Goal: Task Accomplishment & Management: Use online tool/utility

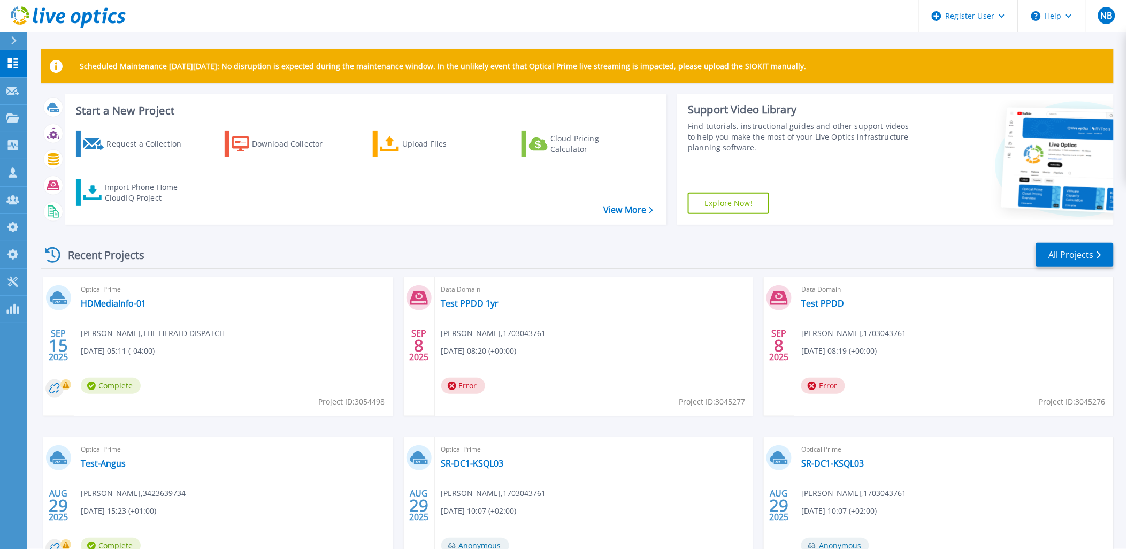
click at [70, 4] on link at bounding box center [63, 16] width 126 height 32
click at [17, 161] on link "Customers Customers" at bounding box center [13, 172] width 27 height 27
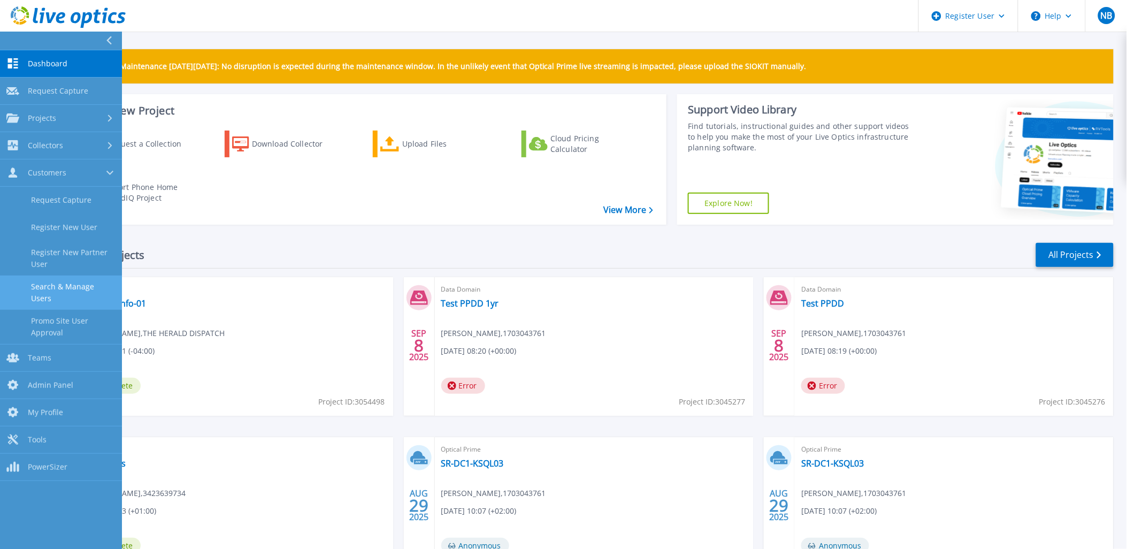
click at [65, 293] on link "Search & Manage Users" at bounding box center [61, 292] width 122 height 34
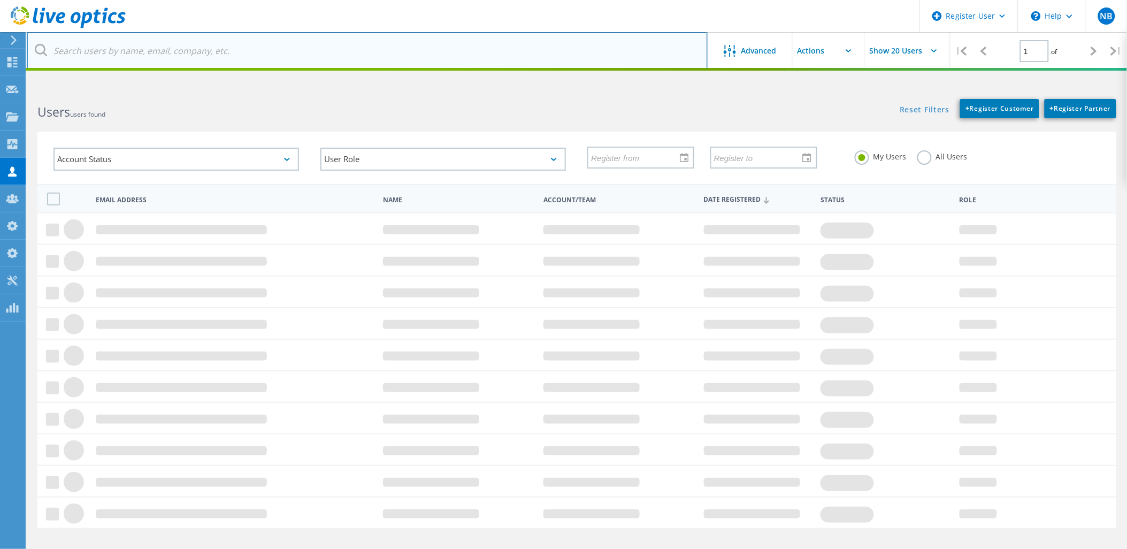
click at [165, 55] on input "text" at bounding box center [367, 50] width 681 height 37
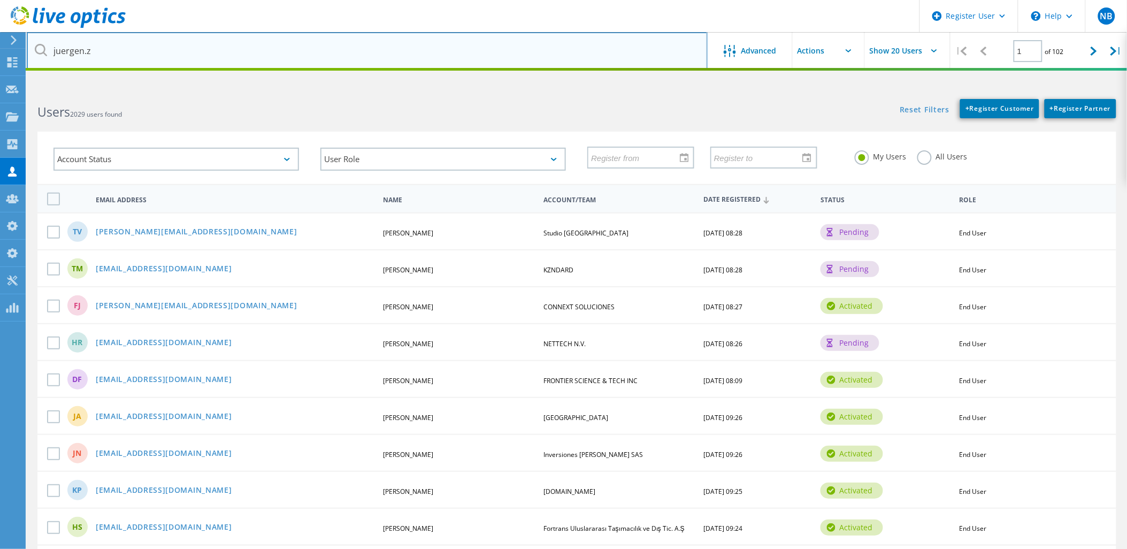
type input "juergen.z"
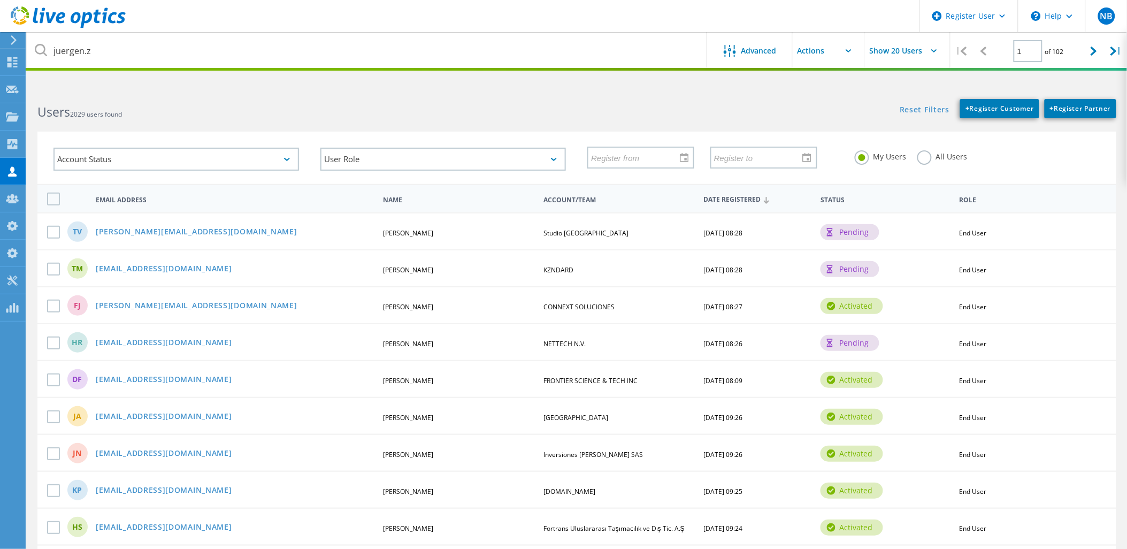
click at [929, 161] on div "All Users" at bounding box center [942, 158] width 50 height 16
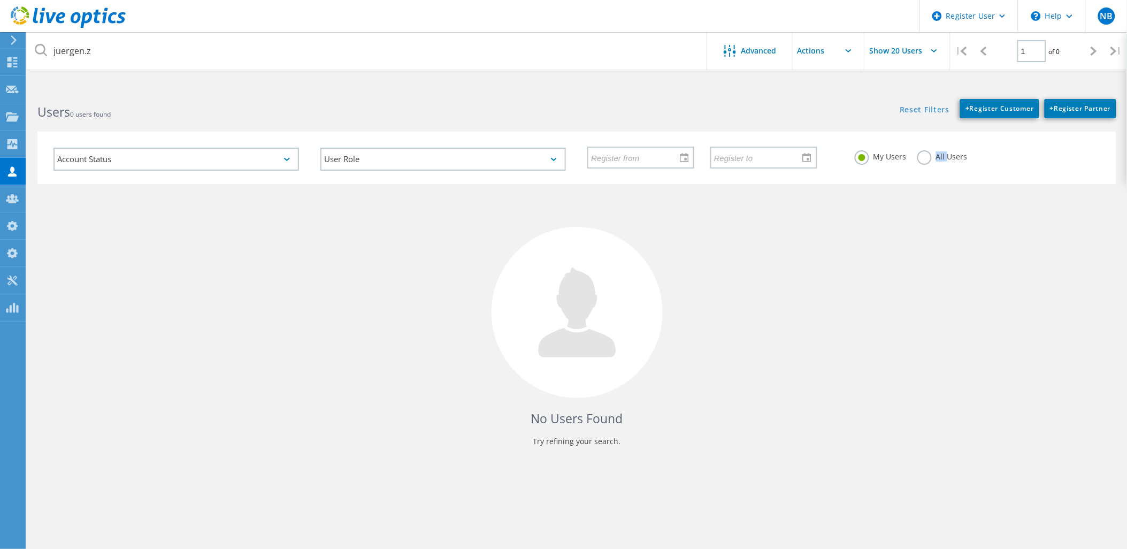
drag, startPoint x: 929, startPoint y: 161, endPoint x: 923, endPoint y: 160, distance: 6.4
click at [923, 160] on label "All Users" at bounding box center [942, 155] width 50 height 10
click at [0, 0] on input "All Users" at bounding box center [0, 0] width 0 height 0
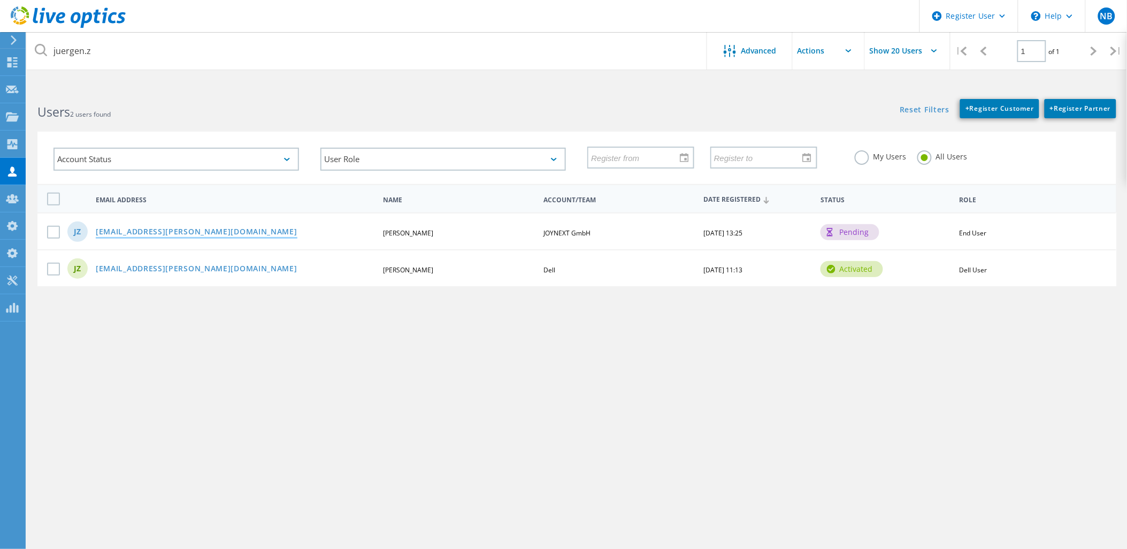
click at [157, 228] on link "juergen.ziegenhorn@joynext.com" at bounding box center [197, 232] width 202 height 9
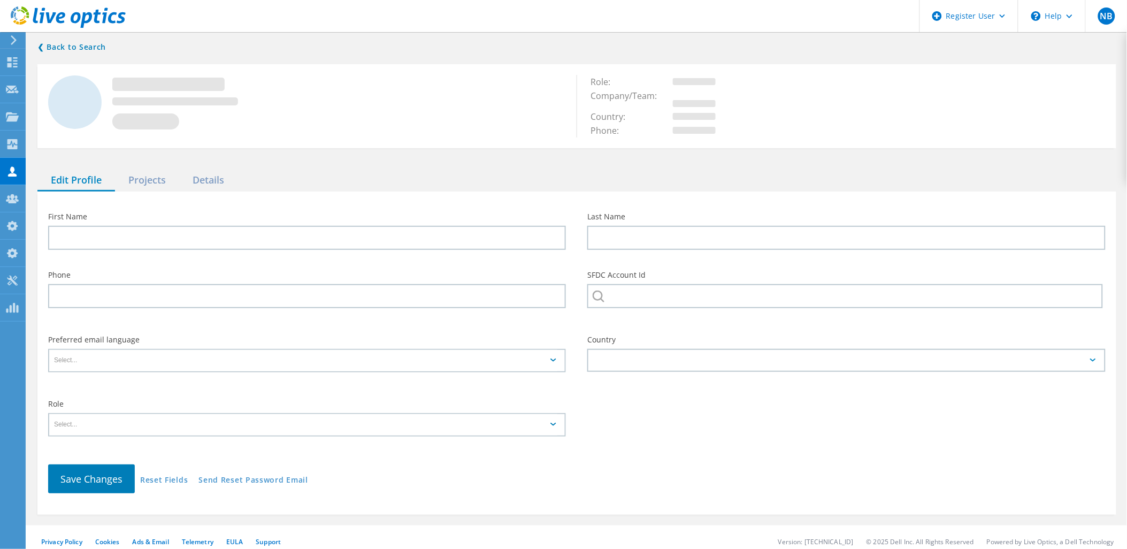
type input "Jürgen"
type input "Ziegenhorn"
type input "JOYNEXT GmbH"
type input "English"
type input "End User"
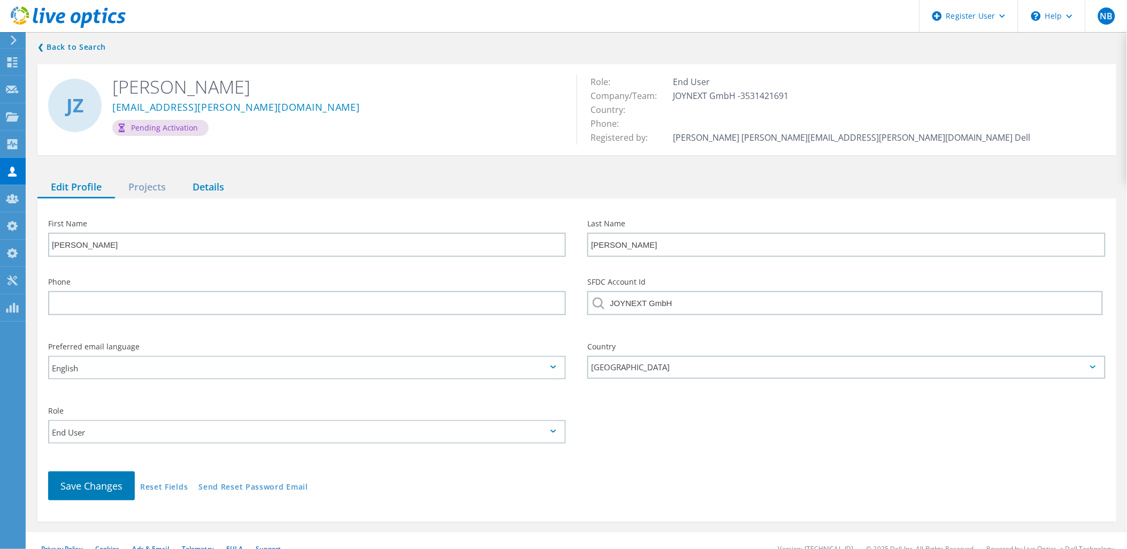
click at [203, 188] on div "Details" at bounding box center [208, 187] width 58 height 22
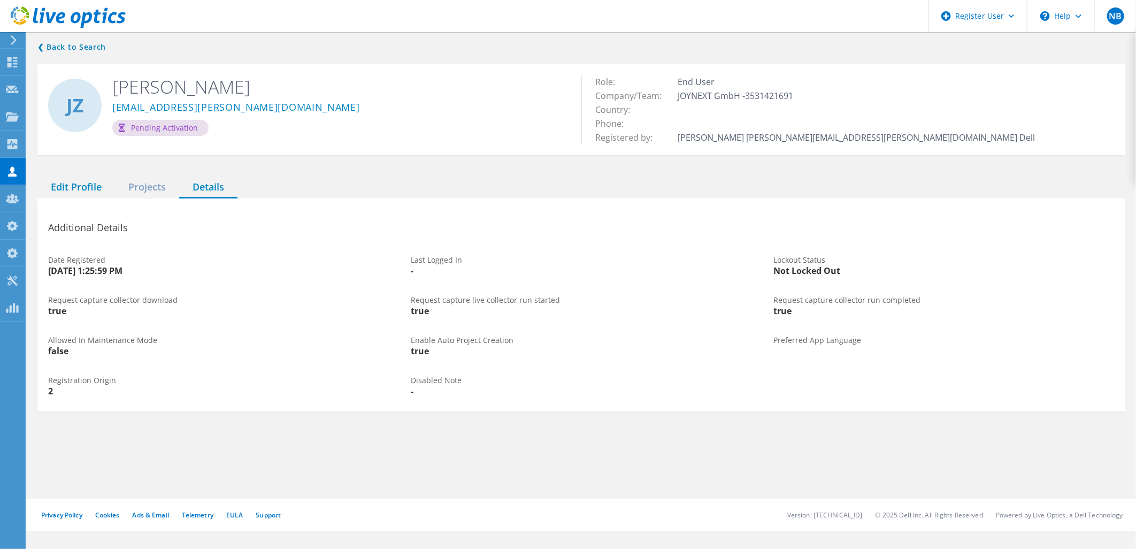
click at [71, 182] on div "Edit Profile" at bounding box center [76, 187] width 78 height 22
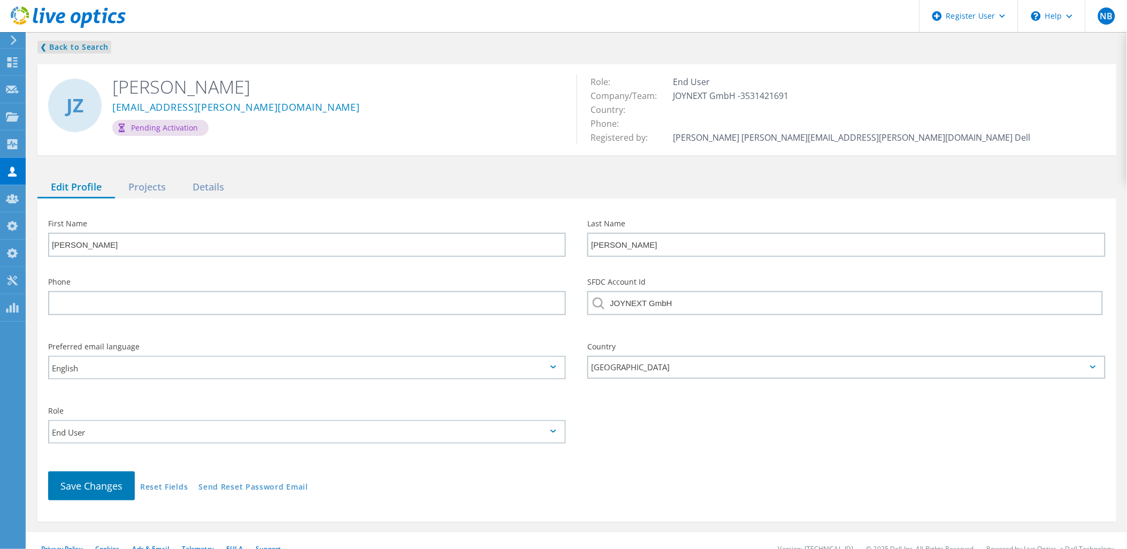
click at [79, 47] on link "❮ Back to Search" at bounding box center [74, 47] width 74 height 13
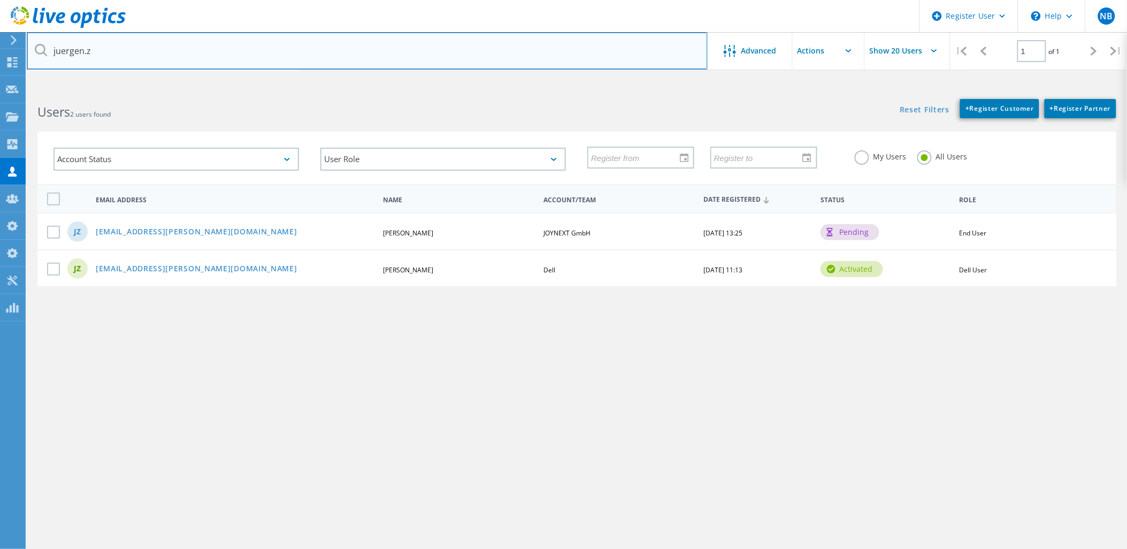
drag, startPoint x: 132, startPoint y: 62, endPoint x: 38, endPoint y: 57, distance: 93.7
click at [38, 57] on input "juergen.z" at bounding box center [367, 50] width 681 height 37
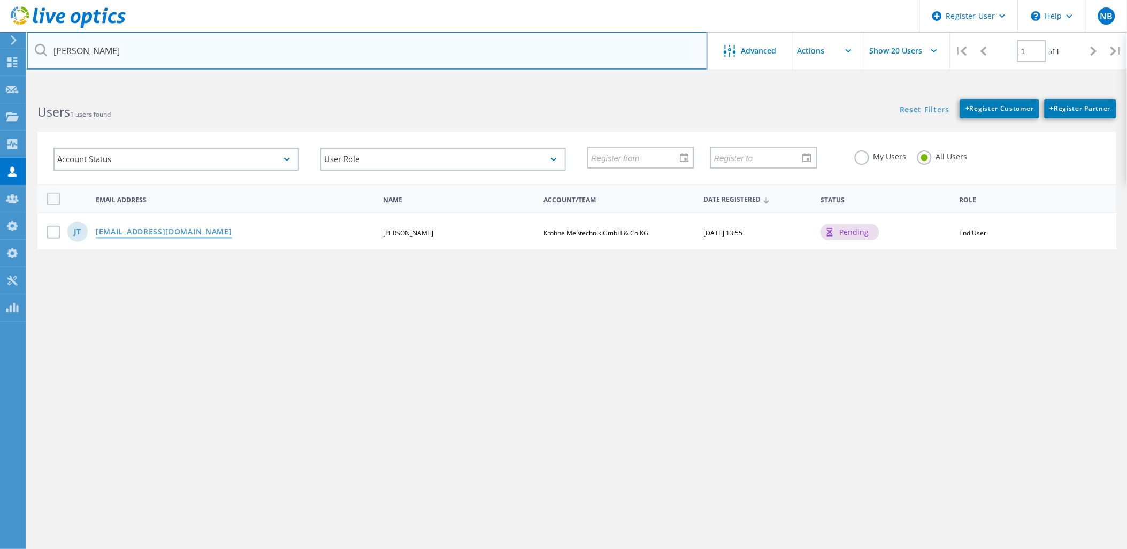
type input "j.tofa"
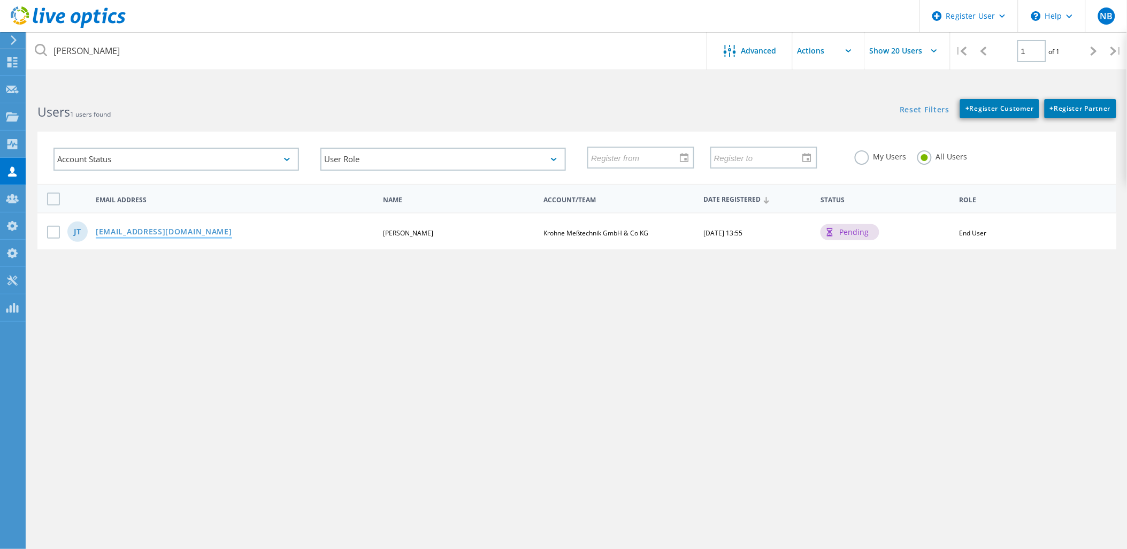
drag, startPoint x: 163, startPoint y: 222, endPoint x: 142, endPoint y: 223, distance: 20.9
click at [142, 228] on link "j.tofahrn@krohne.com" at bounding box center [164, 232] width 136 height 9
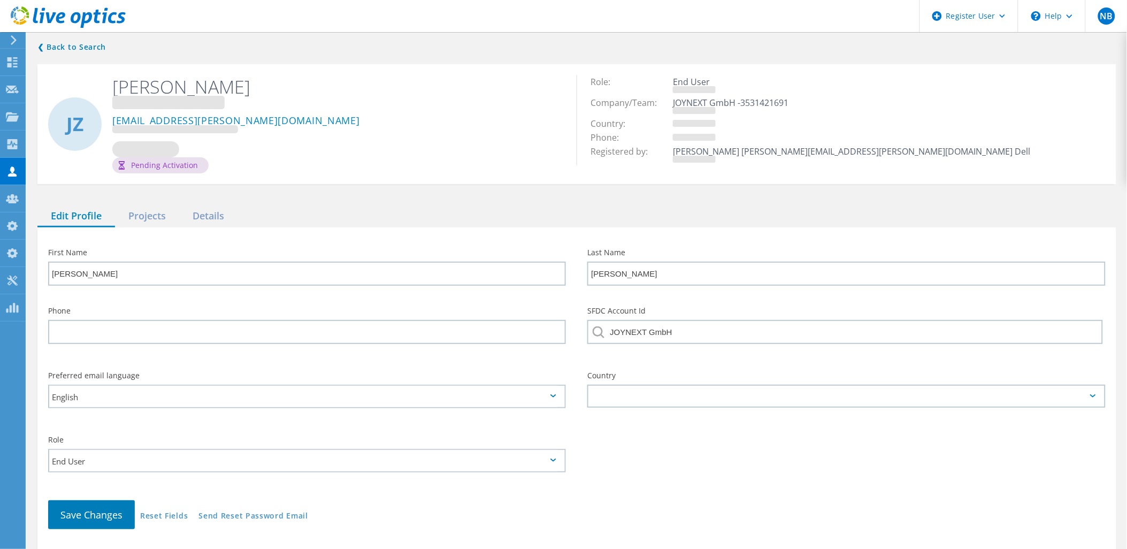
type input "Joshua"
type input "Tofahrn"
type input "Krohne Meßtechnik GmbH & Co KG"
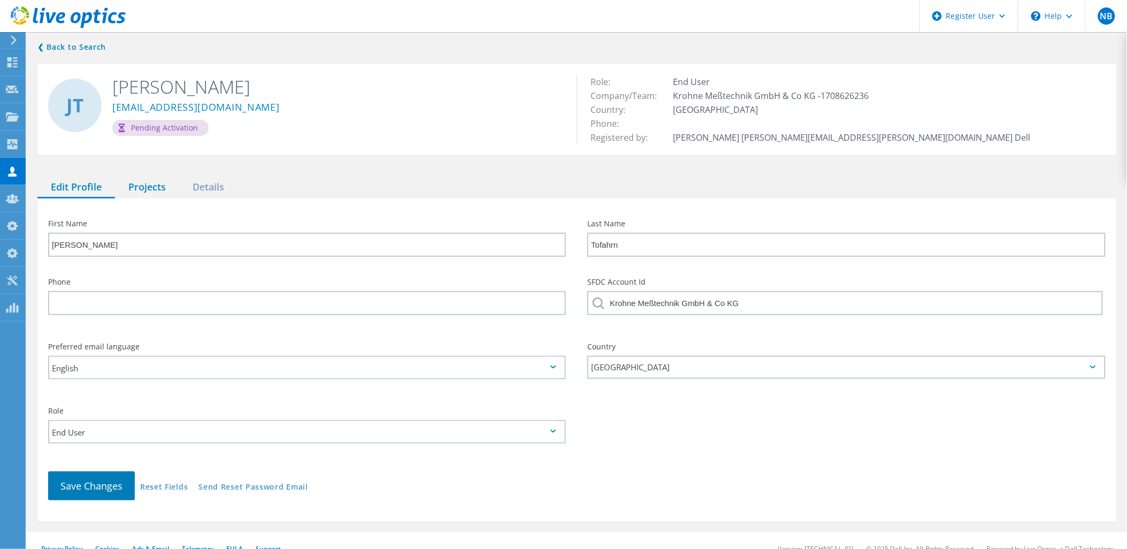
click at [167, 185] on div "Projects" at bounding box center [147, 187] width 64 height 22
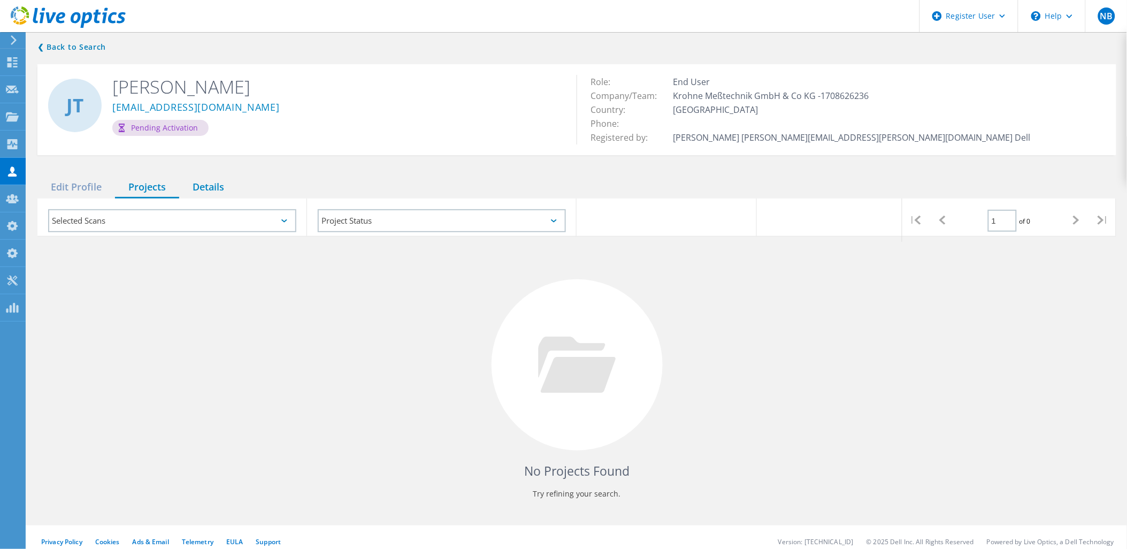
click at [207, 185] on div "Details" at bounding box center [208, 187] width 58 height 22
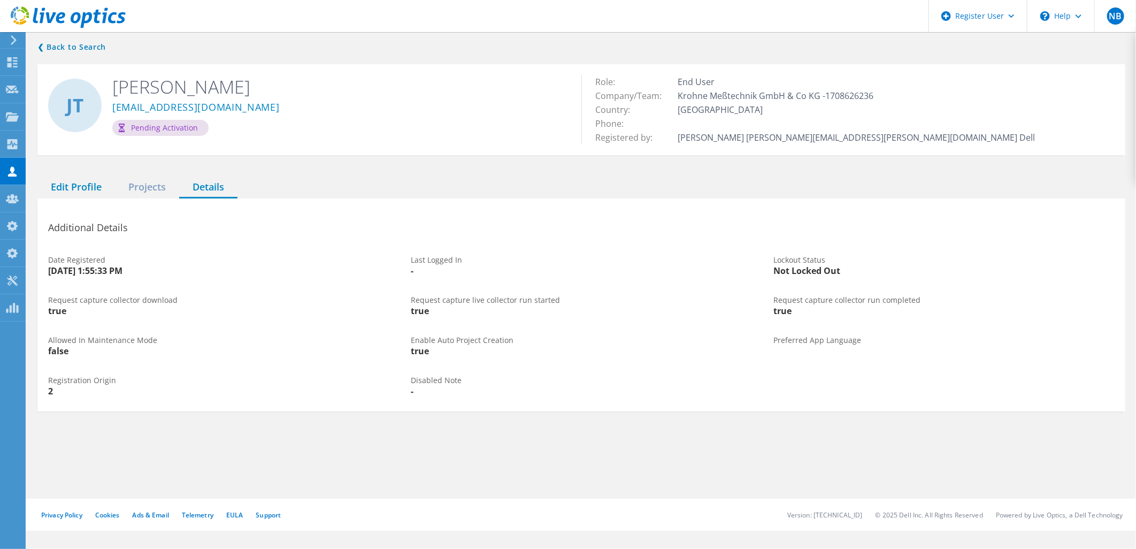
click at [95, 189] on div "Edit Profile" at bounding box center [76, 187] width 78 height 22
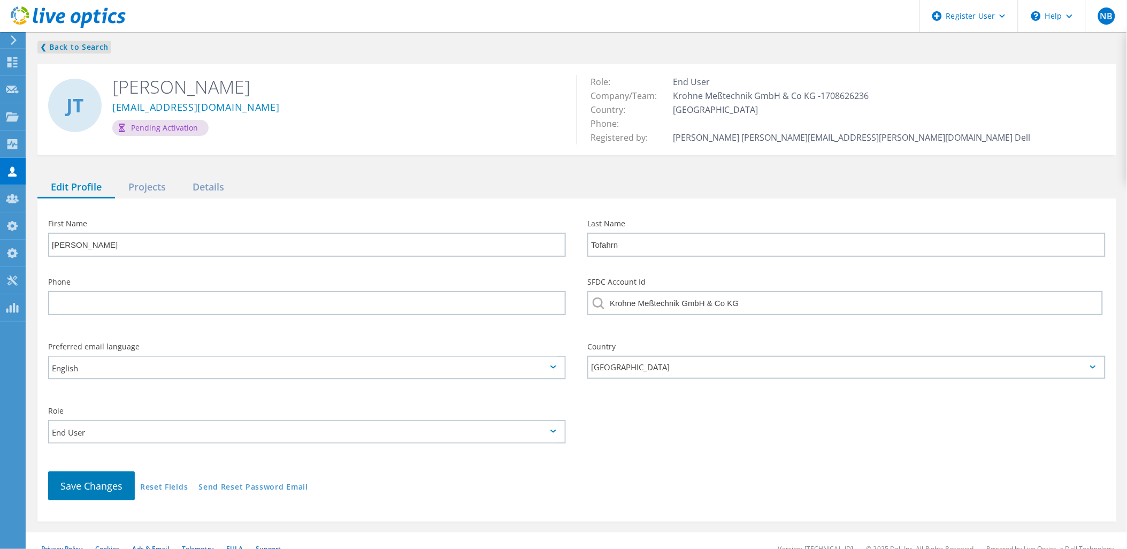
click at [93, 44] on link "❮ Back to Search" at bounding box center [74, 47] width 74 height 13
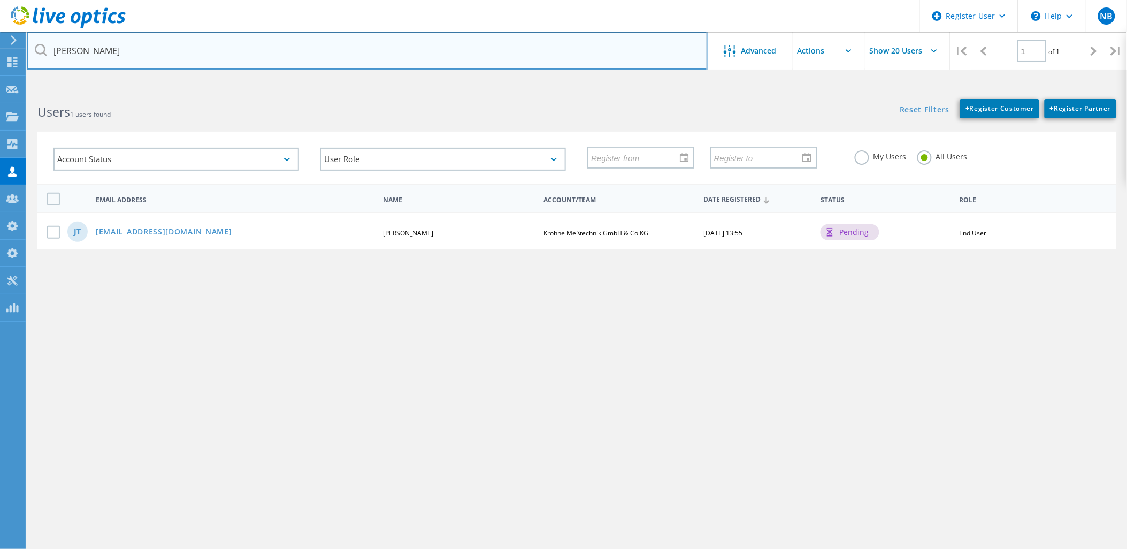
drag, startPoint x: 108, startPoint y: 50, endPoint x: 14, endPoint y: 42, distance: 94.5
click at [14, 88] on div "Register User \n Help Explore Helpful Articles Contact Support NB Dell Admin Us…" at bounding box center [563, 338] width 1127 height 501
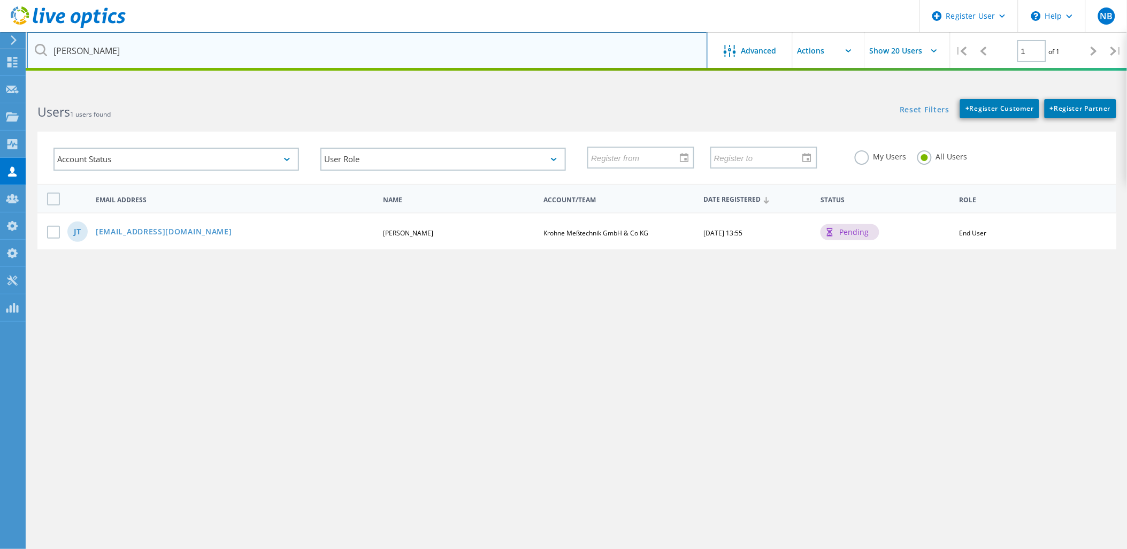
type input "j"
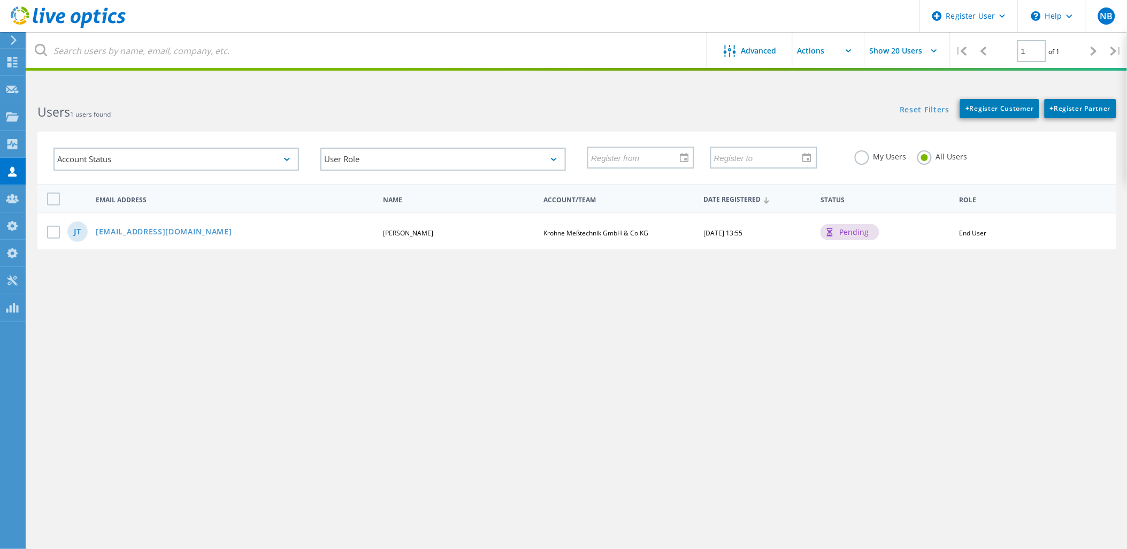
click at [103, 19] on use at bounding box center [68, 16] width 115 height 21
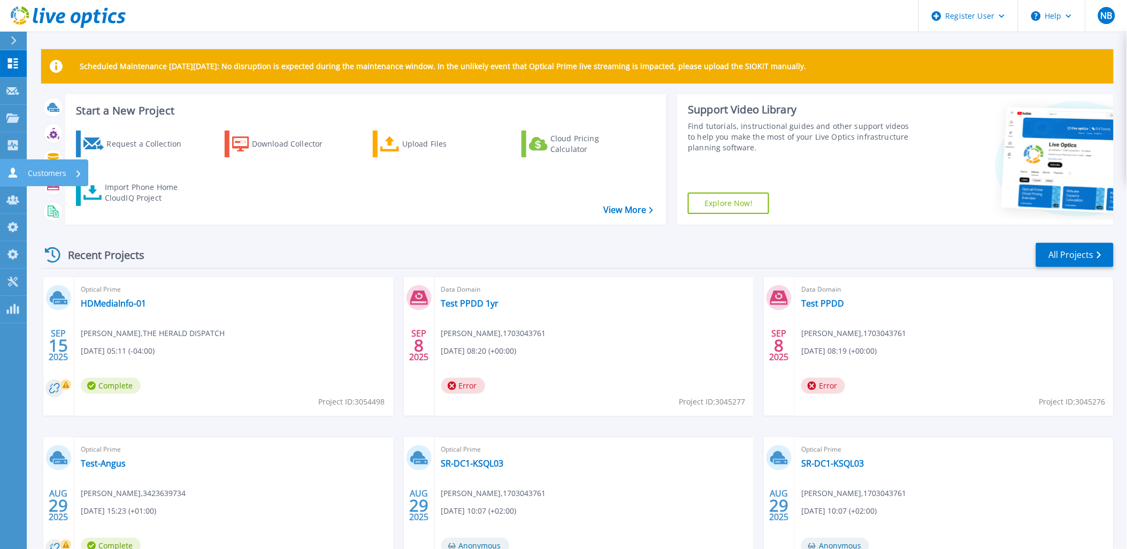
click at [14, 173] on icon at bounding box center [12, 172] width 13 height 10
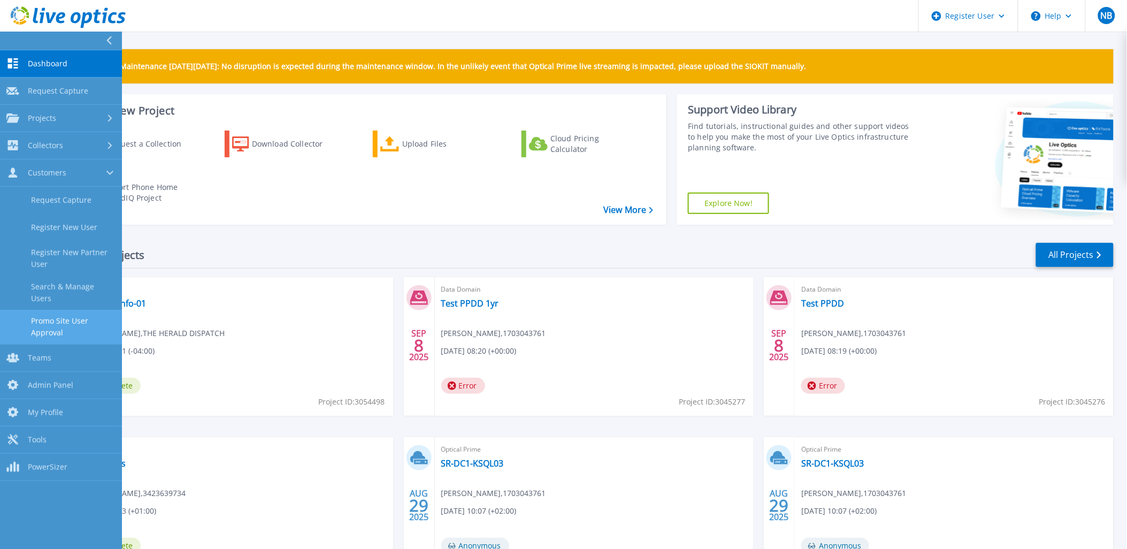
click at [68, 310] on link "Promo Site User Approval" at bounding box center [61, 327] width 122 height 34
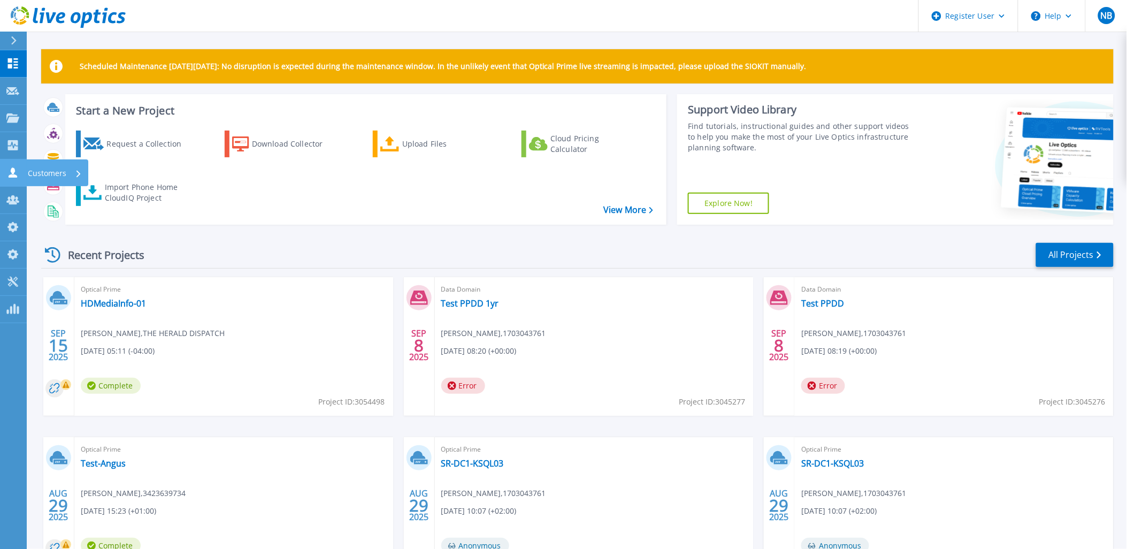
click at [12, 178] on link "Customers Customers" at bounding box center [13, 172] width 27 height 27
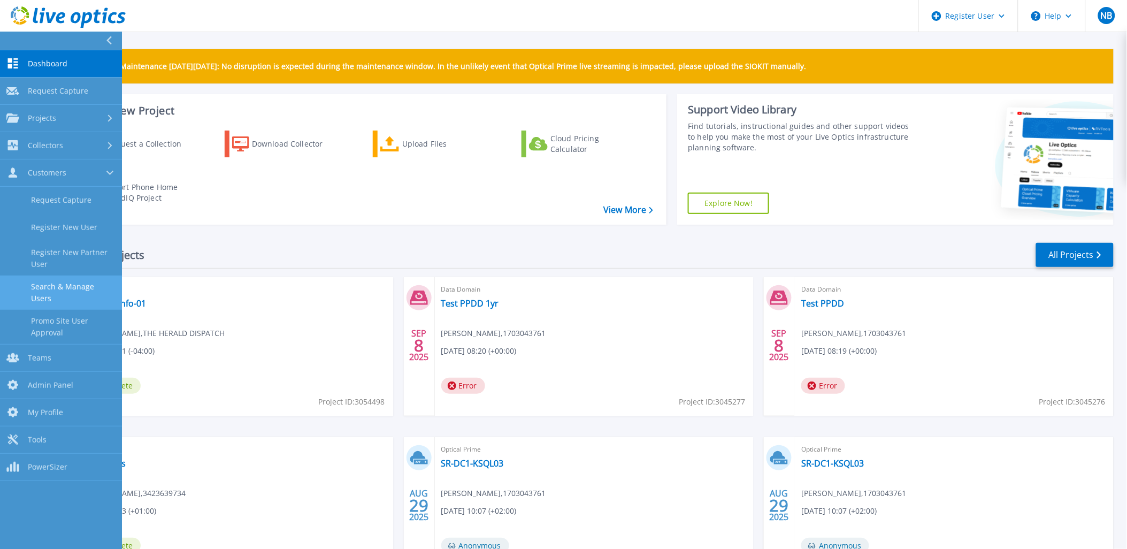
click at [40, 285] on link "Search & Manage Users" at bounding box center [61, 292] width 122 height 34
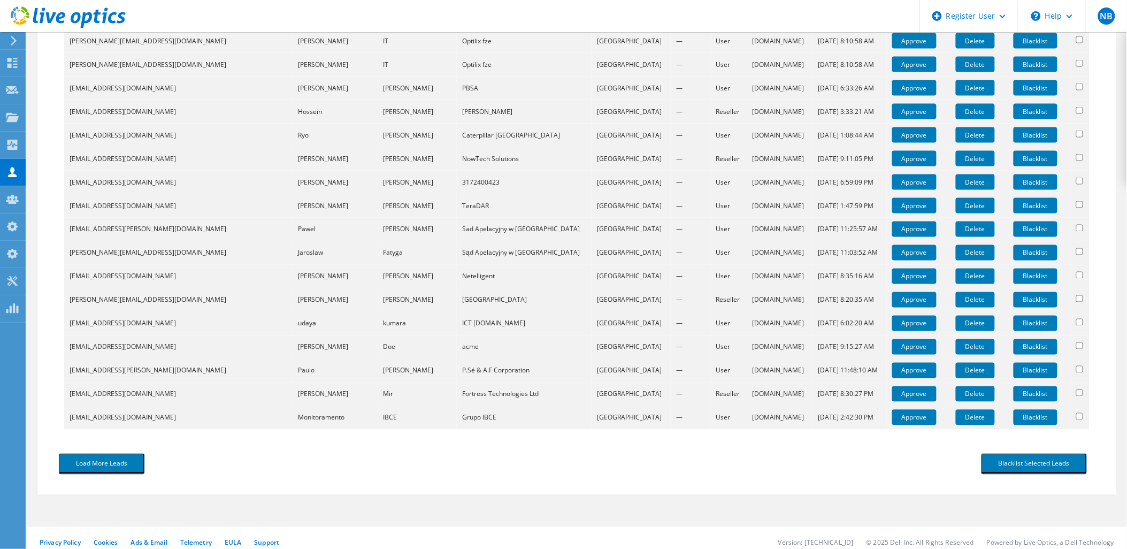
scroll to position [520, 0]
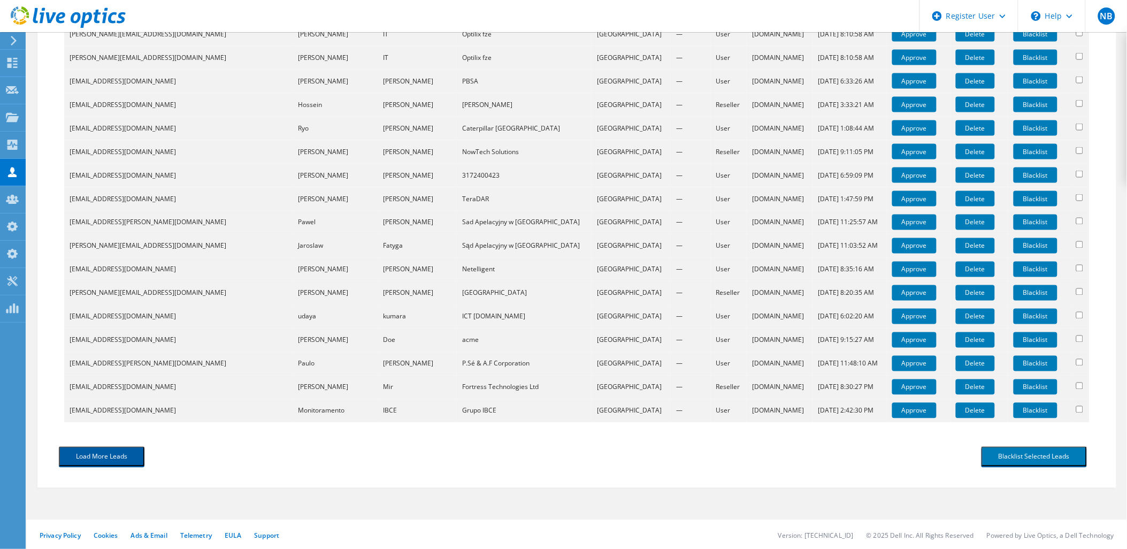
click at [131, 457] on button "Load More Leads" at bounding box center [102, 457] width 86 height 20
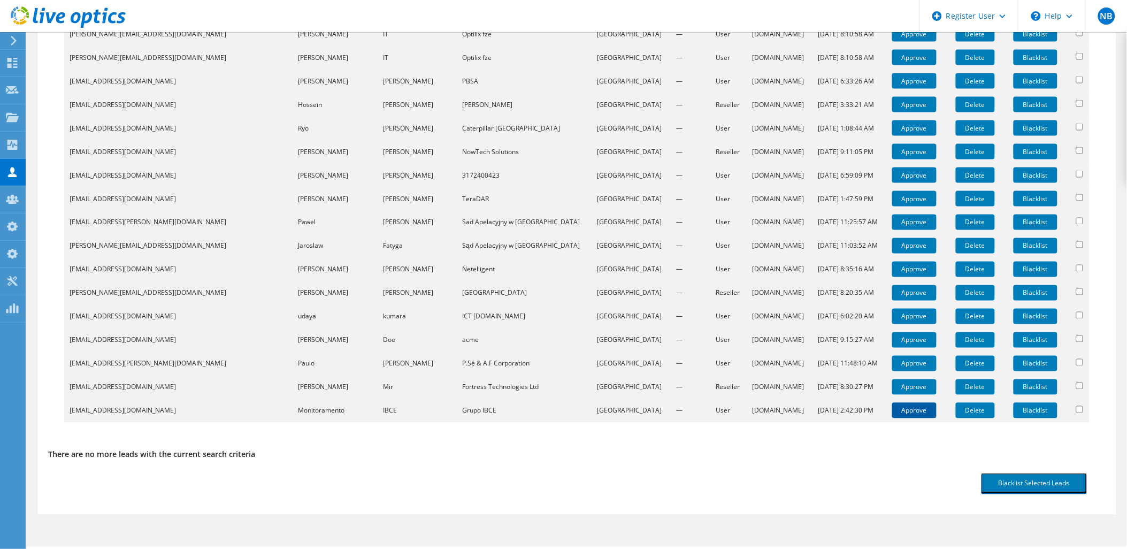
click at [892, 414] on link "Approve" at bounding box center [914, 411] width 44 height 16
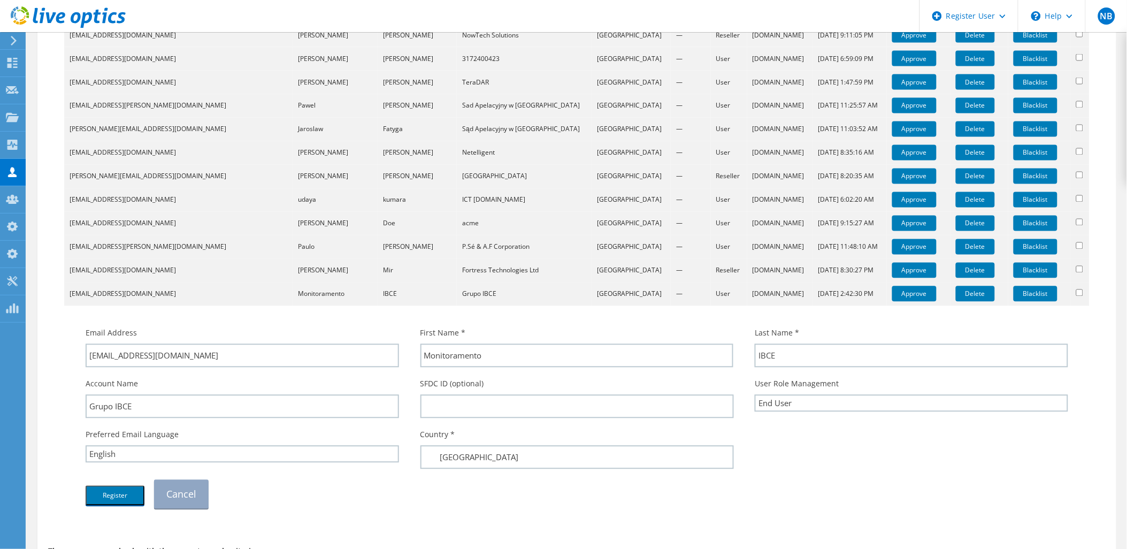
scroll to position [639, 0]
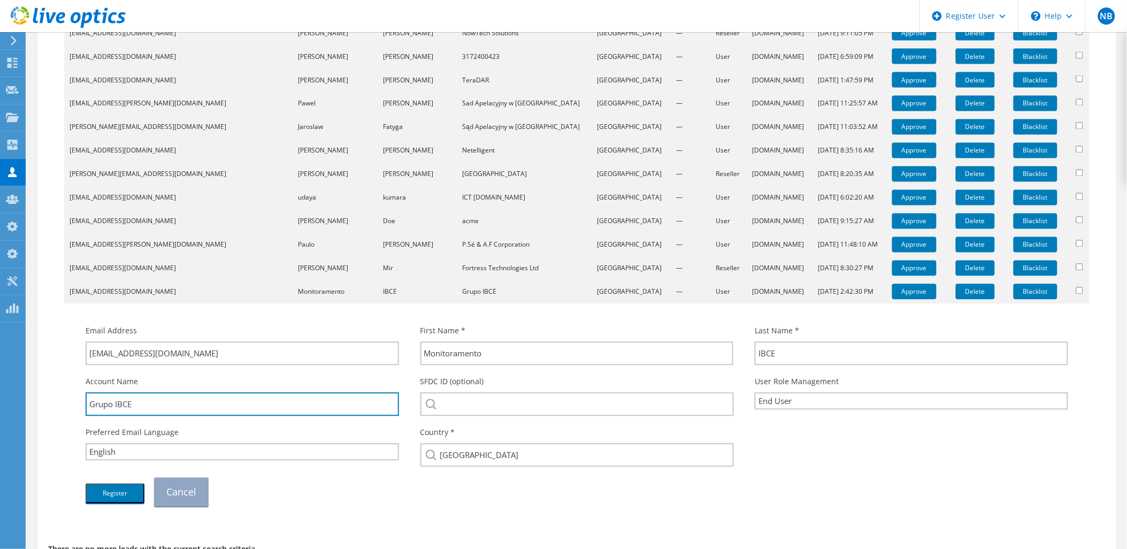
drag, startPoint x: 143, startPoint y: 404, endPoint x: 52, endPoint y: 408, distance: 91.0
click at [52, 408] on div "Download CSV Email First Name Last Name Company Country Promo Code Type Lead So…" at bounding box center [576, 68] width 1057 height 935
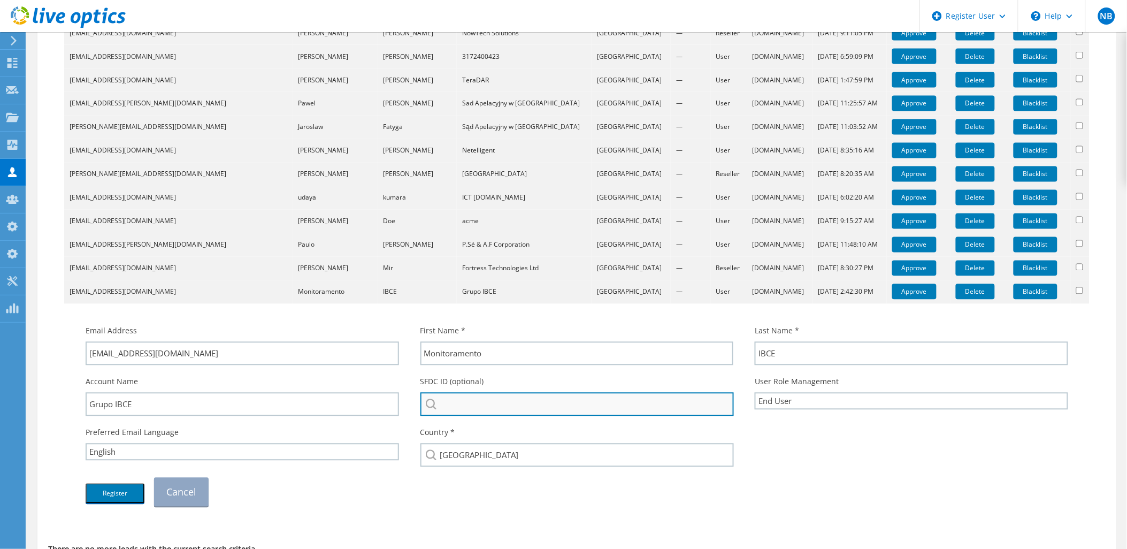
click at [544, 400] on input "search" at bounding box center [577, 405] width 314 height 24
paste input "Grupo IBCE"
type input "Grupo IBCE"
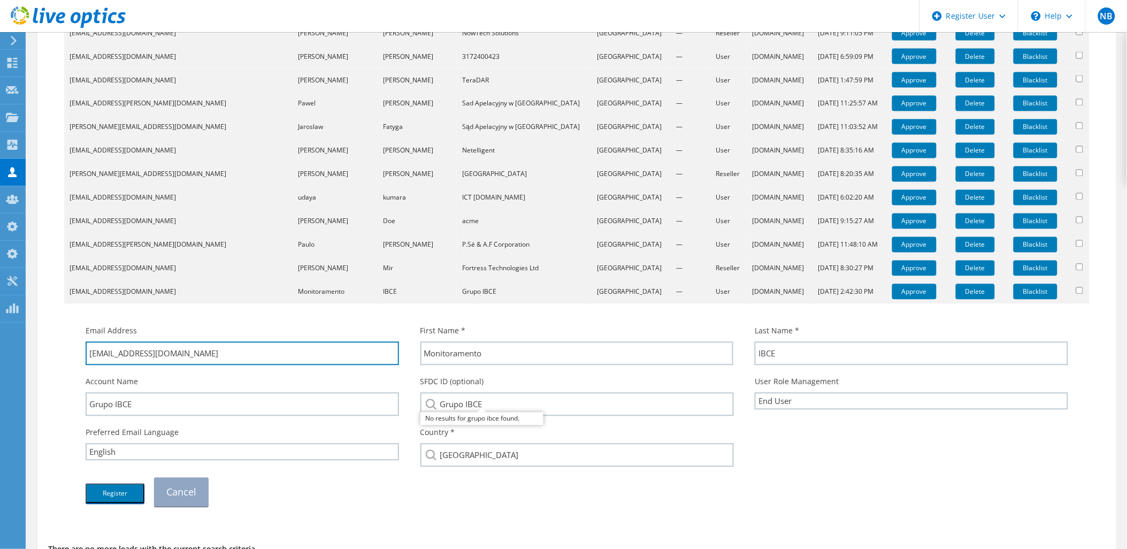
drag, startPoint x: 216, startPoint y: 343, endPoint x: 120, endPoint y: 380, distance: 103.1
click at [120, 380] on div "Email Address suporte@grupoibce.com.br First Name * Monitoramento Last Name * I…" at bounding box center [577, 416] width 1004 height 192
click at [393, 481] on div "Register Cancel" at bounding box center [577, 492] width 1004 height 40
click at [112, 483] on button "Register" at bounding box center [115, 493] width 59 height 20
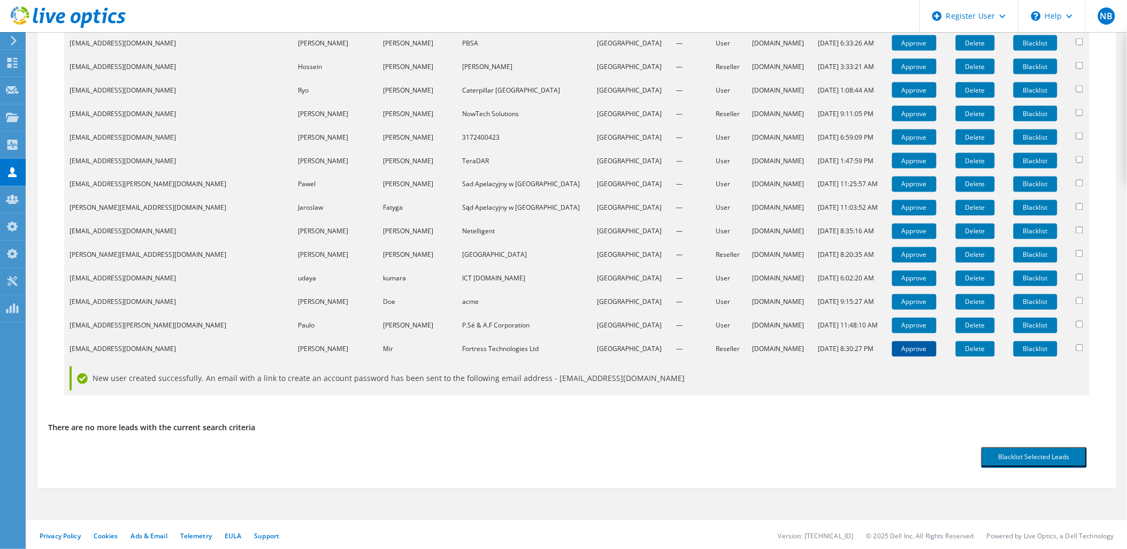
click at [892, 348] on link "Approve" at bounding box center [914, 349] width 44 height 16
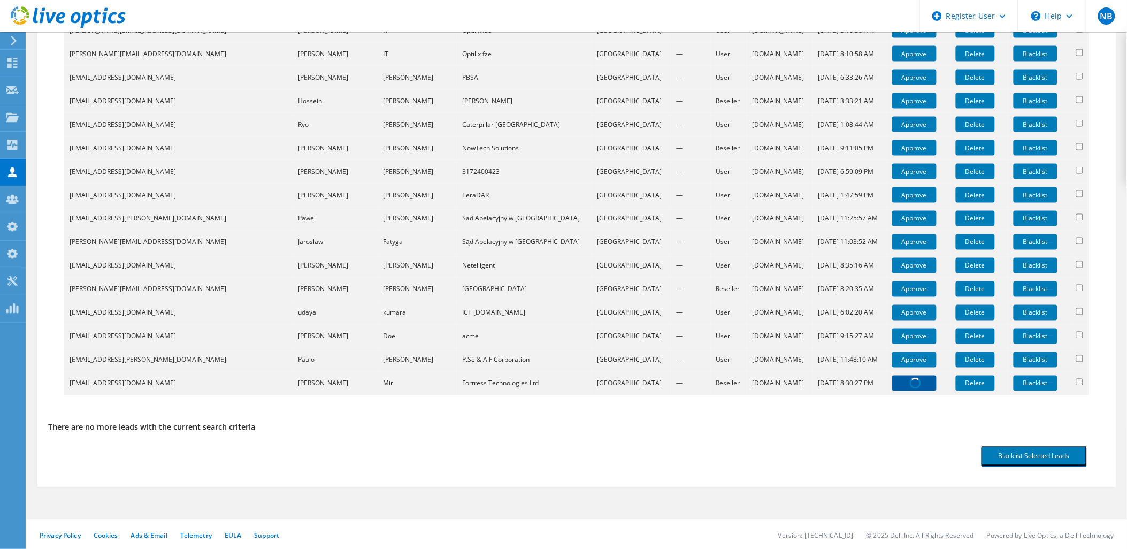
scroll to position [639, 0]
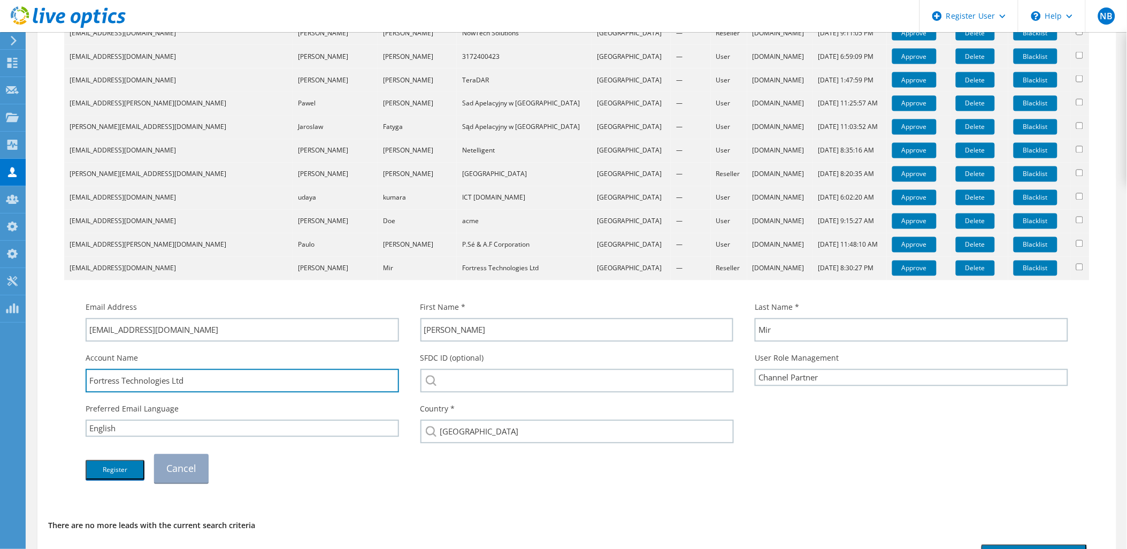
drag, startPoint x: 170, startPoint y: 381, endPoint x: 73, endPoint y: 378, distance: 96.9
click at [73, 378] on div "Email Address Zaff@FortressTech.co.uk First Name * Zaffar Last Name * Mir" at bounding box center [577, 387] width 1015 height 203
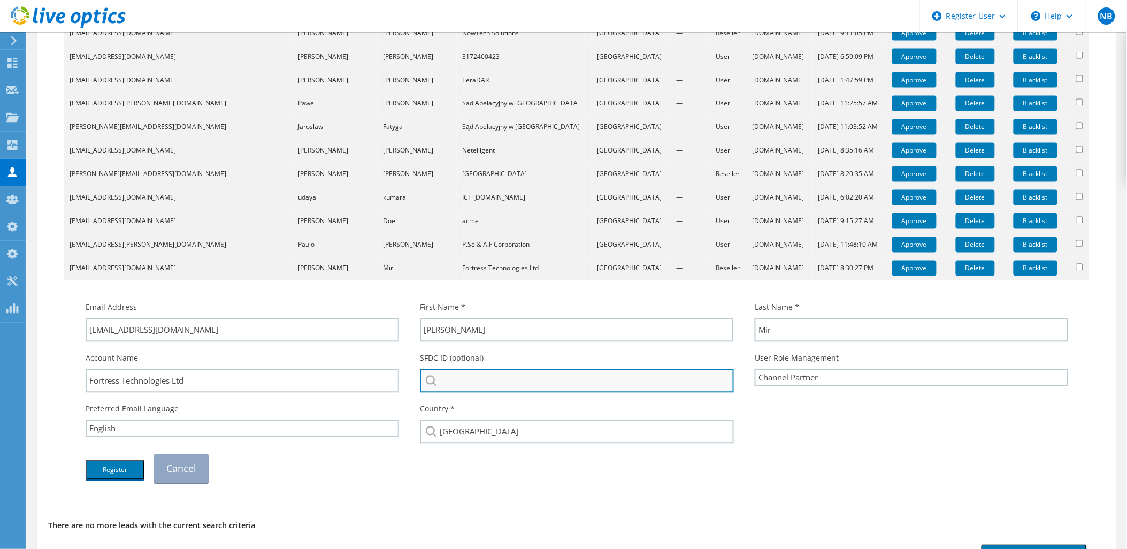
click at [492, 386] on input "search" at bounding box center [577, 381] width 314 height 24
paste input "Fortress Technologies"
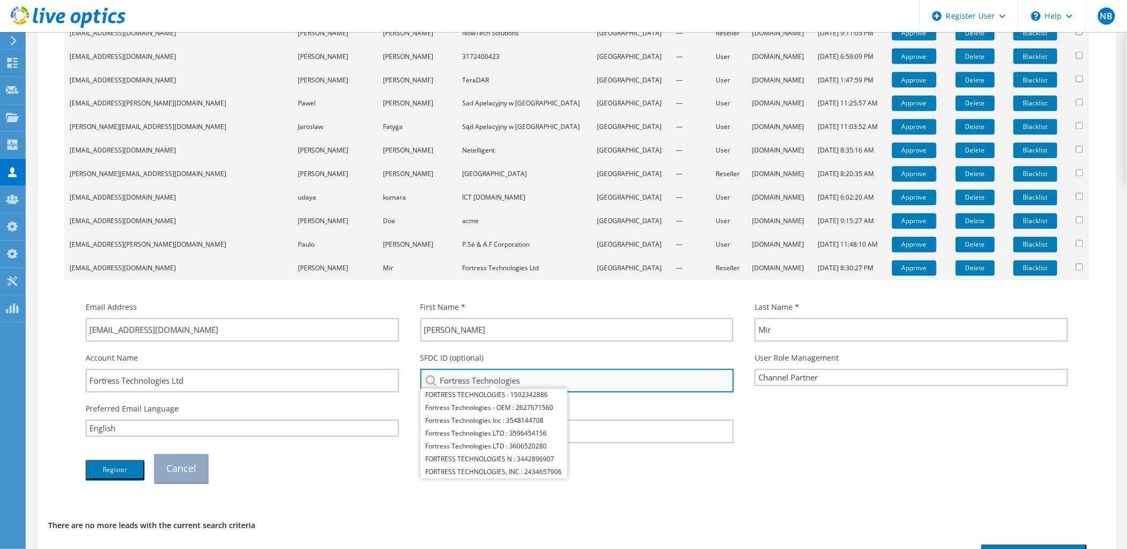
drag, startPoint x: 554, startPoint y: 373, endPoint x: 422, endPoint y: 371, distance: 131.6
click at [422, 371] on input "Fortress Technologies" at bounding box center [577, 381] width 314 height 24
paste input "3596454156"
drag, startPoint x: 535, startPoint y: 378, endPoint x: 402, endPoint y: 377, distance: 133.2
click at [402, 377] on div "Account Name Fortress Technologies Ltd SFDC ID (optional) 3596454156 Fortress T…" at bounding box center [577, 372] width 1004 height 51
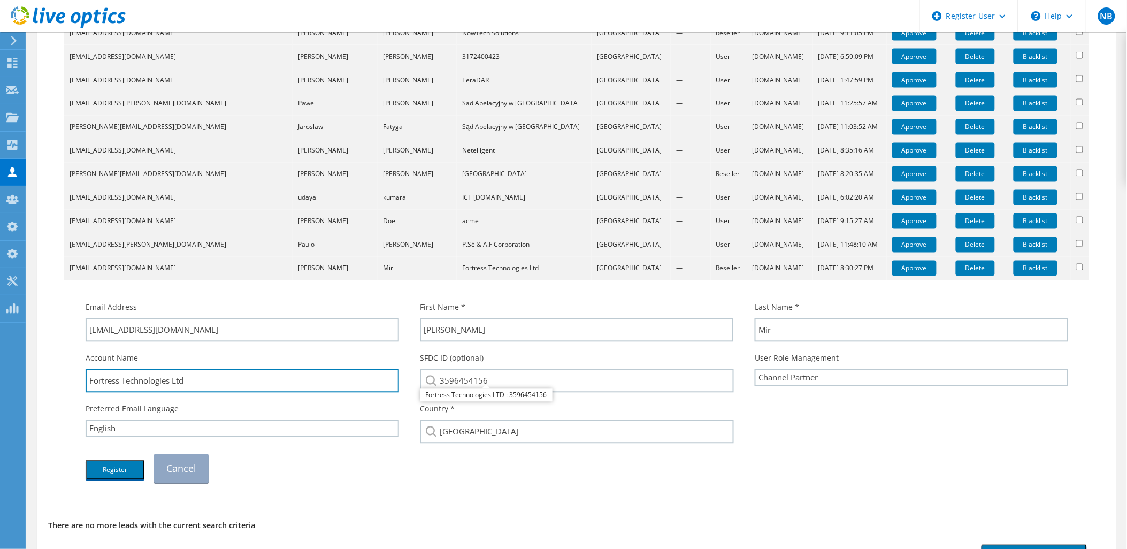
drag, startPoint x: 218, startPoint y: 373, endPoint x: 65, endPoint y: 375, distance: 152.4
click at [65, 375] on td "Email Address Zaff@FortressTech.co.uk First Name * Zaffar Last Name *" at bounding box center [576, 386] width 1025 height 213
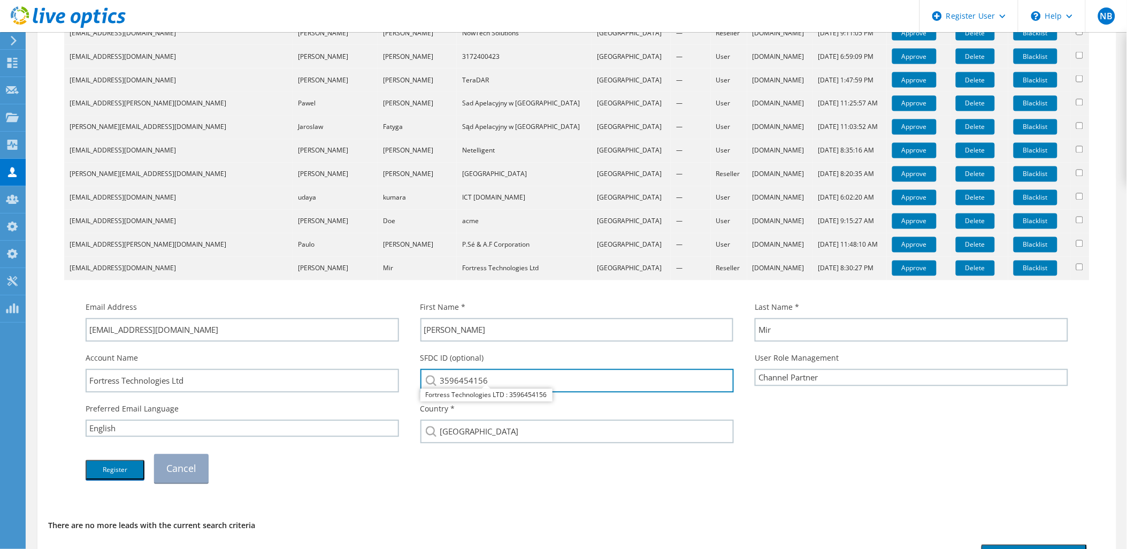
drag, startPoint x: 518, startPoint y: 372, endPoint x: 400, endPoint y: 372, distance: 117.7
click at [400, 372] on div "Account Name Fortress Technologies Ltd SFDC ID (optional) 3596454156 Fortress T…" at bounding box center [577, 372] width 1004 height 51
paste input "Fortress Technologies Ltd"
type input "Fortress Technologies Ltd"
click at [825, 439] on div "Preferred Email Language English Deutsch Español Français Italiano Polski Portu…" at bounding box center [577, 423] width 1004 height 51
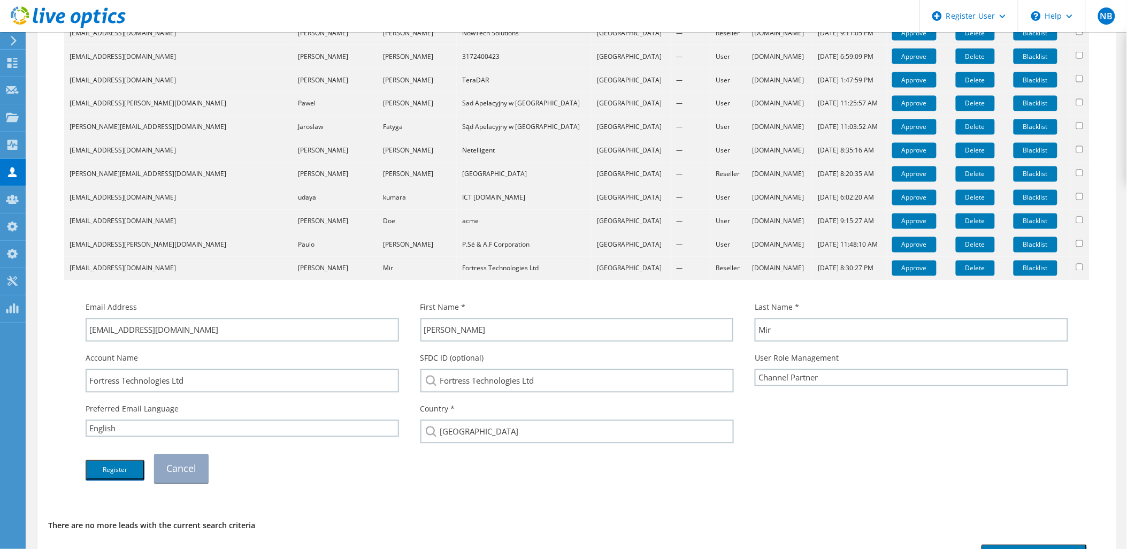
click at [821, 386] on div "User Role Management Channel Partner OEM User End User OEM End User" at bounding box center [911, 369] width 335 height 44
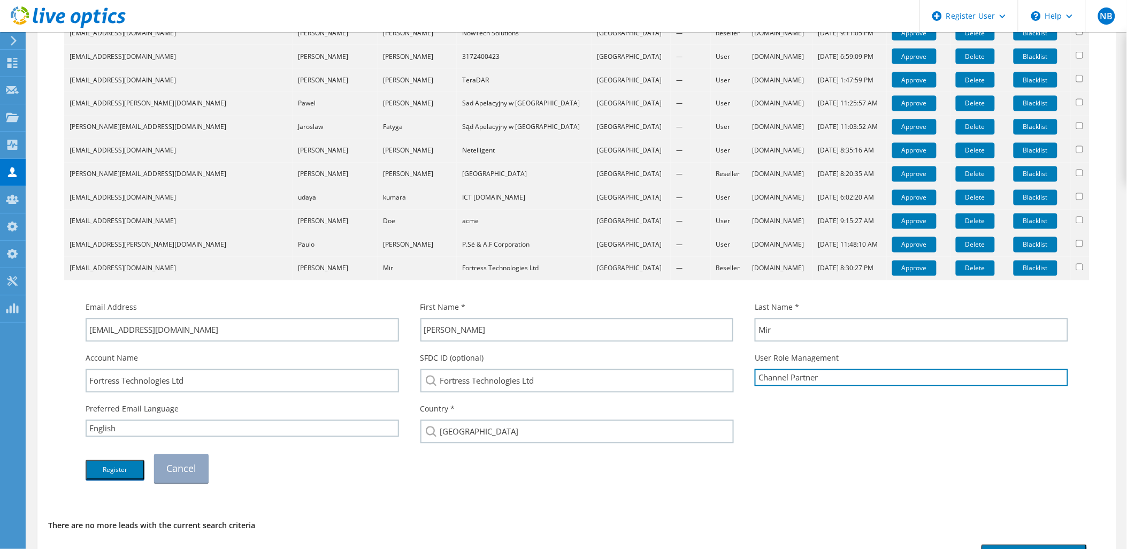
click at [821, 380] on select "Channel Partner OEM User End User OEM End User" at bounding box center [911, 377] width 313 height 17
select select "EndUser"
click at [755, 369] on select "Channel Partner OEM User End User OEM End User" at bounding box center [911, 377] width 313 height 17
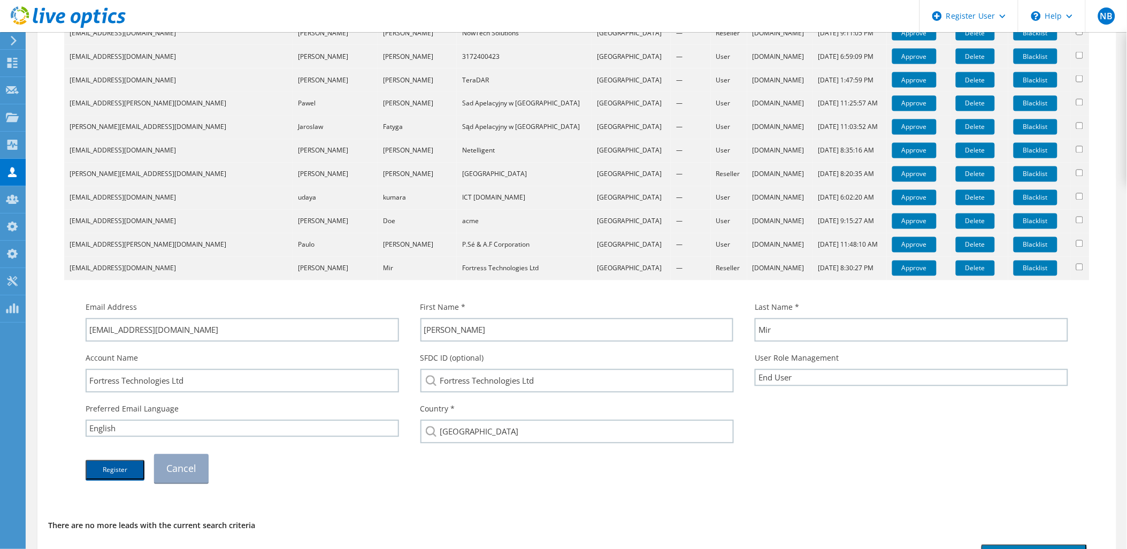
click at [126, 460] on button "Register" at bounding box center [115, 470] width 59 height 20
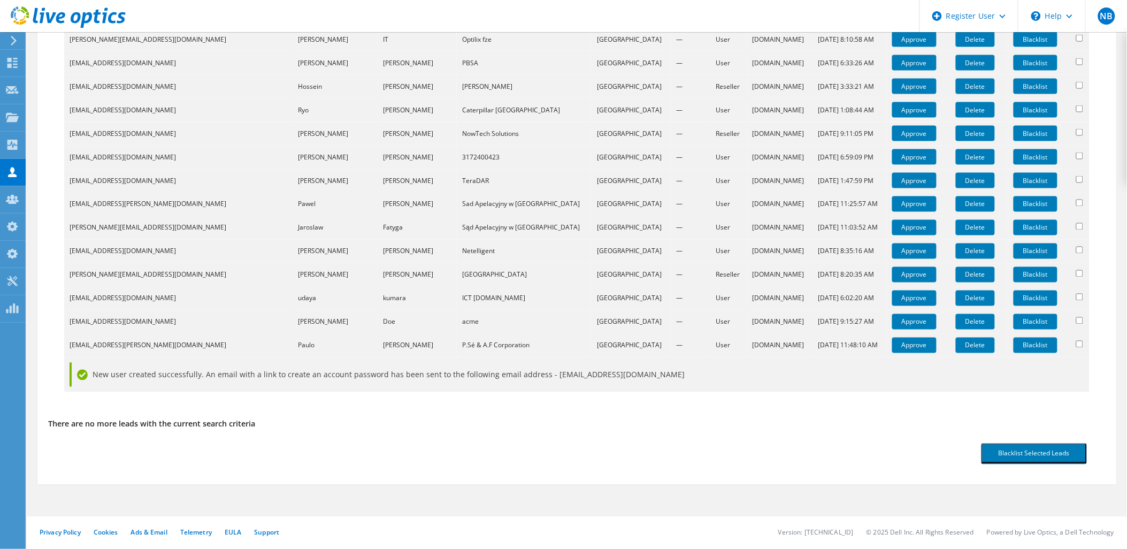
scroll to position [535, 0]
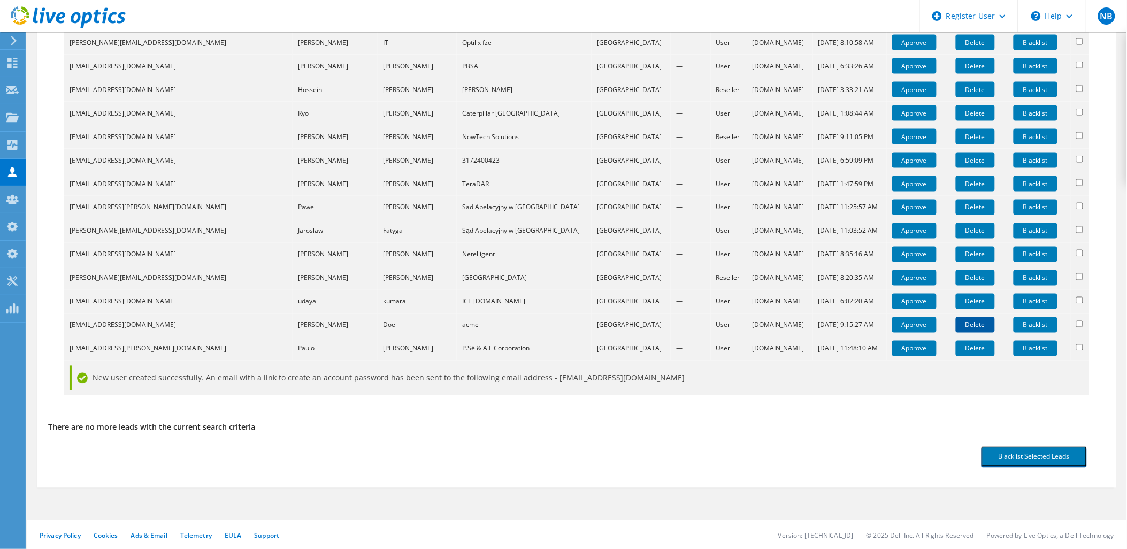
click at [956, 327] on link "Delete" at bounding box center [975, 325] width 39 height 16
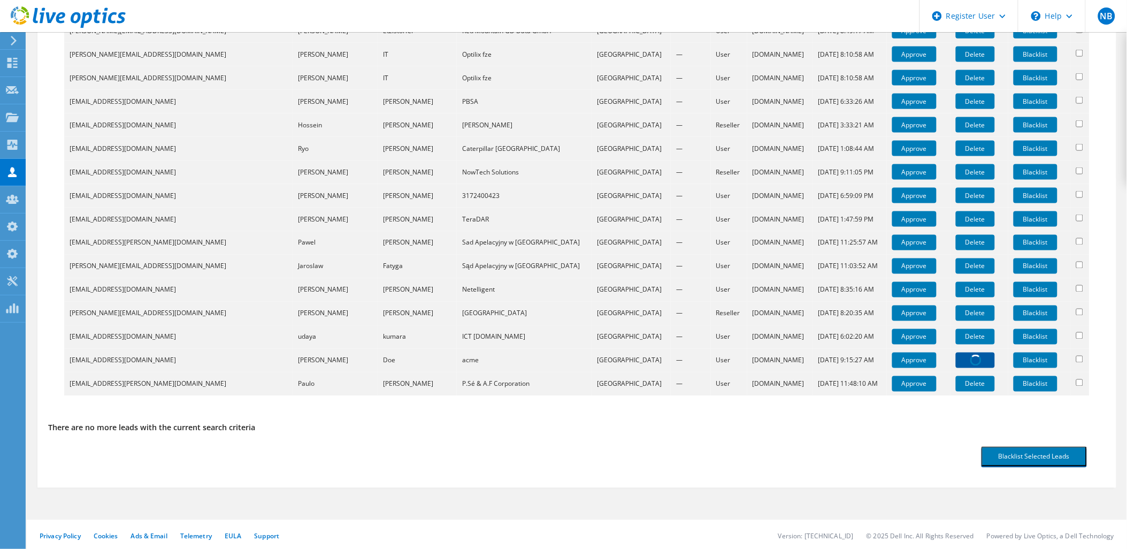
scroll to position [0, 0]
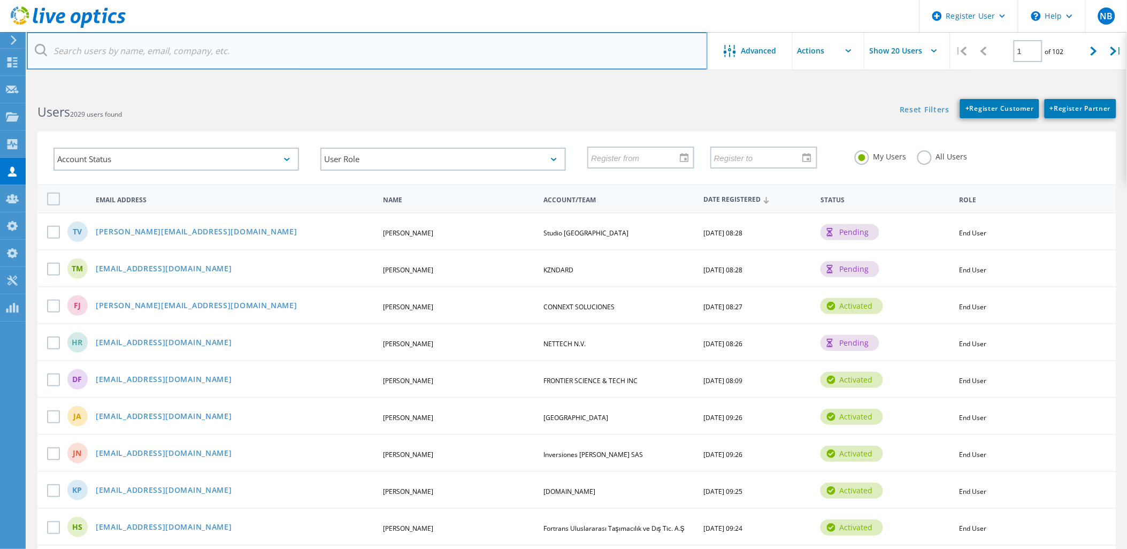
click at [245, 55] on input "text" at bounding box center [367, 50] width 681 height 37
paste input "@bouazar.au"
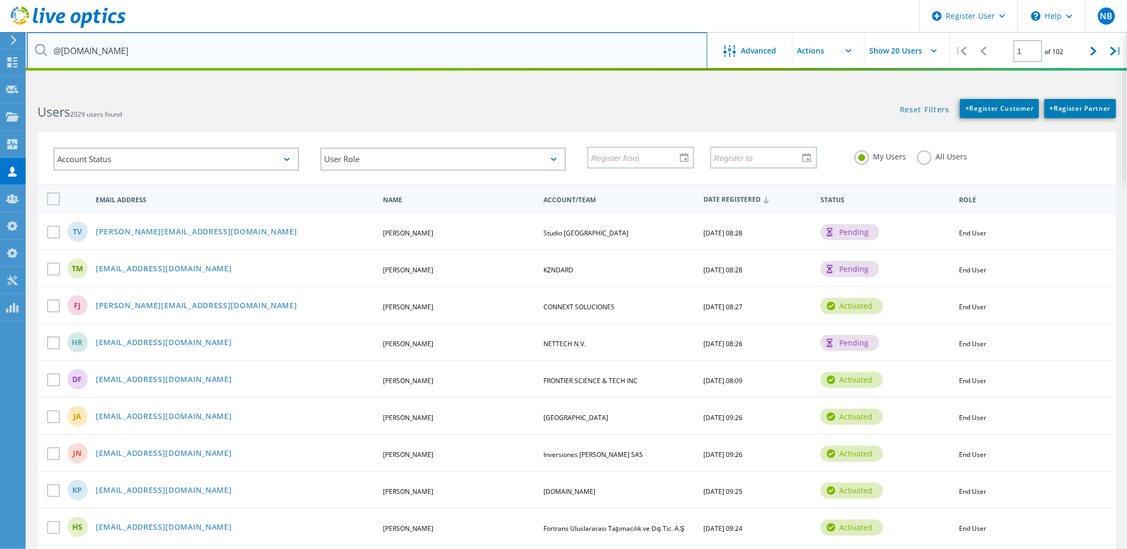
type input "@bouazar.au"
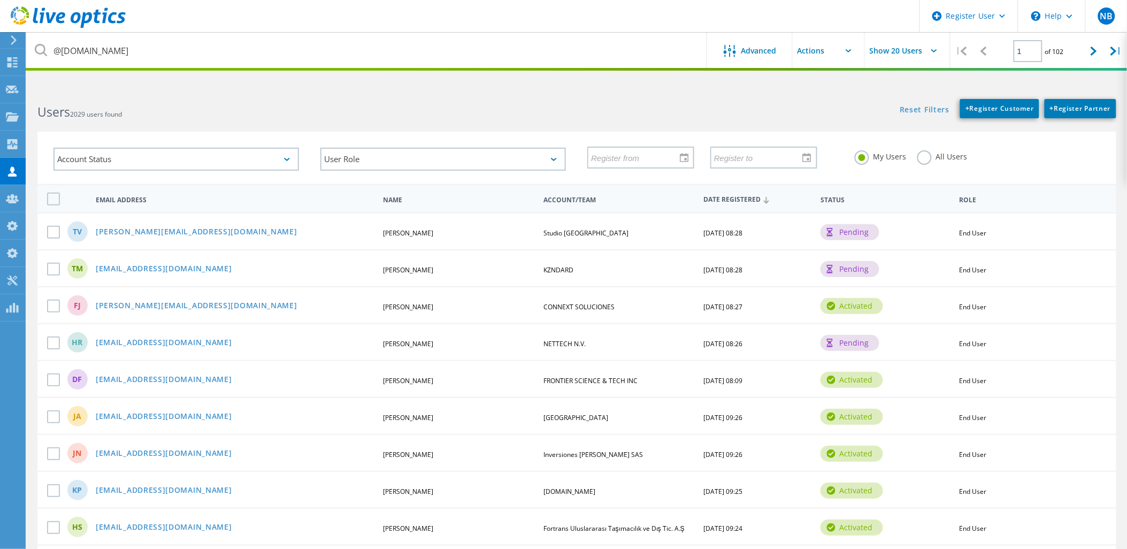
click at [921, 149] on div "My Users All Users" at bounding box center [977, 157] width 267 height 40
click at [921, 153] on label "All Users" at bounding box center [942, 155] width 50 height 10
click at [0, 0] on input "All Users" at bounding box center [0, 0] width 0 height 0
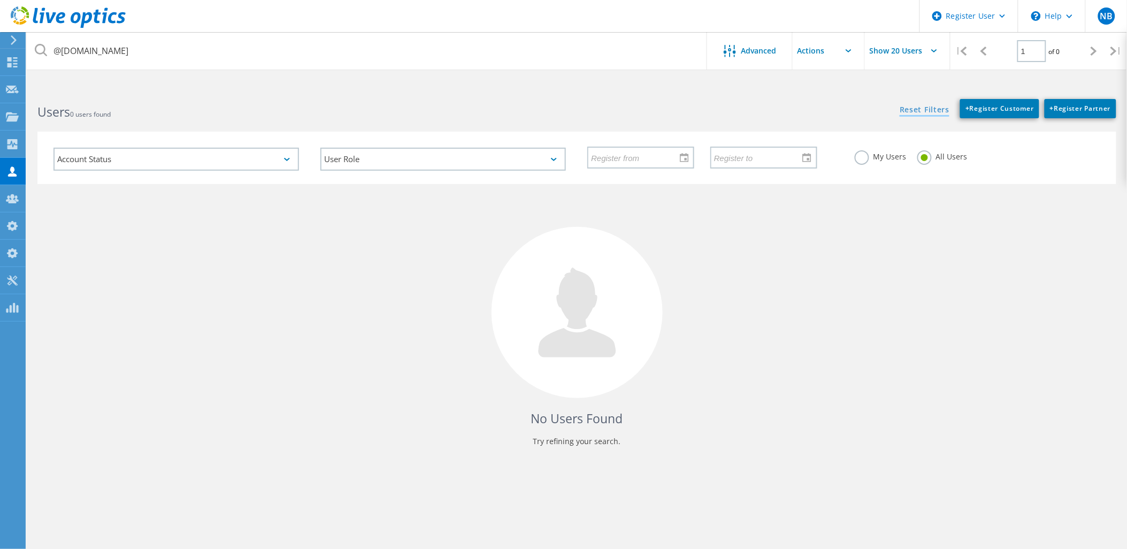
click at [936, 109] on link "Reset Filters" at bounding box center [925, 110] width 50 height 9
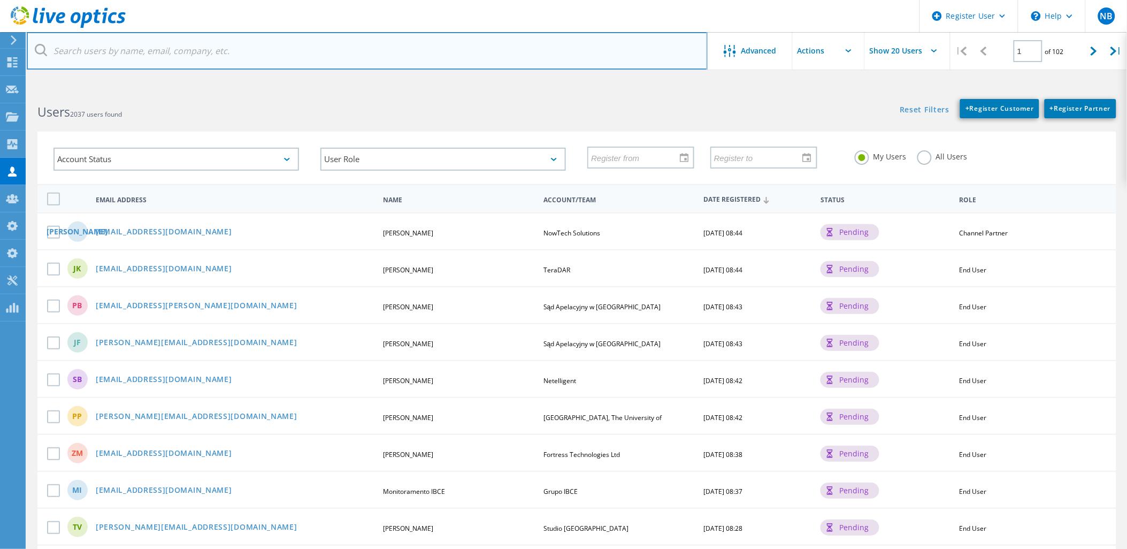
click at [221, 47] on input "text" at bounding box center [367, 50] width 681 height 37
paste input "@online-service.de"
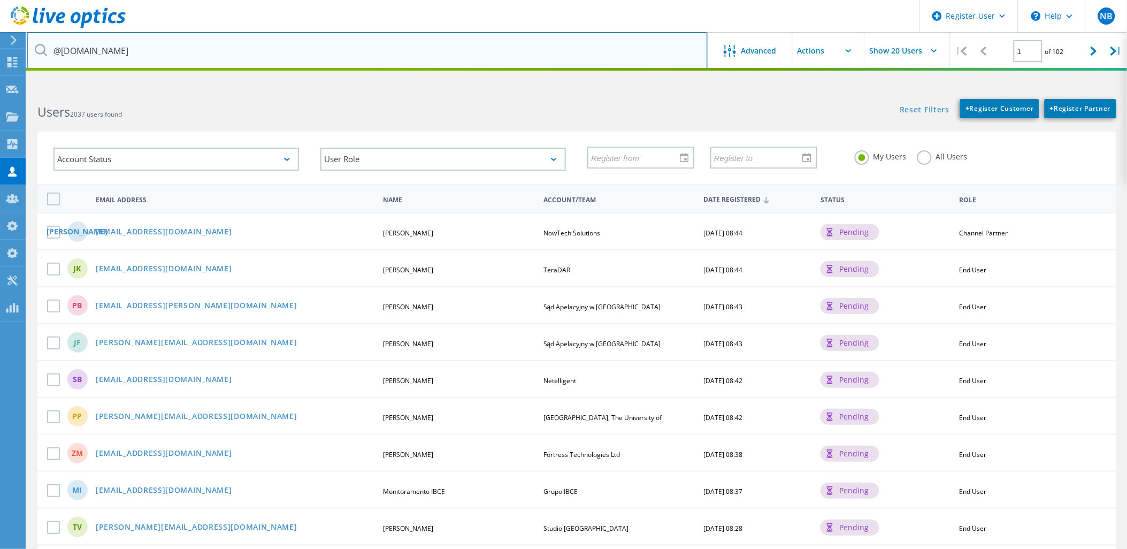
type input "@online-service.de"
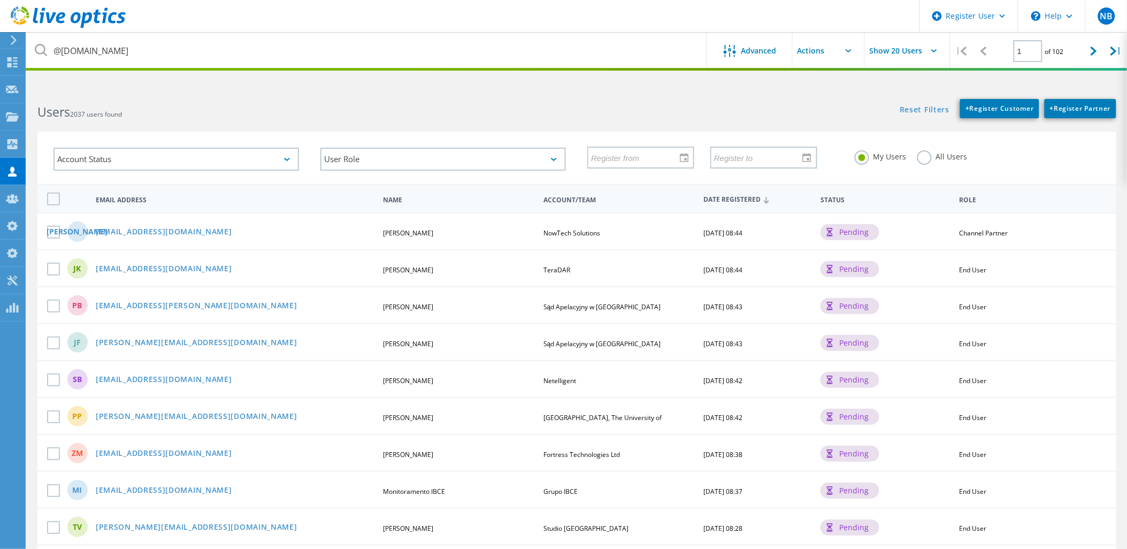
click at [916, 152] on div "My Users All Users" at bounding box center [977, 157] width 267 height 40
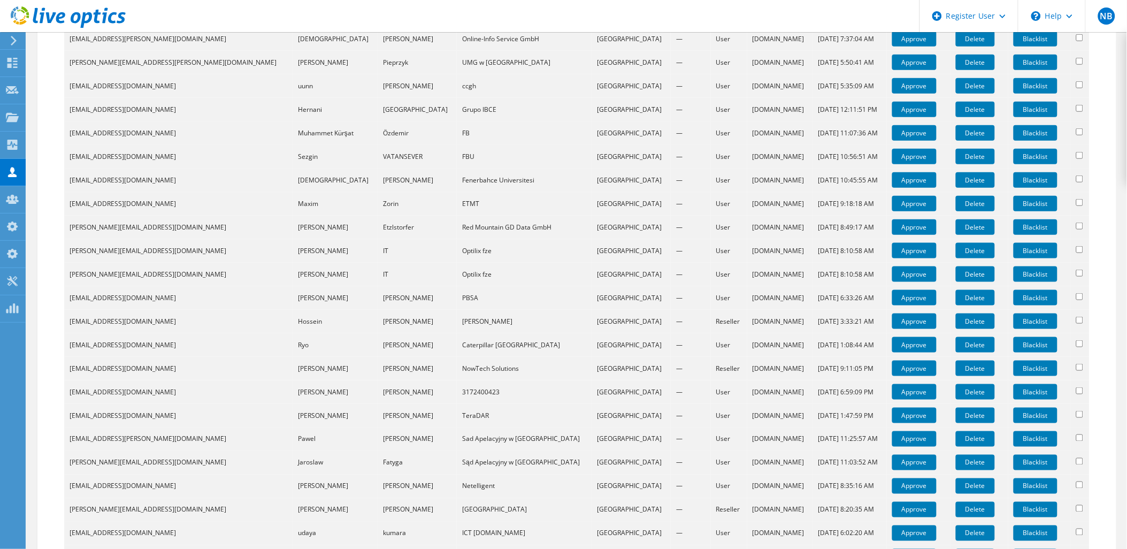
scroll to position [450, 0]
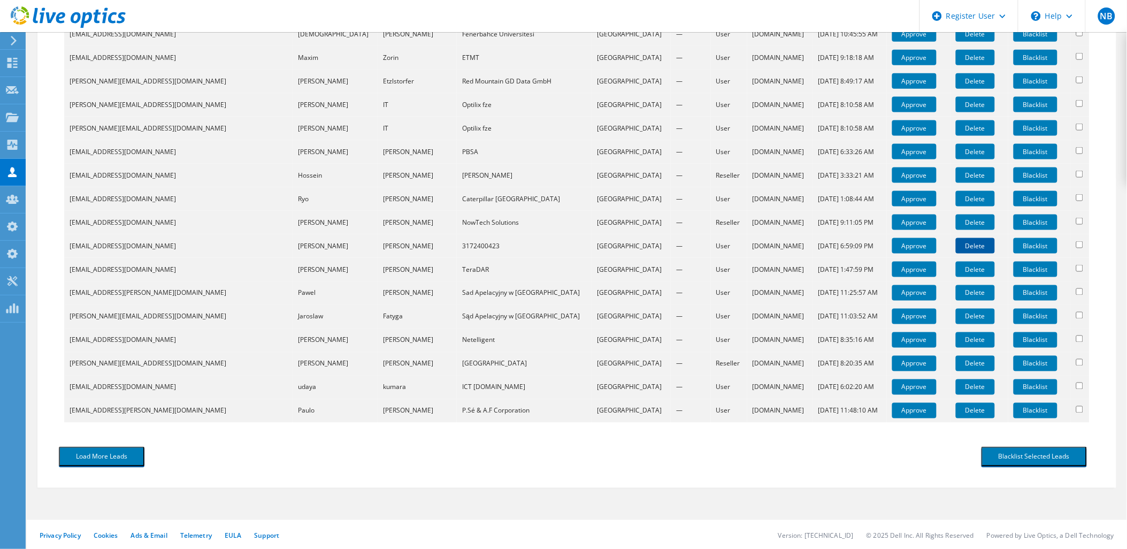
click at [956, 241] on link "Delete" at bounding box center [975, 246] width 39 height 16
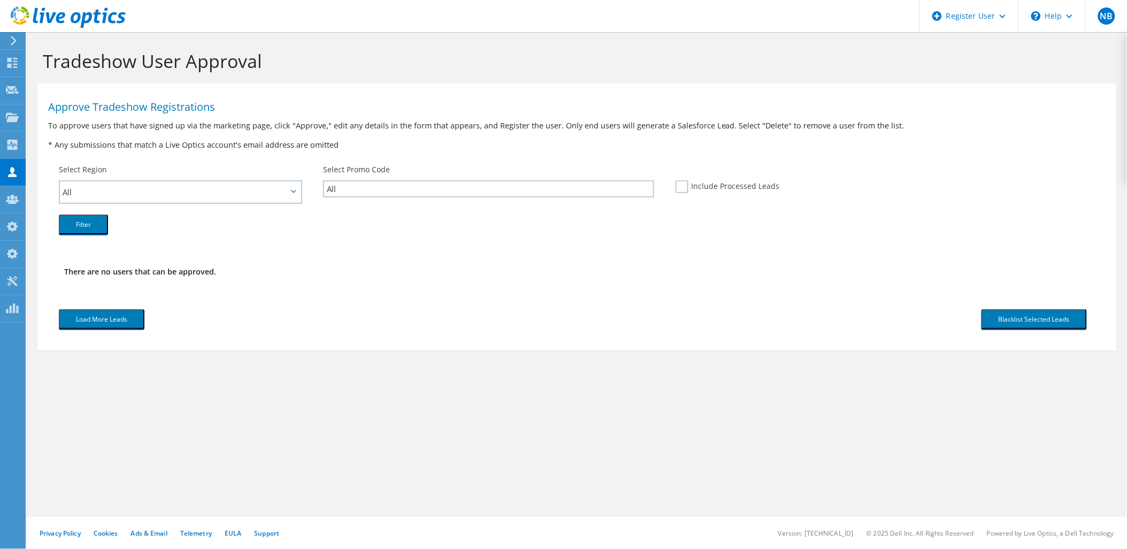
scroll to position [0, 0]
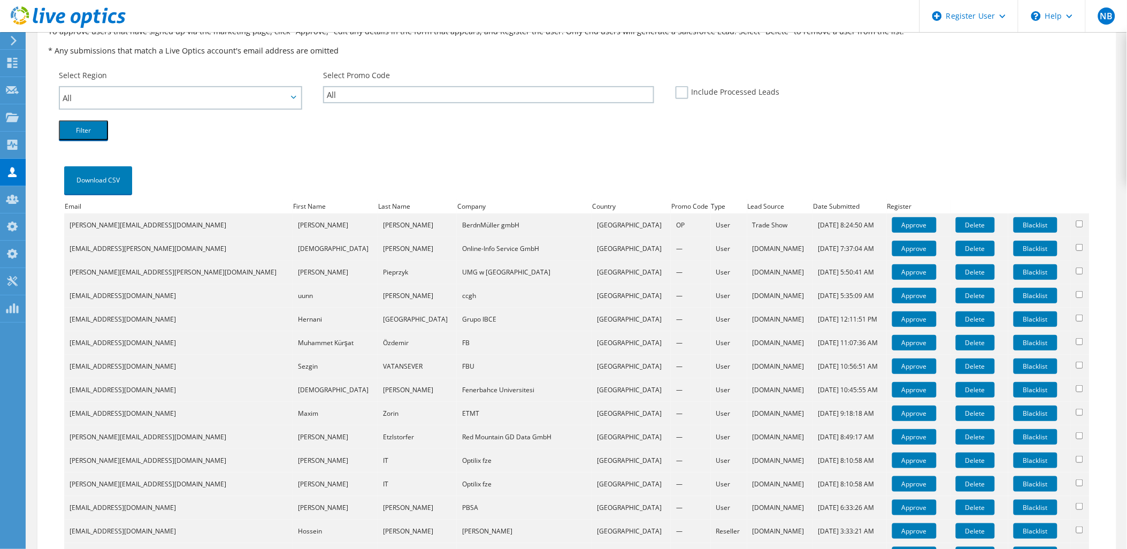
scroll to position [178, 0]
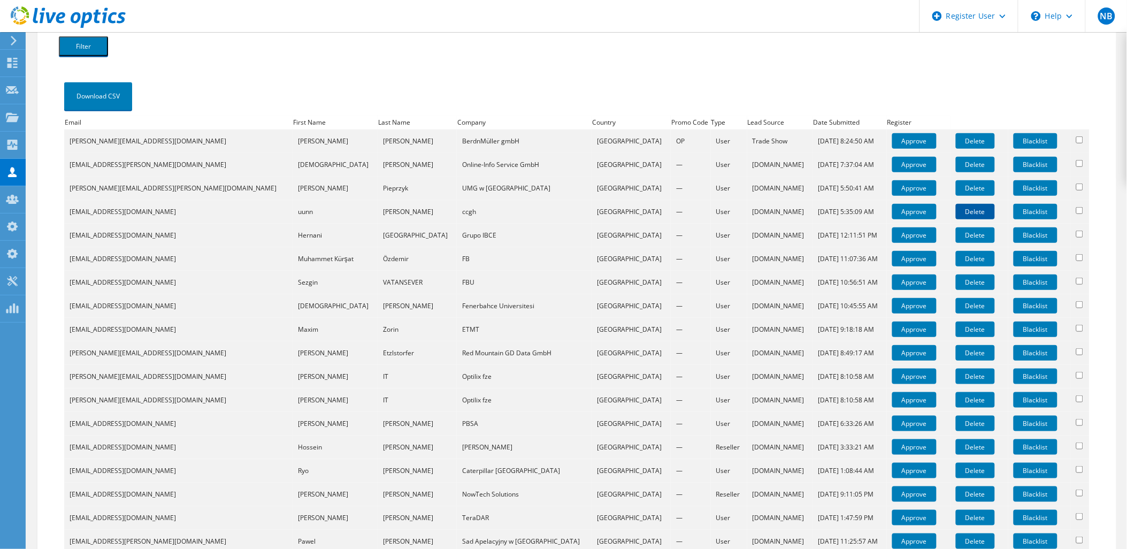
click at [957, 205] on link "Delete" at bounding box center [975, 212] width 39 height 16
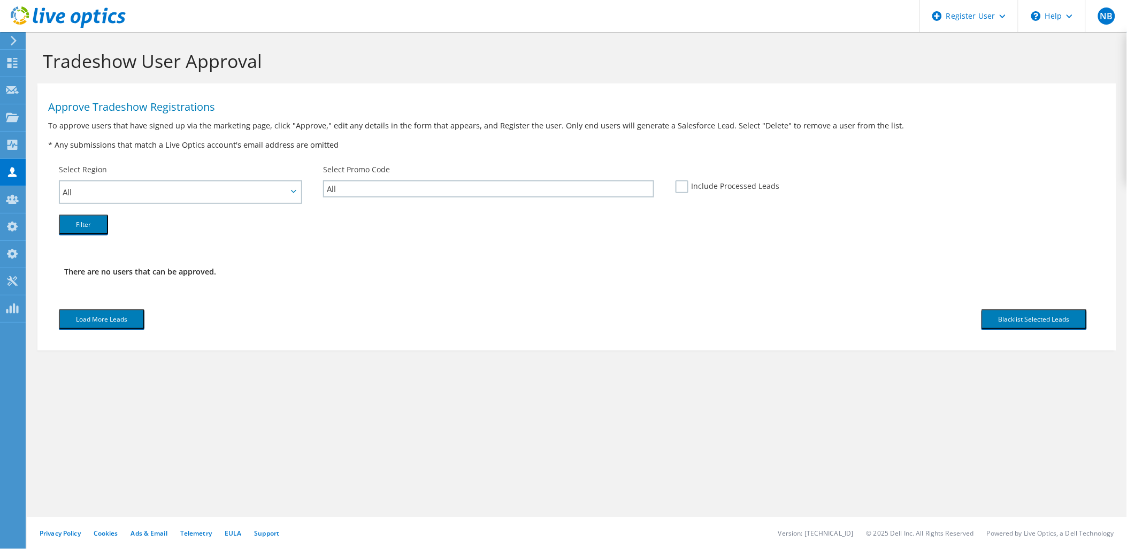
scroll to position [0, 0]
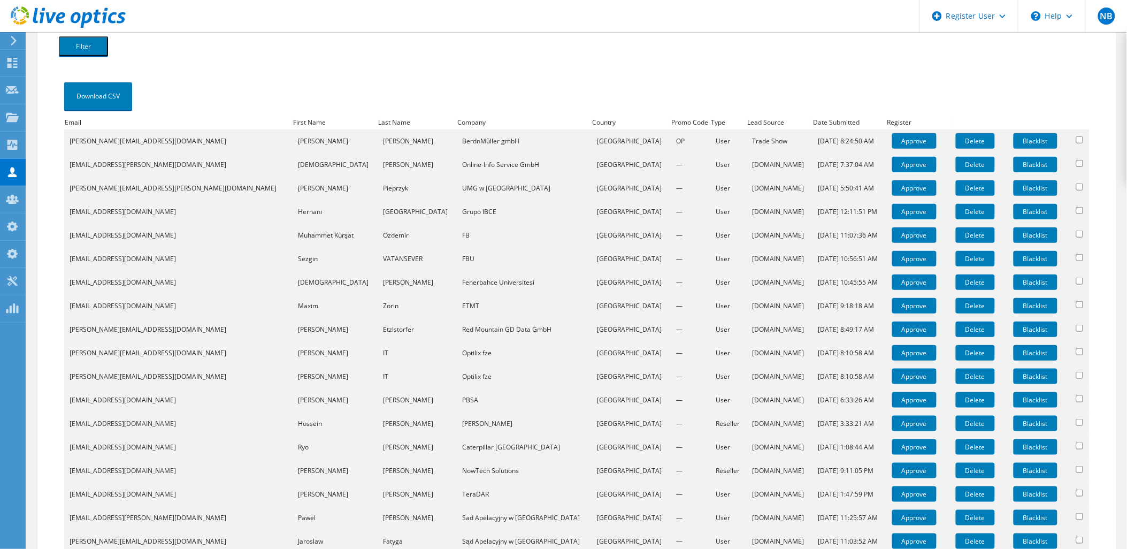
scroll to position [403, 0]
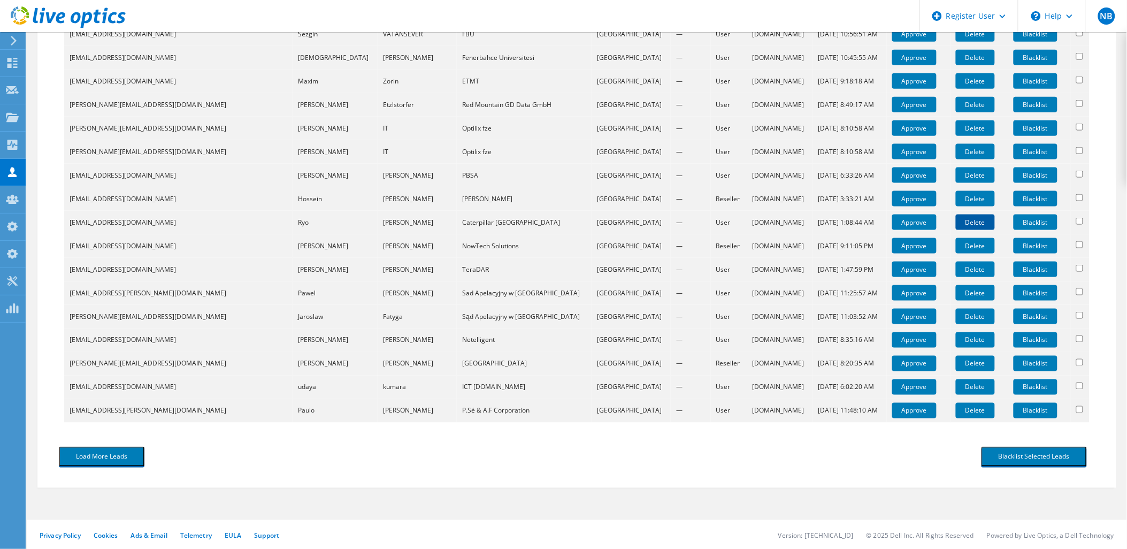
click at [956, 219] on link "Delete" at bounding box center [975, 222] width 39 height 16
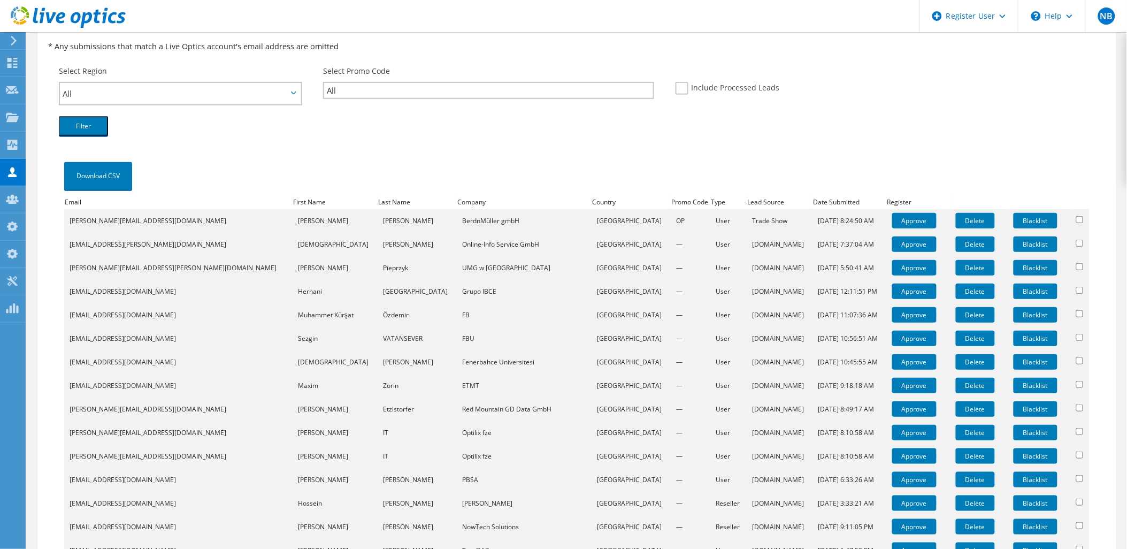
scroll to position [119, 0]
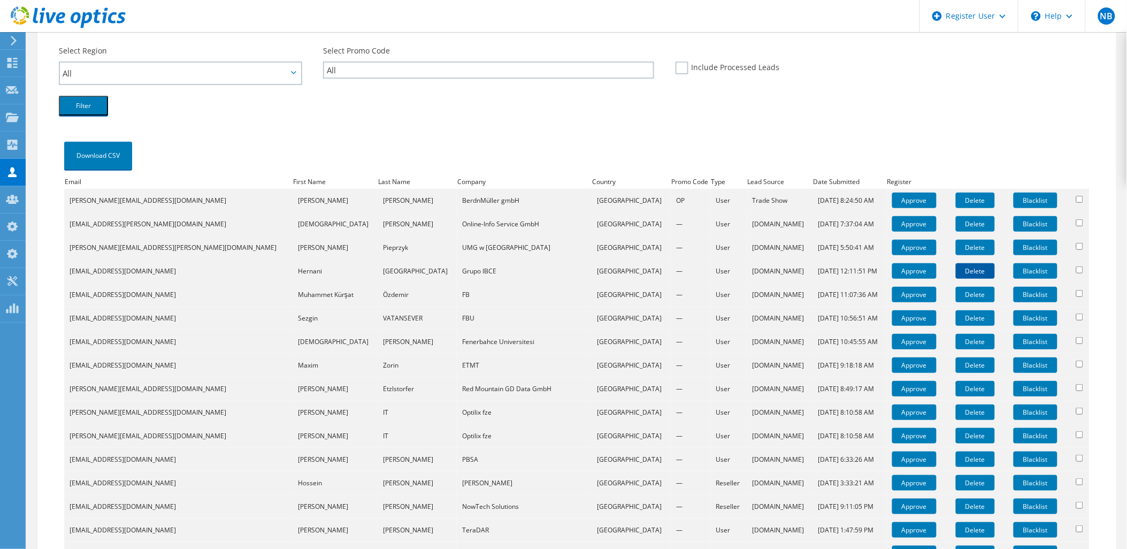
click at [956, 268] on link "Delete" at bounding box center [975, 271] width 39 height 16
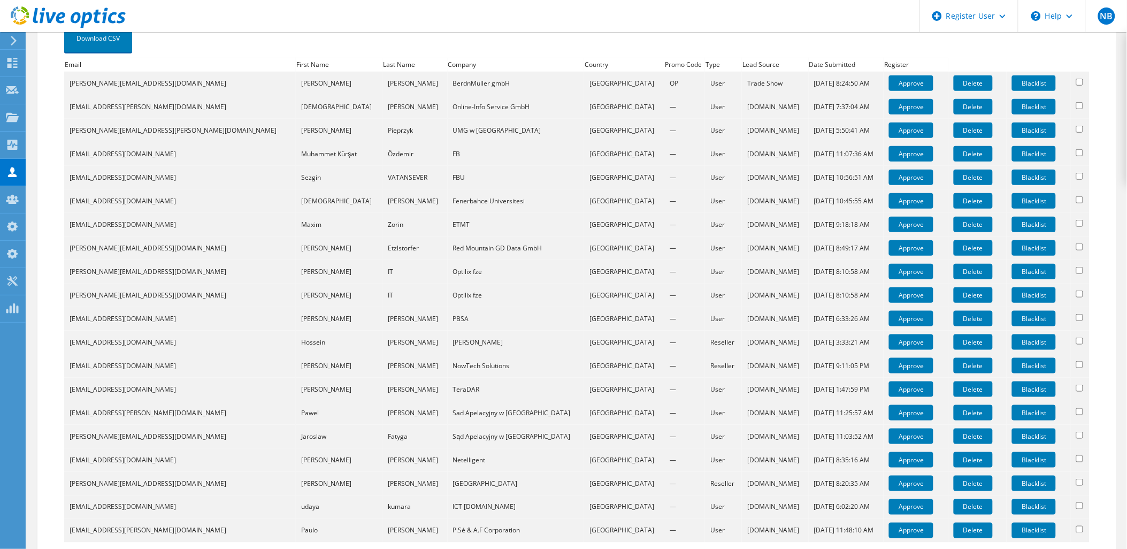
scroll to position [237, 0]
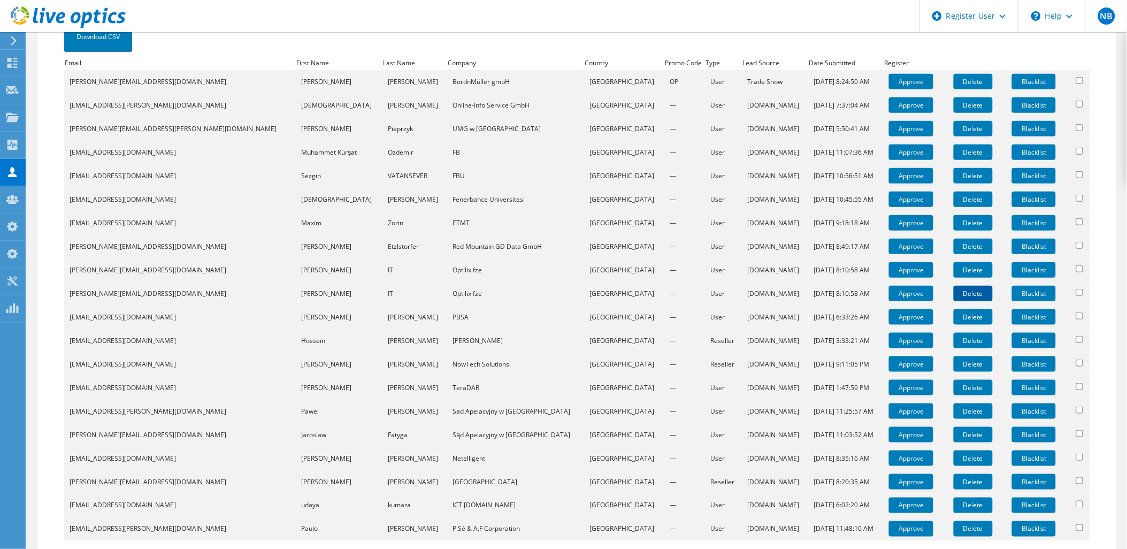
click at [954, 289] on link "Delete" at bounding box center [973, 294] width 39 height 16
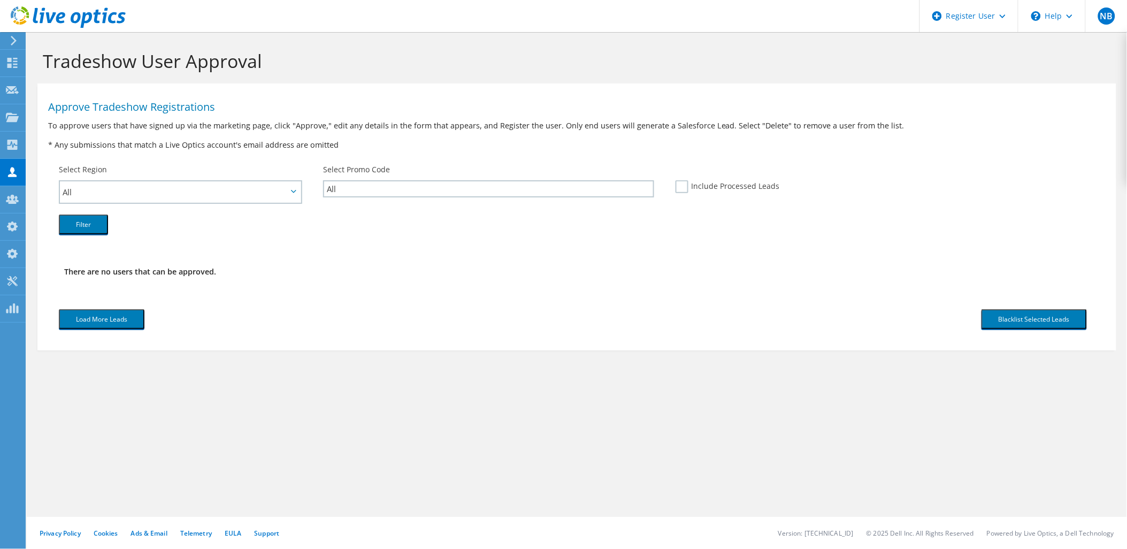
scroll to position [0, 0]
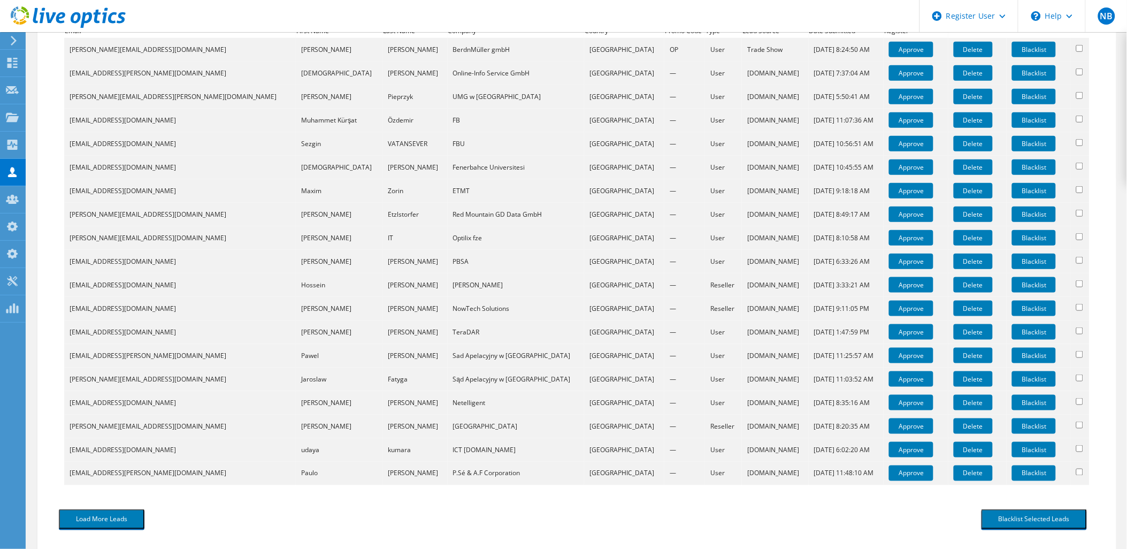
scroll to position [273, 0]
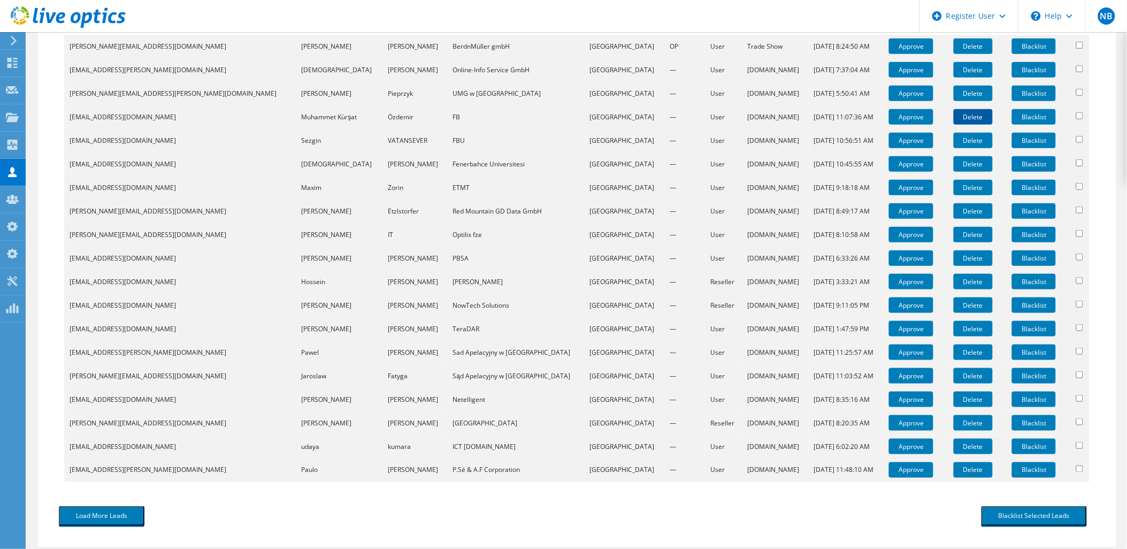
click at [954, 110] on link "Delete" at bounding box center [973, 117] width 39 height 16
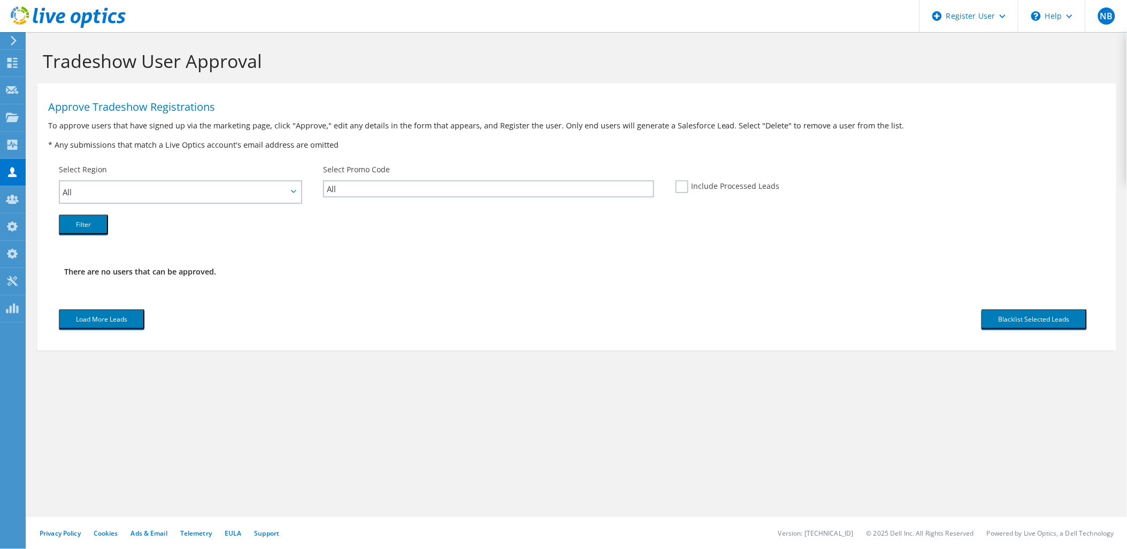
scroll to position [0, 0]
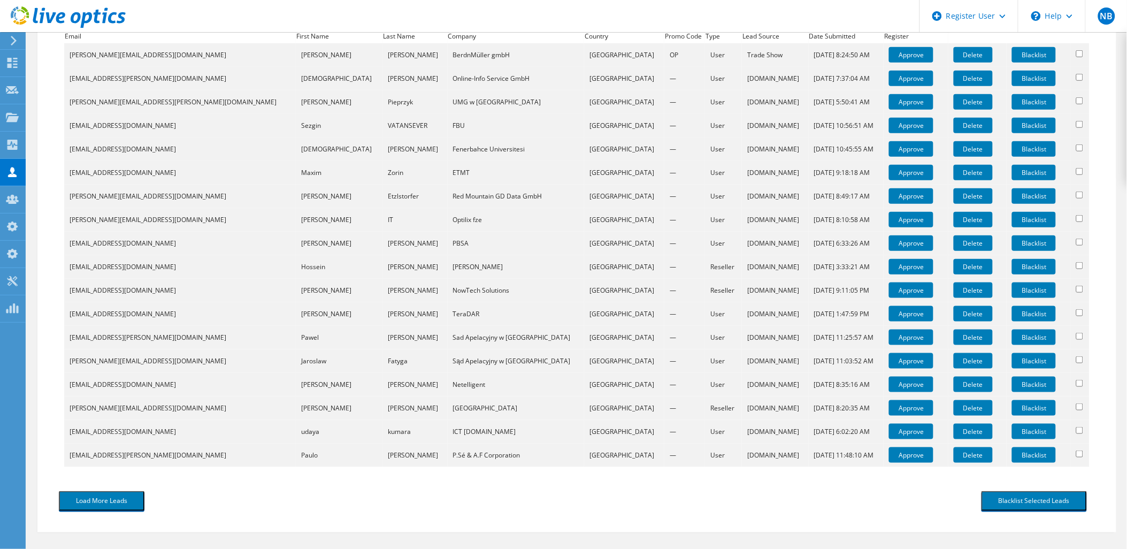
scroll to position [308, 0]
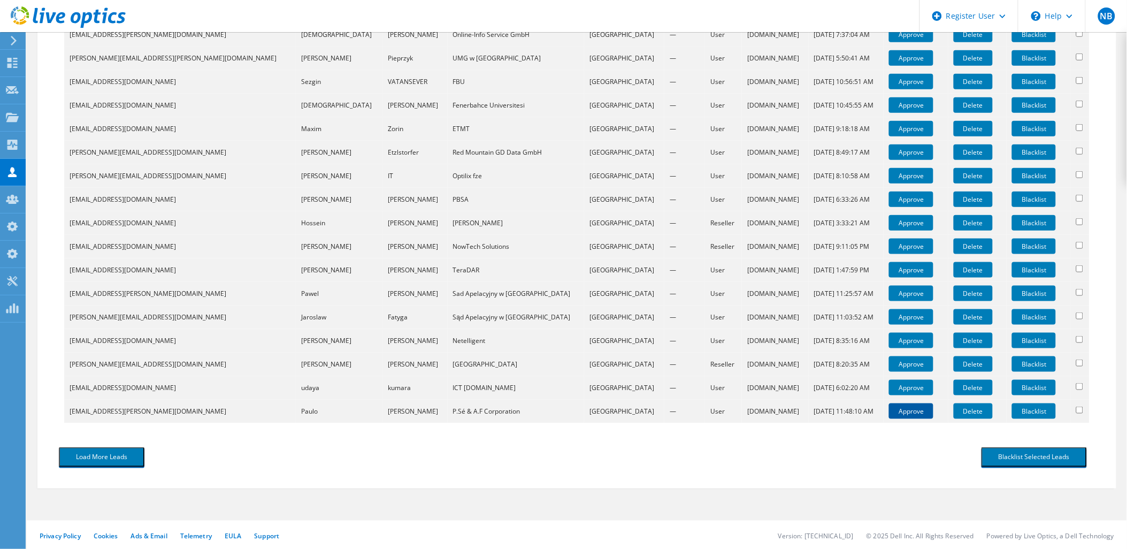
click at [889, 410] on link "Approve" at bounding box center [911, 411] width 44 height 16
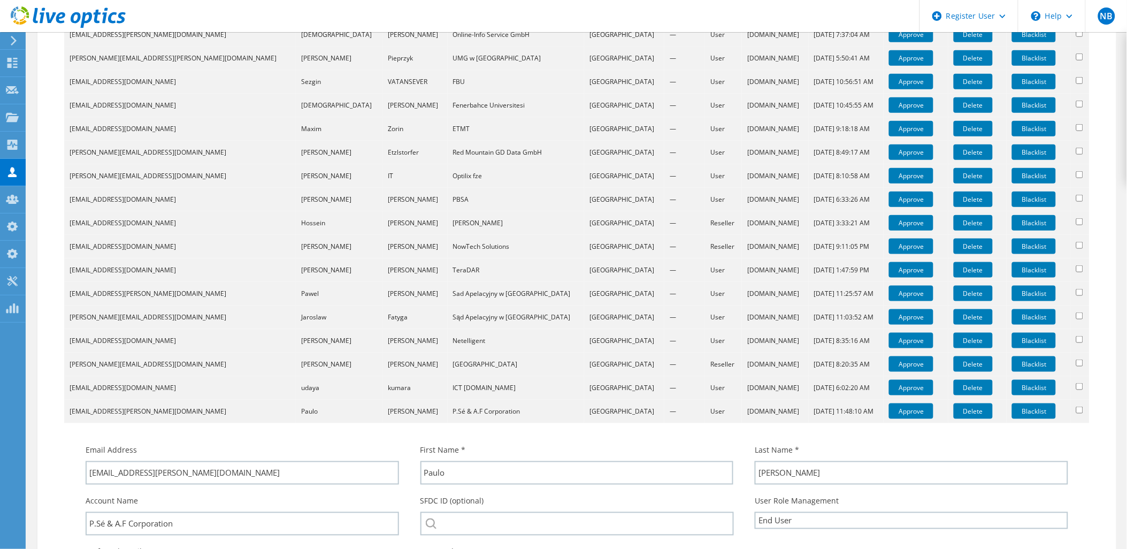
scroll to position [487, 0]
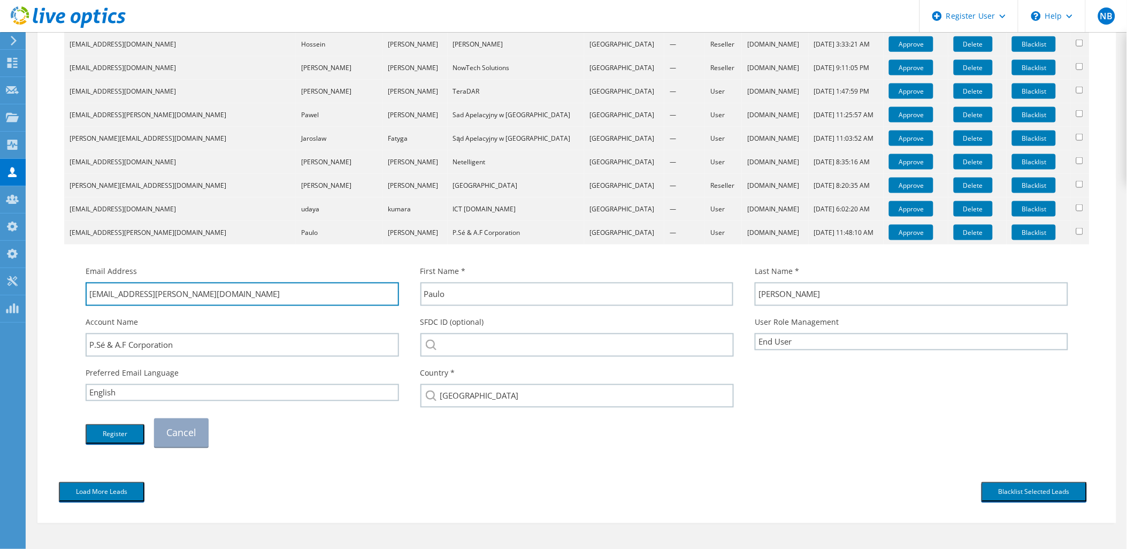
drag, startPoint x: 248, startPoint y: 295, endPoint x: 140, endPoint y: 328, distance: 112.8
click at [140, 328] on div "Email Address paulo.santos@pseafcorporation.com First Name * Paulo Last Name * …" at bounding box center [577, 356] width 1004 height 192
click at [186, 440] on link "Cancel" at bounding box center [181, 432] width 55 height 29
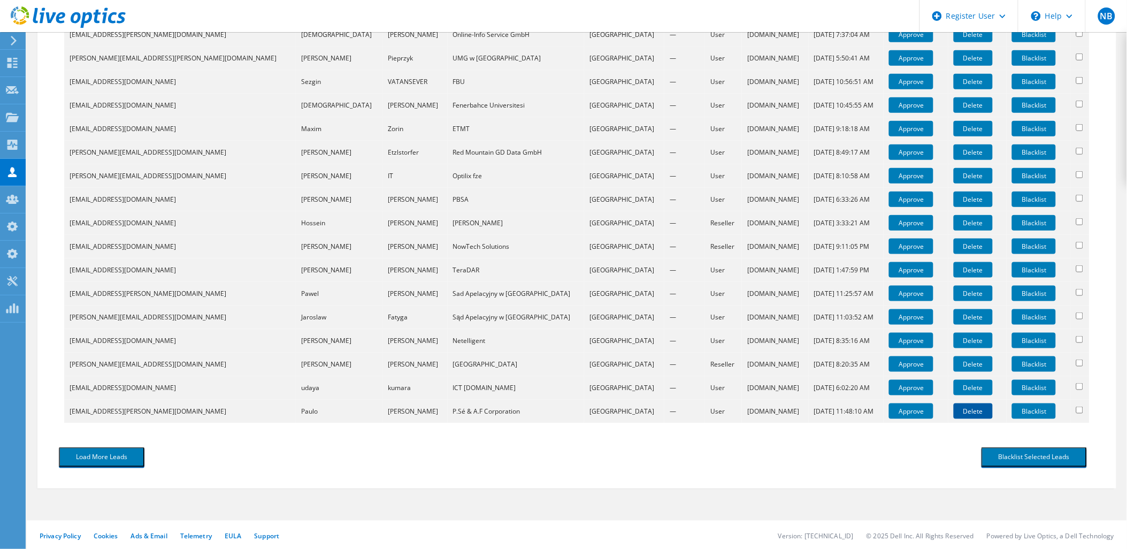
click at [954, 412] on link "Delete" at bounding box center [973, 411] width 39 height 16
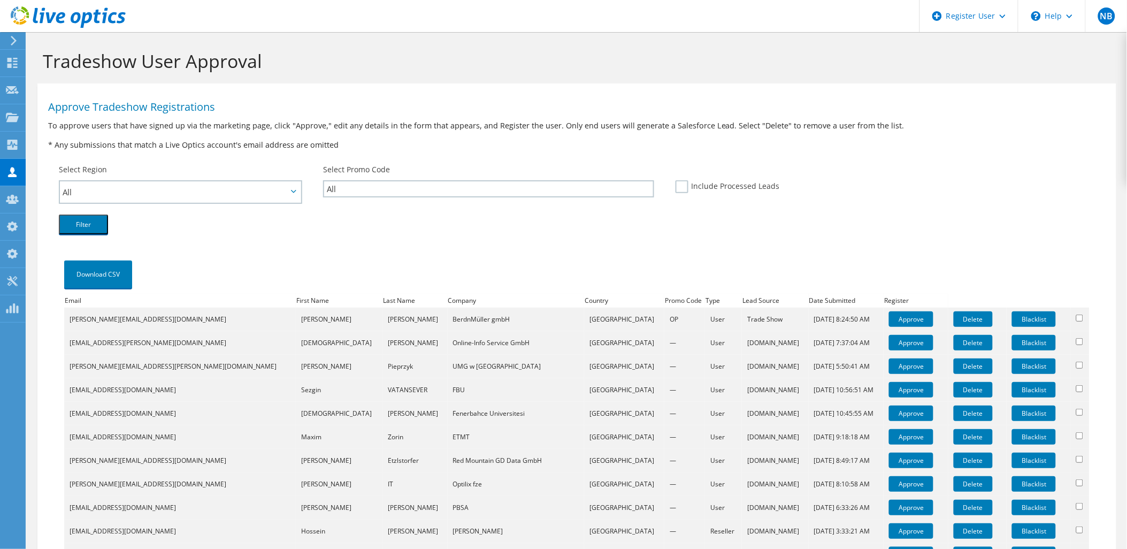
scroll to position [285, 0]
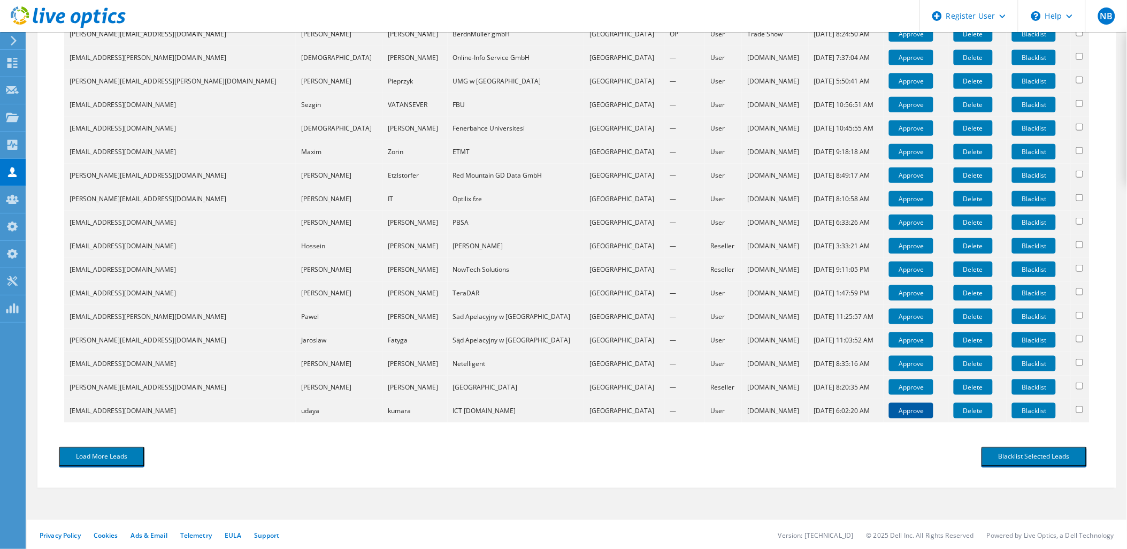
click at [889, 413] on link "Approve" at bounding box center [911, 411] width 44 height 16
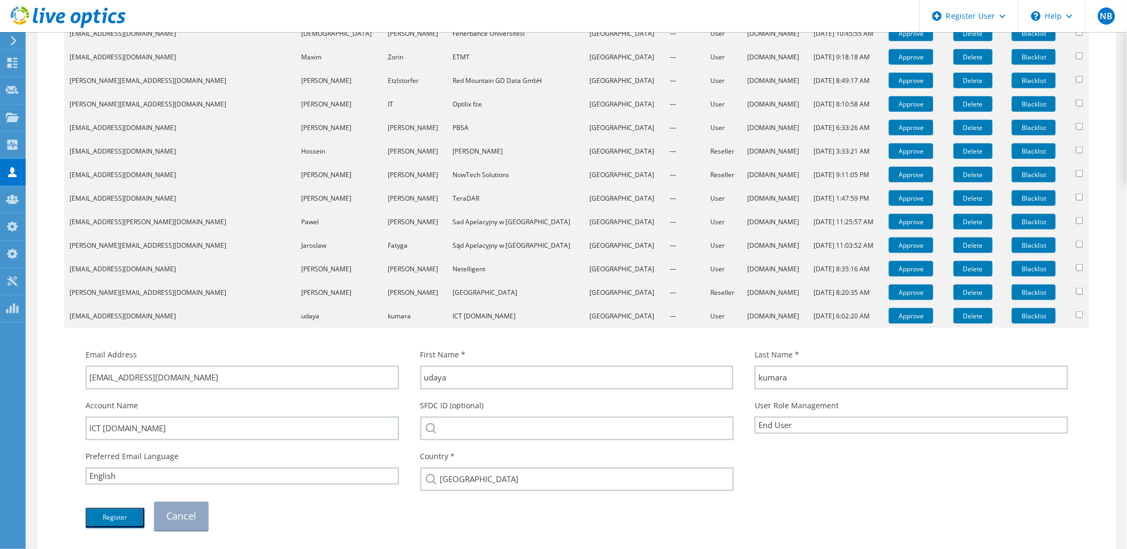
scroll to position [463, 0]
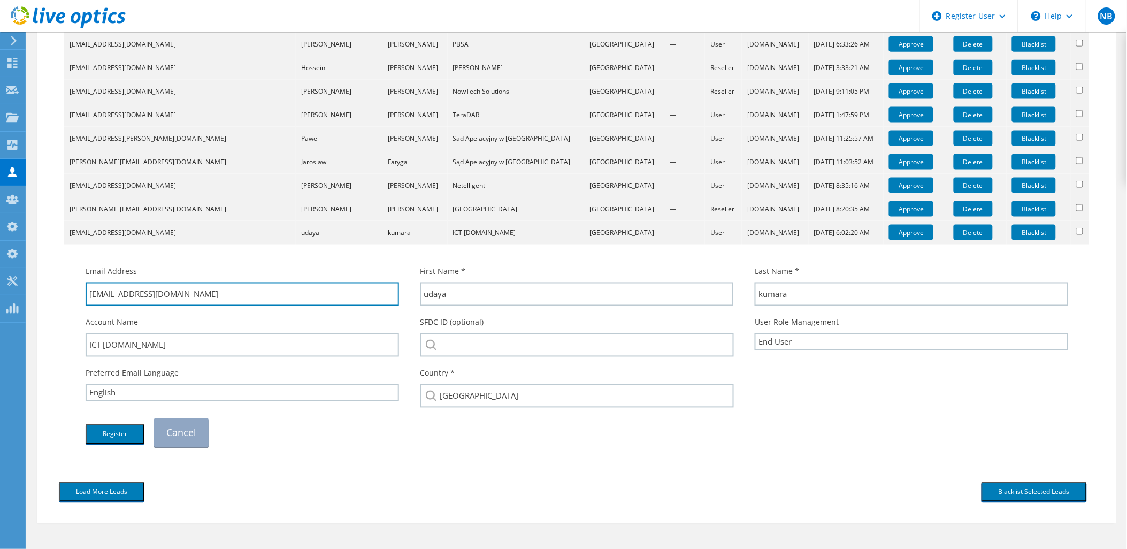
drag, startPoint x: 227, startPoint y: 295, endPoint x: 143, endPoint y: 318, distance: 87.1
click at [143, 318] on div "Email Address [EMAIL_ADDRESS][DOMAIN_NAME] First Name * [GEOGRAPHIC_DATA] Last …" at bounding box center [577, 356] width 1004 height 192
drag, startPoint x: 198, startPoint y: 415, endPoint x: 196, endPoint y: 458, distance: 42.8
drag, startPoint x: 196, startPoint y: 458, endPoint x: 158, endPoint y: 471, distance: 40.1
click at [158, 471] on div "Download CSV Email First Name Last Name Company Country Promo Code Type Lead So…" at bounding box center [576, 126] width 1057 height 700
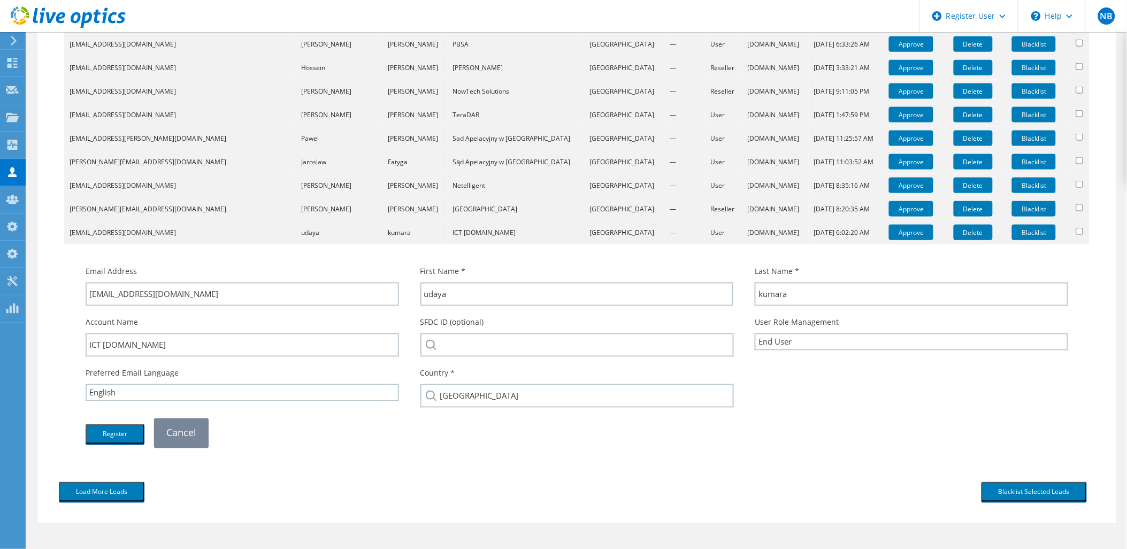
click at [178, 441] on link "Cancel" at bounding box center [181, 432] width 55 height 29
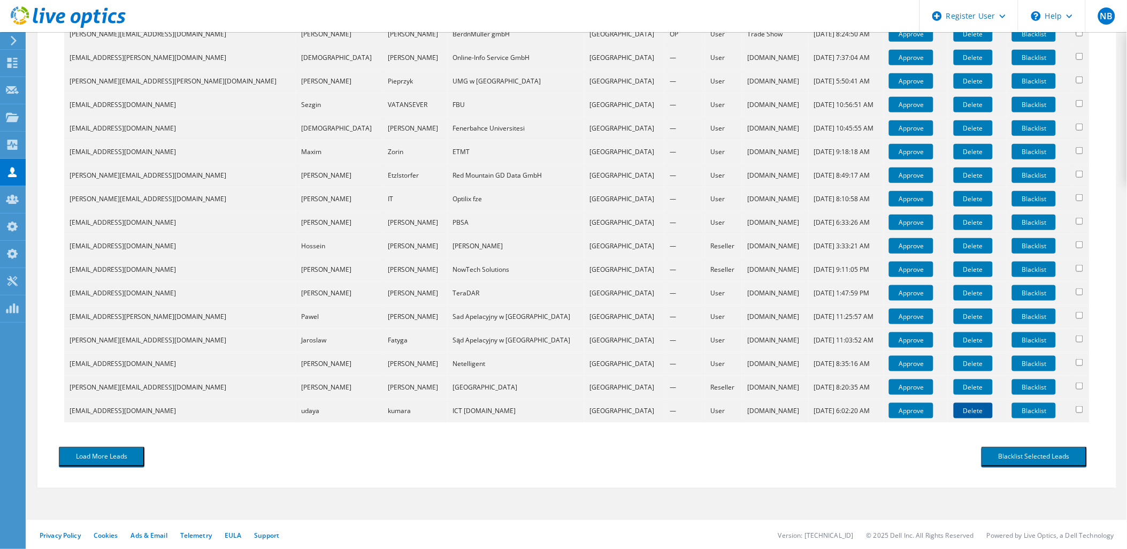
click at [954, 412] on link "Delete" at bounding box center [973, 411] width 39 height 16
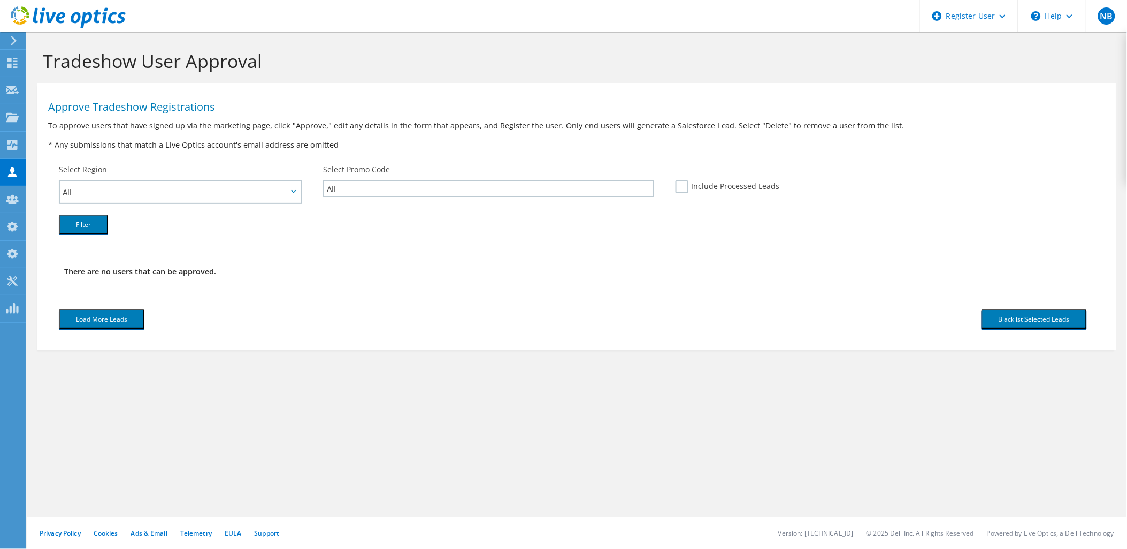
scroll to position [0, 0]
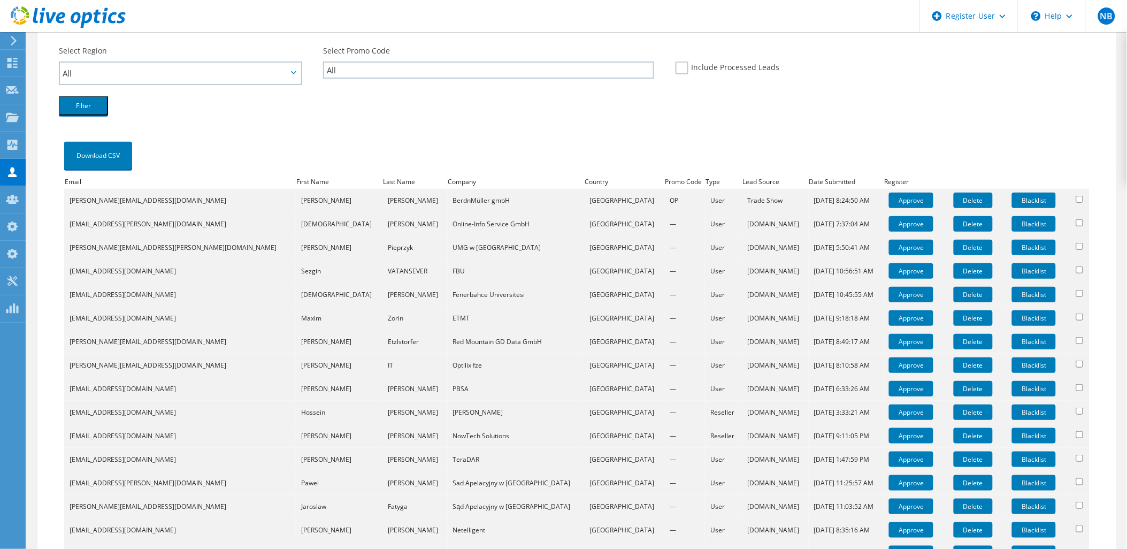
scroll to position [261, 0]
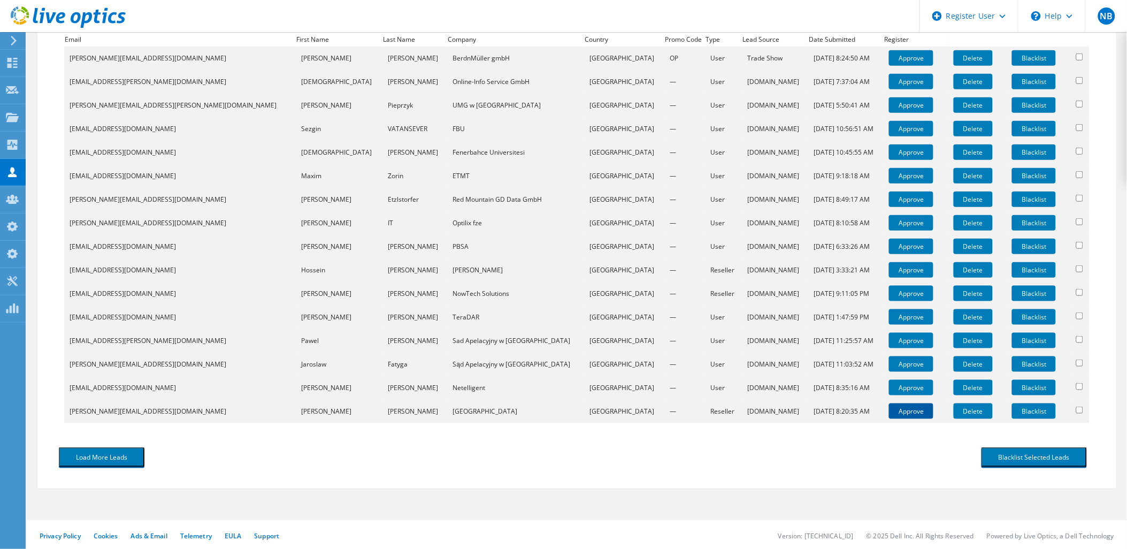
click at [889, 410] on link "Approve" at bounding box center [911, 411] width 44 height 16
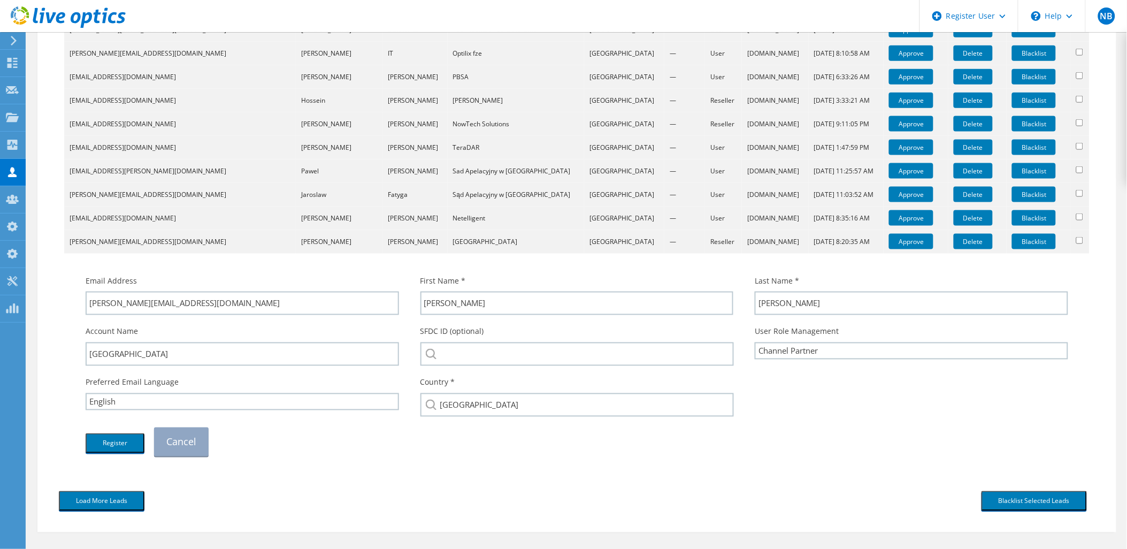
scroll to position [440, 0]
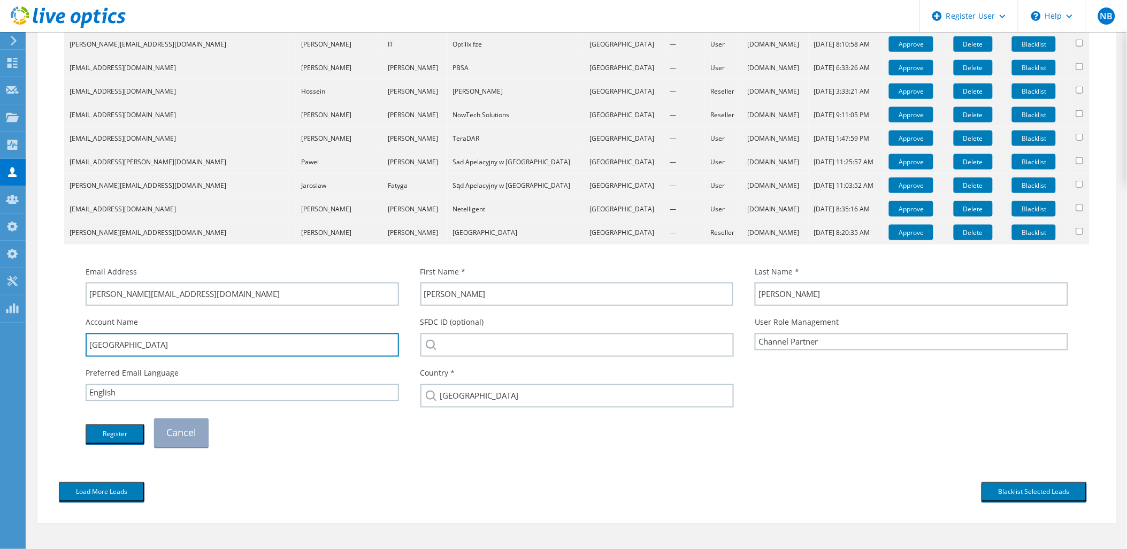
drag, startPoint x: 167, startPoint y: 344, endPoint x: 36, endPoint y: 345, distance: 130.5
click at [36, 345] on section "Tradeshow User Approval Approve Tradeshow Registrations To approve users that h…" at bounding box center [577, 89] width 1100 height 995
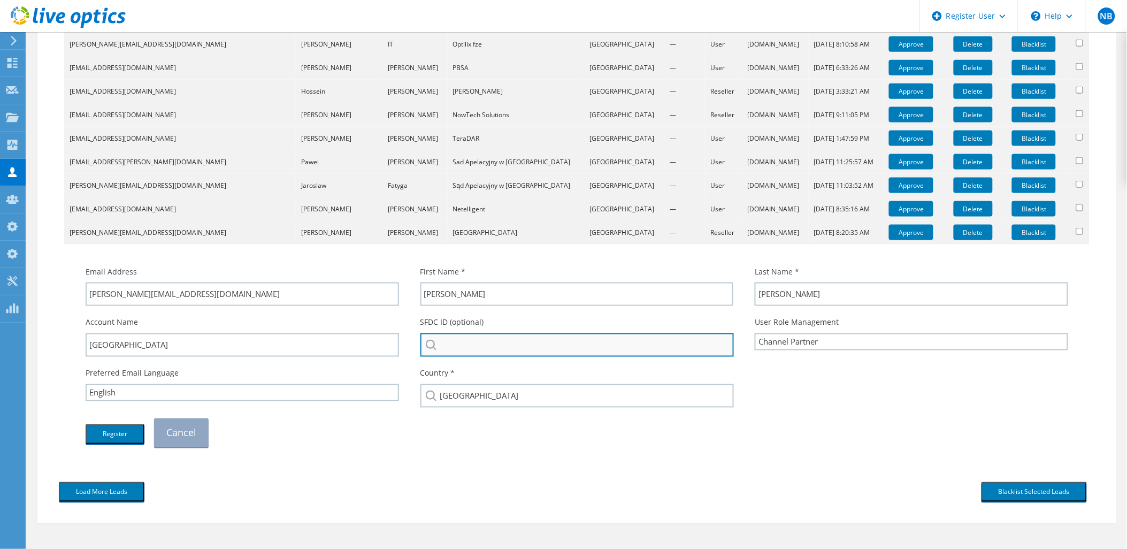
click at [528, 347] on input "search" at bounding box center [577, 345] width 314 height 24
paste input "[GEOGRAPHIC_DATA]"
drag, startPoint x: 522, startPoint y: 348, endPoint x: 421, endPoint y: 346, distance: 101.1
click at [422, 347] on input "[GEOGRAPHIC_DATA]" at bounding box center [577, 345] width 314 height 24
paste input "1703196729"
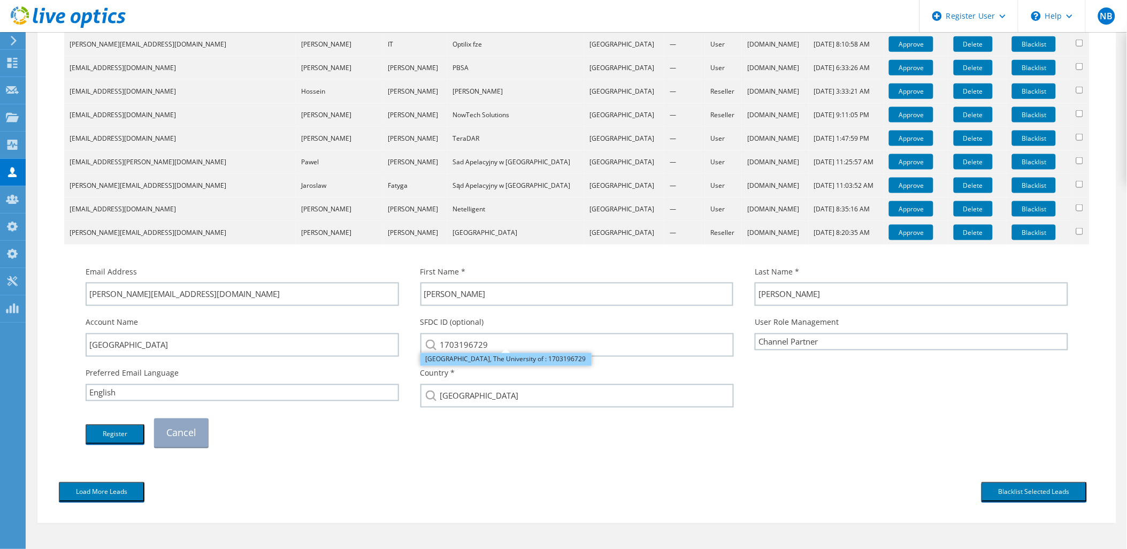
click at [485, 360] on li "[GEOGRAPHIC_DATA], The University of : 1703196729" at bounding box center [505, 359] width 171 height 13
type input "[GEOGRAPHIC_DATA], The University of : 1703196729"
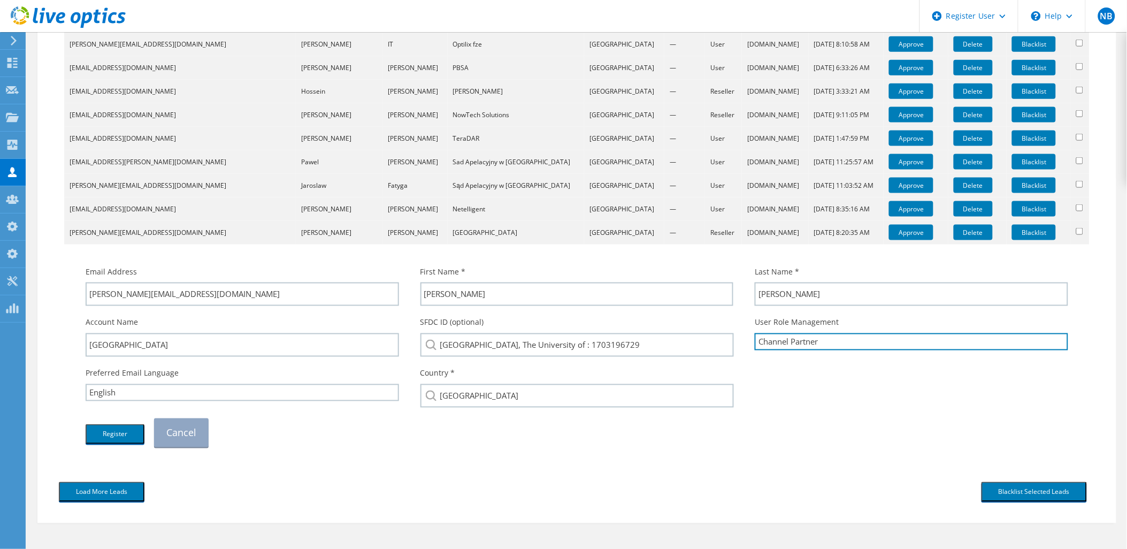
click at [776, 344] on select "Channel Partner OEM User End User OEM End User" at bounding box center [911, 341] width 313 height 17
select select "EndUser"
click at [755, 333] on select "Channel Partner OEM User End User OEM End User" at bounding box center [911, 341] width 313 height 17
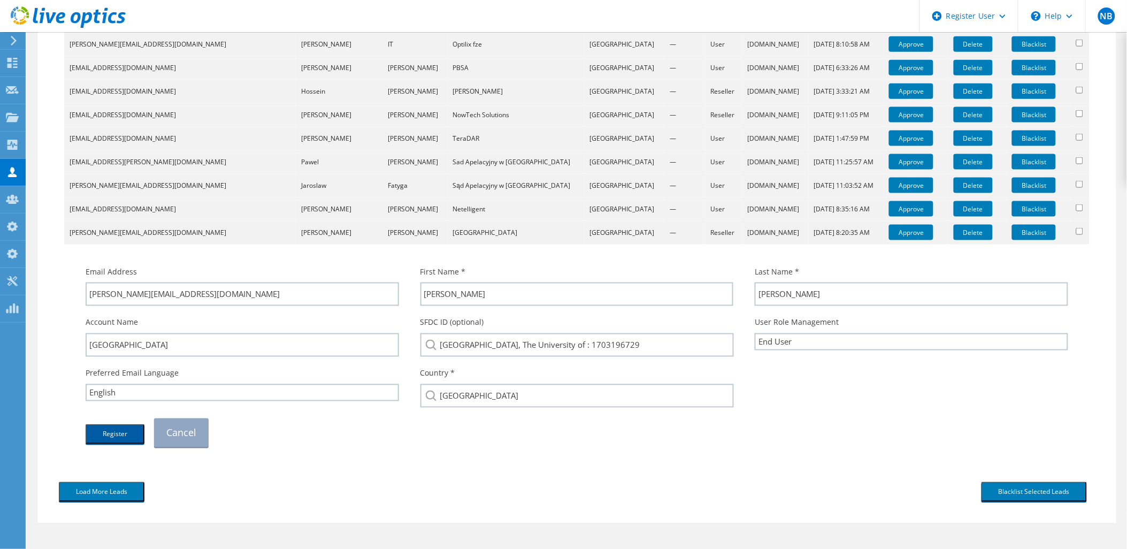
click at [107, 435] on button "Register" at bounding box center [115, 434] width 59 height 20
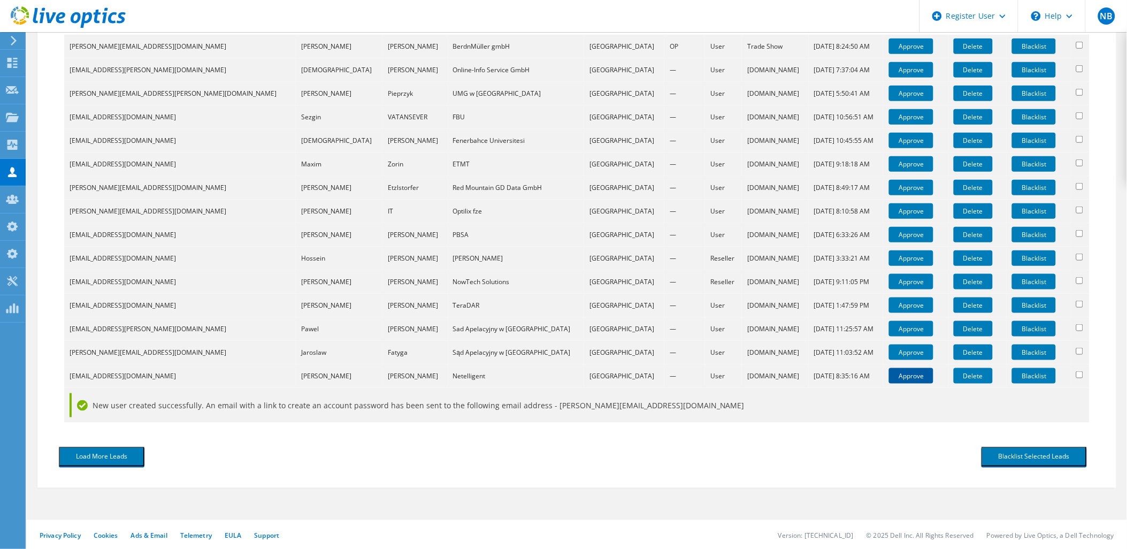
click at [889, 375] on link "Approve" at bounding box center [911, 376] width 44 height 16
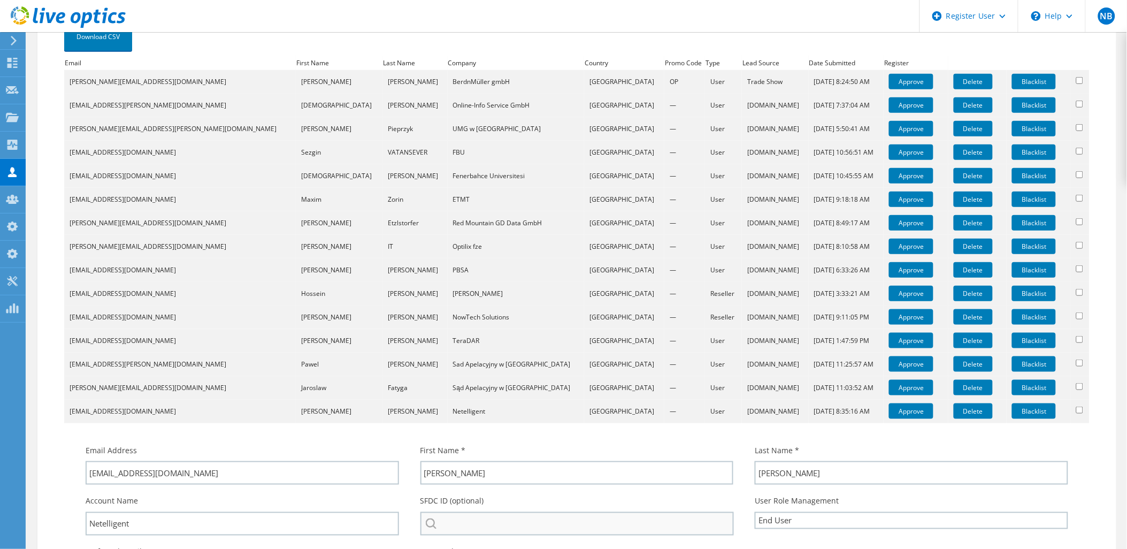
scroll to position [440, 0]
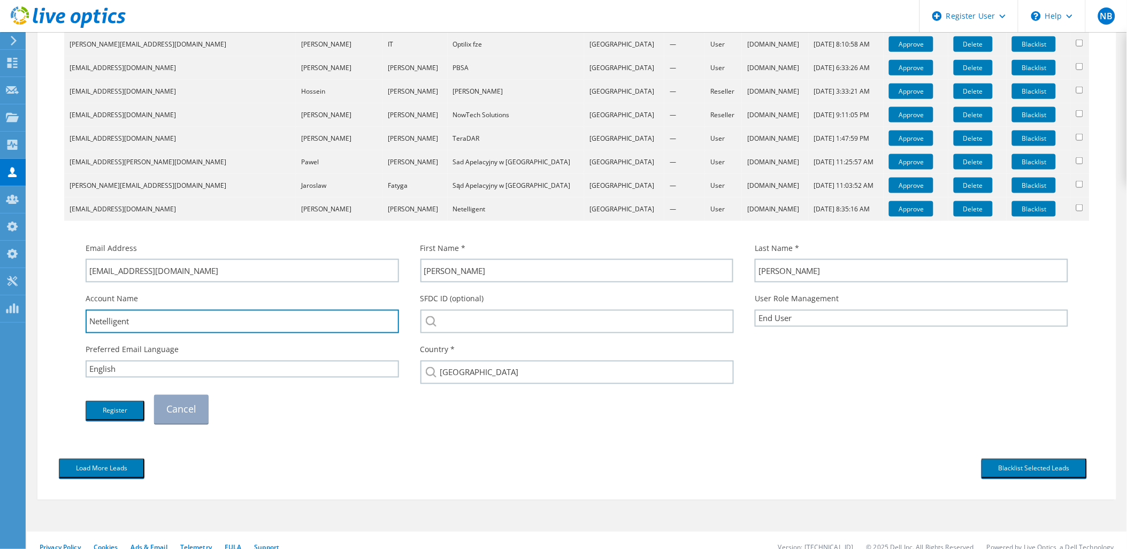
drag, startPoint x: 180, startPoint y: 318, endPoint x: 30, endPoint y: 324, distance: 150.4
click at [30, 324] on section "Tradeshow User Approval Approve Tradeshow Registrations To approve users that h…" at bounding box center [577, 77] width 1100 height 971
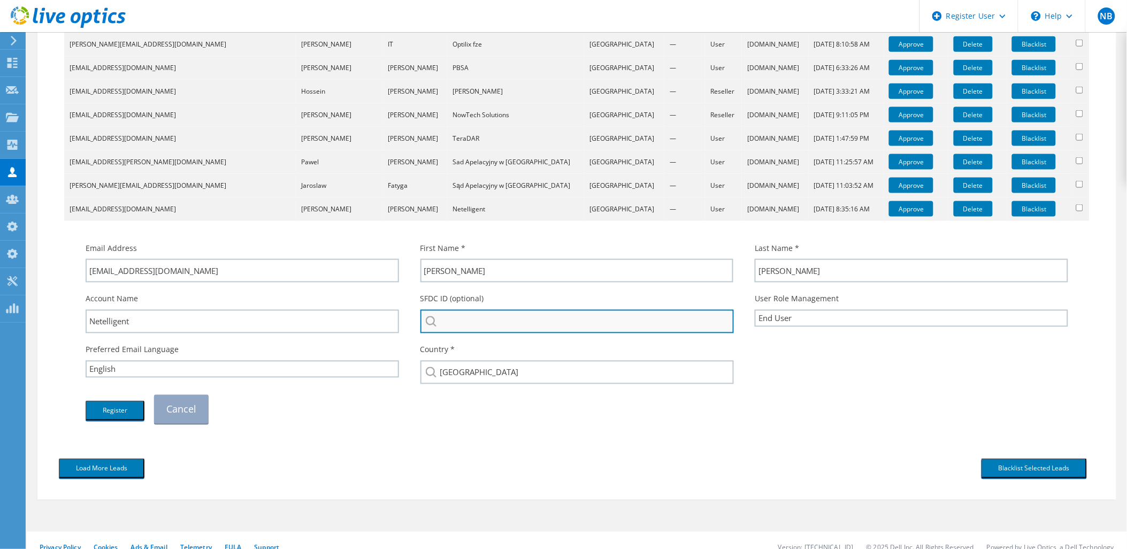
click at [522, 323] on input "search" at bounding box center [577, 322] width 314 height 24
paste input "Netelligent"
type input "Netelligent"
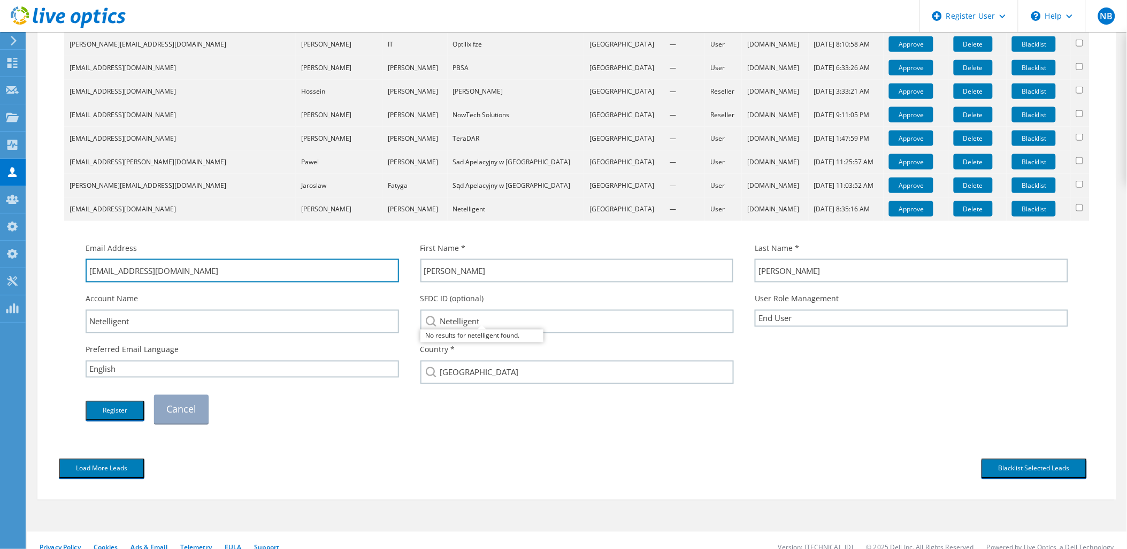
drag, startPoint x: 212, startPoint y: 271, endPoint x: 121, endPoint y: 293, distance: 93.4
click at [121, 293] on div "Email Address [EMAIL_ADDRESS][DOMAIN_NAME] First Name * [PERSON_NAME] Last Name…" at bounding box center [577, 333] width 1004 height 192
click at [311, 415] on div "Register Cancel" at bounding box center [577, 409] width 1004 height 40
click at [124, 404] on button "Register" at bounding box center [115, 411] width 59 height 20
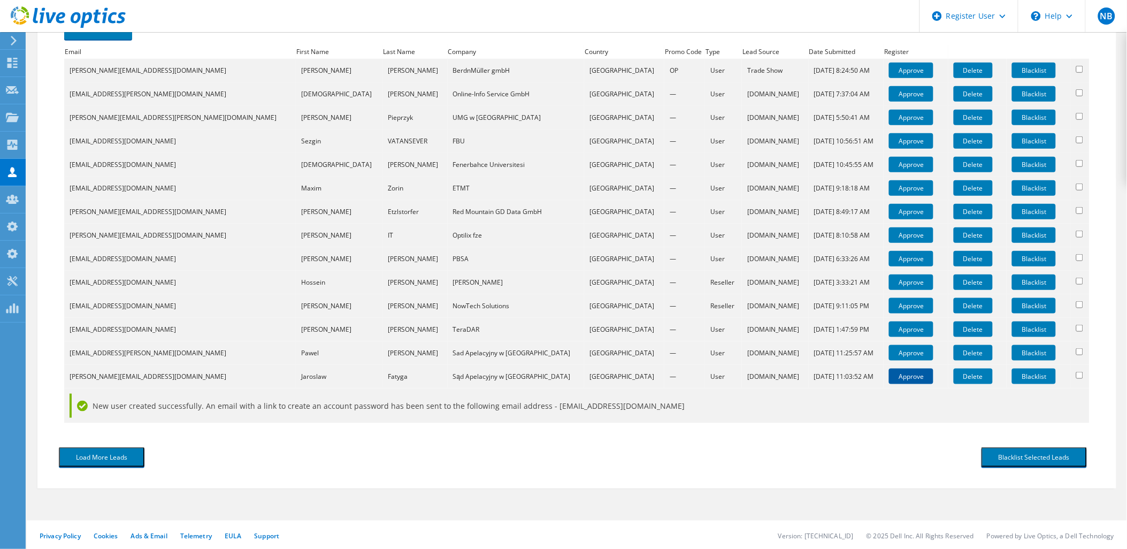
click at [889, 378] on link "Approve" at bounding box center [911, 376] width 44 height 16
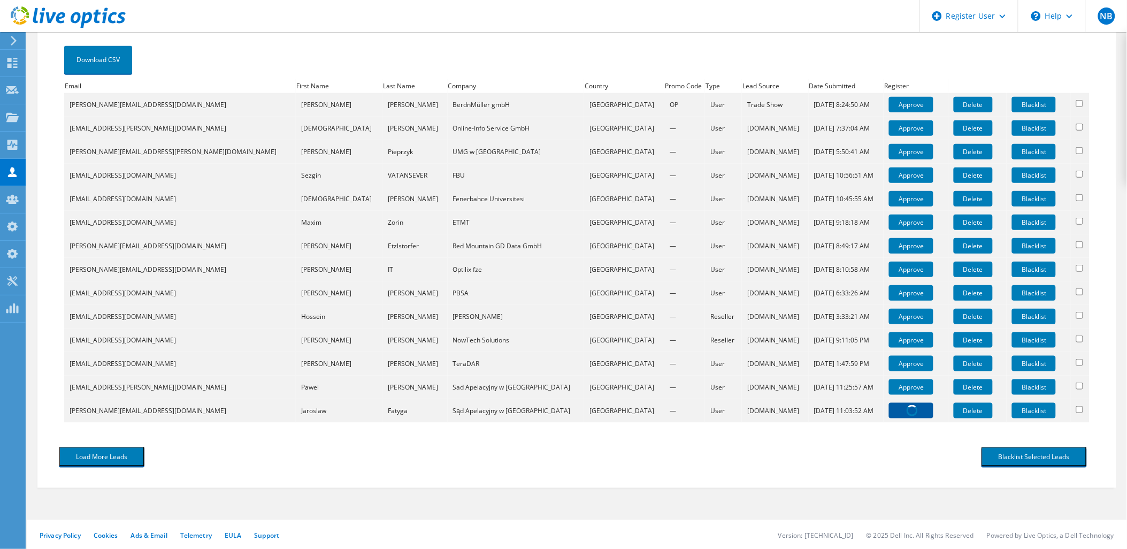
scroll to position [426, 0]
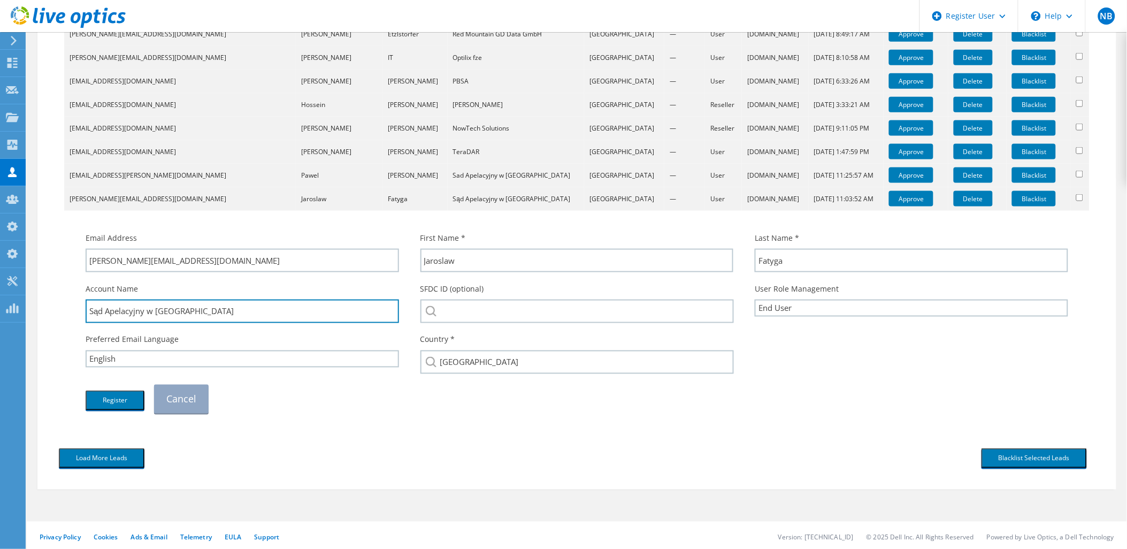
drag, startPoint x: 144, startPoint y: 311, endPoint x: 73, endPoint y: 311, distance: 71.1
click at [73, 311] on div "Email Address jaroslaw.fatyga@gliwice.so.gov.pl First Name * Jaroslaw Last Name…" at bounding box center [577, 317] width 1015 height 203
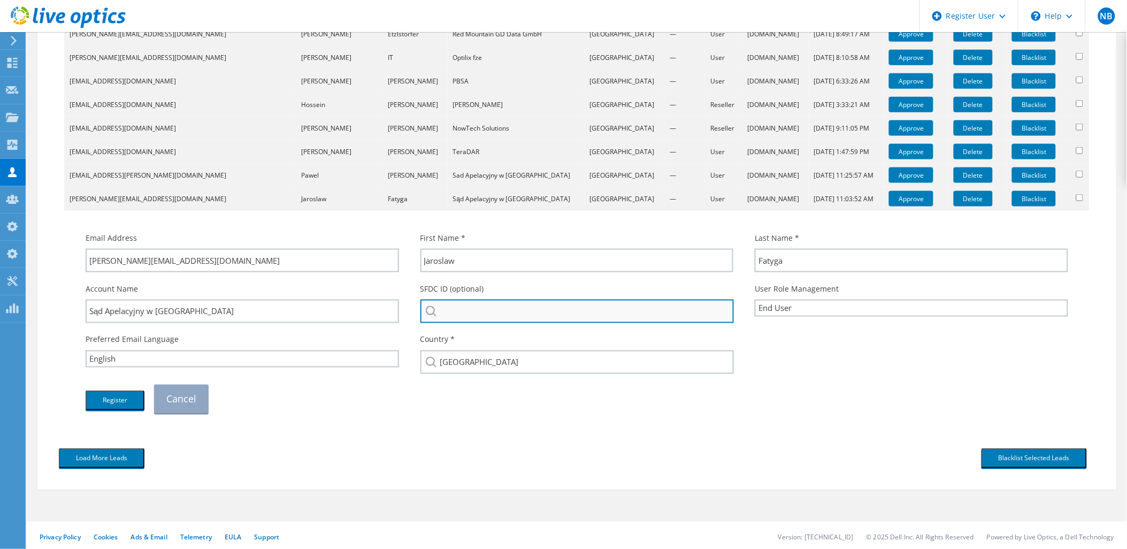
click at [627, 306] on input "search" at bounding box center [577, 311] width 314 height 24
paste input "Sąd Apelacyjny"
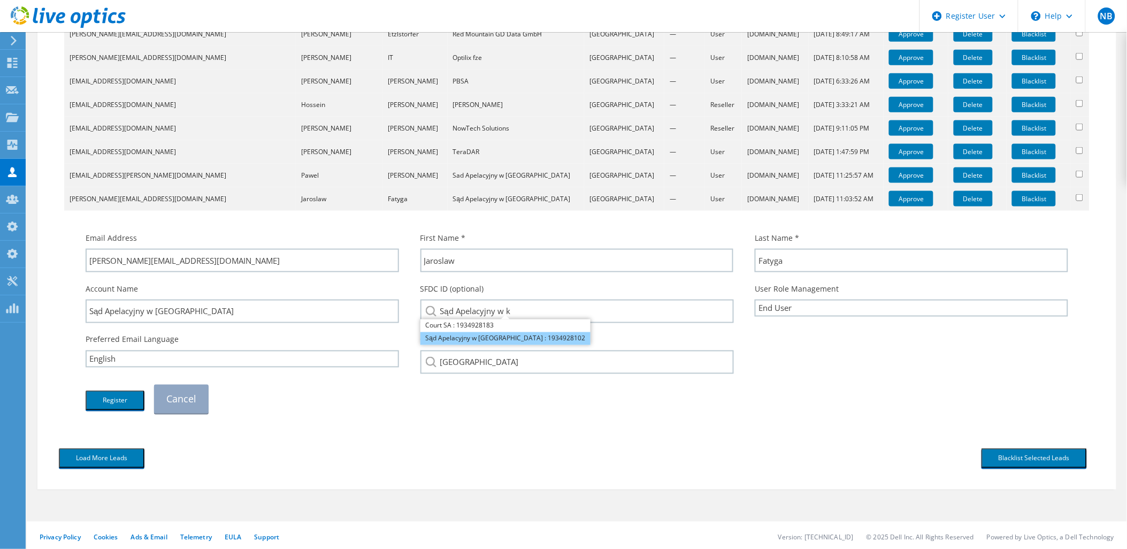
click at [516, 332] on li "Sąd Apelacyjny w Katowicach : 1934928102" at bounding box center [505, 338] width 171 height 13
type input "Sąd Apelacyjny w Katowicach : 1934928102"
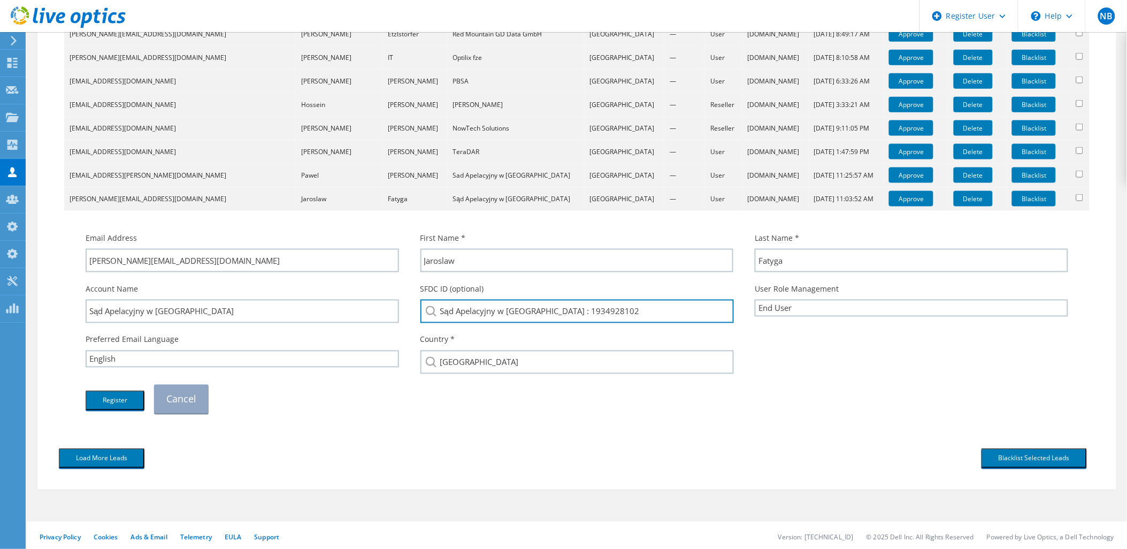
drag, startPoint x: 620, startPoint y: 312, endPoint x: 555, endPoint y: 333, distance: 68.5
click at [555, 333] on div "Email Address jaroslaw.fatyga@gliwice.so.gov.pl First Name * Jaroslaw Last Name…" at bounding box center [577, 323] width 1004 height 192
click at [486, 398] on div "Register Cancel" at bounding box center [577, 399] width 1004 height 40
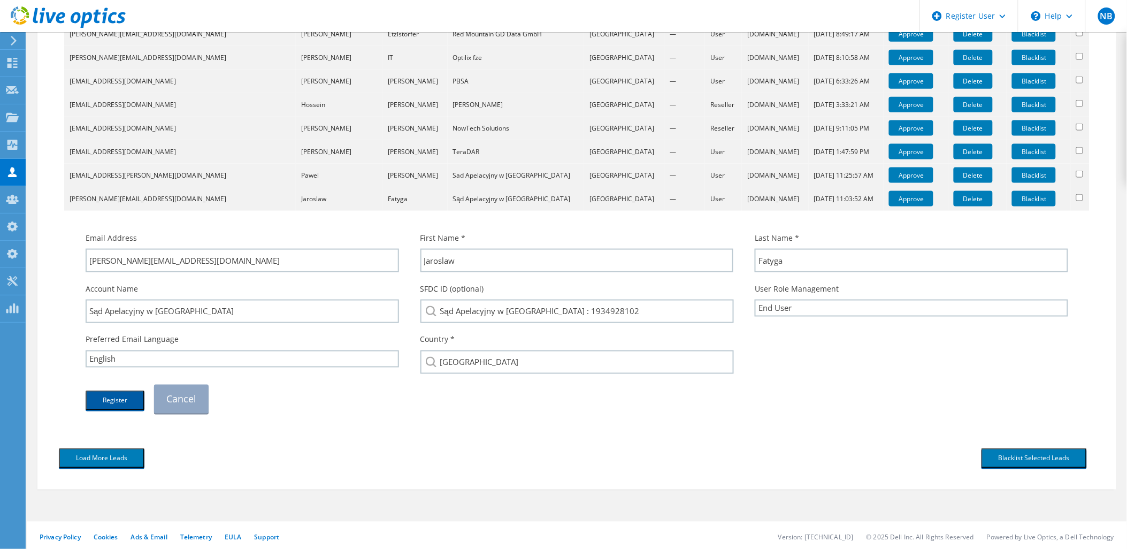
click at [117, 392] on button "Register" at bounding box center [115, 400] width 59 height 20
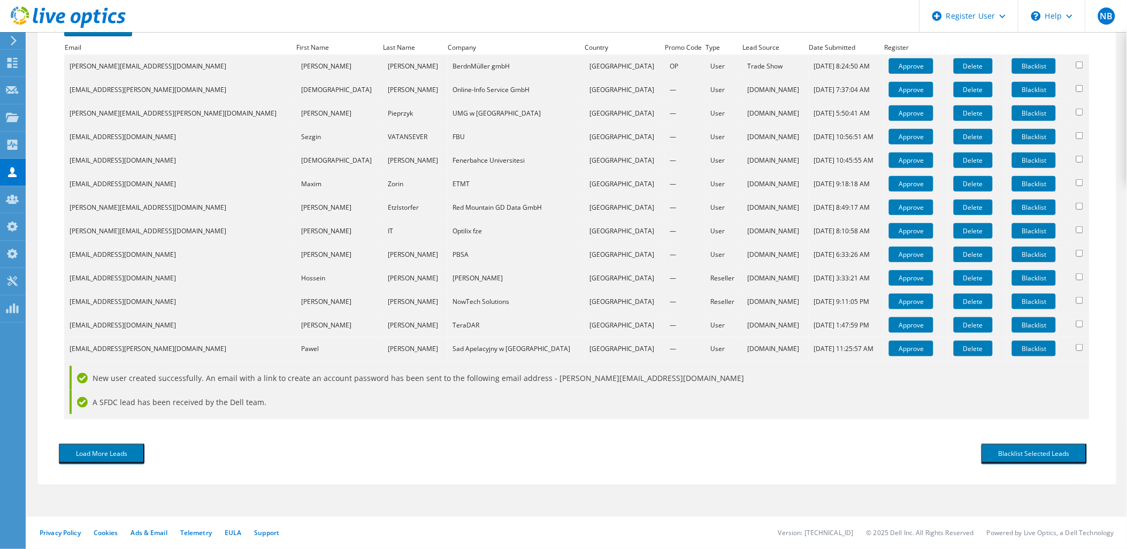
scroll to position [249, 0]
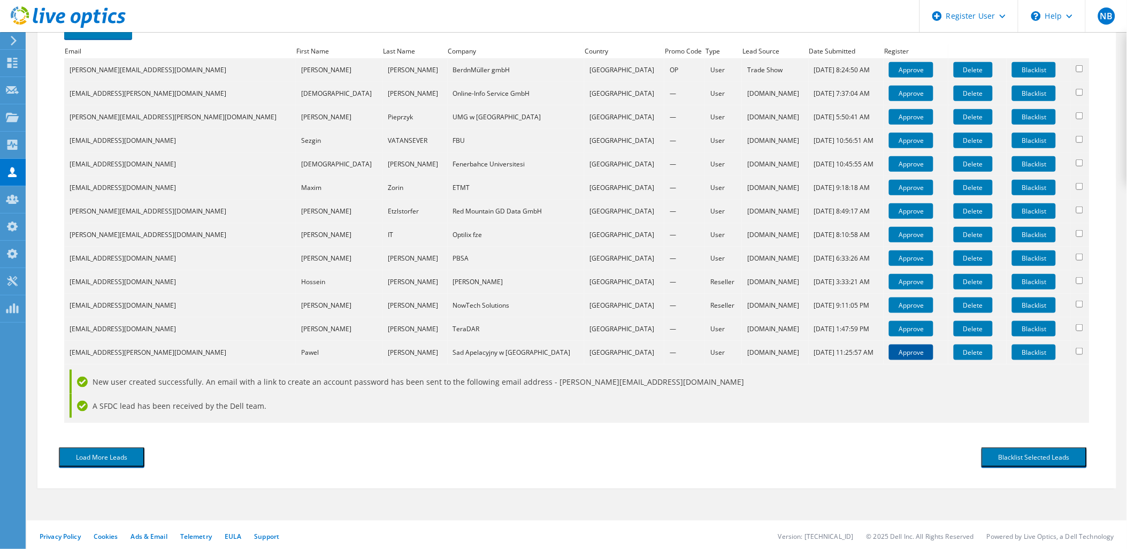
click at [889, 349] on link "Approve" at bounding box center [911, 352] width 44 height 16
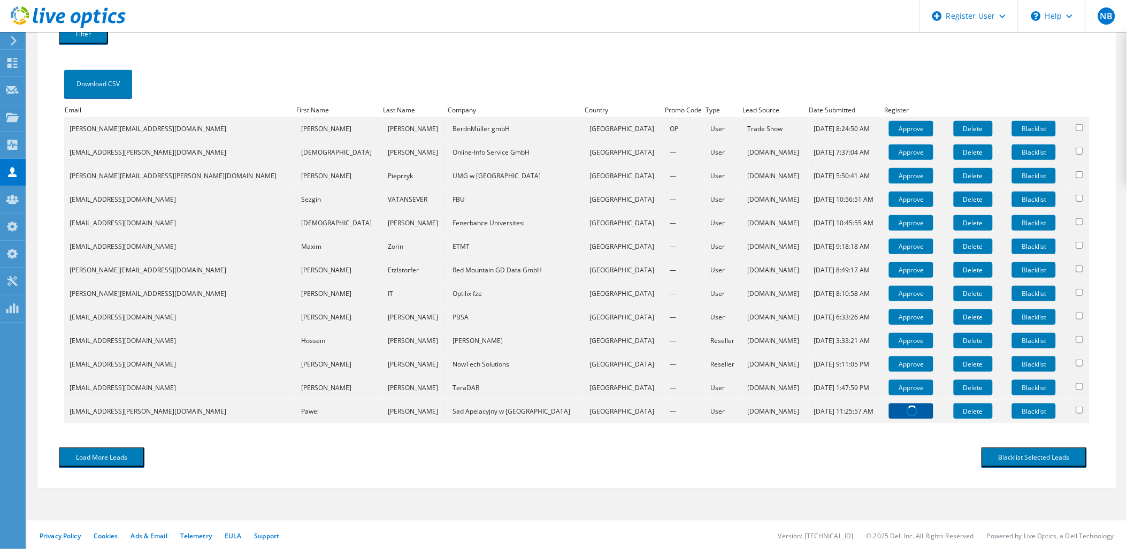
scroll to position [403, 0]
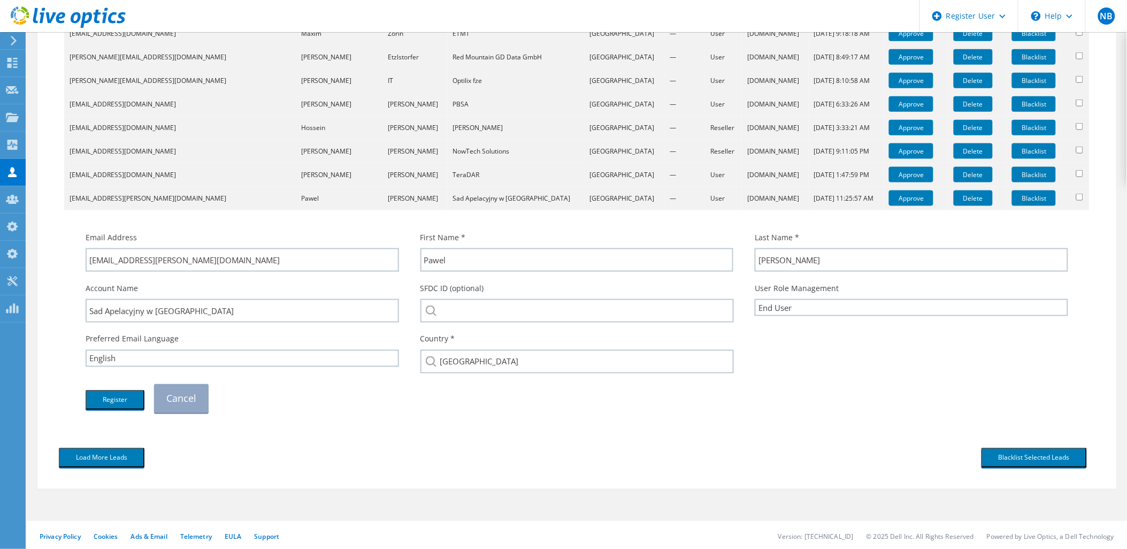
click at [458, 320] on div "SFDC ID (optional)" at bounding box center [577, 302] width 335 height 51
click at [459, 317] on input "search" at bounding box center [577, 311] width 314 height 24
paste input "1934928102"
click at [472, 320] on li "Sąd Apelacyjny w Katowicach : 1934928102" at bounding box center [505, 325] width 171 height 13
type input "Sąd Apelacyjny w Katowicach : 1934928102"
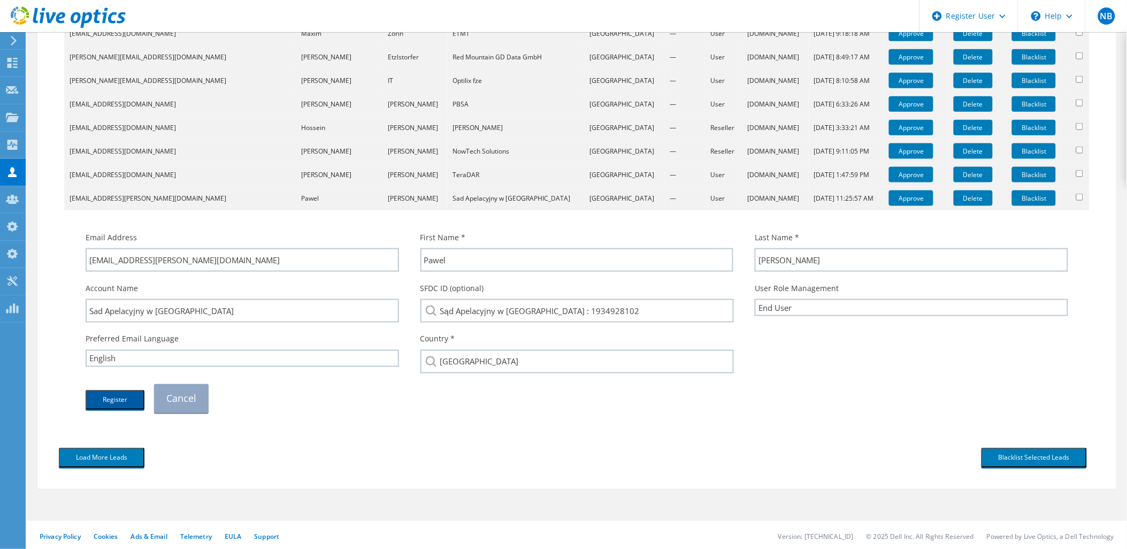
click at [132, 391] on button "Register" at bounding box center [115, 400] width 59 height 20
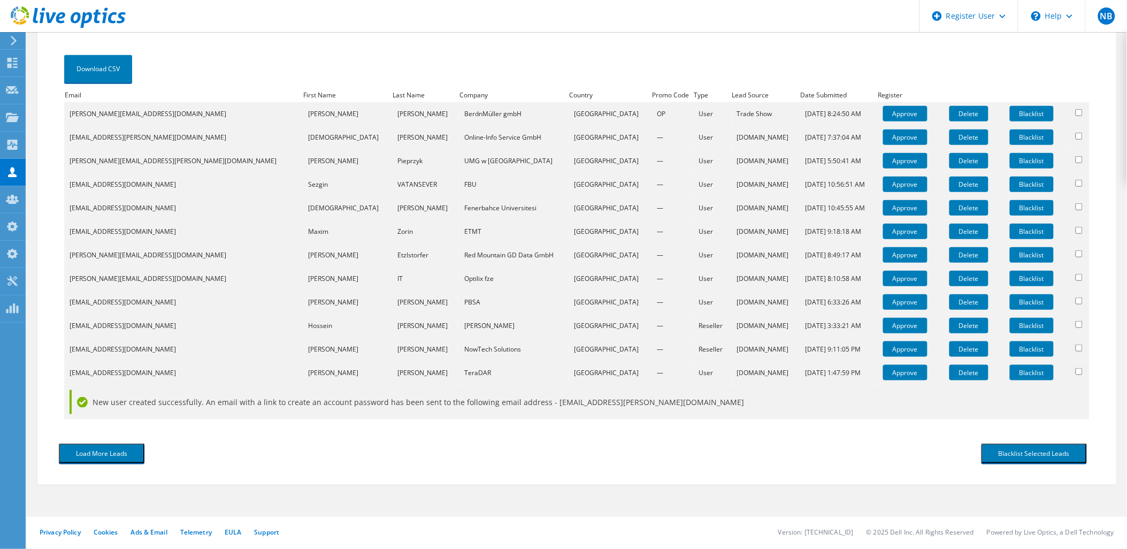
scroll to position [202, 0]
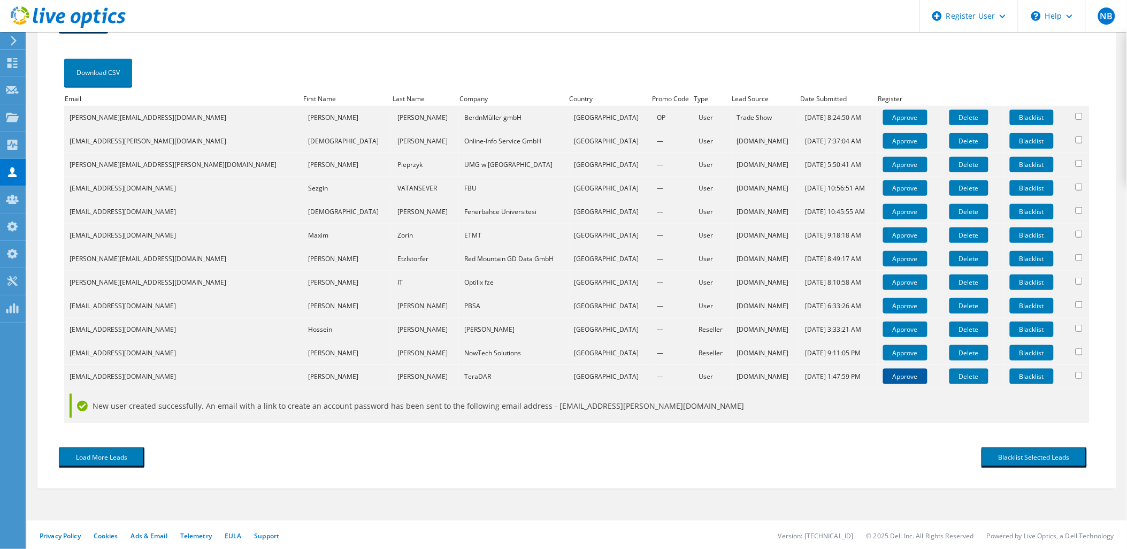
click at [883, 372] on link "Approve" at bounding box center [905, 376] width 44 height 16
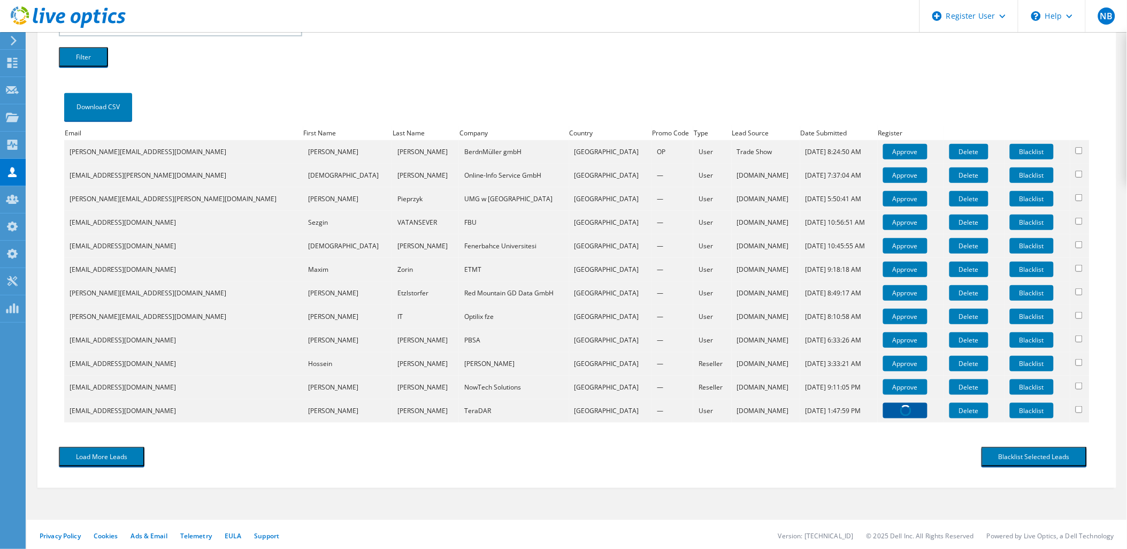
scroll to position [380, 0]
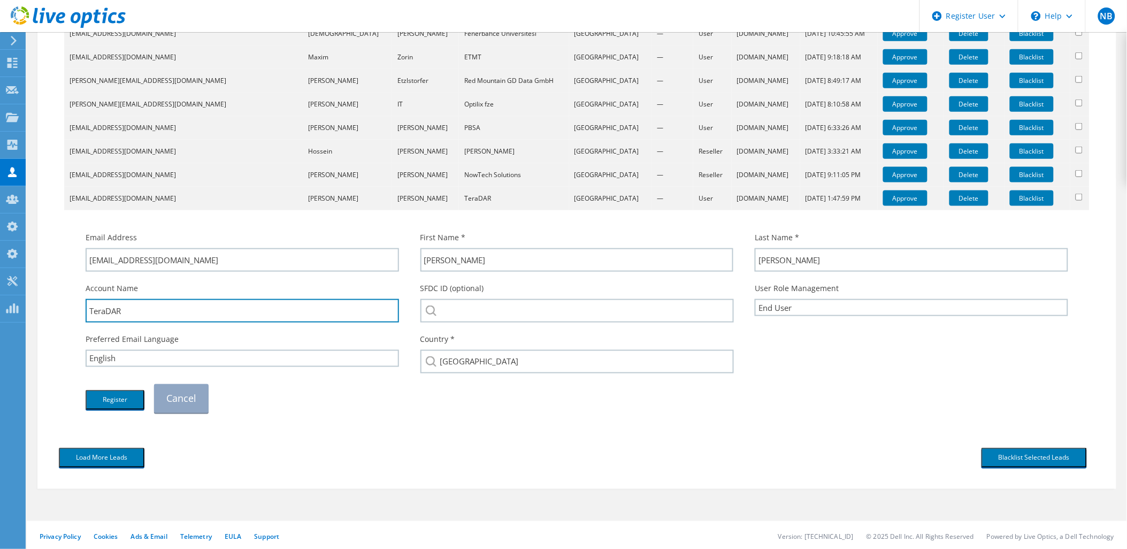
drag, startPoint x: 134, startPoint y: 311, endPoint x: 70, endPoint y: 311, distance: 64.2
click at [70, 311] on div "Email Address jkirkhart@teradar.com First Name * John Last Name * Kirkhart" at bounding box center [577, 317] width 1015 height 203
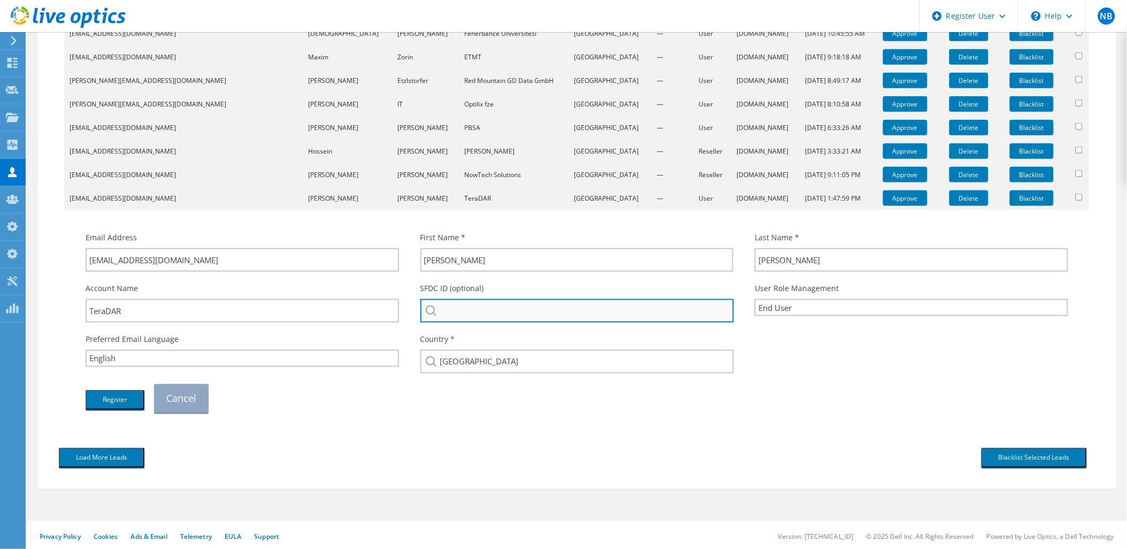
click at [490, 317] on input "search" at bounding box center [577, 311] width 314 height 24
paste input "TeraDAR"
drag, startPoint x: 493, startPoint y: 311, endPoint x: 416, endPoint y: 311, distance: 77.5
click at [416, 311] on div "SFDC ID (optional) TeraDAR No results for teradar found." at bounding box center [577, 302] width 335 height 51
type input "TeraDAR"
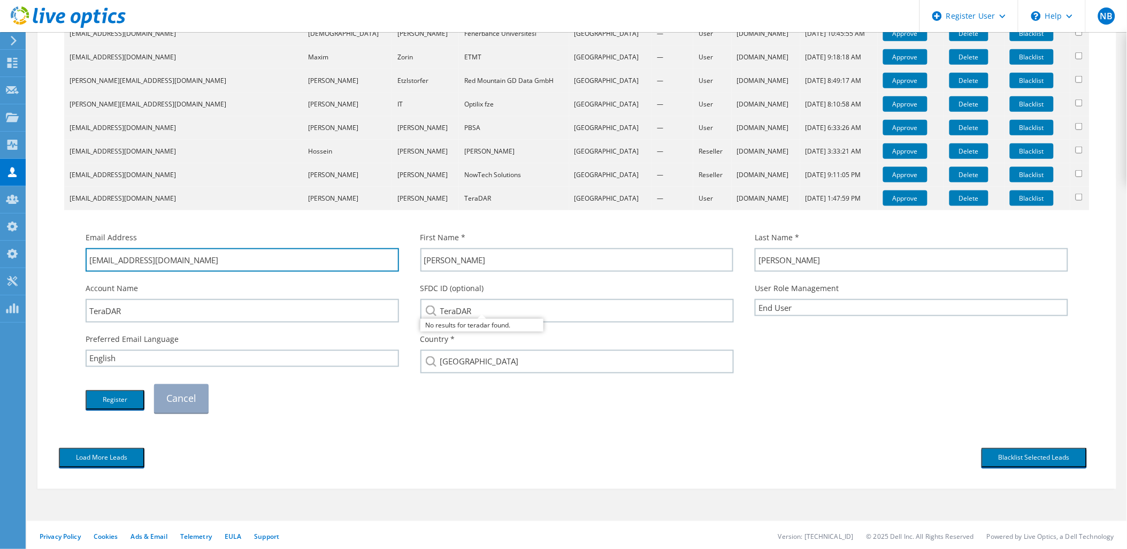
drag, startPoint x: 190, startPoint y: 266, endPoint x: 120, endPoint y: 274, distance: 71.0
click at [120, 274] on div "Email Address jkirkhart@teradar.com" at bounding box center [242, 251] width 335 height 51
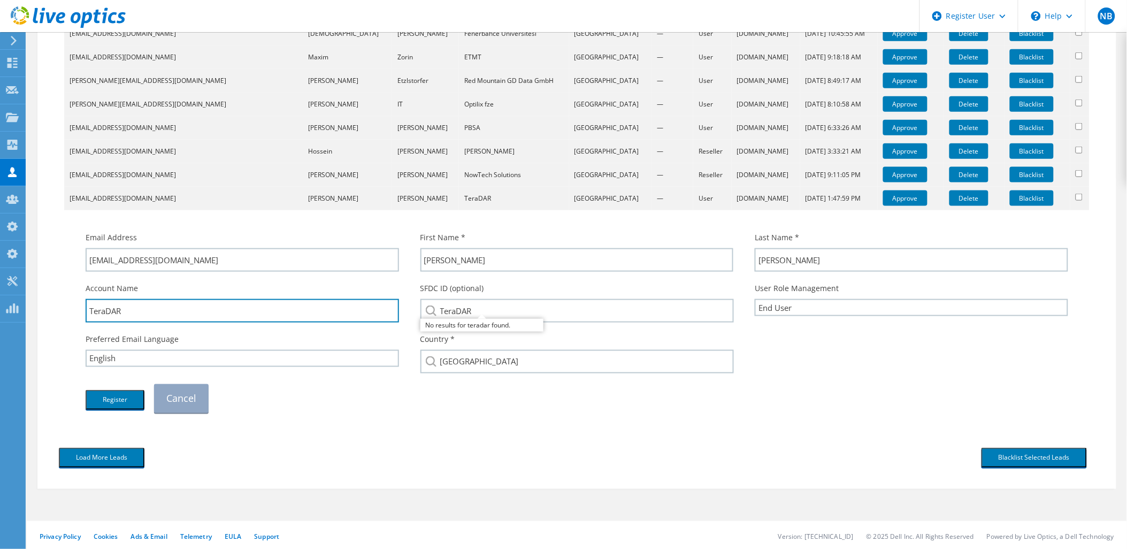
drag, startPoint x: 141, startPoint y: 316, endPoint x: 65, endPoint y: 316, distance: 75.9
click at [66, 316] on td "Email Address jkirkhart@teradar.com First Name * John Last Name *" at bounding box center [576, 316] width 1025 height 213
click at [124, 399] on button "Register" at bounding box center [115, 400] width 59 height 20
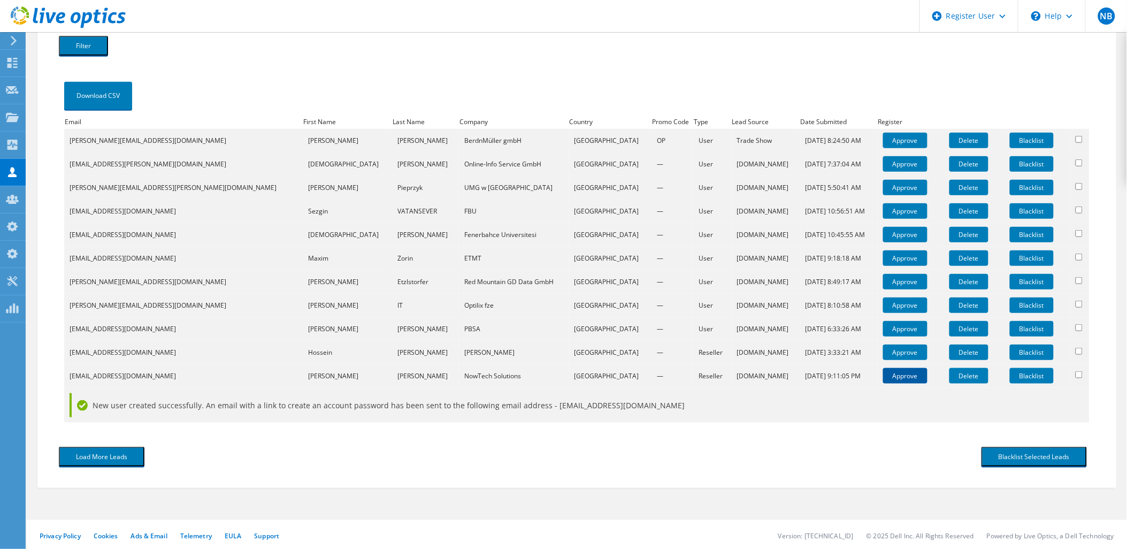
click at [883, 372] on link "Approve" at bounding box center [905, 376] width 44 height 16
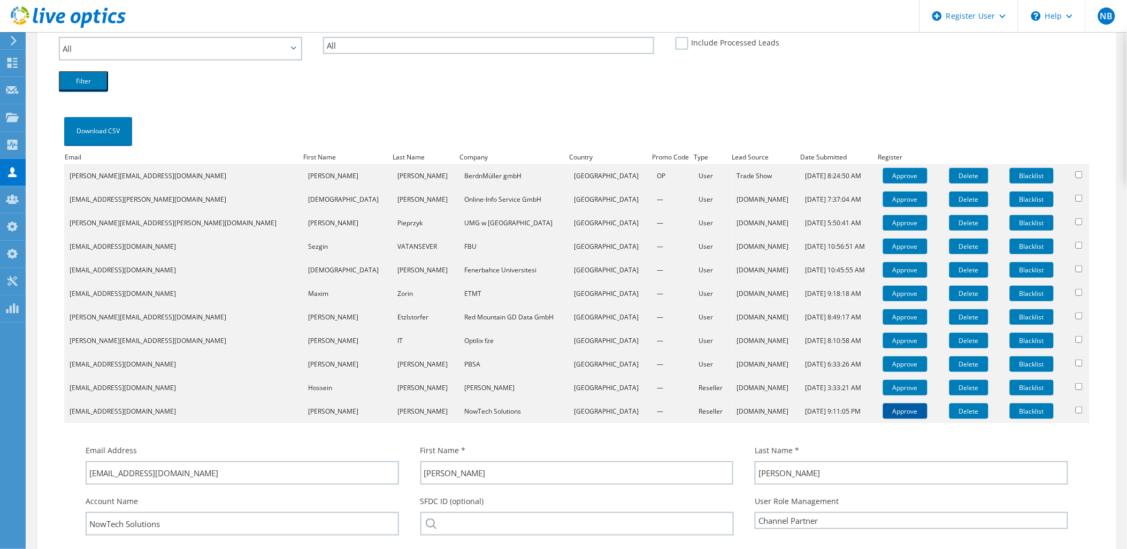
scroll to position [356, 0]
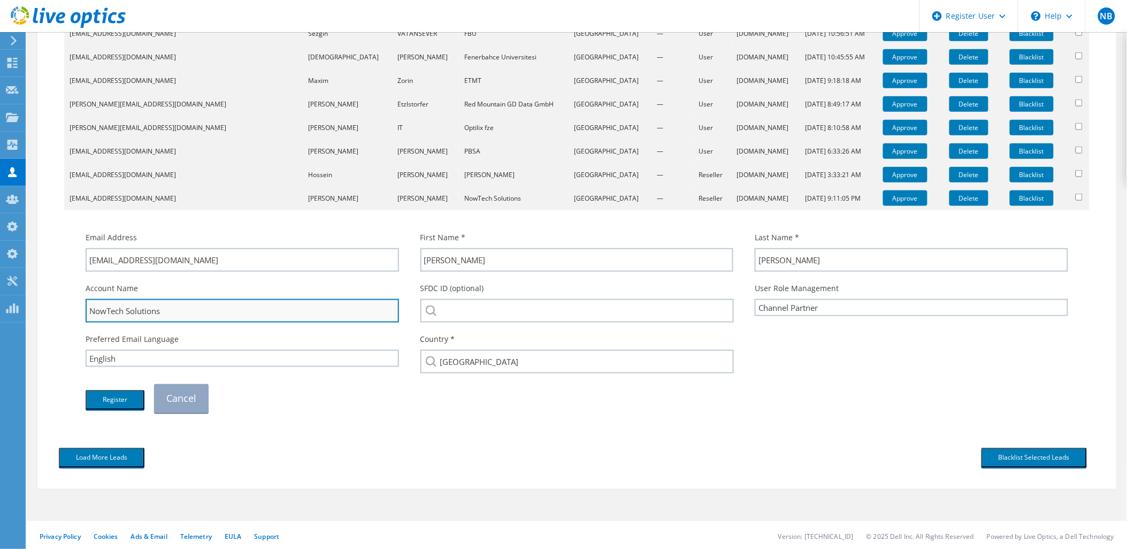
drag, startPoint x: 173, startPoint y: 308, endPoint x: 96, endPoint y: 309, distance: 76.5
click at [96, 309] on input "NowTech Solutions" at bounding box center [242, 311] width 313 height 24
click at [150, 309] on input "NowTech Solutions" at bounding box center [242, 311] width 313 height 24
drag, startPoint x: 125, startPoint y: 308, endPoint x: 78, endPoint y: 308, distance: 46.5
click at [78, 308] on div "Account Name NowTech Solutions" at bounding box center [242, 302] width 335 height 51
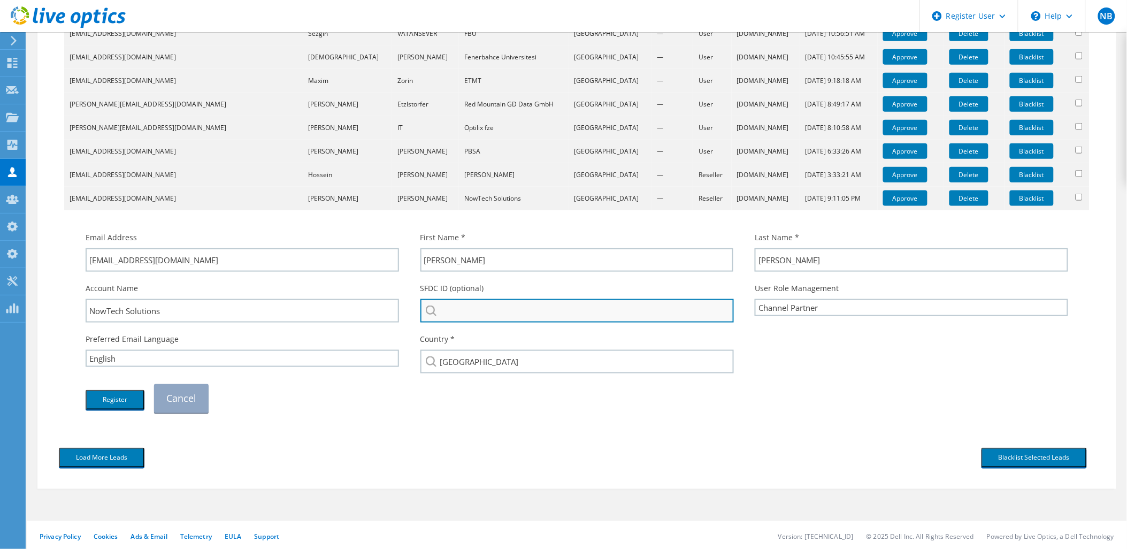
click at [464, 308] on input "search" at bounding box center [577, 311] width 314 height 24
paste input "NowTech"
drag, startPoint x: 491, startPoint y: 316, endPoint x: 399, endPoint y: 313, distance: 91.5
click at [399, 313] on div "Account Name NowTech Solutions SFDC ID (optional) NowTech NowTech Solutions : 3…" at bounding box center [577, 302] width 1004 height 51
paste input "3612621516"
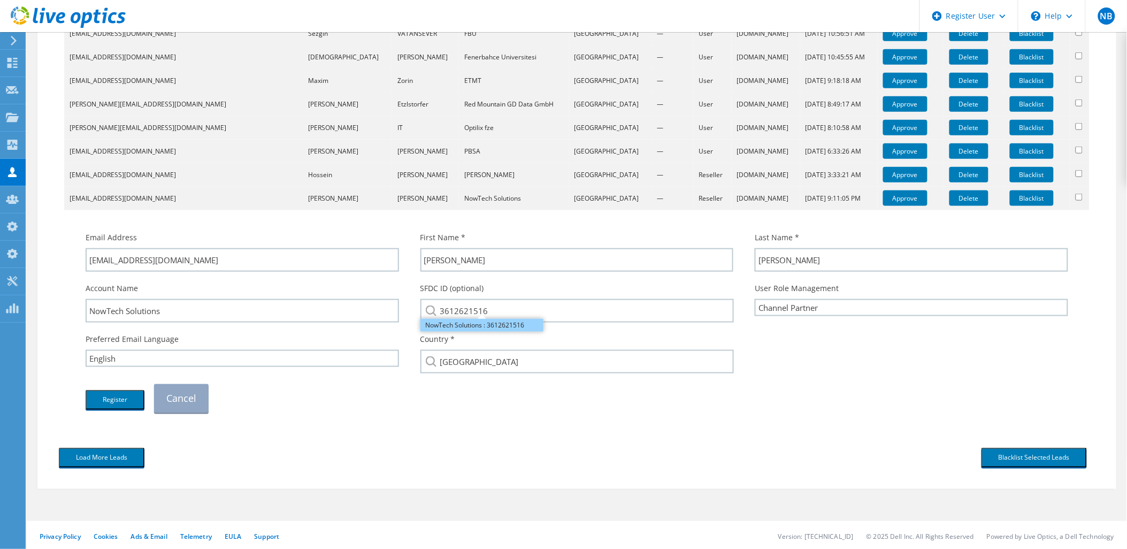
click at [478, 327] on li "NowTech Solutions : 3612621516" at bounding box center [481, 325] width 123 height 13
type input "NowTech Solutions : 3612621516"
click at [114, 394] on button "Register" at bounding box center [115, 400] width 59 height 20
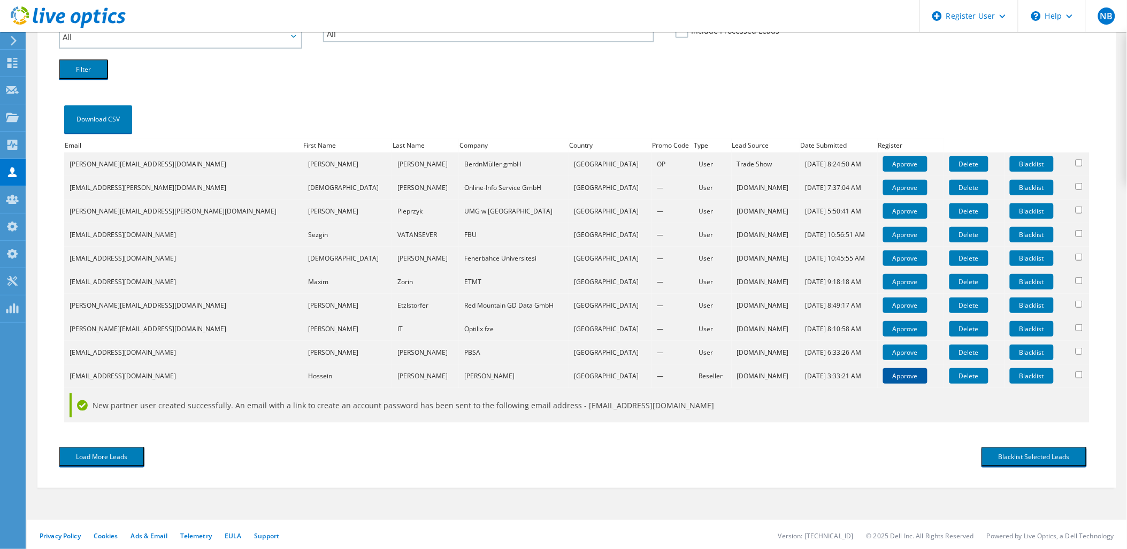
click at [883, 375] on link "Approve" at bounding box center [905, 376] width 44 height 16
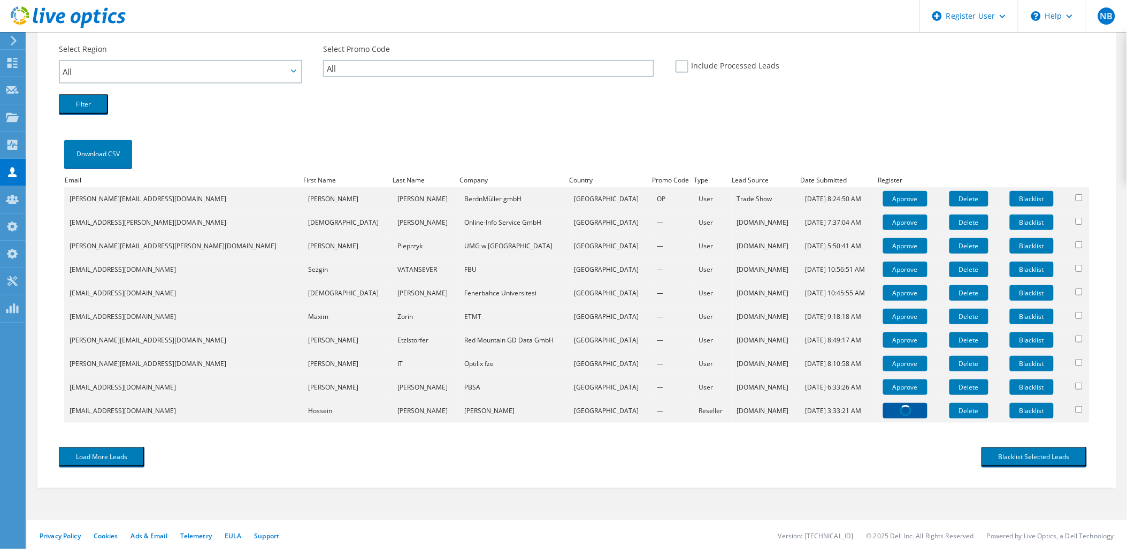
scroll to position [333, 0]
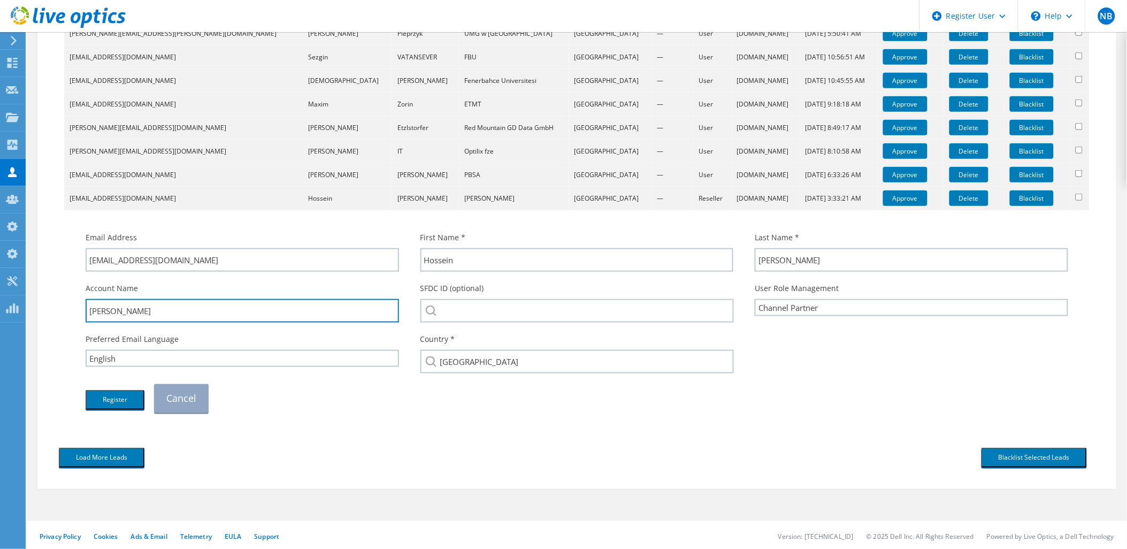
drag, startPoint x: 153, startPoint y: 301, endPoint x: 50, endPoint y: 312, distance: 104.4
click at [50, 312] on div "Download CSV Email First Name Last Name Company Country Promo Code Type Lead So…" at bounding box center [576, 174] width 1057 height 535
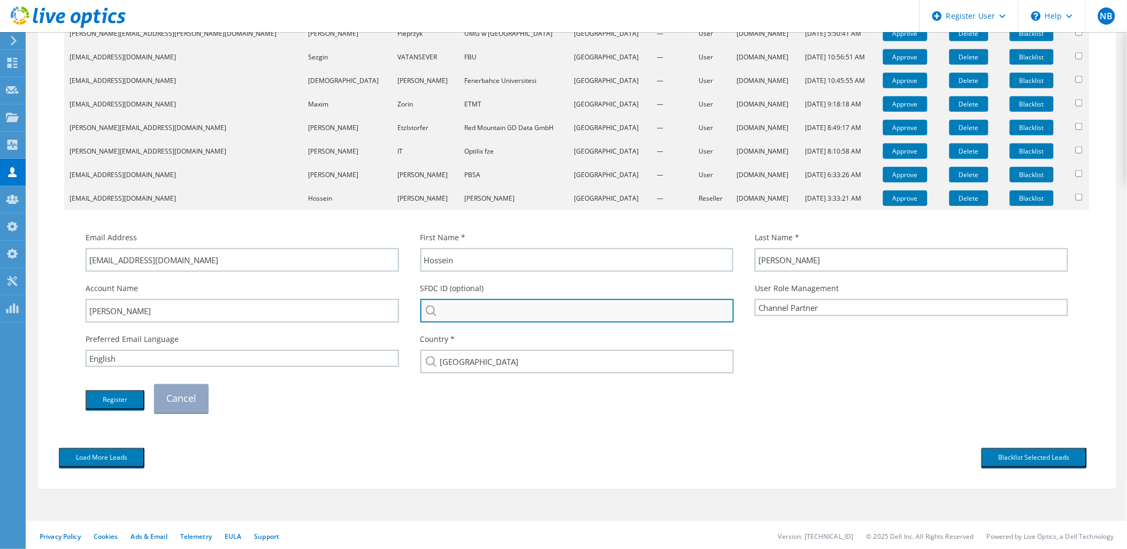
click at [590, 313] on input "search" at bounding box center [577, 311] width 314 height 24
paste input "Bouazar"
type input "Bouazar"
drag, startPoint x: 487, startPoint y: 302, endPoint x: 299, endPoint y: 293, distance: 187.9
click at [299, 293] on div "Account Name Bouazar SFDC ID (optional) Bouazar No results for bouazar found. U…" at bounding box center [577, 302] width 1004 height 51
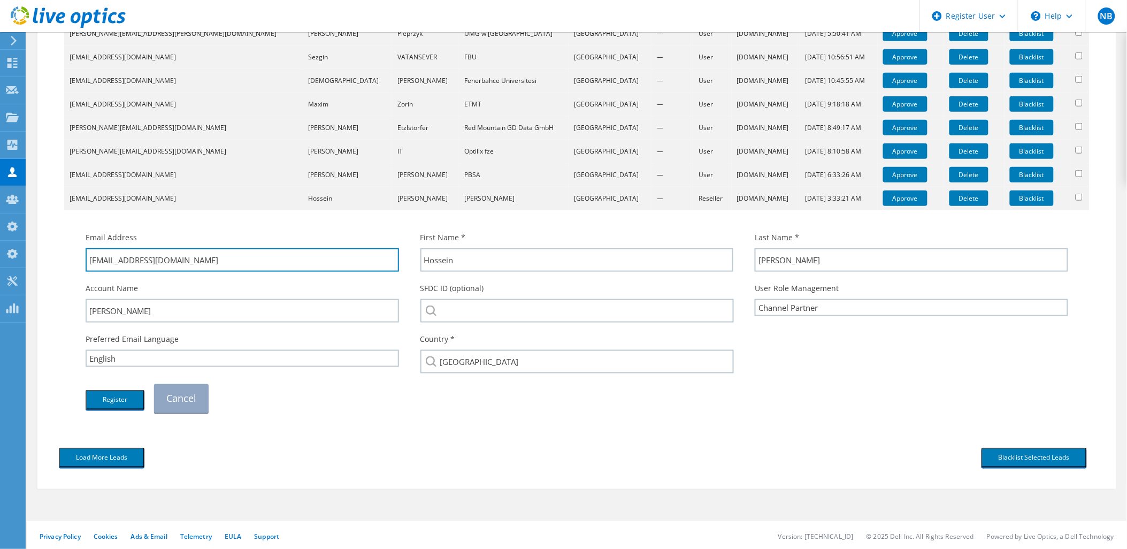
drag, startPoint x: 224, startPoint y: 265, endPoint x: 119, endPoint y: 279, distance: 105.1
click at [119, 279] on div "Email Address Hossein@bouazar.au First Name * Hossein Last Name * Bouazar Bouaz…" at bounding box center [577, 322] width 1004 height 192
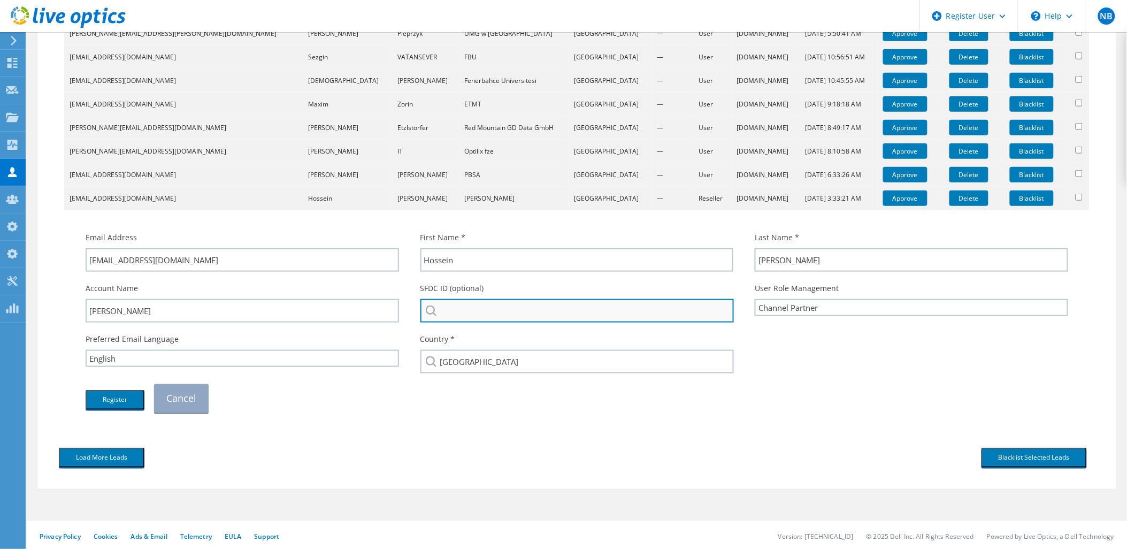
click at [474, 305] on input "search" at bounding box center [577, 311] width 314 height 24
paste input "@bouazar.au"
drag, startPoint x: 527, startPoint y: 314, endPoint x: 431, endPoint y: 311, distance: 96.3
click at [432, 311] on div "@bouazar.au No results for @bouazar.au found." at bounding box center [576, 311] width 313 height 24
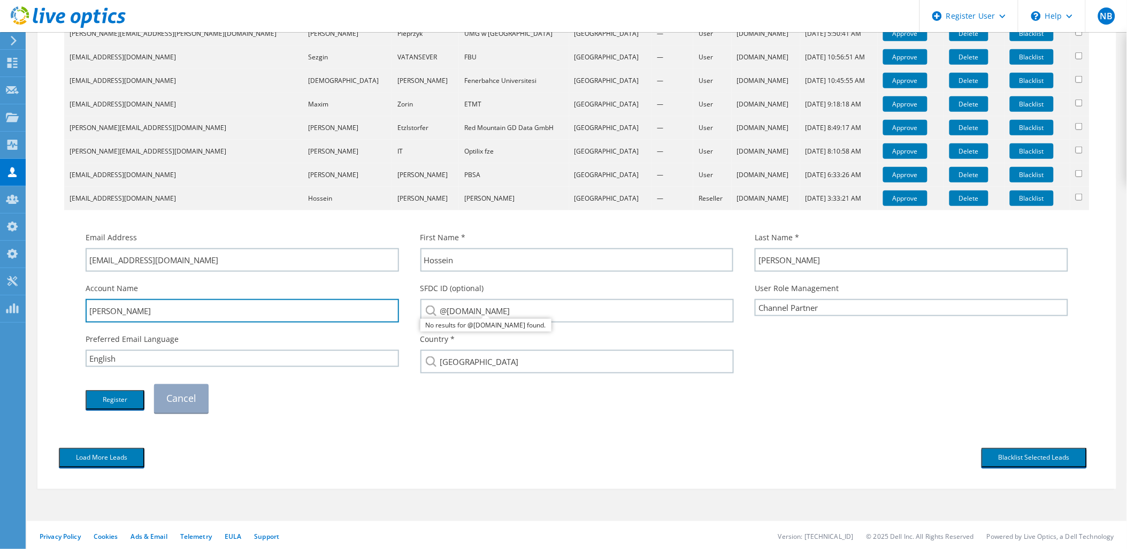
drag, startPoint x: 147, startPoint y: 314, endPoint x: 79, endPoint y: 313, distance: 67.9
click at [79, 313] on div "Account Name Bouazar" at bounding box center [242, 302] width 335 height 51
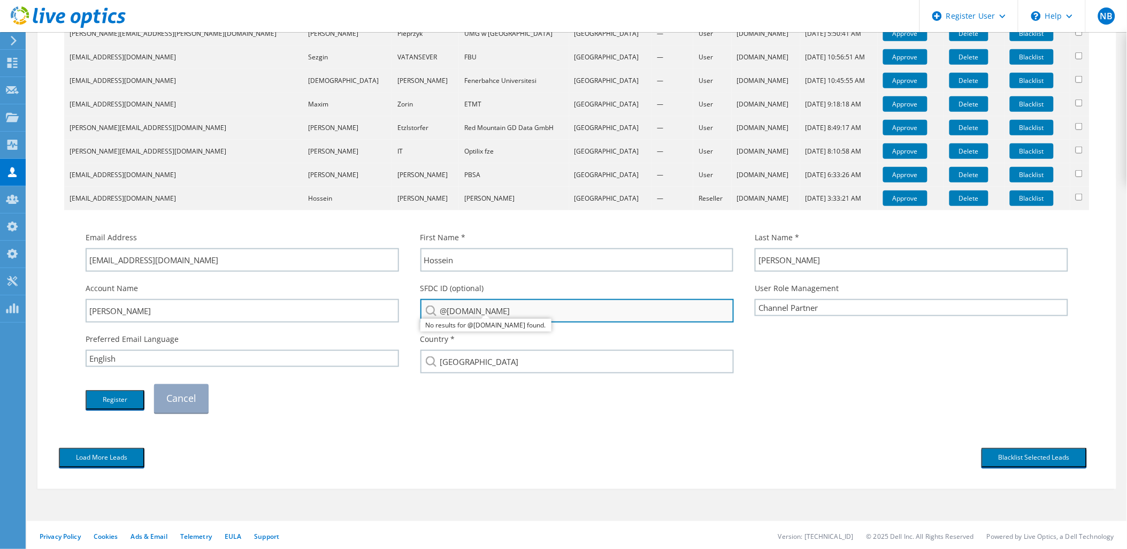
click at [492, 307] on input "@bouazar.au" at bounding box center [577, 311] width 314 height 24
drag, startPoint x: 517, startPoint y: 310, endPoint x: 402, endPoint y: 312, distance: 115.0
click at [402, 312] on div "Account Name Bouazar SFDC ID (optional) @bouazar.au No results for @bouazar.au …" at bounding box center [577, 302] width 1004 height 51
paste input "Bouazar"
type input "Bouazar"
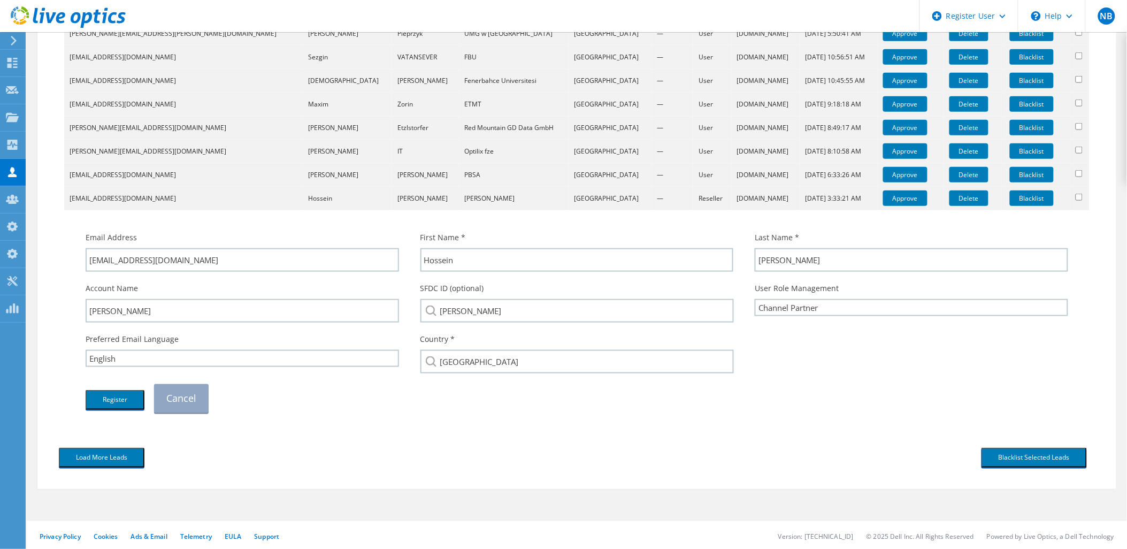
click at [468, 442] on div "Load More Leads" at bounding box center [312, 457] width 528 height 30
click at [831, 301] on select "Channel Partner OEM User End User OEM End User" at bounding box center [911, 307] width 313 height 17
select select "EndUser"
click at [755, 299] on select "Channel Partner OEM User End User OEM End User" at bounding box center [911, 307] width 313 height 17
click at [104, 391] on button "Register" at bounding box center [115, 400] width 59 height 20
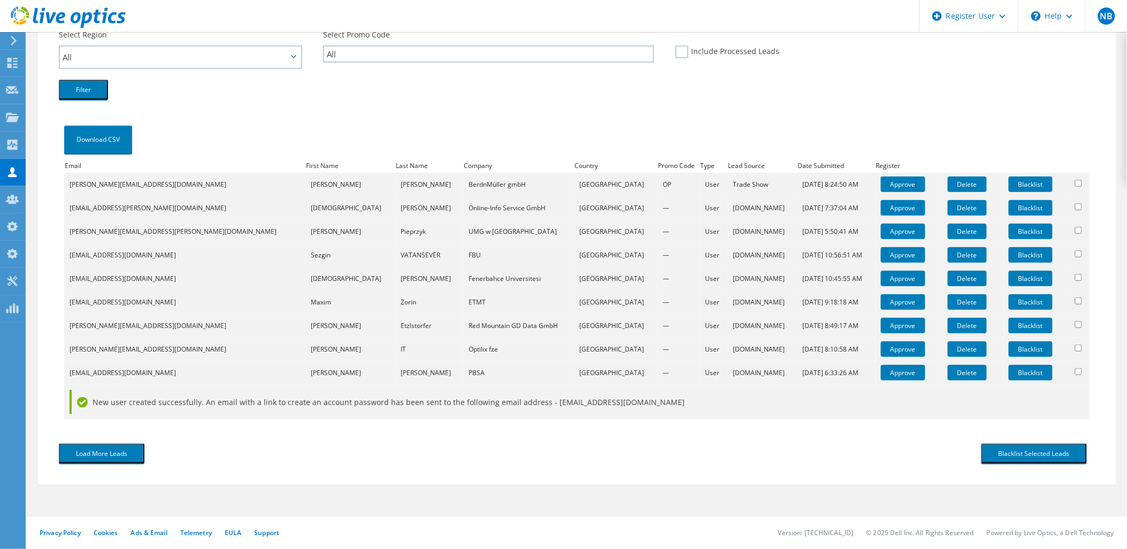
scroll to position [131, 0]
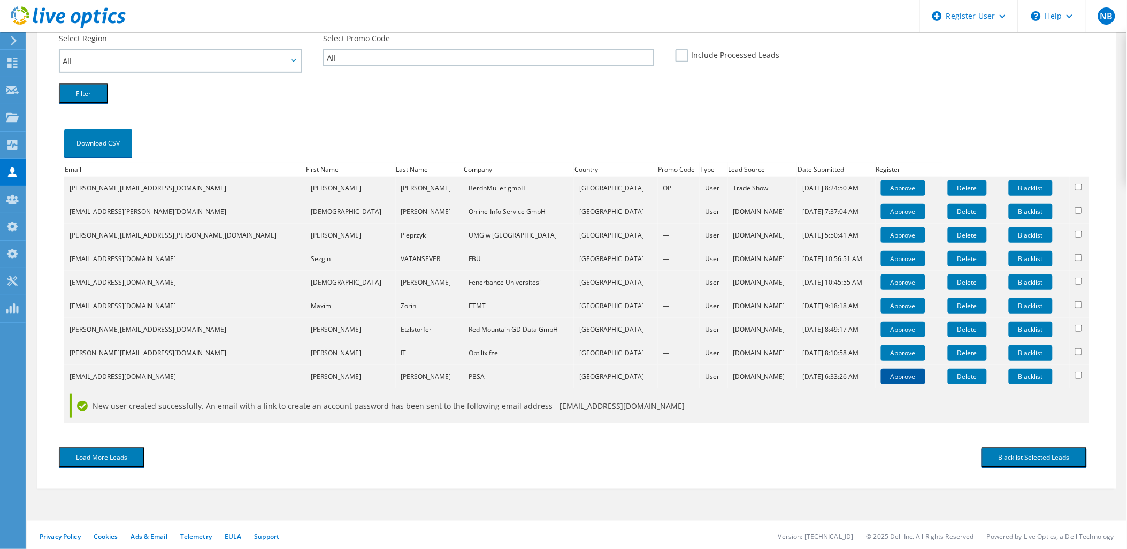
click at [881, 377] on link "Approve" at bounding box center [903, 376] width 44 height 16
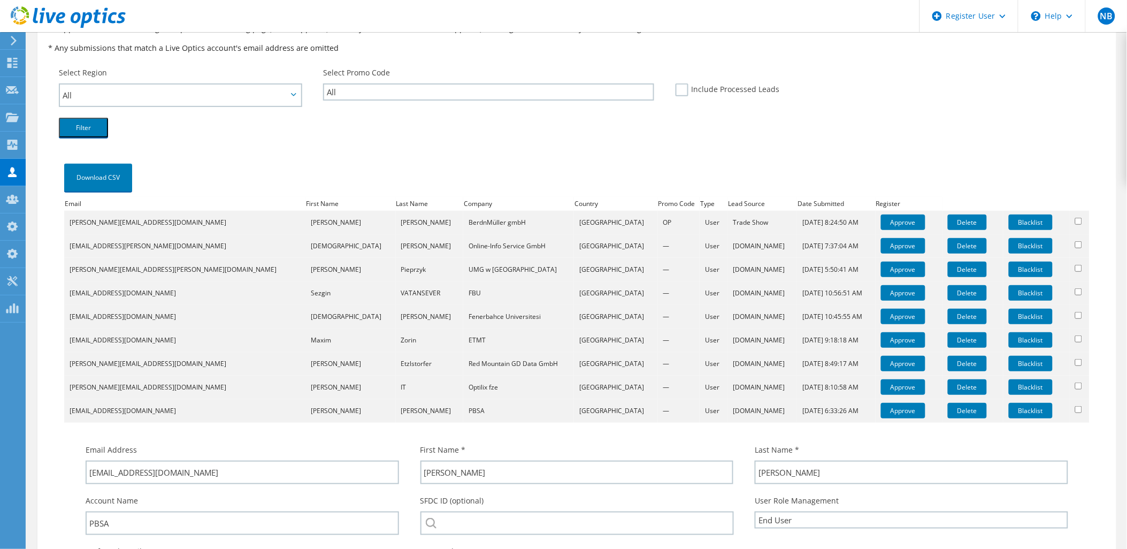
scroll to position [309, 0]
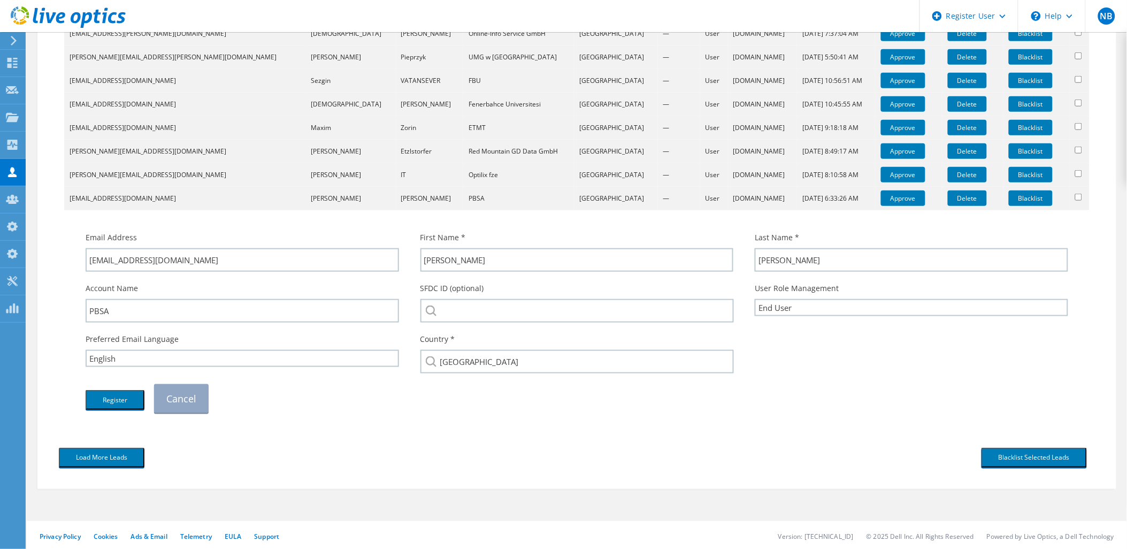
click at [201, 397] on link "Cancel" at bounding box center [181, 398] width 55 height 29
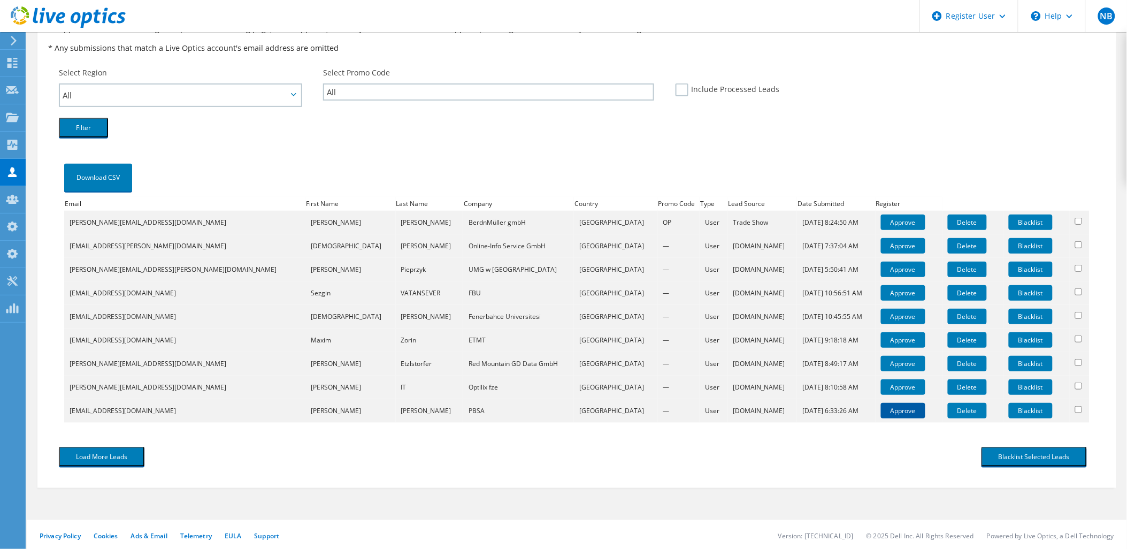
click at [881, 411] on link "Approve" at bounding box center [903, 411] width 44 height 16
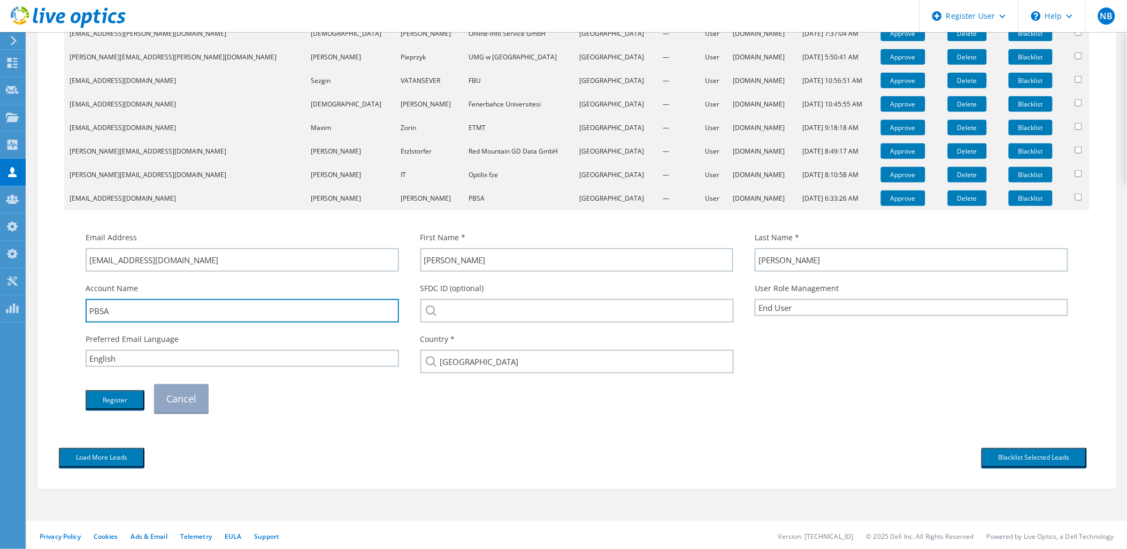
drag, startPoint x: 134, startPoint y: 306, endPoint x: 62, endPoint y: 303, distance: 72.3
click at [62, 303] on div "Download CSV Email First Name Last Name Company Country Promo Code Type Lead So…" at bounding box center [577, 186] width 1036 height 474
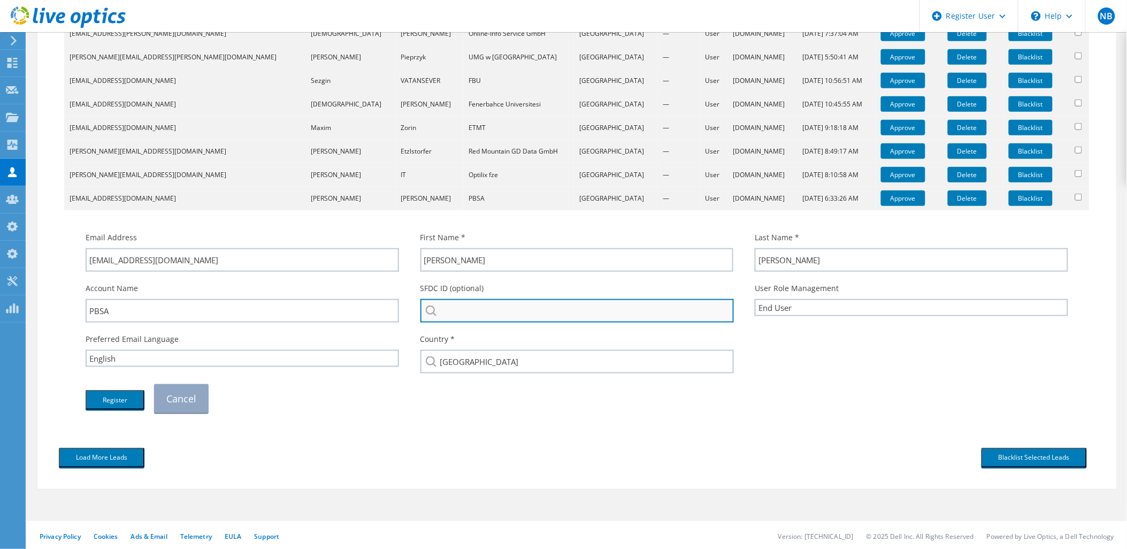
click at [501, 311] on input "search" at bounding box center [577, 311] width 314 height 24
paste input "PBSA"
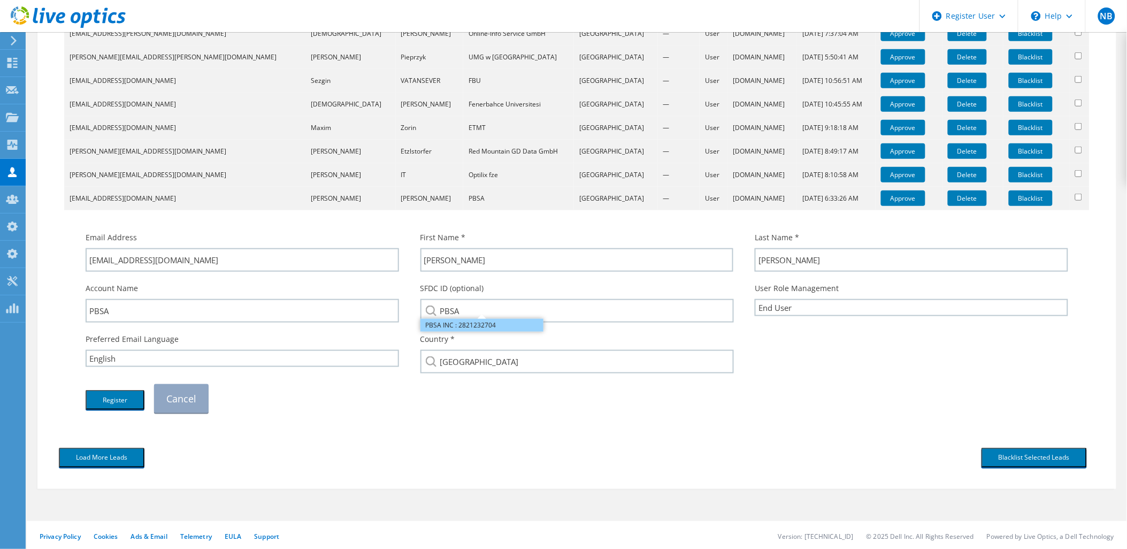
click at [479, 323] on li "PBSA INC : 2821232704" at bounding box center [481, 325] width 123 height 13
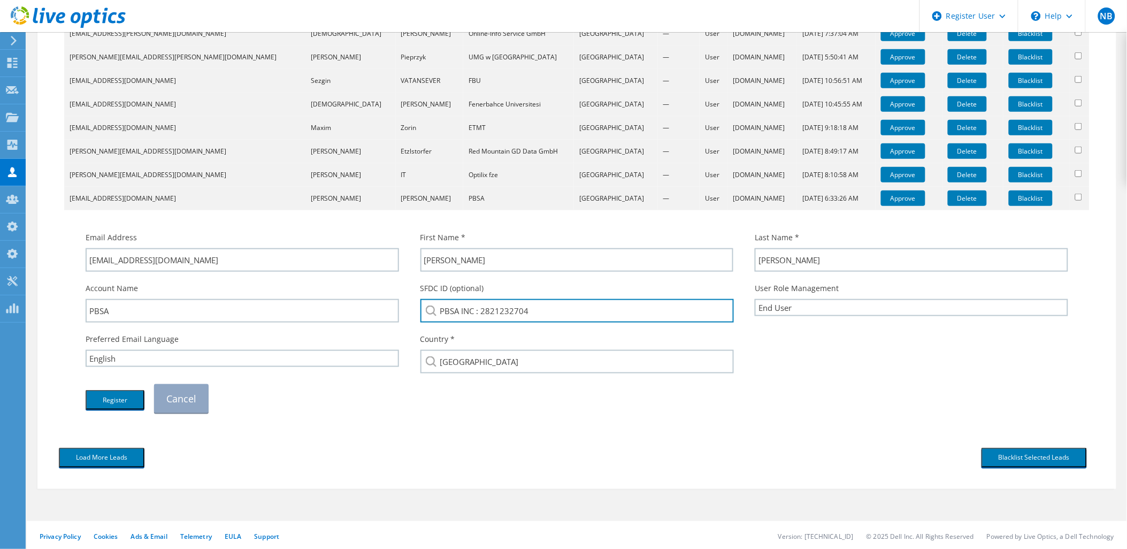
drag, startPoint x: 554, startPoint y: 308, endPoint x: 480, endPoint y: 323, distance: 75.4
click at [480, 323] on div "SFDC ID (optional) PBSA INC : 2821232704 PBSA INC : 2821232704" at bounding box center [577, 302] width 335 height 51
click at [541, 317] on input "PBSA INC : 2821232704" at bounding box center [577, 311] width 314 height 24
drag, startPoint x: 577, startPoint y: 312, endPoint x: 431, endPoint y: 309, distance: 146.0
click at [431, 309] on div "PBSA INC : 2821232704" at bounding box center [576, 311] width 313 height 24
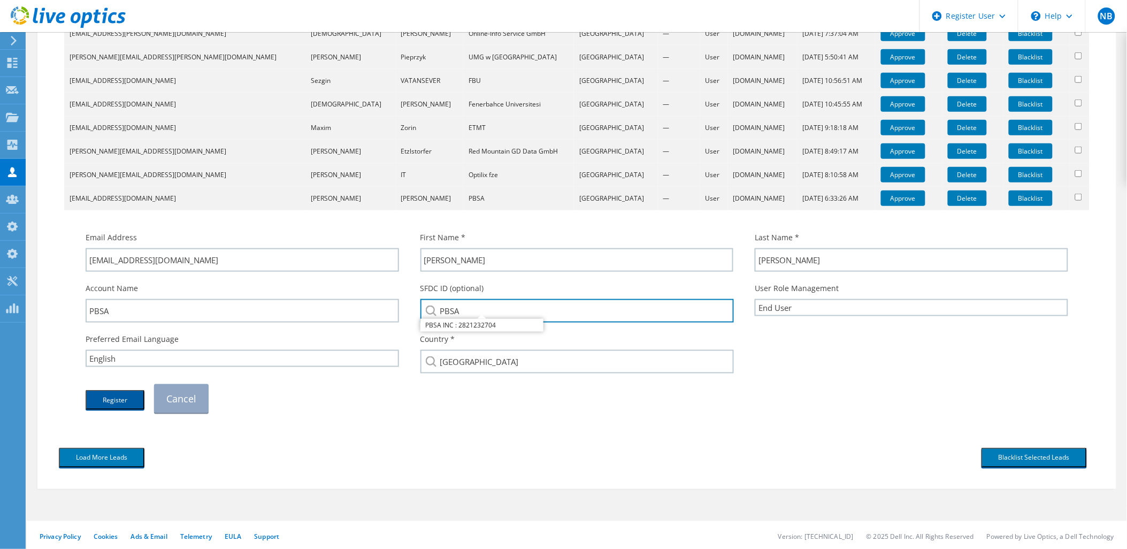
type input "PBSA"
click at [132, 395] on button "Register" at bounding box center [115, 400] width 59 height 20
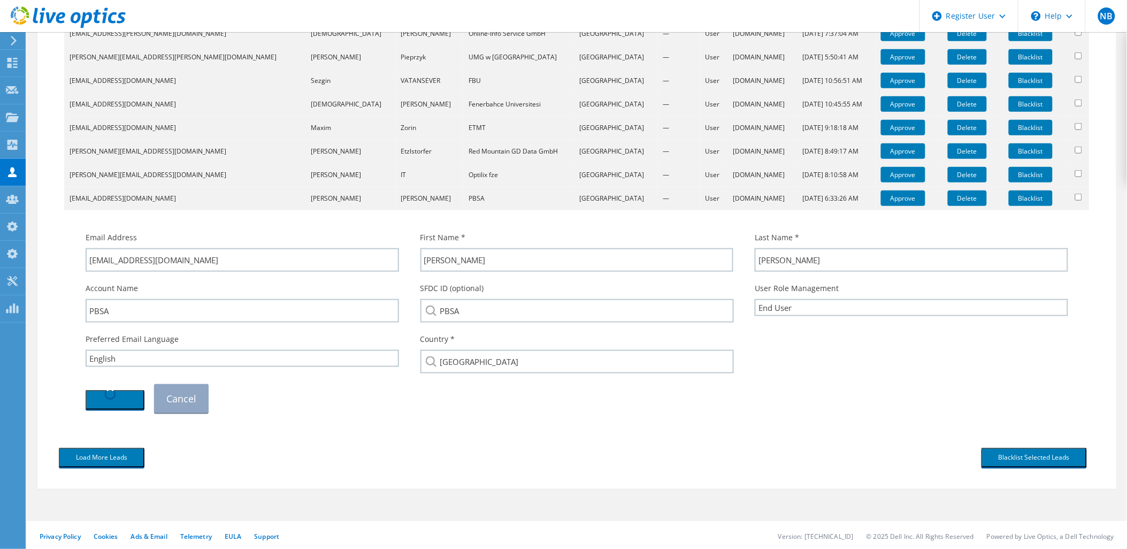
scroll to position [108, 0]
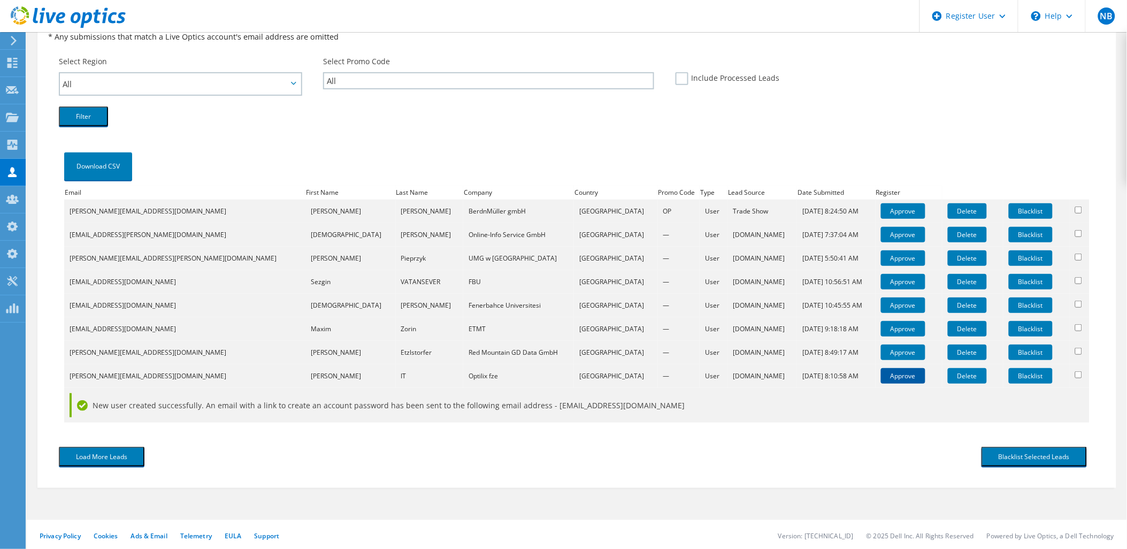
click at [881, 378] on link "Approve" at bounding box center [903, 376] width 44 height 16
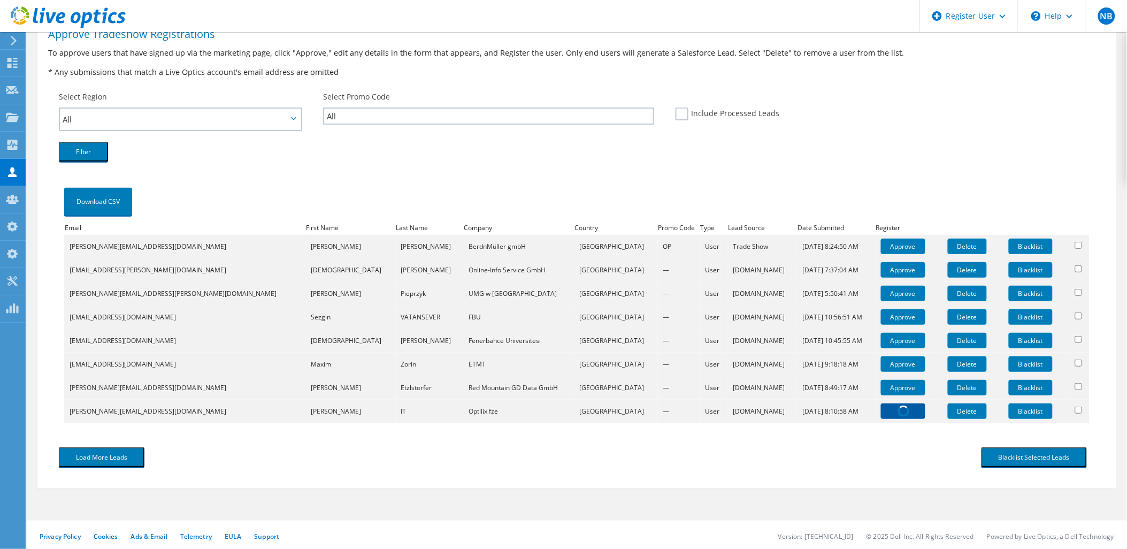
scroll to position [286, 0]
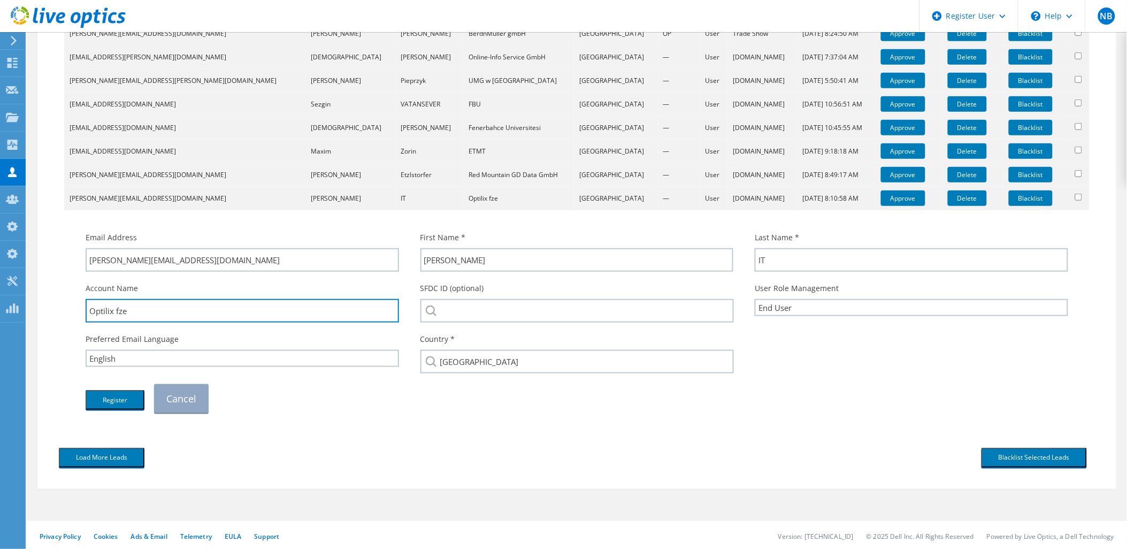
drag, startPoint x: 112, startPoint y: 309, endPoint x: 78, endPoint y: 309, distance: 34.2
click at [78, 309] on div "Account Name Optilix fze" at bounding box center [242, 302] width 335 height 51
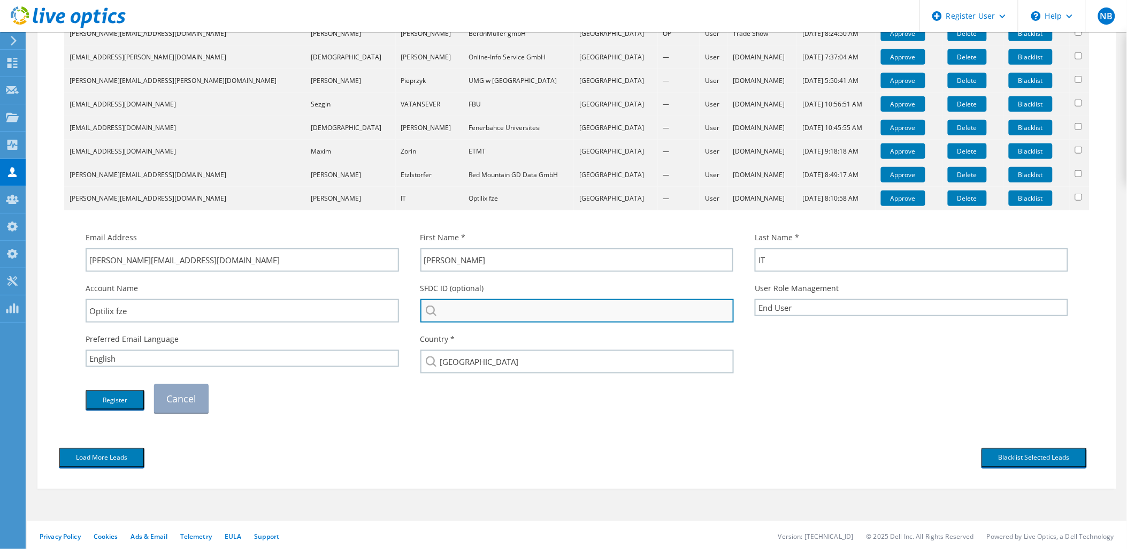
click at [457, 303] on input "search" at bounding box center [577, 311] width 314 height 24
paste input "Optilix"
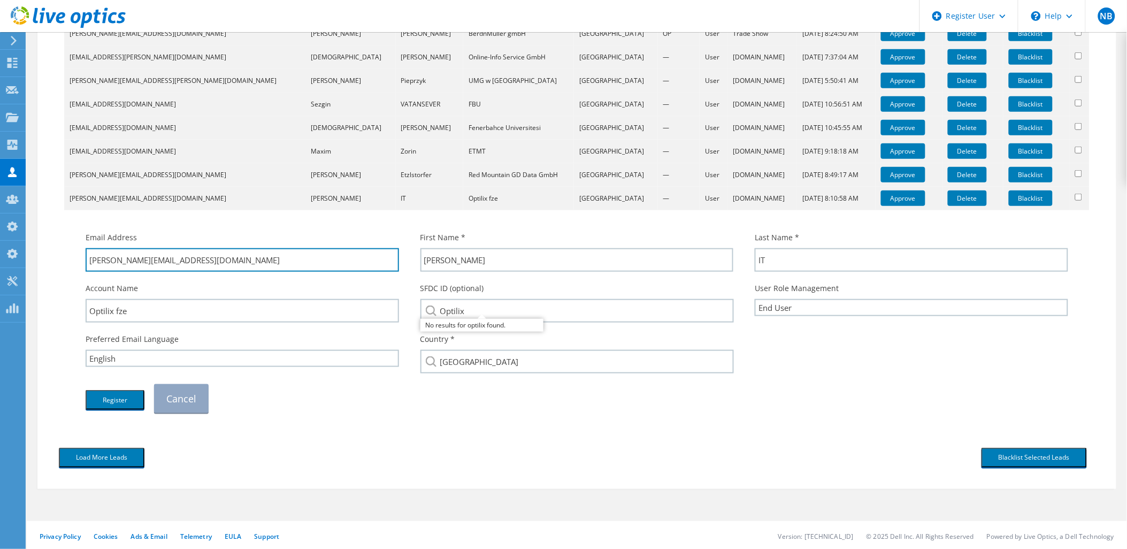
drag, startPoint x: 168, startPoint y: 262, endPoint x: 107, endPoint y: 280, distance: 63.1
click at [107, 280] on div "Email Address greg@optilixfze.com First Name * Greg Last Name * IT Account Name" at bounding box center [577, 322] width 1004 height 192
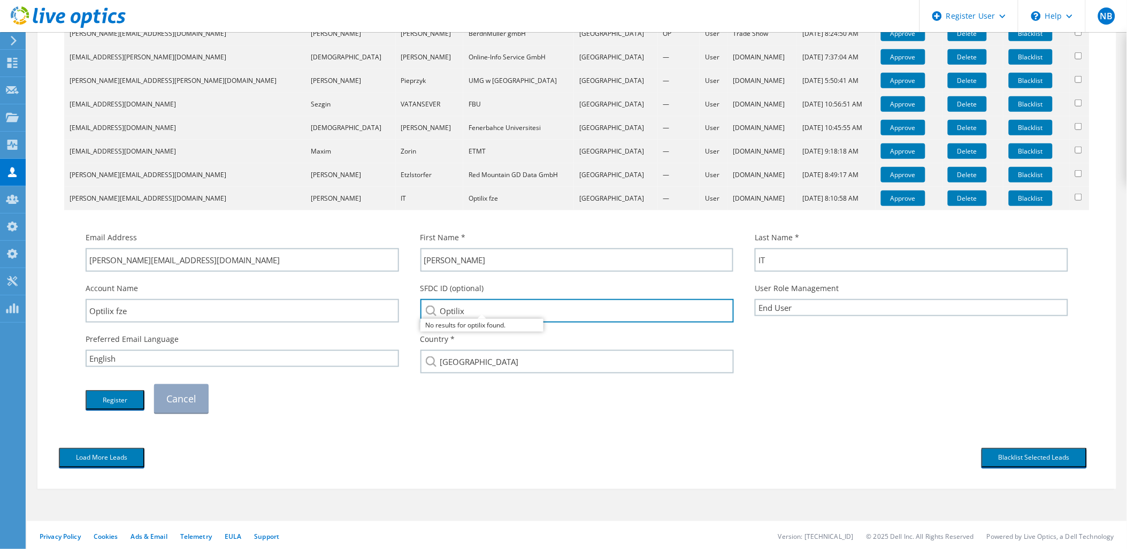
drag, startPoint x: 471, startPoint y: 303, endPoint x: 416, endPoint y: 302, distance: 55.6
click at [418, 302] on div "SFDC ID (optional) Optilix No results for optilix found." at bounding box center [577, 302] width 335 height 51
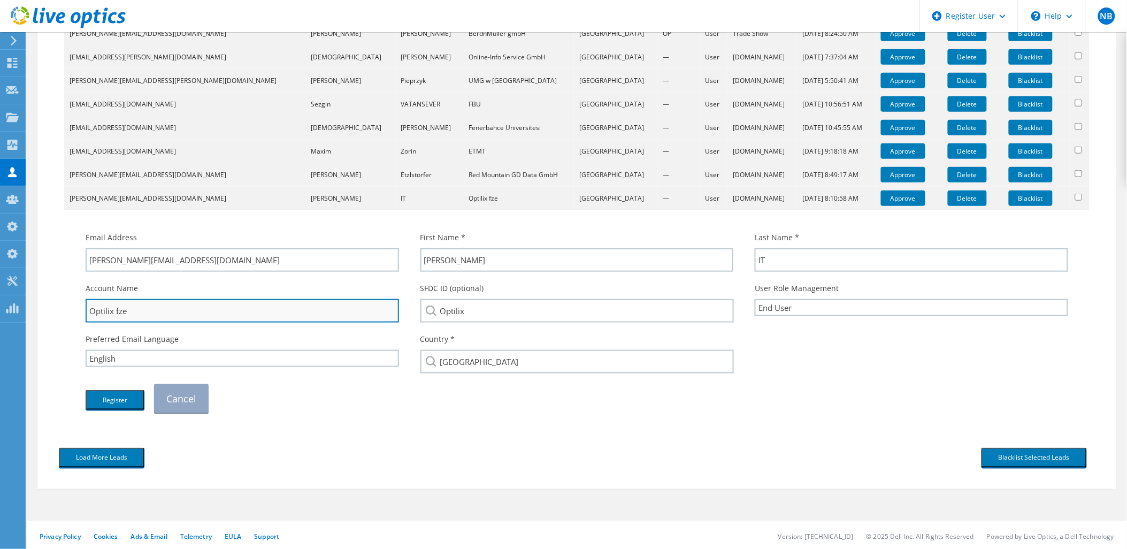
drag, startPoint x: 141, startPoint y: 309, endPoint x: 92, endPoint y: 309, distance: 48.7
click at [92, 309] on input "Optilix fze" at bounding box center [242, 311] width 313 height 24
click at [115, 309] on input "Optilix fze" at bounding box center [242, 311] width 313 height 24
drag, startPoint x: 137, startPoint y: 309, endPoint x: 78, endPoint y: 311, distance: 59.4
click at [78, 311] on div "Account Name Optilix fze" at bounding box center [242, 302] width 335 height 51
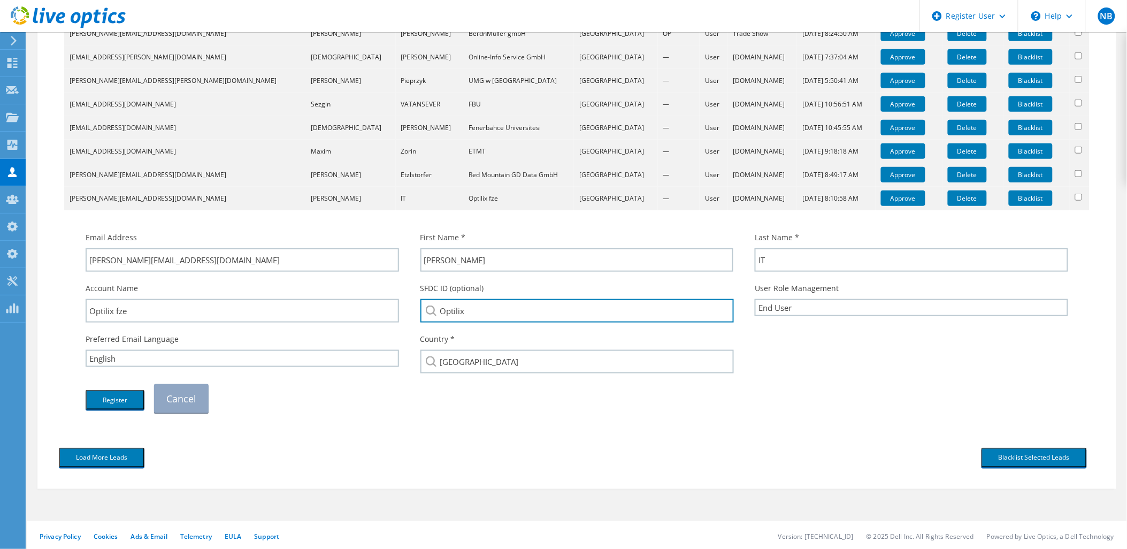
drag, startPoint x: 485, startPoint y: 306, endPoint x: 432, endPoint y: 306, distance: 53.5
click at [432, 306] on div "Optilix" at bounding box center [576, 311] width 313 height 24
paste input "fze"
type input "Optilix fze"
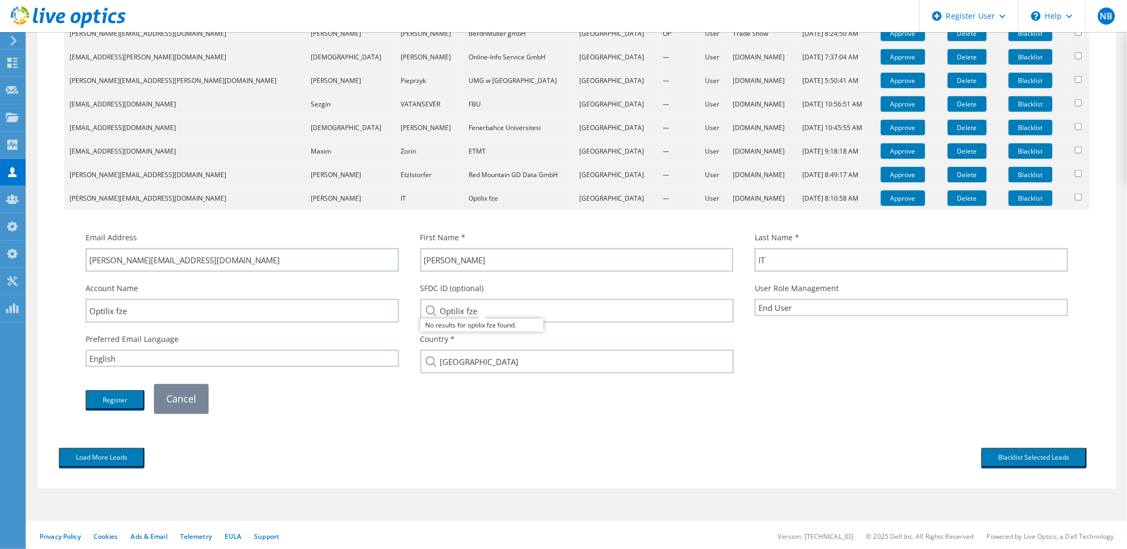
click at [172, 398] on link "Cancel" at bounding box center [181, 398] width 55 height 29
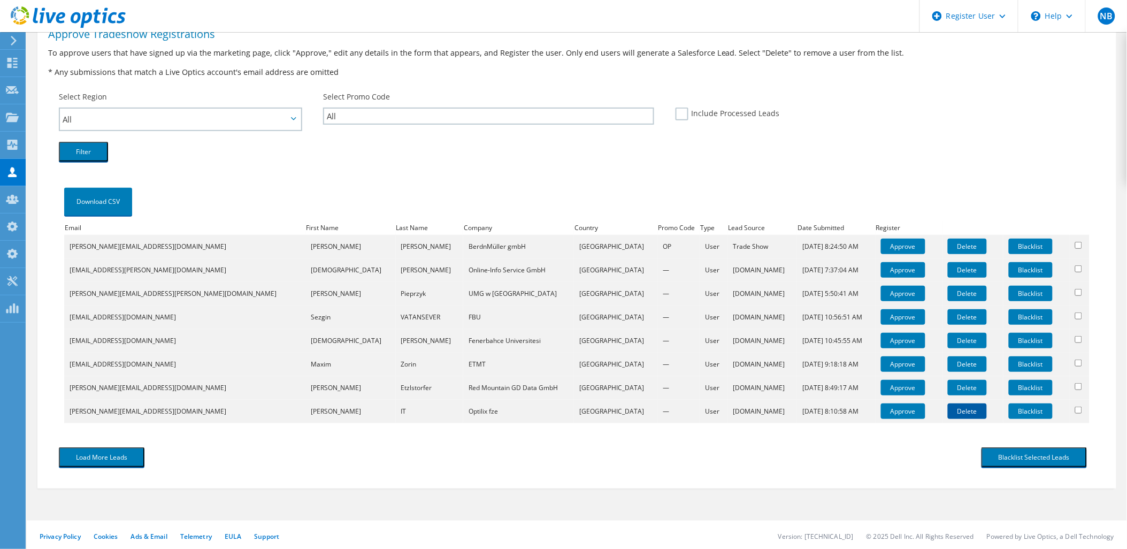
click at [948, 408] on link "Delete" at bounding box center [967, 411] width 39 height 16
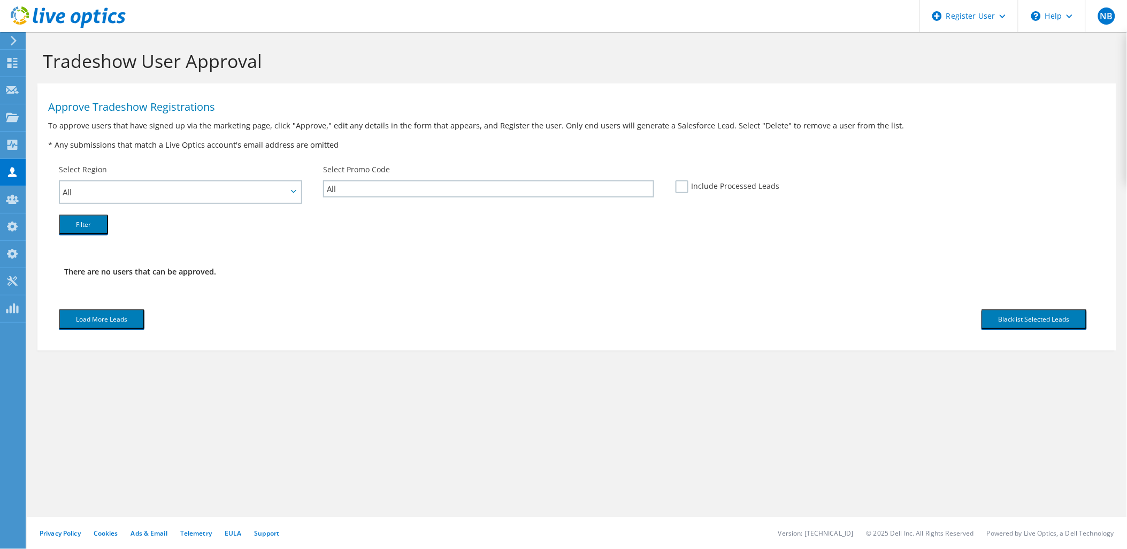
scroll to position [0, 0]
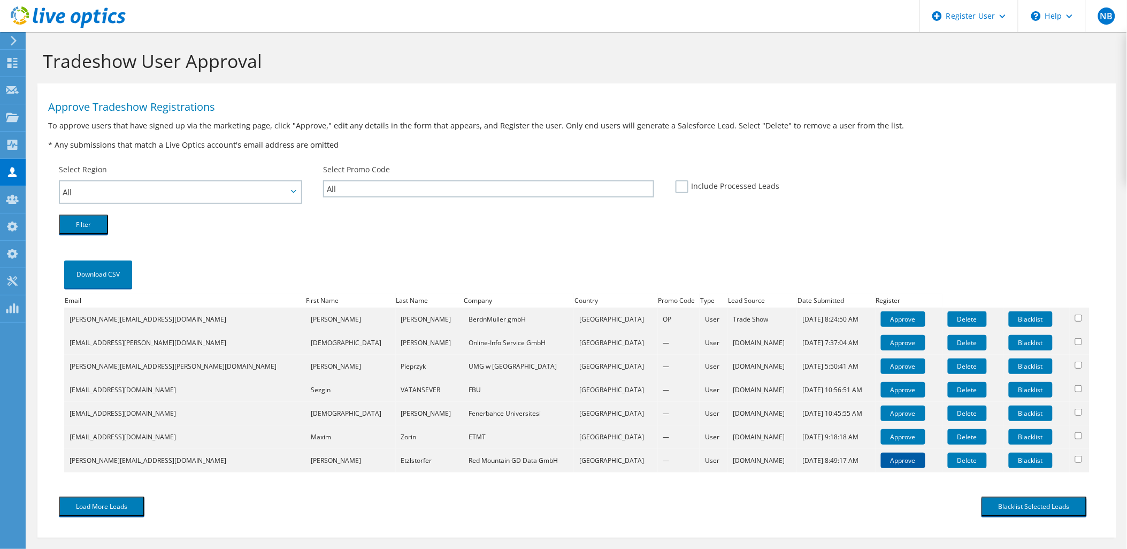
click at [881, 458] on link "Approve" at bounding box center [903, 460] width 44 height 16
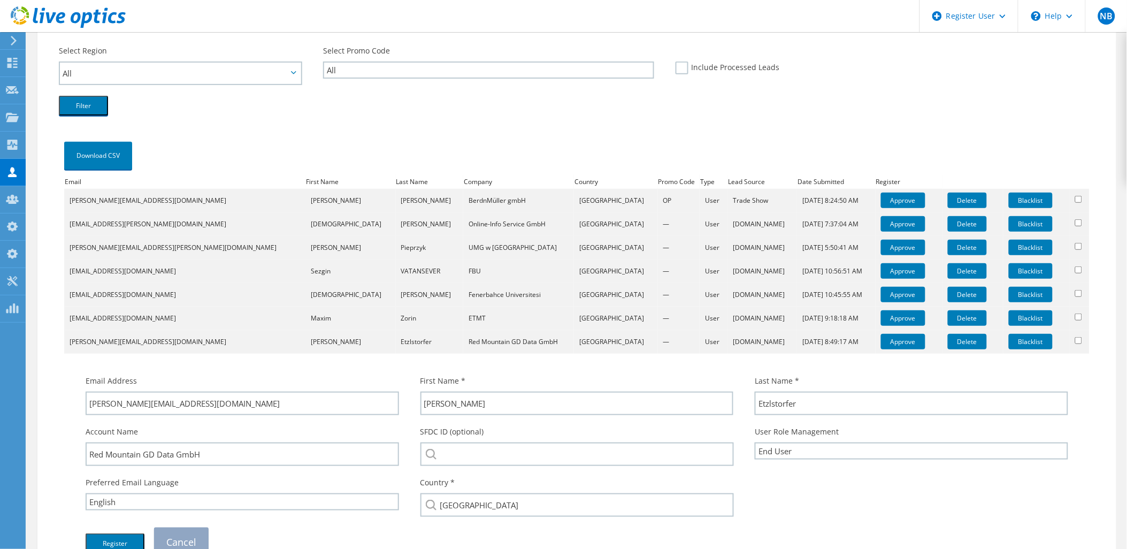
scroll to position [237, 0]
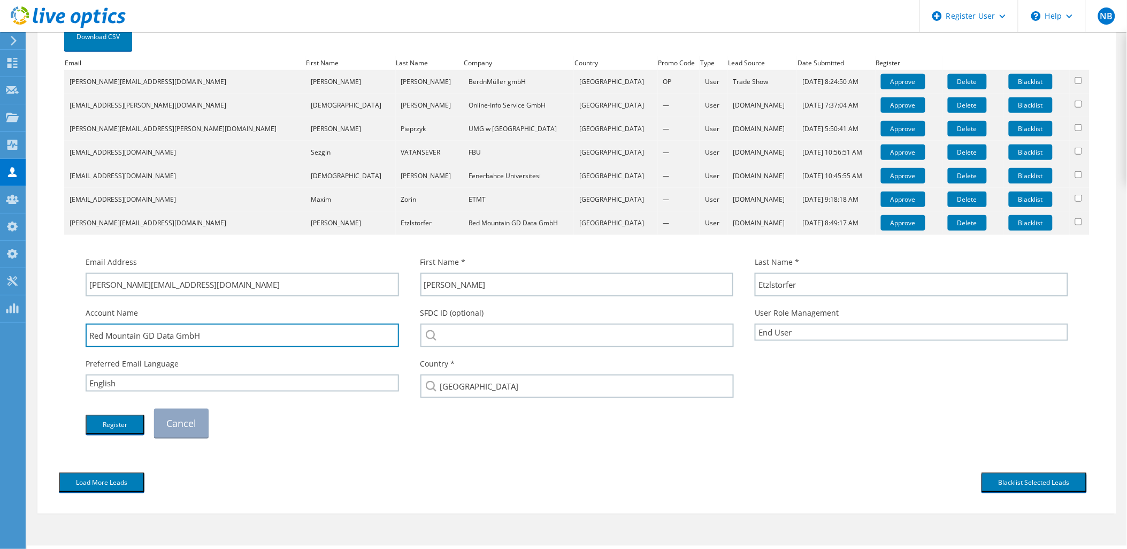
drag, startPoint x: 143, startPoint y: 333, endPoint x: 25, endPoint y: 327, distance: 118.3
click at [25, 327] on div "NB Dell Admin User [PERSON_NAME] [PERSON_NAME][EMAIL_ADDRESS][PERSON_NAME][DOMA…" at bounding box center [563, 170] width 1127 height 815
click at [152, 337] on input "Red Mountain GD Data GmbH" at bounding box center [242, 336] width 313 height 24
drag, startPoint x: 145, startPoint y: 332, endPoint x: 67, endPoint y: 331, distance: 78.1
click at [67, 331] on td "Email Address [PERSON_NAME][EMAIL_ADDRESS][DOMAIN_NAME] First Name * [PERSON_NA…" at bounding box center [576, 341] width 1025 height 213
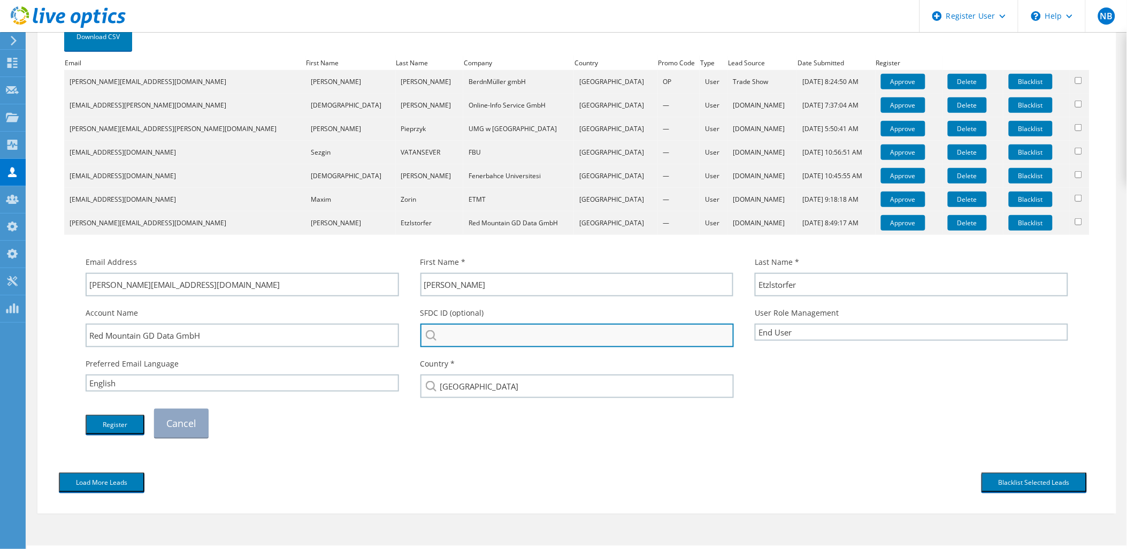
click at [496, 336] on input "search" at bounding box center [577, 336] width 314 height 24
paste input "Red Mountain"
drag, startPoint x: 530, startPoint y: 333, endPoint x: 408, endPoint y: 331, distance: 122.0
click at [409, 331] on div "Account Name Red Mountain GD Data GmbH SFDC ID (optional) [GEOGRAPHIC_DATA] Red…" at bounding box center [577, 327] width 1004 height 51
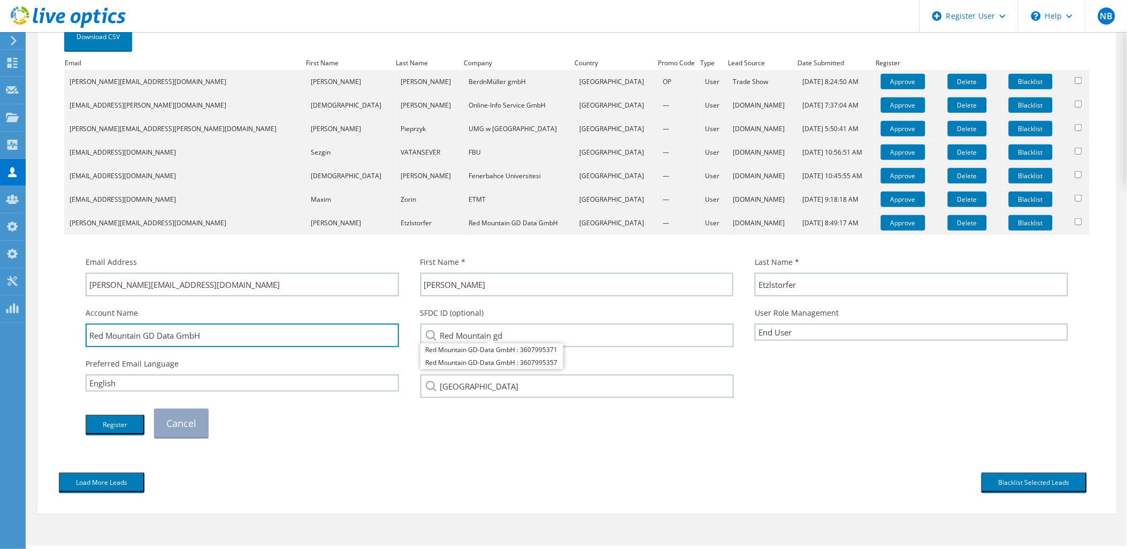
drag, startPoint x: 264, startPoint y: 337, endPoint x: 83, endPoint y: 340, distance: 180.8
click at [83, 340] on div "Account Name Red Mountain GD Data GmbH" at bounding box center [242, 327] width 335 height 51
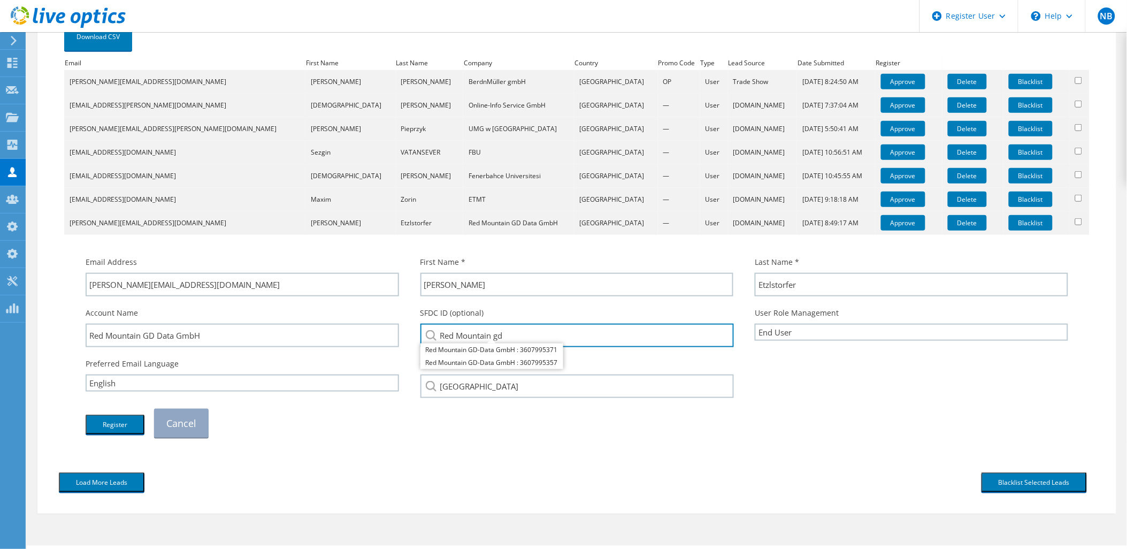
drag, startPoint x: 532, startPoint y: 338, endPoint x: 416, endPoint y: 326, distance: 116.6
click at [416, 326] on div "SFDC ID (optional) [GEOGRAPHIC_DATA] Red Mountain GD-Data GmbH : 3607995371 Red…" at bounding box center [577, 327] width 335 height 51
paste input "3607995357"
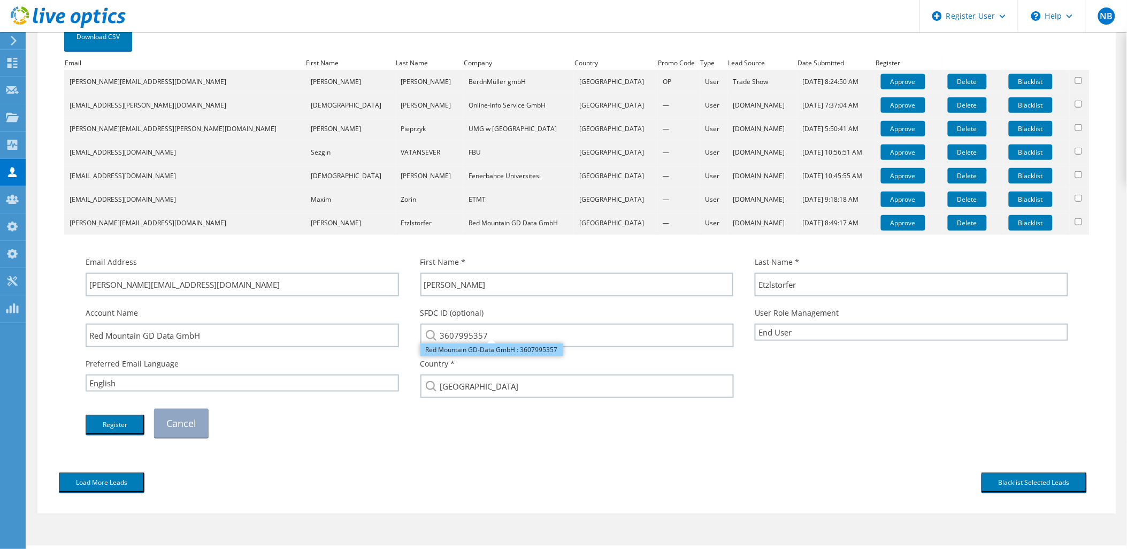
click at [474, 350] on li "Red Mountain GD-Data GmbH : 3607995357" at bounding box center [491, 349] width 143 height 13
type input "Red Mountain GD-Data GmbH : 3607995357"
click at [130, 418] on button "Register" at bounding box center [115, 424] width 59 height 20
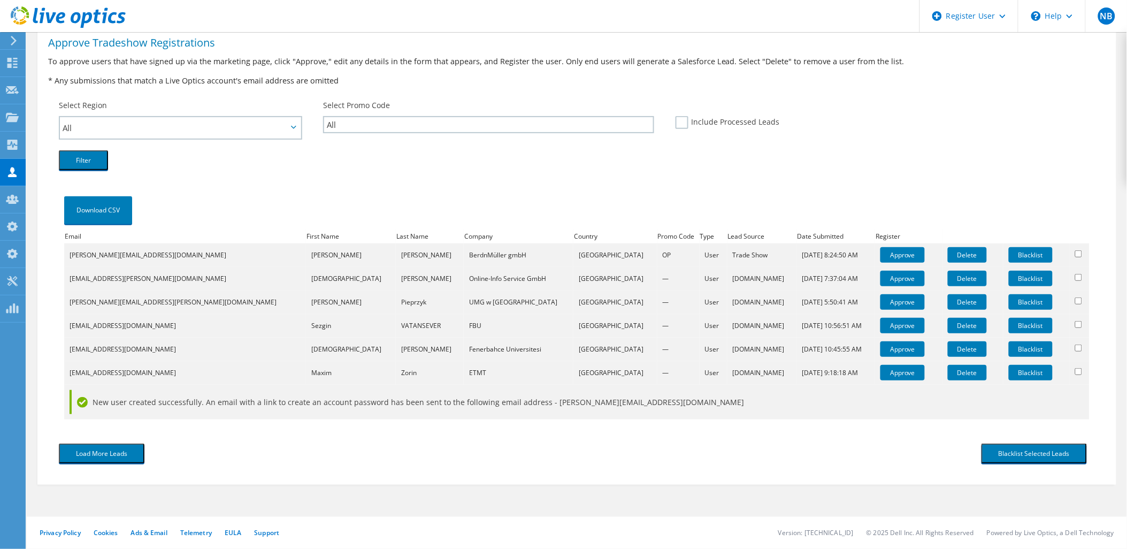
scroll to position [61, 0]
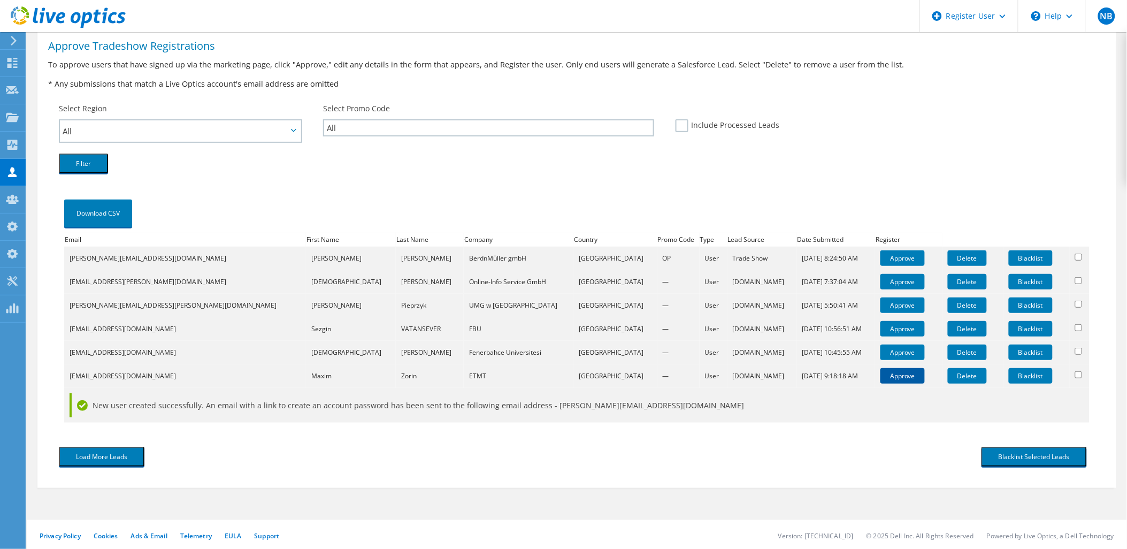
click at [880, 371] on link "Approve" at bounding box center [902, 376] width 44 height 16
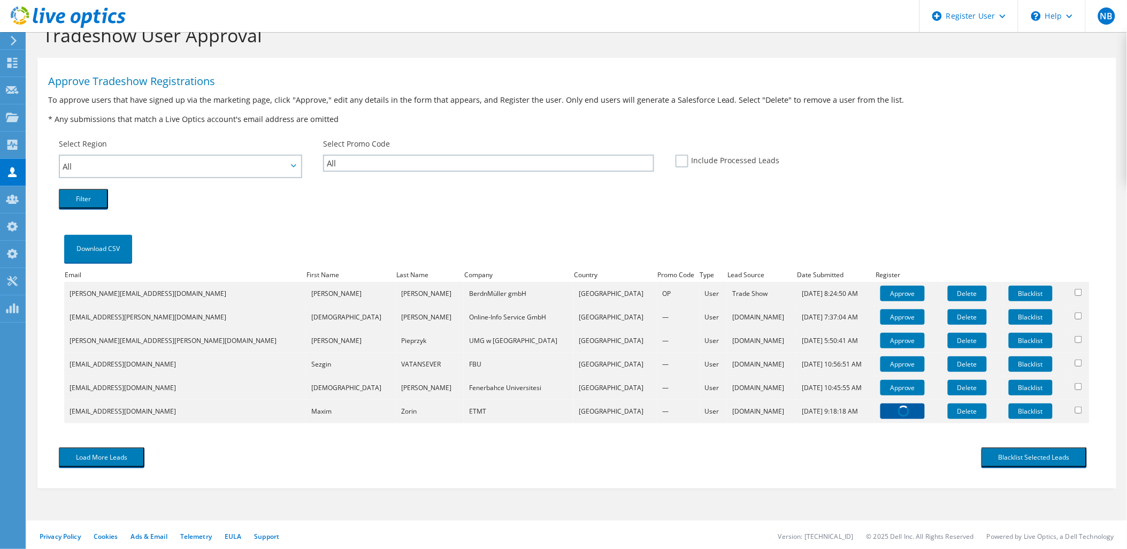
scroll to position [237, 0]
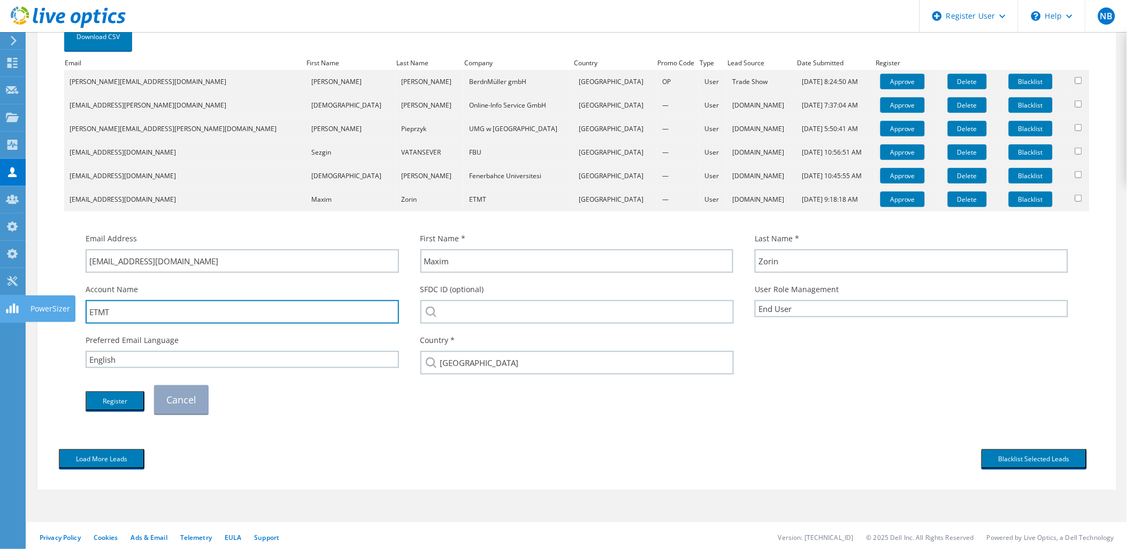
drag, startPoint x: 129, startPoint y: 308, endPoint x: 18, endPoint y: 320, distance: 111.9
click at [18, 320] on div "NB Dell Admin User Nick Buttimer Nick.Buttimer@dell.com 1703043761 My Profile L…" at bounding box center [563, 159] width 1127 height 792
drag, startPoint x: 144, startPoint y: 310, endPoint x: 77, endPoint y: 303, distance: 67.7
click at [77, 303] on div "Account Name ETMT" at bounding box center [242, 303] width 335 height 51
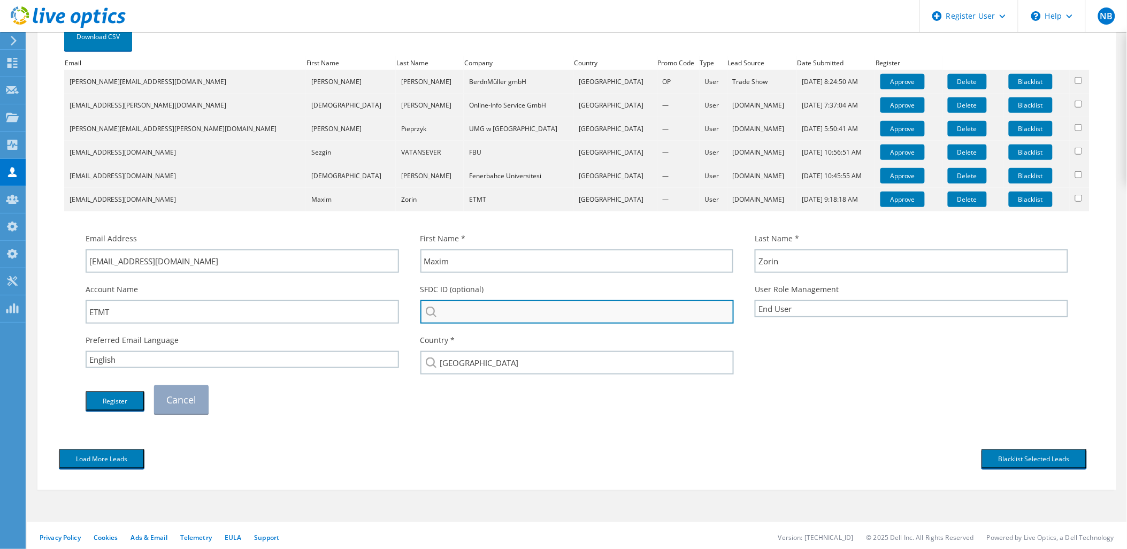
click at [458, 305] on input "search" at bounding box center [577, 312] width 314 height 24
paste input "ETMT"
drag, startPoint x: 487, startPoint y: 311, endPoint x: 408, endPoint y: 308, distance: 78.7
click at [408, 308] on div "Account Name ETMT SFDC ID (optional) ETMT No results for etmt found. User Role …" at bounding box center [577, 303] width 1004 height 51
type input "ETMT"
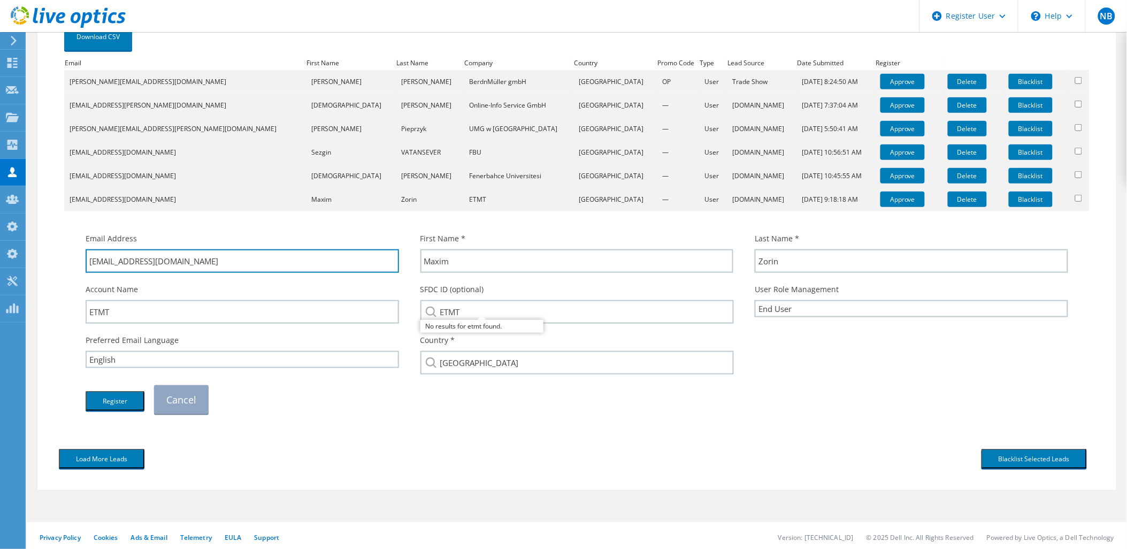
drag, startPoint x: 168, startPoint y: 260, endPoint x: 114, endPoint y: 279, distance: 57.0
click at [114, 279] on div "Email Address admin@etmt.kz First Name * Maxim Last Name * Zorin Account Name E…" at bounding box center [577, 323] width 1004 height 192
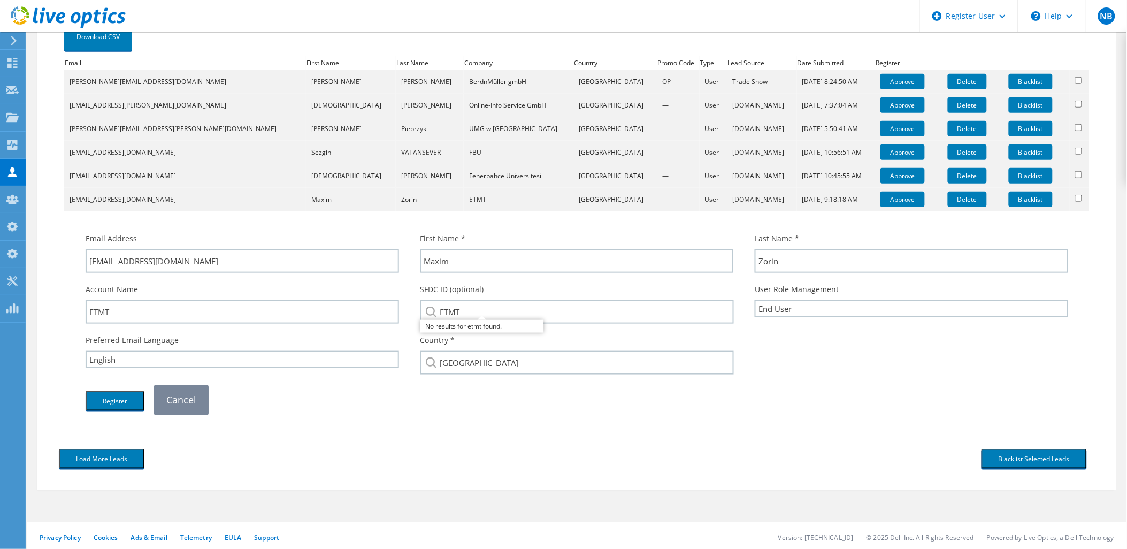
click at [196, 397] on link "Cancel" at bounding box center [181, 399] width 55 height 29
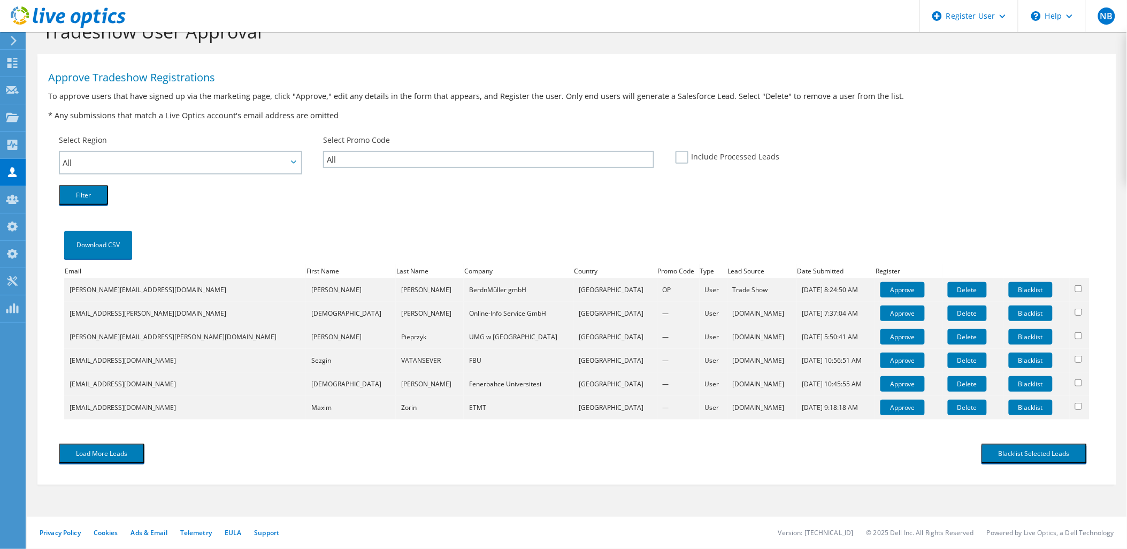
scroll to position [26, 0]
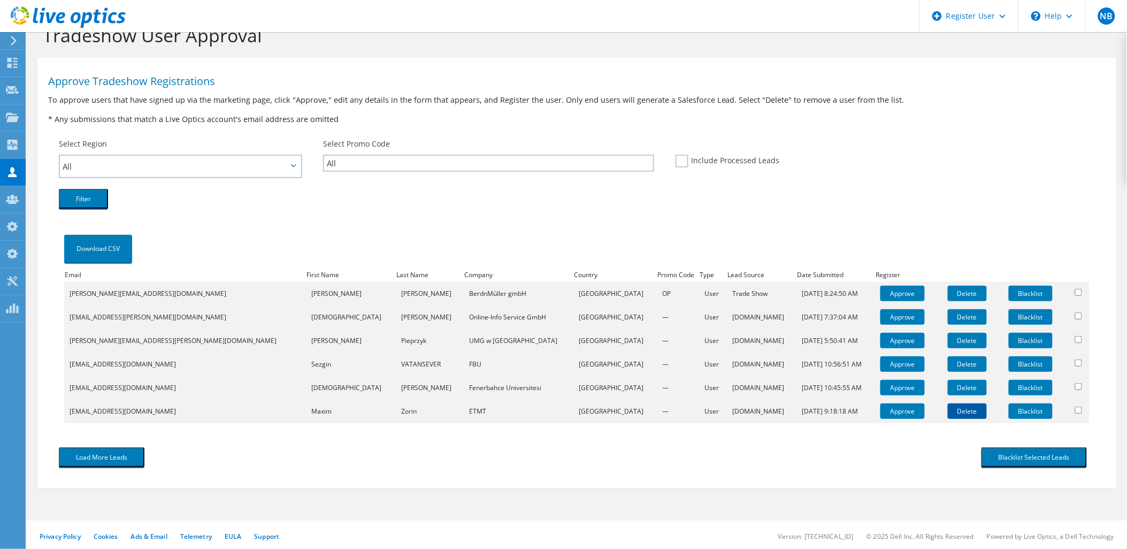
click at [948, 412] on link "Delete" at bounding box center [967, 411] width 39 height 16
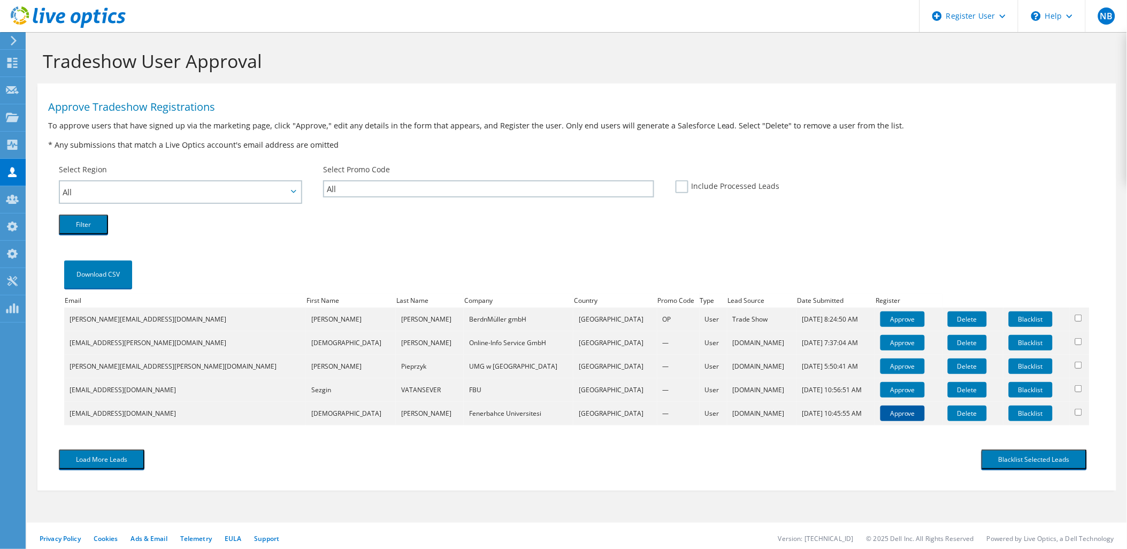
click at [880, 406] on link "Approve" at bounding box center [902, 413] width 44 height 16
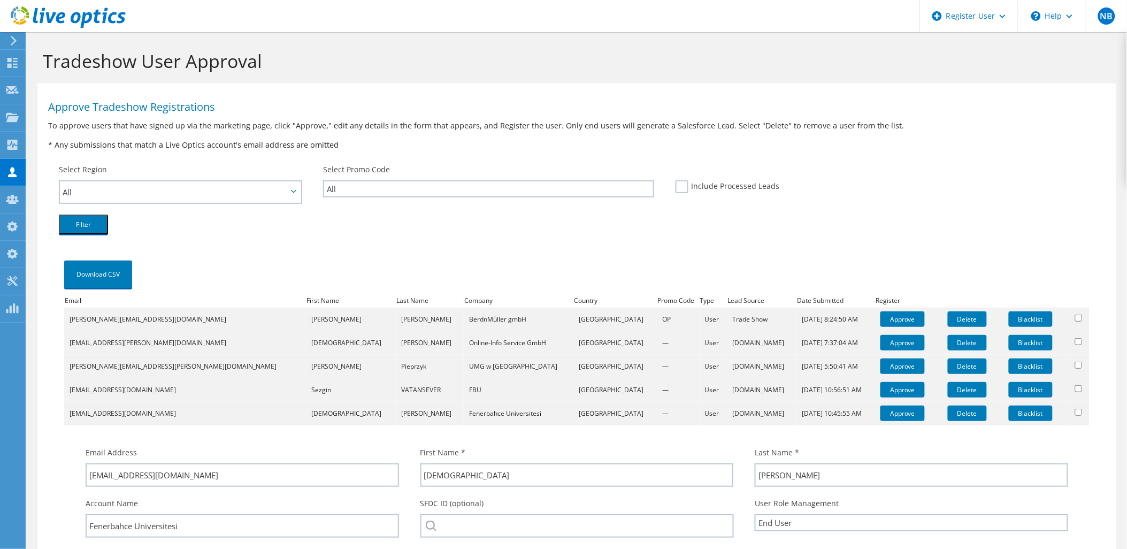
scroll to position [178, 0]
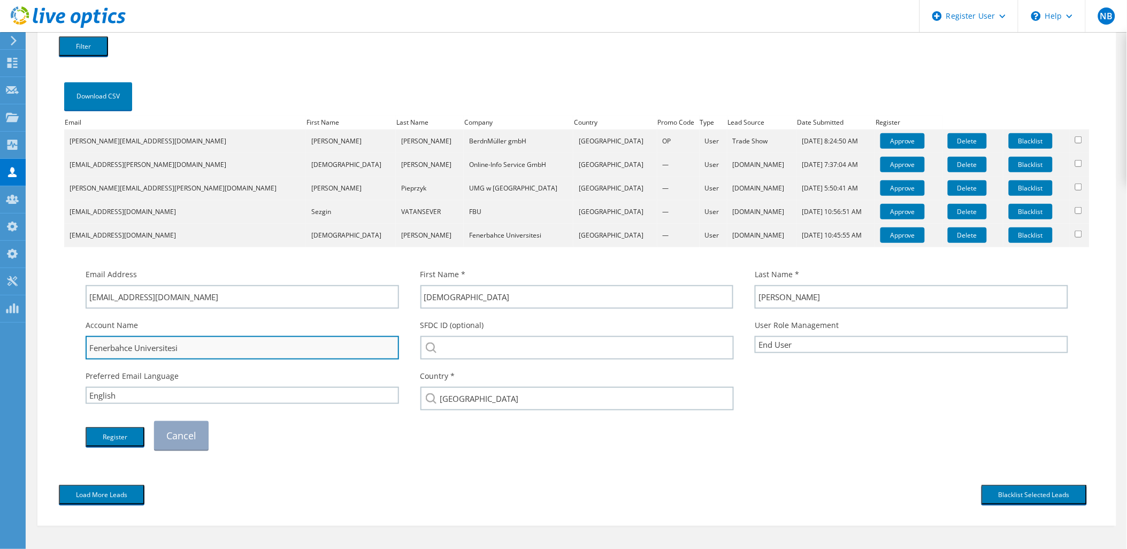
drag, startPoint x: 204, startPoint y: 345, endPoint x: 182, endPoint y: 345, distance: 21.9
click at [202, 345] on input "Fenerbahce Universitesi" at bounding box center [242, 348] width 313 height 24
drag, startPoint x: 135, startPoint y: 348, endPoint x: 56, endPoint y: 345, distance: 79.2
click at [56, 345] on div "Download CSV Email First Name Last Name Company Country Promo Code Type Lead So…" at bounding box center [576, 271] width 1057 height 418
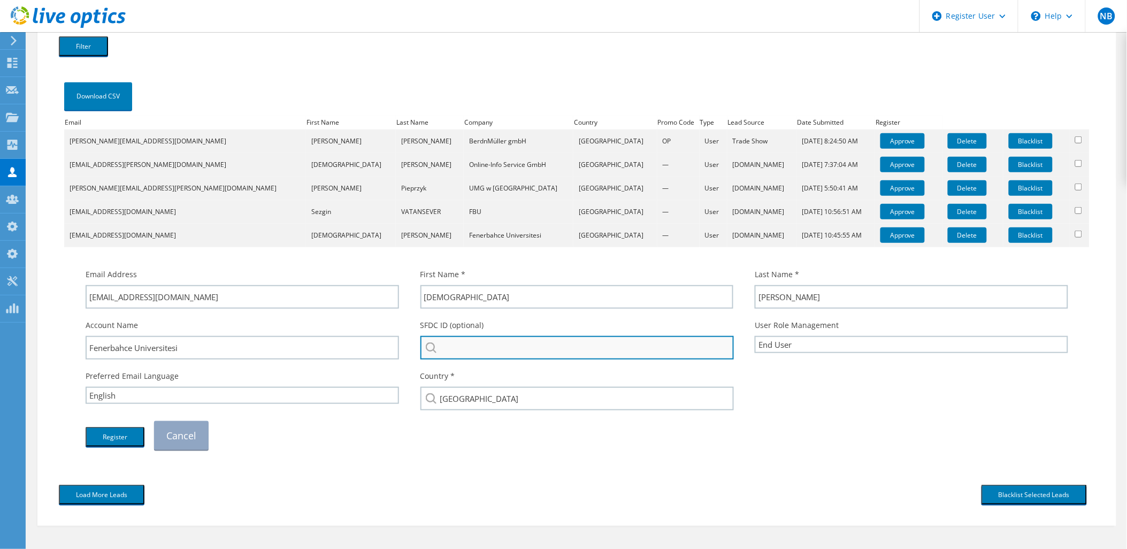
click at [475, 347] on input "search" at bounding box center [577, 348] width 314 height 24
paste input "Fenerbahce"
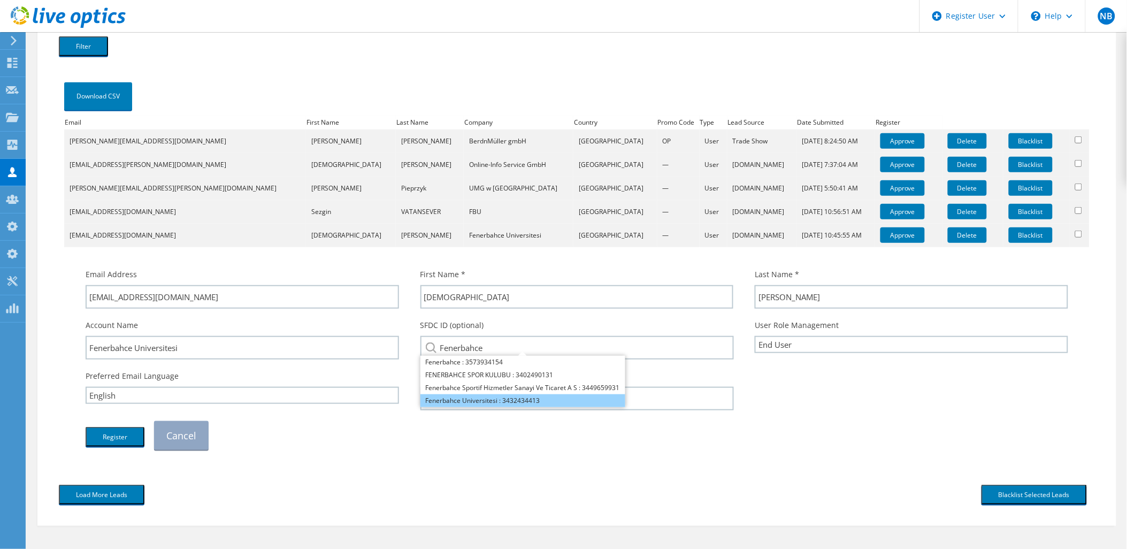
click at [512, 394] on li "Fenerbahce Universitesi : 3432434413" at bounding box center [522, 400] width 205 height 13
type input "Fenerbahce Universitesi : 3432434413"
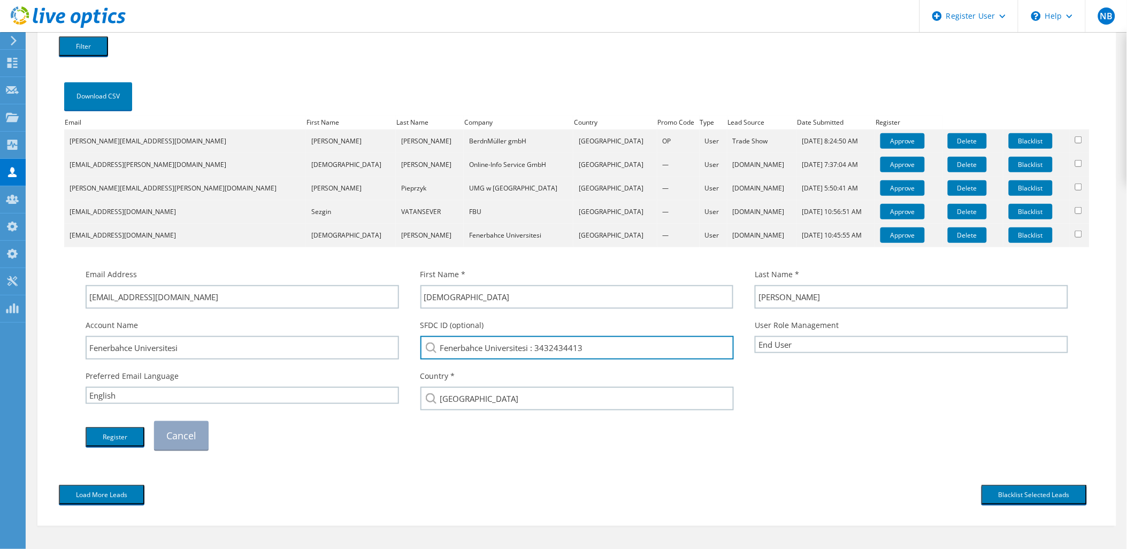
drag, startPoint x: 612, startPoint y: 352, endPoint x: 536, endPoint y: 378, distance: 80.3
click at [536, 378] on div "Email Address [EMAIL_ADDRESS][DOMAIN_NAME] First Name * [GEOGRAPHIC_DATA] Last …" at bounding box center [577, 359] width 1004 height 192
click at [455, 446] on div "Register Cancel" at bounding box center [577, 436] width 1004 height 40
click at [118, 436] on button "Register" at bounding box center [115, 437] width 59 height 20
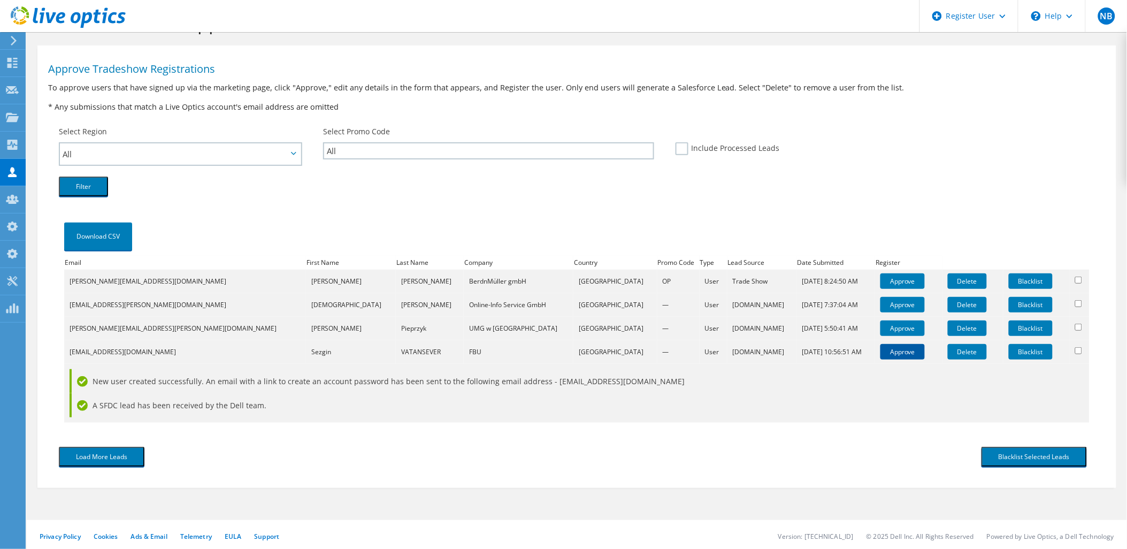
click at [880, 352] on link "Approve" at bounding box center [902, 352] width 44 height 16
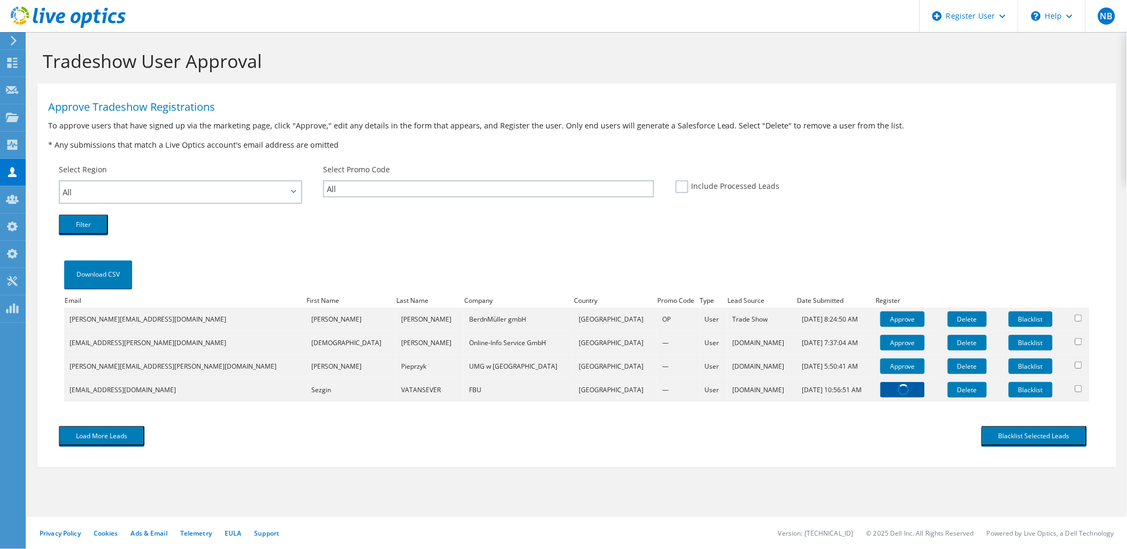
scroll to position [0, 0]
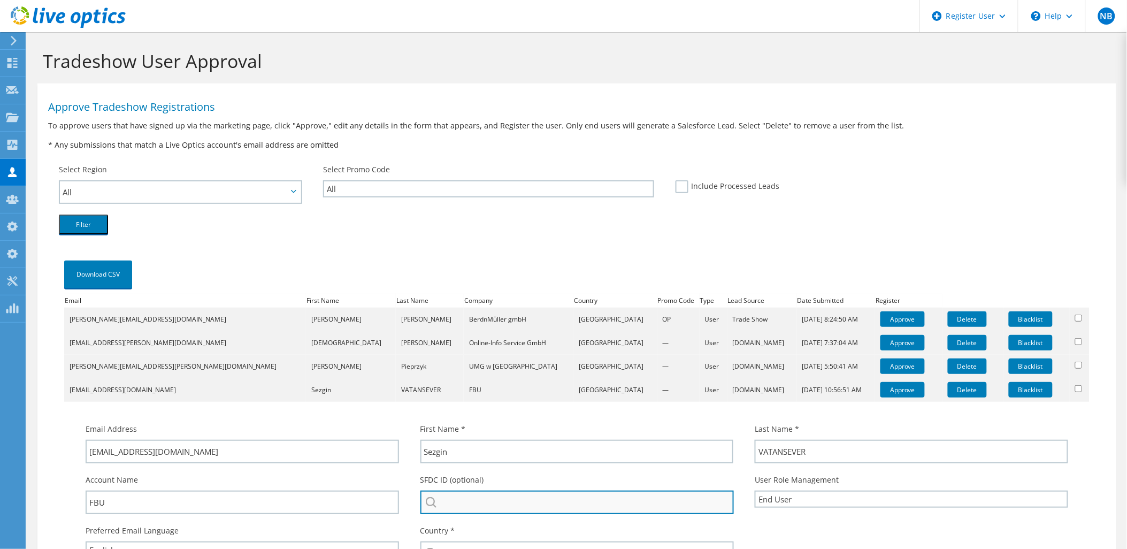
click at [452, 500] on input "search" at bounding box center [577, 502] width 314 height 24
paste input "3432434413"
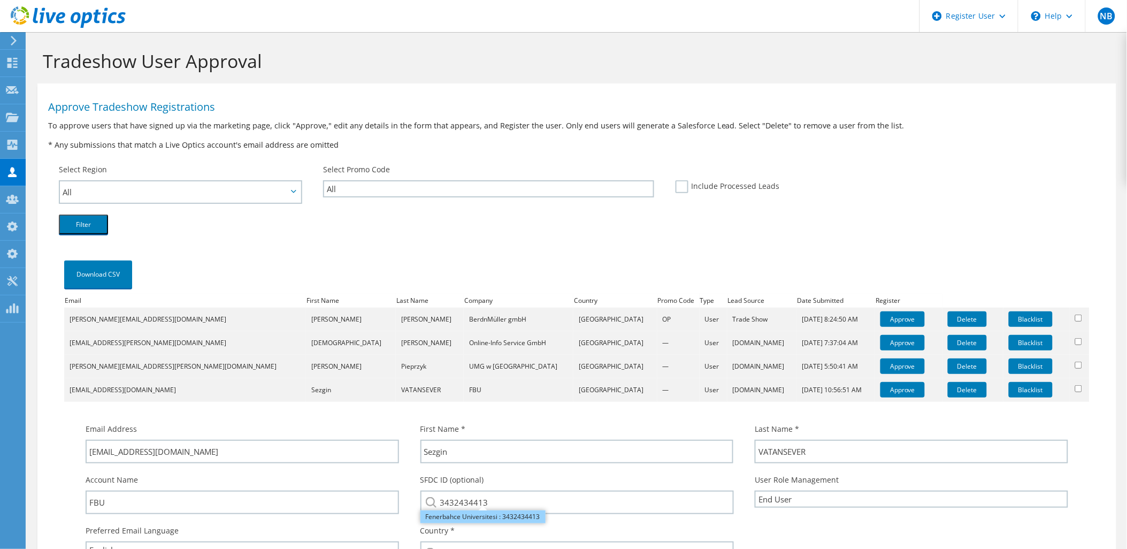
click at [503, 513] on li "Fenerbahce Universitesi : 3432434413" at bounding box center [482, 516] width 125 height 13
type input "Fenerbahce Universitesi : 3432434413"
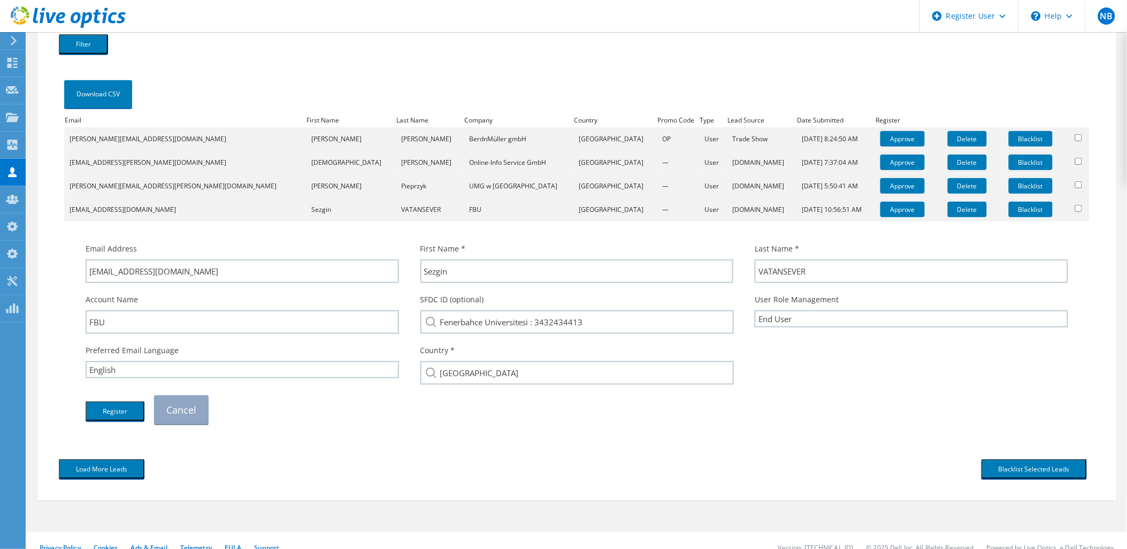
scroll to position [191, 0]
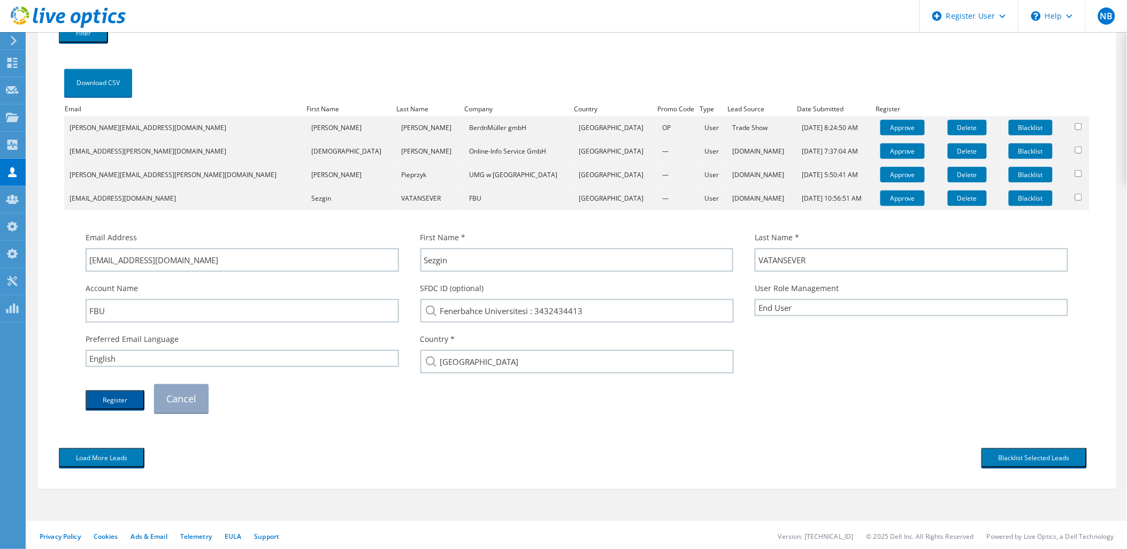
click at [116, 393] on button "Register" at bounding box center [115, 400] width 59 height 20
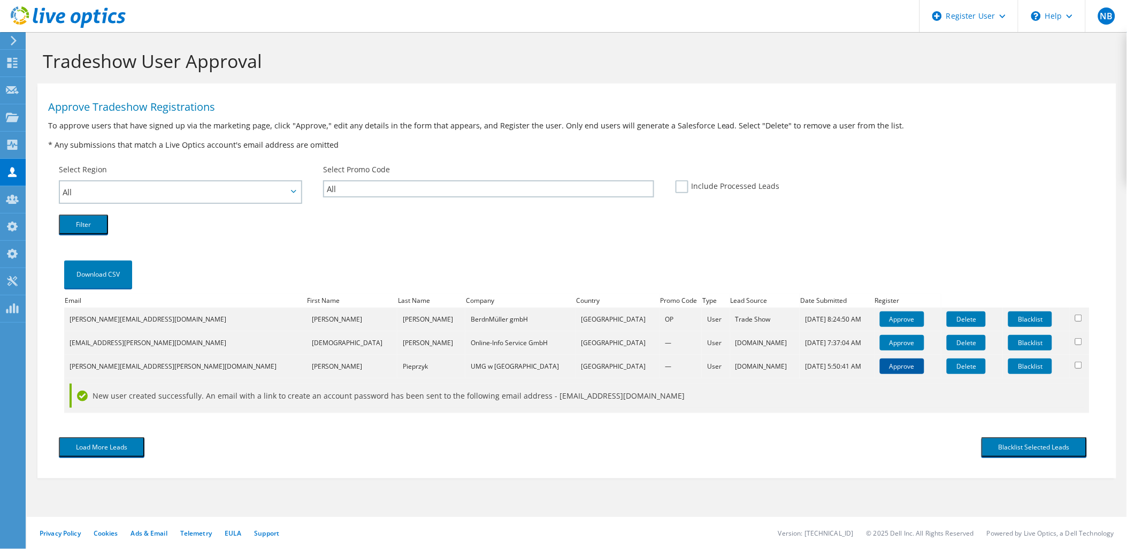
click at [880, 366] on link "Approve" at bounding box center [902, 366] width 44 height 16
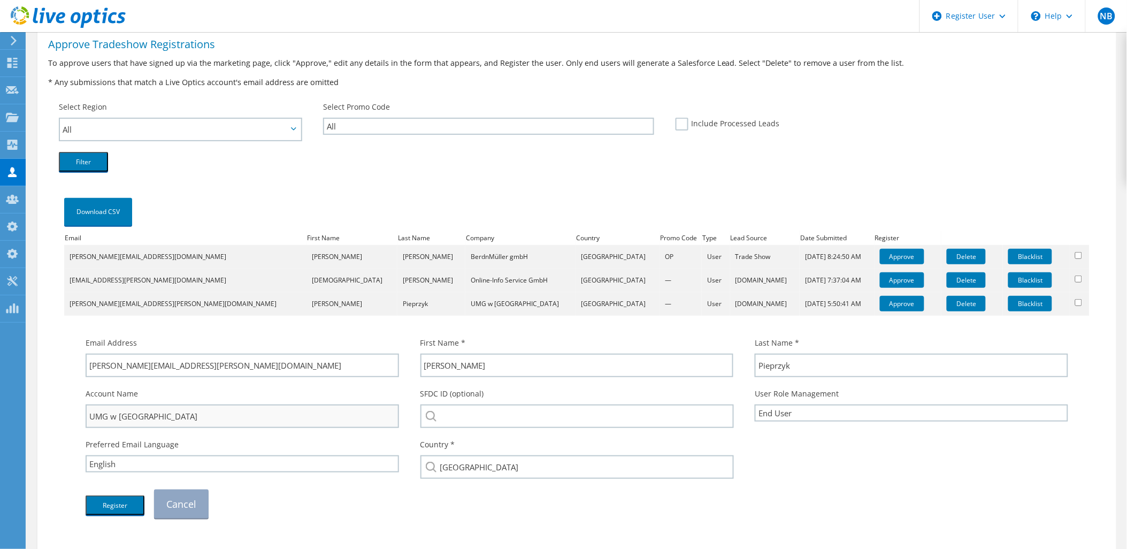
scroll to position [119, 0]
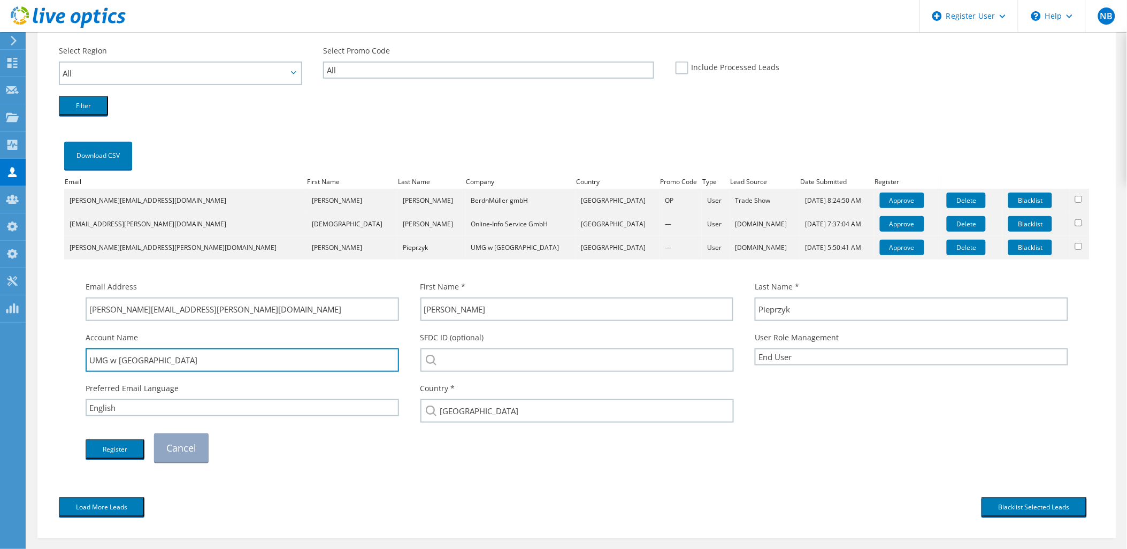
drag, startPoint x: 116, startPoint y: 357, endPoint x: 76, endPoint y: 356, distance: 40.1
click at [76, 356] on div "Account Name UMG w [GEOGRAPHIC_DATA]" at bounding box center [242, 351] width 335 height 51
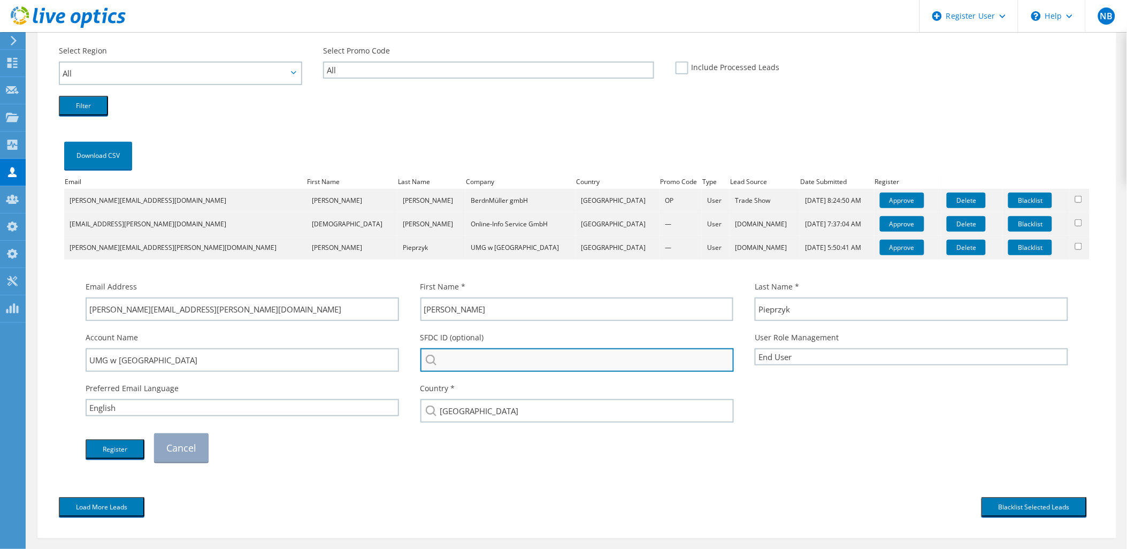
click at [483, 364] on input "search" at bounding box center [577, 360] width 314 height 24
paste input "UMG w"
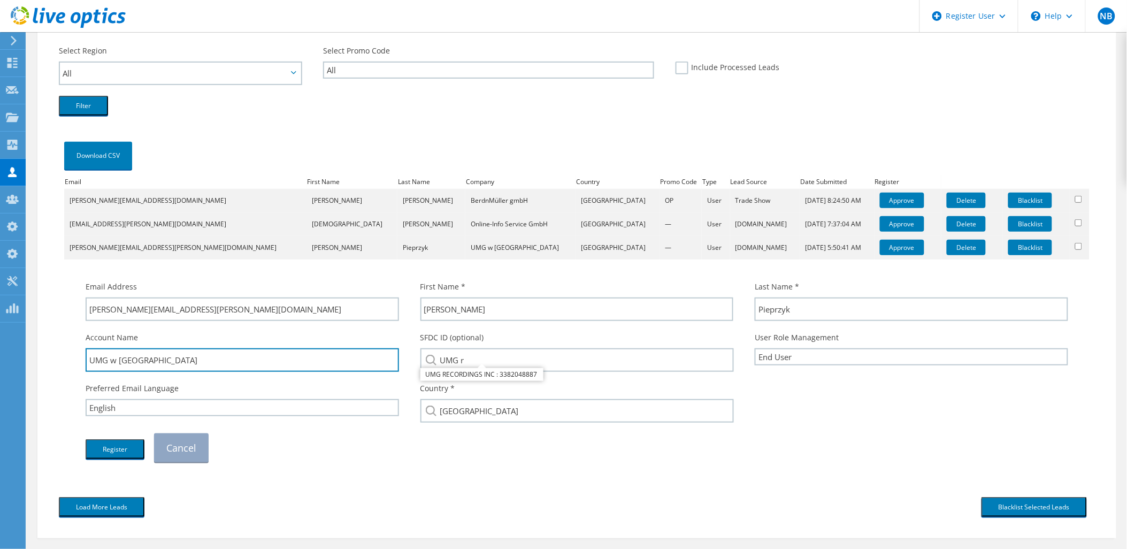
drag, startPoint x: 156, startPoint y: 357, endPoint x: 59, endPoint y: 357, distance: 97.3
click at [59, 357] on div "Download CSV Email First Name Last Name Company Country Promo Code Type Lead So…" at bounding box center [577, 306] width 1036 height 333
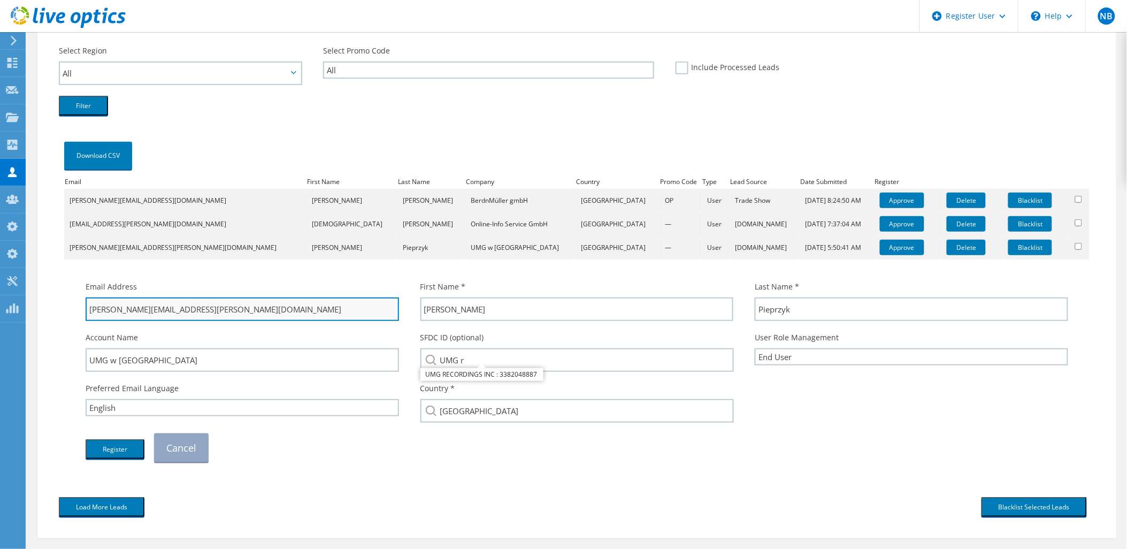
drag, startPoint x: 191, startPoint y: 309, endPoint x: 124, endPoint y: 313, distance: 67.6
click at [124, 313] on input "[PERSON_NAME][EMAIL_ADDRESS][PERSON_NAME][DOMAIN_NAME]" at bounding box center [242, 309] width 313 height 24
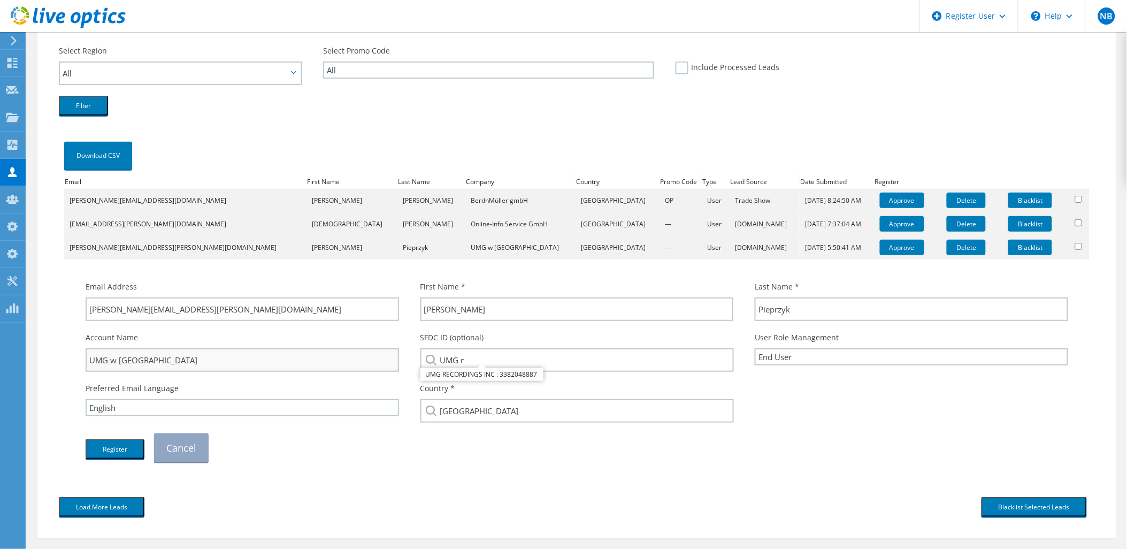
drag, startPoint x: 216, startPoint y: 371, endPoint x: 208, endPoint y: 364, distance: 10.6
click at [209, 365] on div "Account Name UMG w [GEOGRAPHIC_DATA]" at bounding box center [242, 351] width 335 height 51
drag, startPoint x: 198, startPoint y: 361, endPoint x: 76, endPoint y: 354, distance: 122.1
click at [76, 354] on div "Account Name UMG w [GEOGRAPHIC_DATA]" at bounding box center [242, 351] width 335 height 51
drag, startPoint x: 506, startPoint y: 354, endPoint x: 416, endPoint y: 354, distance: 90.4
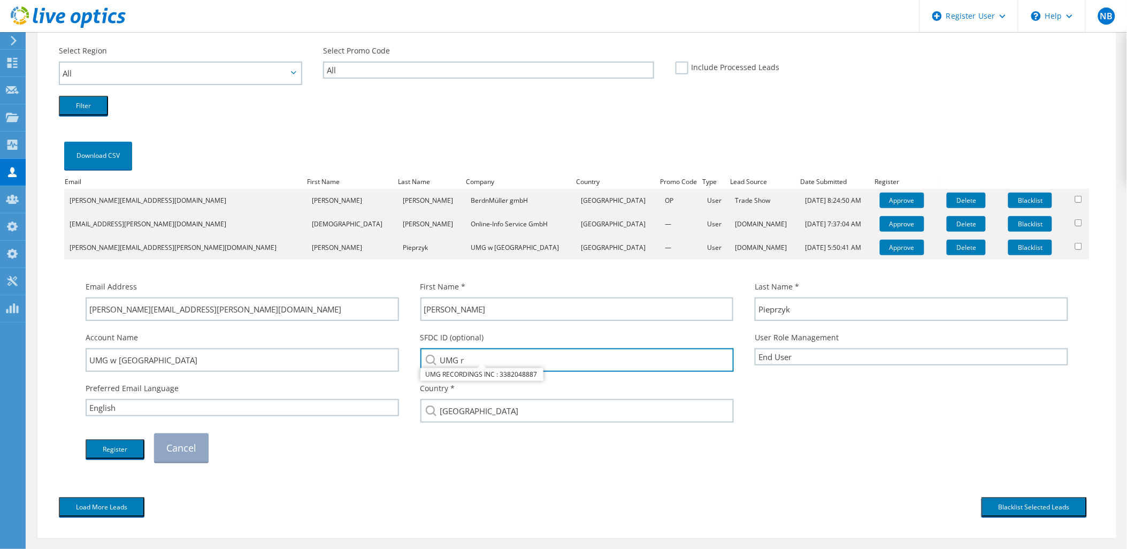
click at [416, 354] on div "SFDC ID (optional) UMG r UMG RECORDINGS INC : 3382048887" at bounding box center [577, 351] width 335 height 51
paste input "w Rawiczu"
type input "UMG w Rawiczu"
click at [114, 445] on button "Register" at bounding box center [115, 449] width 59 height 20
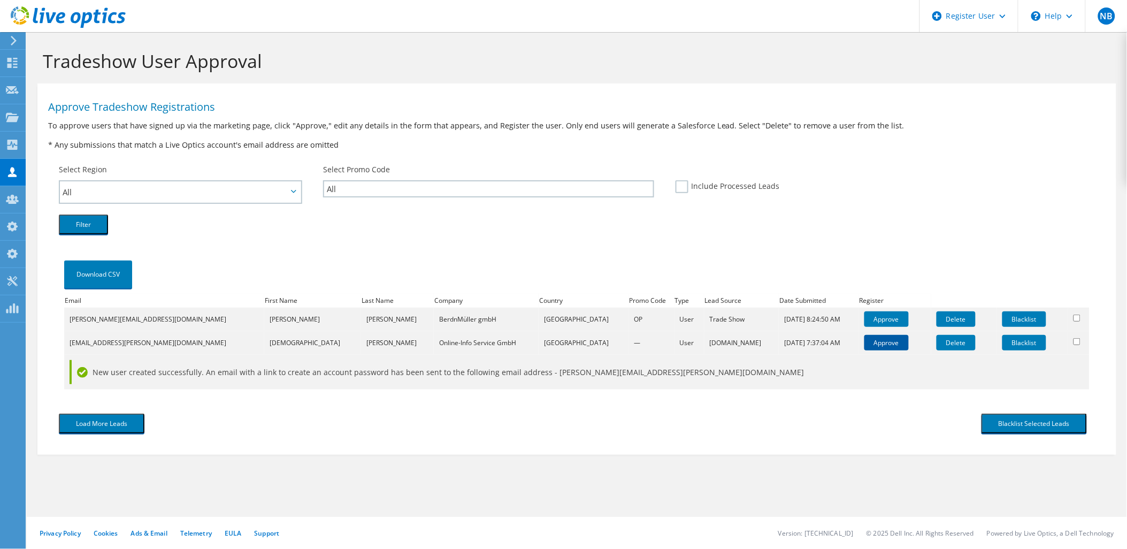
click at [864, 343] on link "Approve" at bounding box center [886, 343] width 44 height 16
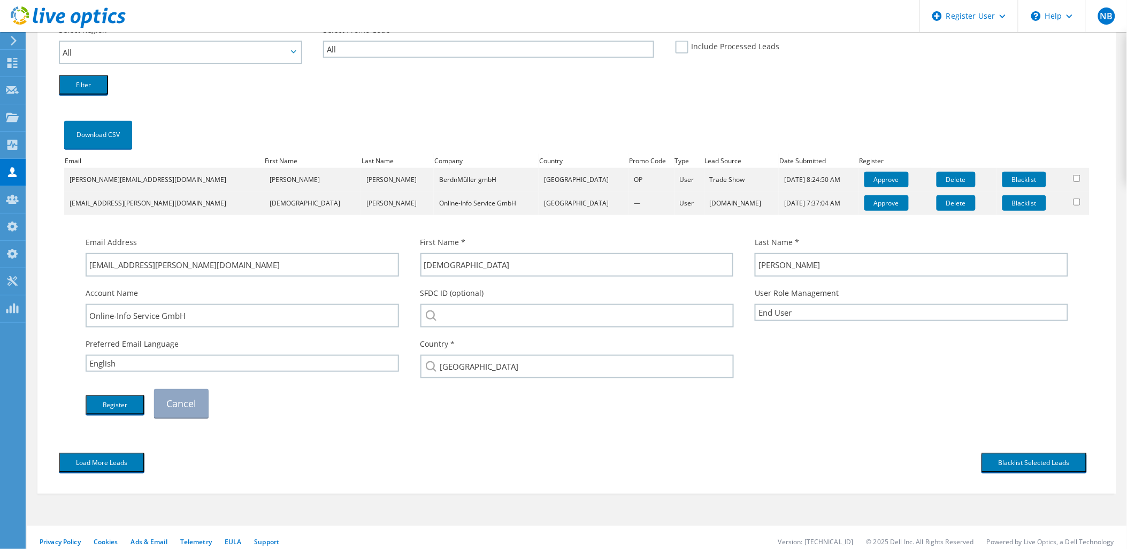
scroll to position [144, 0]
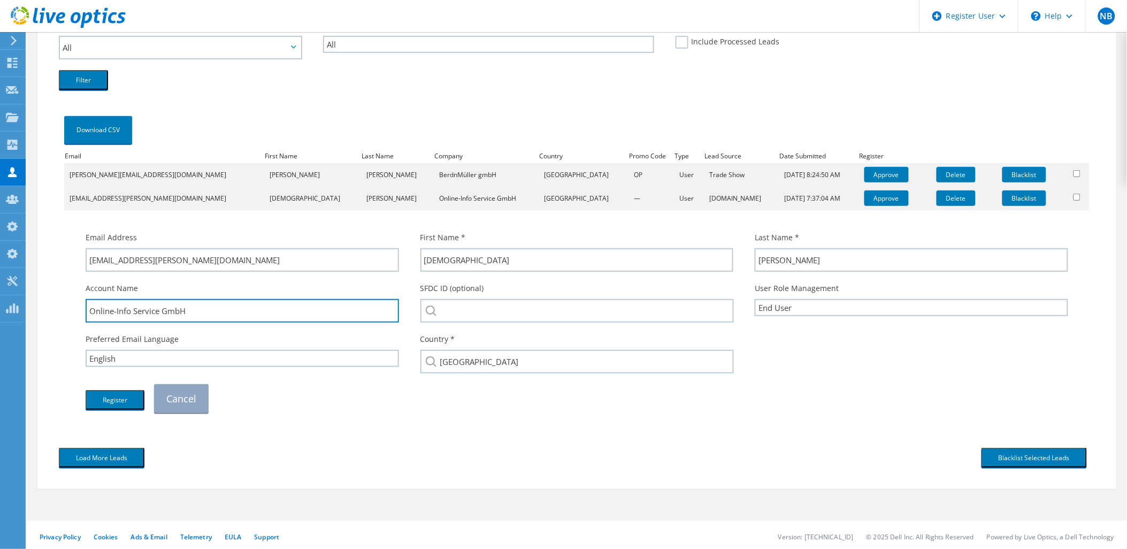
drag, startPoint x: 201, startPoint y: 307, endPoint x: 35, endPoint y: 308, distance: 165.3
click at [35, 308] on section "Tradeshow User Approval Approve Tradeshow Registrations To approve users that h…" at bounding box center [577, 220] width 1100 height 665
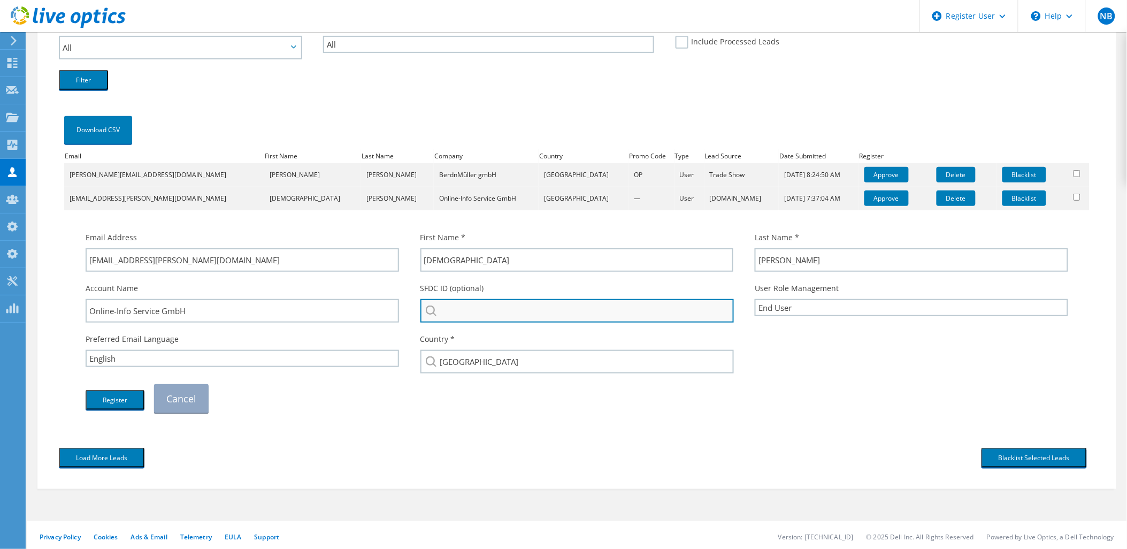
click at [464, 307] on input "search" at bounding box center [577, 311] width 314 height 24
paste input "Online-Info Service GmbH"
type input "Online-Info Service GmbH"
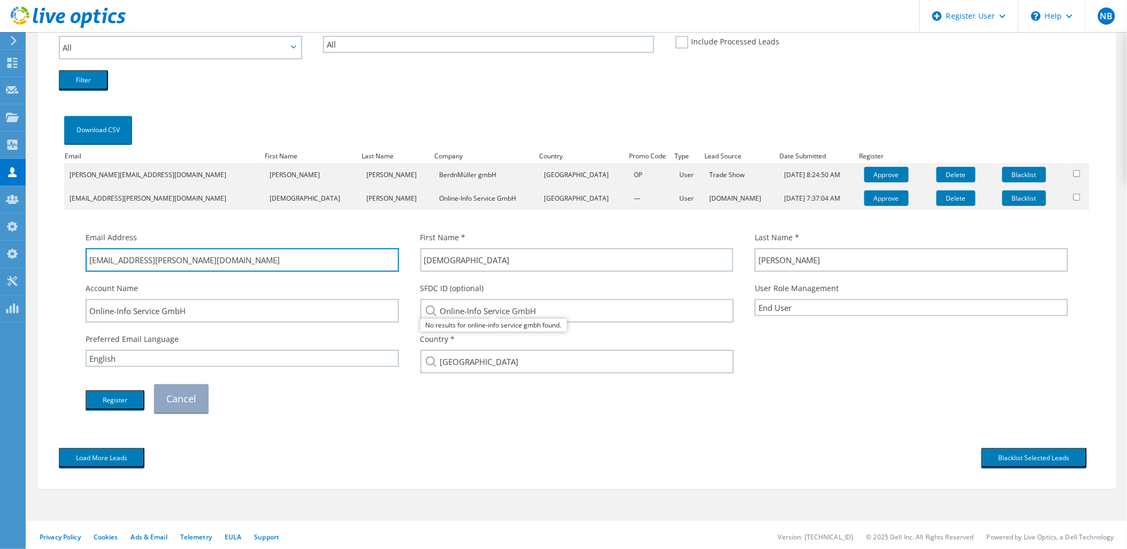
drag, startPoint x: 242, startPoint y: 260, endPoint x: 142, endPoint y: 280, distance: 101.9
click at [142, 280] on div "Email Address christian.meis@online-service.de First Name * Christian Last Name…" at bounding box center [577, 322] width 1004 height 192
click at [108, 396] on button "Register" at bounding box center [115, 400] width 59 height 20
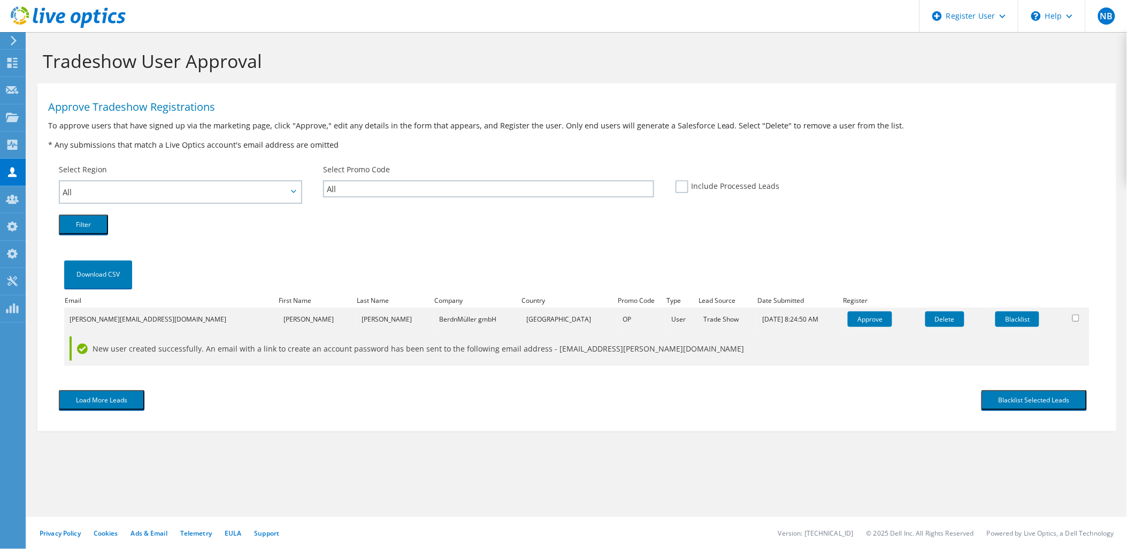
scroll to position [0, 0]
click at [848, 313] on link "Approve" at bounding box center [870, 319] width 44 height 16
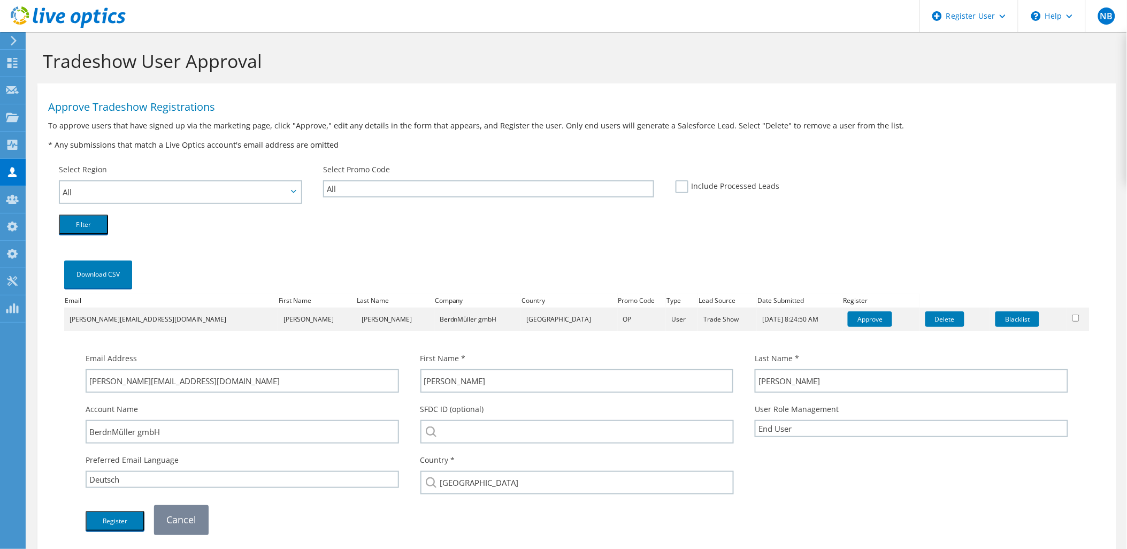
click at [182, 506] on link "Cancel" at bounding box center [181, 519] width 55 height 29
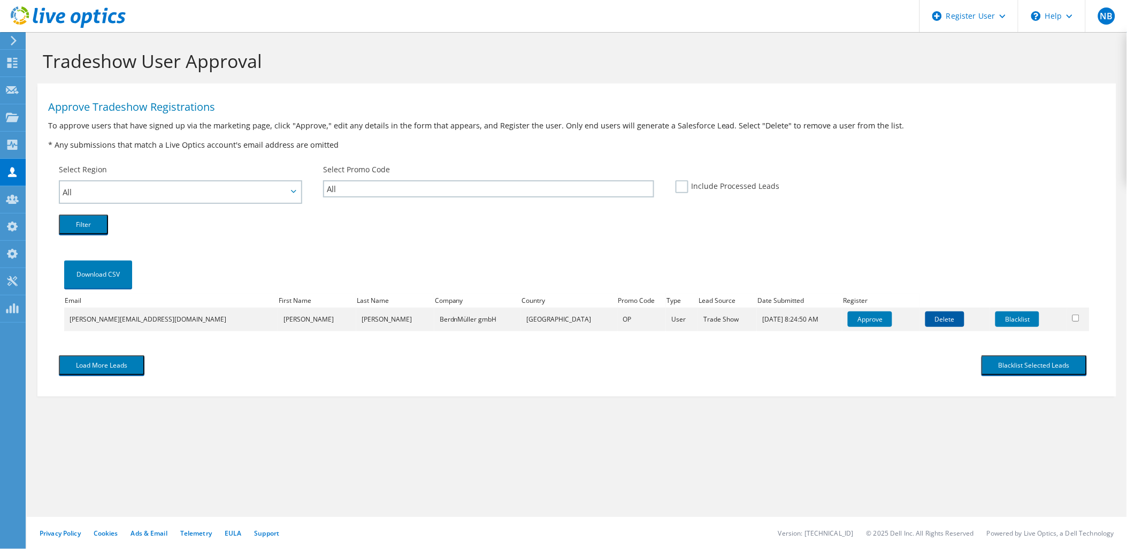
click at [925, 314] on link "Delete" at bounding box center [944, 319] width 39 height 16
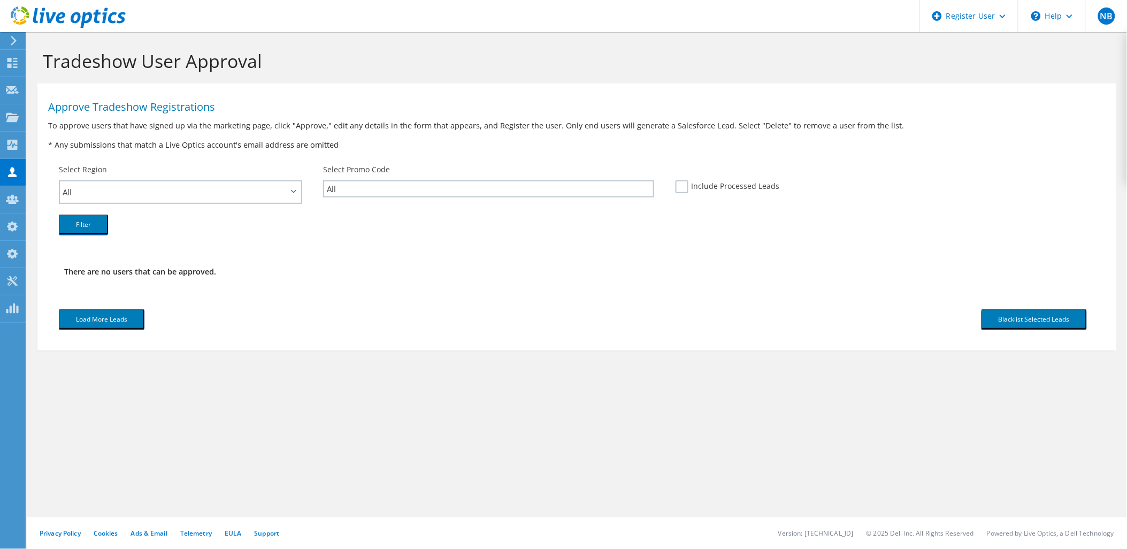
click at [107, 23] on icon at bounding box center [68, 17] width 115 height 22
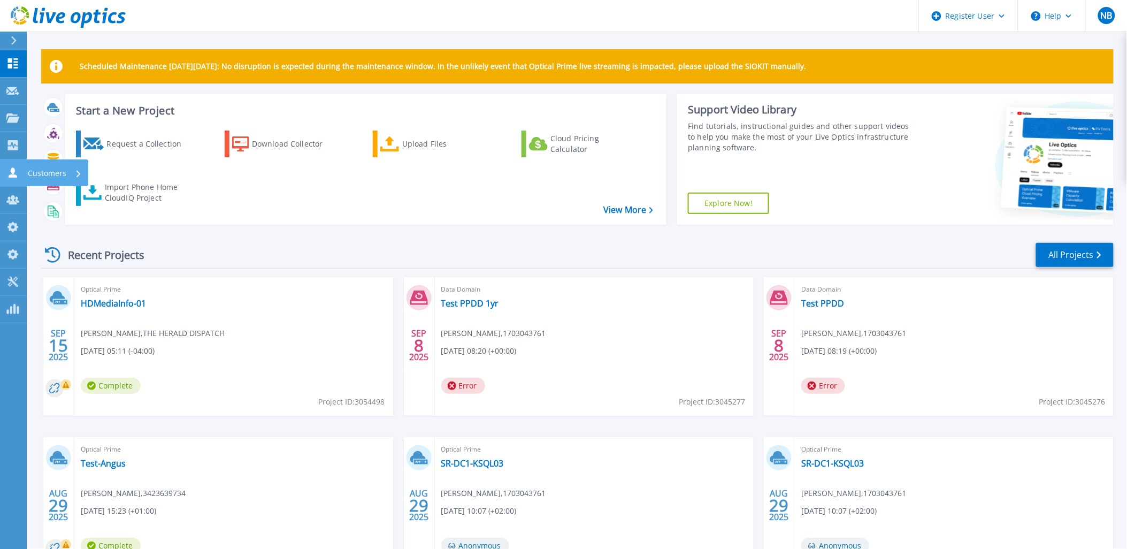
drag, startPoint x: 10, startPoint y: 168, endPoint x: 14, endPoint y: 172, distance: 6.1
click at [10, 168] on icon at bounding box center [12, 172] width 13 height 10
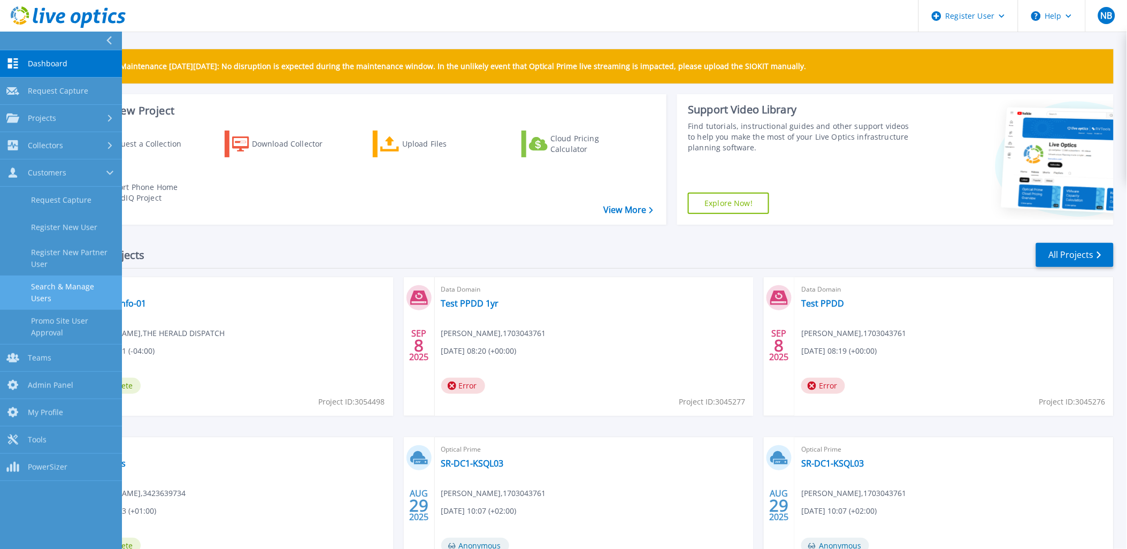
click at [97, 293] on link "Search & Manage Users" at bounding box center [61, 292] width 122 height 34
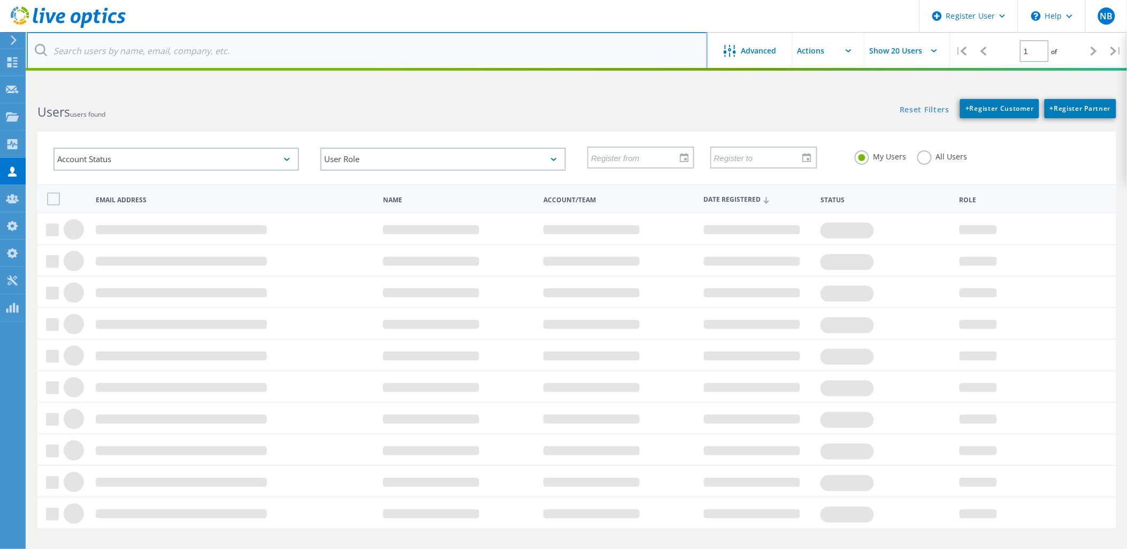
click at [227, 53] on input "text" at bounding box center [367, 50] width 681 height 37
paste input "@online-service.de"
type input "@online-service.de"
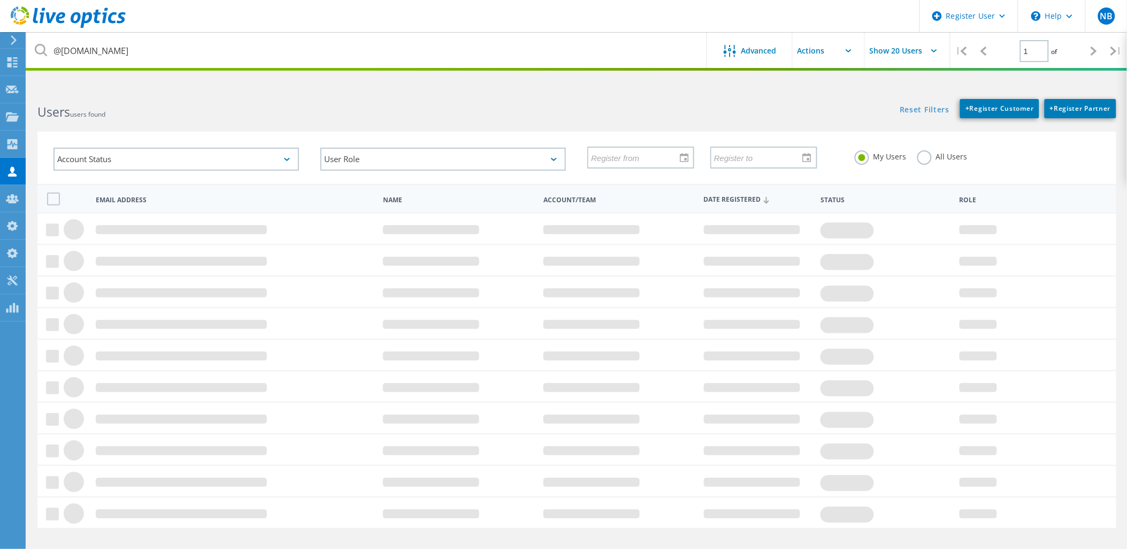
click at [929, 154] on label "All Users" at bounding box center [942, 155] width 50 height 10
click at [0, 0] on input "All Users" at bounding box center [0, 0] width 0 height 0
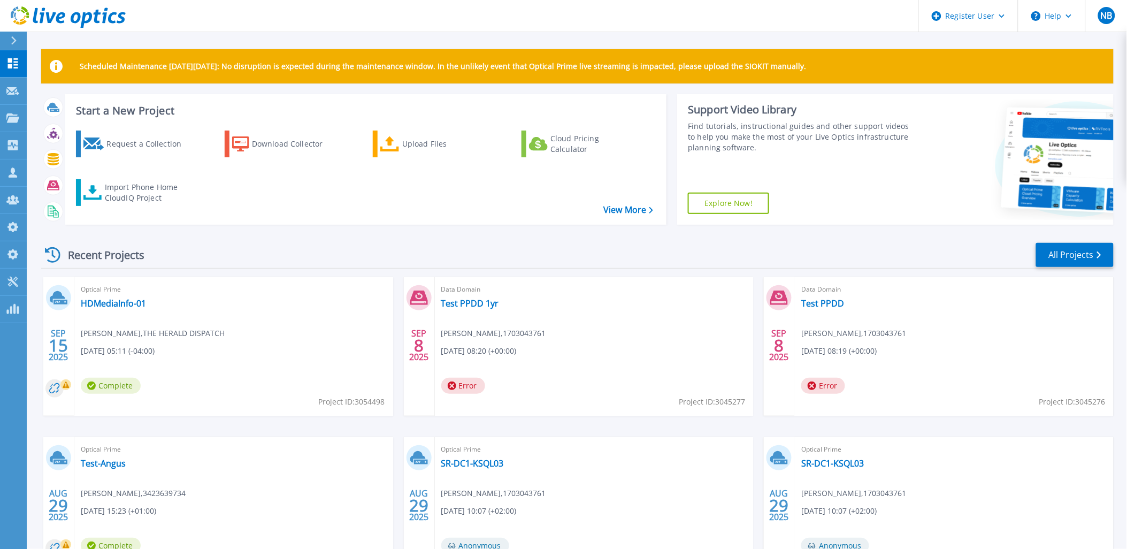
click at [79, 24] on icon at bounding box center [68, 17] width 115 height 22
click at [113, 9] on icon at bounding box center [68, 17] width 115 height 22
click at [108, 9] on icon at bounding box center [68, 17] width 115 height 22
click at [3, 117] on link "Projects Projects" at bounding box center [13, 118] width 27 height 27
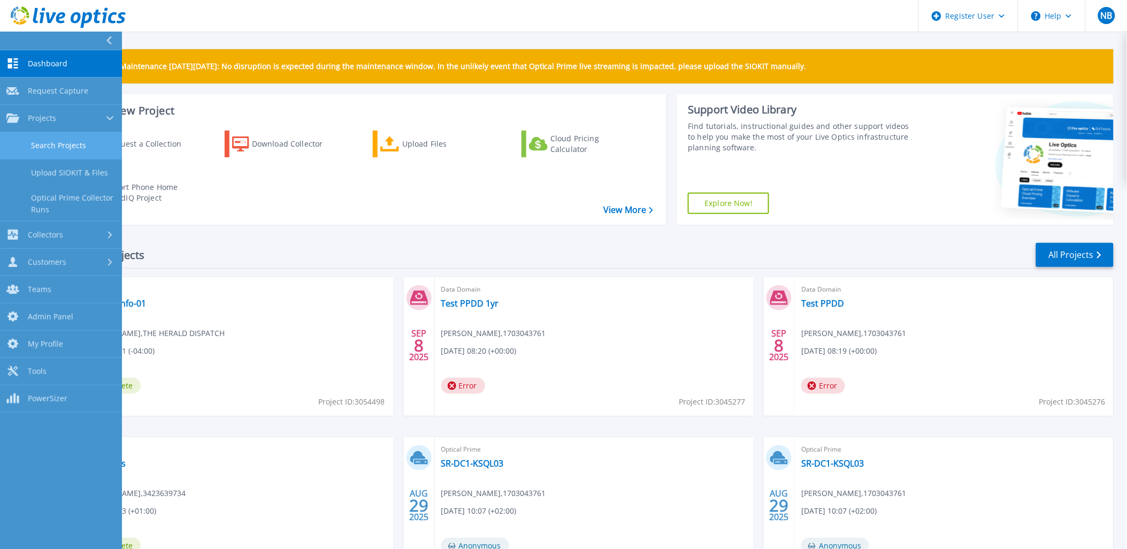
click at [90, 141] on link "Search Projects" at bounding box center [61, 145] width 122 height 27
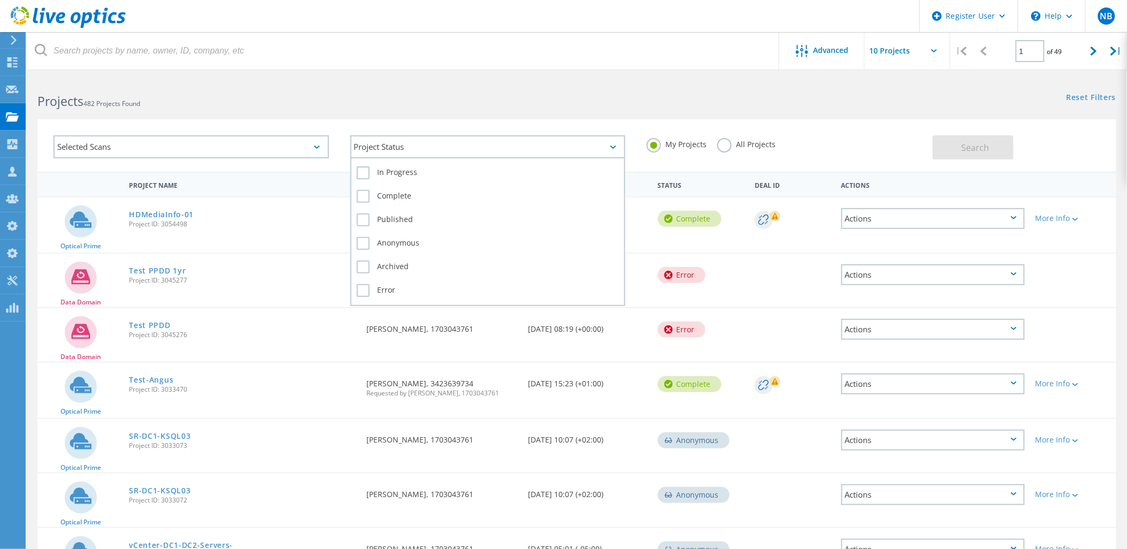
click at [452, 145] on div "Project Status" at bounding box center [487, 146] width 275 height 23
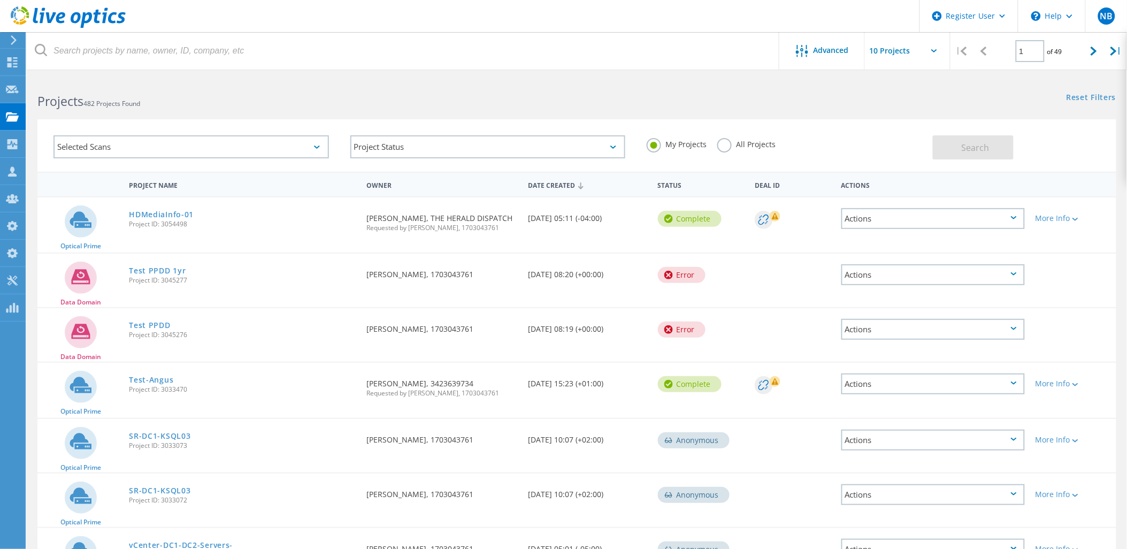
click at [742, 143] on label "All Projects" at bounding box center [746, 143] width 58 height 10
click at [0, 0] on input "All Projects" at bounding box center [0, 0] width 0 height 0
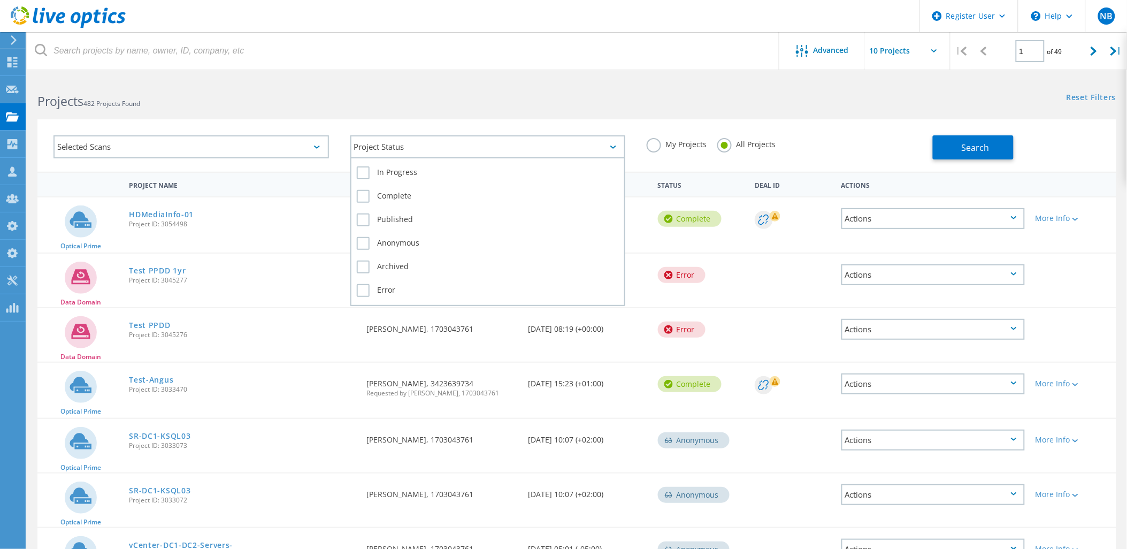
click at [522, 142] on div "Project Status" at bounding box center [487, 146] width 275 height 23
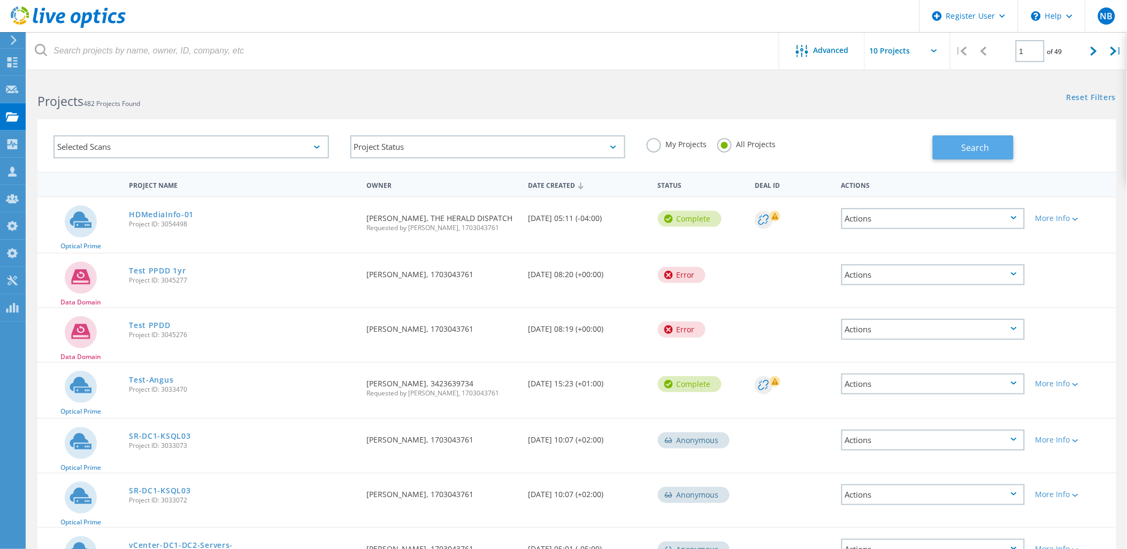
click at [970, 147] on span "Search" at bounding box center [976, 148] width 28 height 12
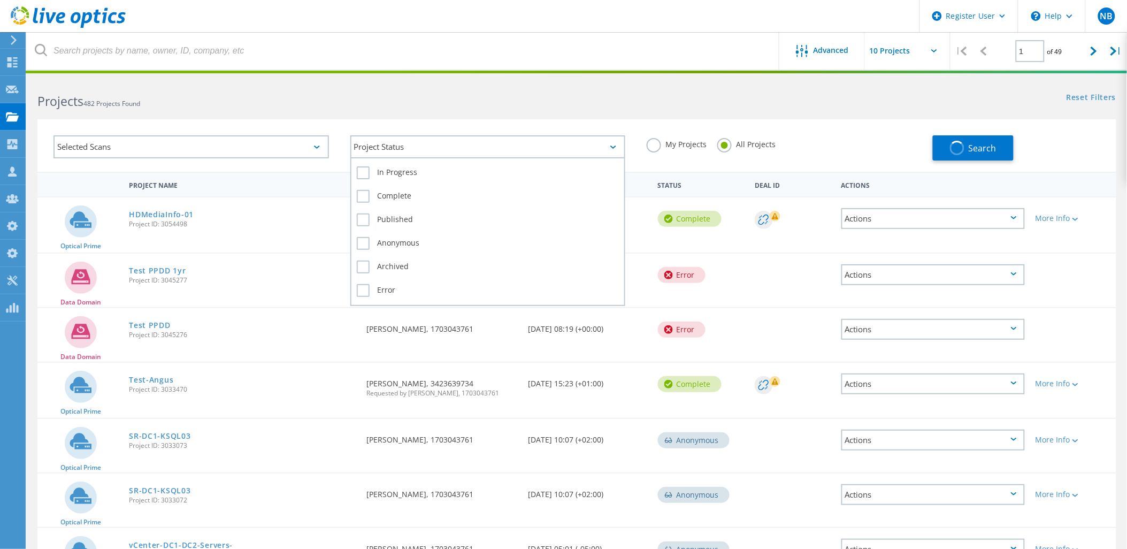
click at [480, 150] on div "Project Status" at bounding box center [487, 146] width 275 height 23
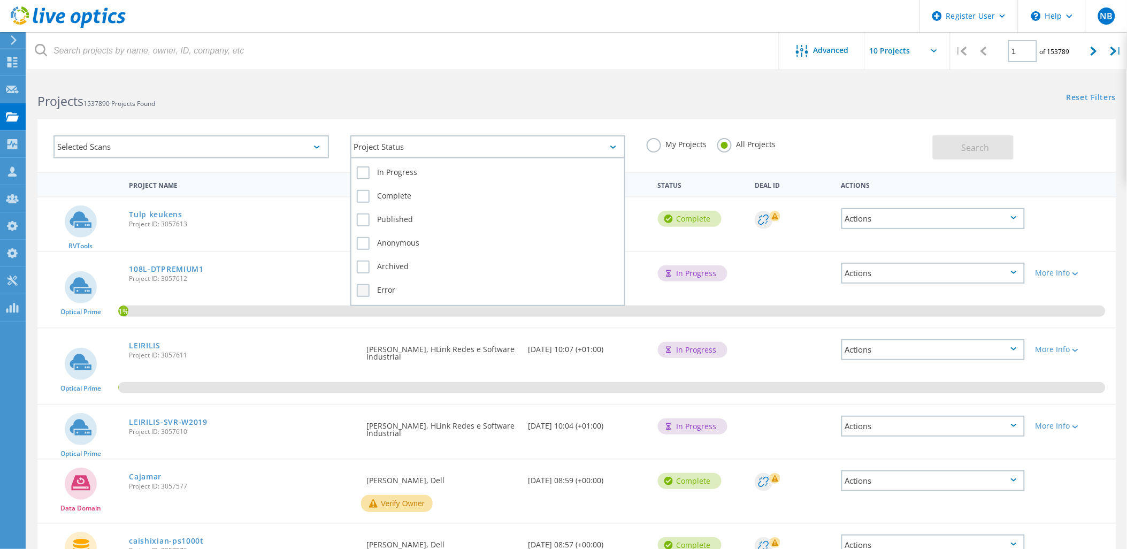
click at [375, 284] on label "Error" at bounding box center [488, 290] width 263 height 13
click at [0, 0] on input "Error" at bounding box center [0, 0] width 0 height 0
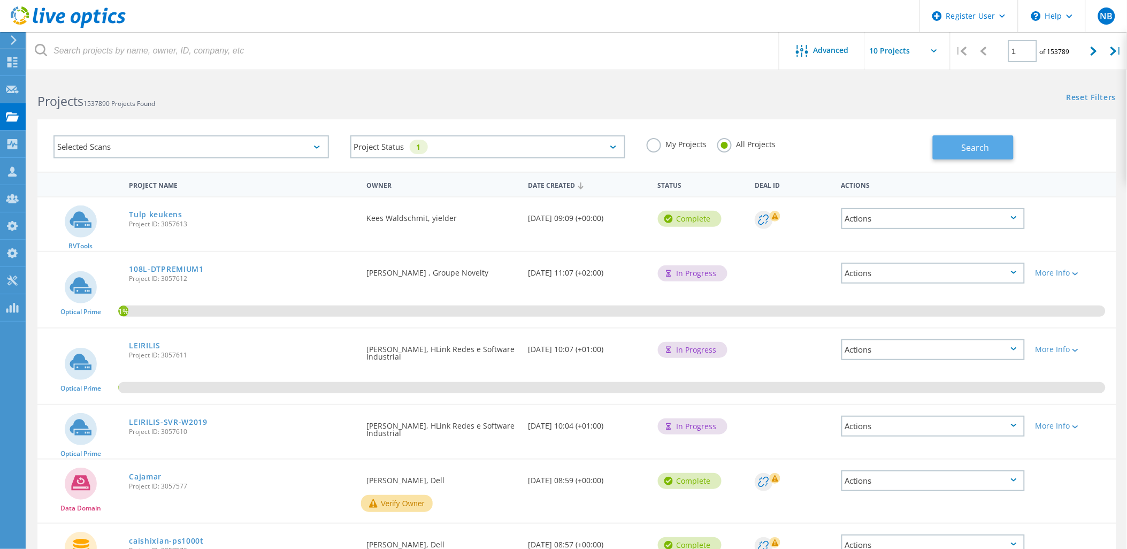
click at [977, 137] on button "Search" at bounding box center [973, 147] width 81 height 24
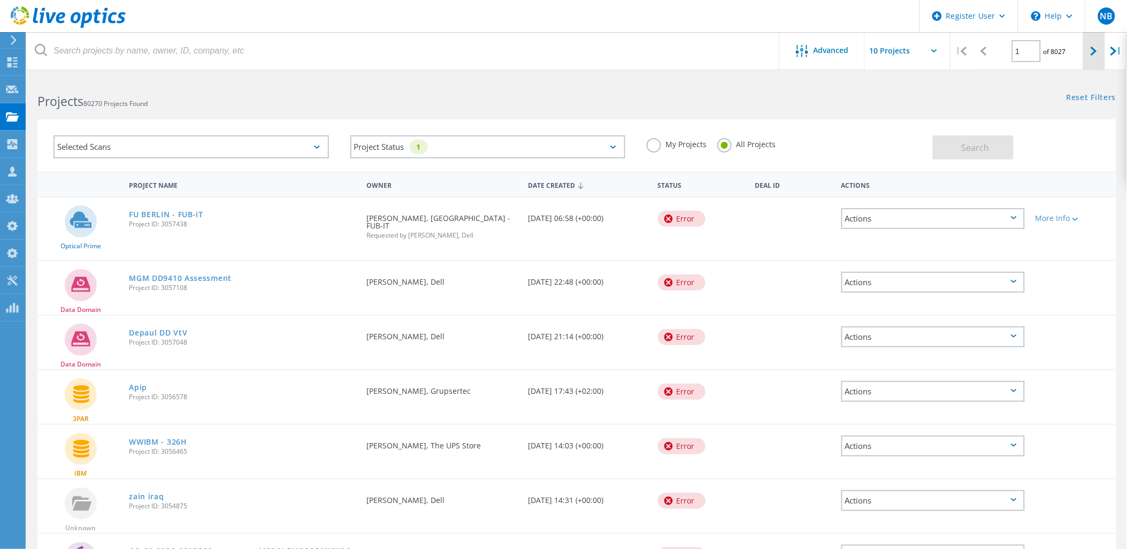
click at [1089, 60] on div at bounding box center [1094, 51] width 22 height 38
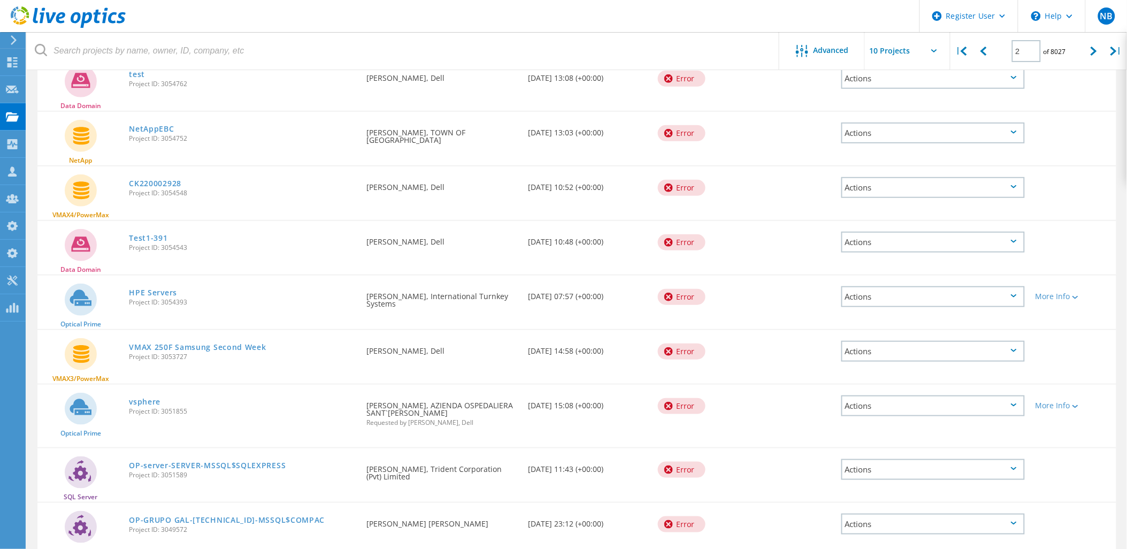
scroll to position [62, 0]
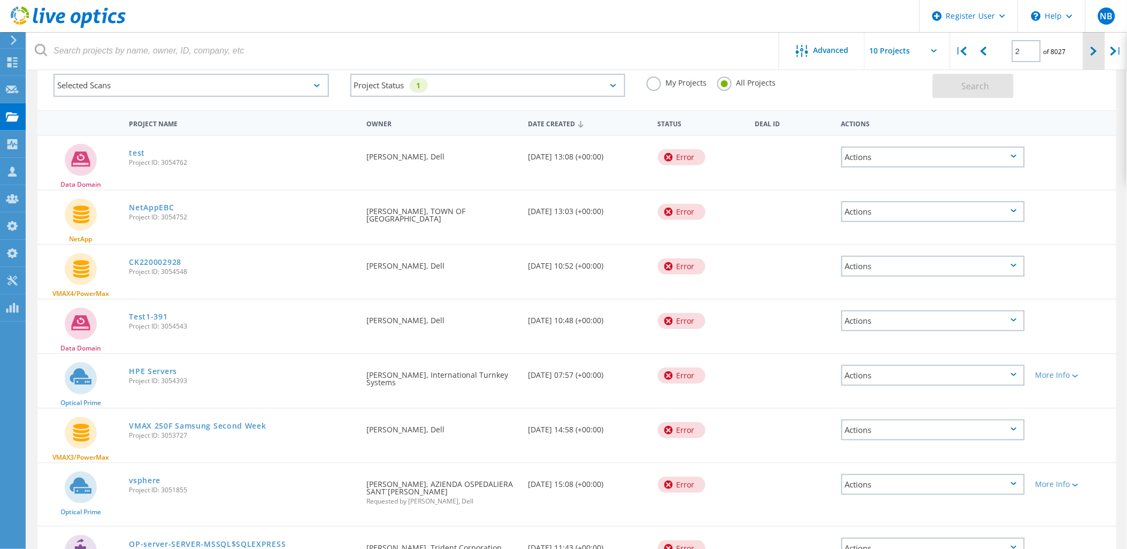
click at [1094, 54] on icon at bounding box center [1093, 51] width 6 height 9
type input "3"
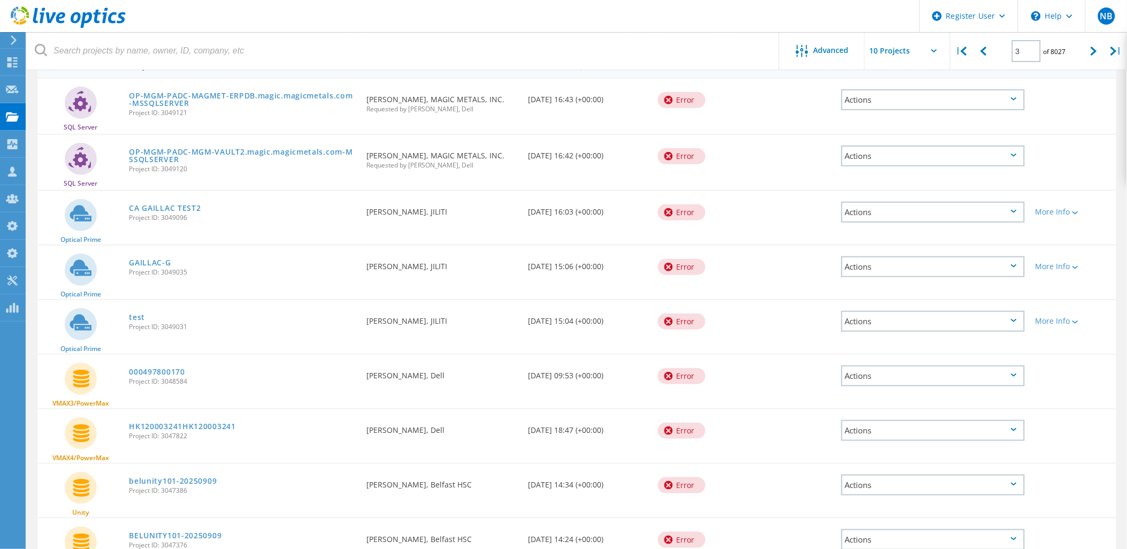
scroll to position [233, 0]
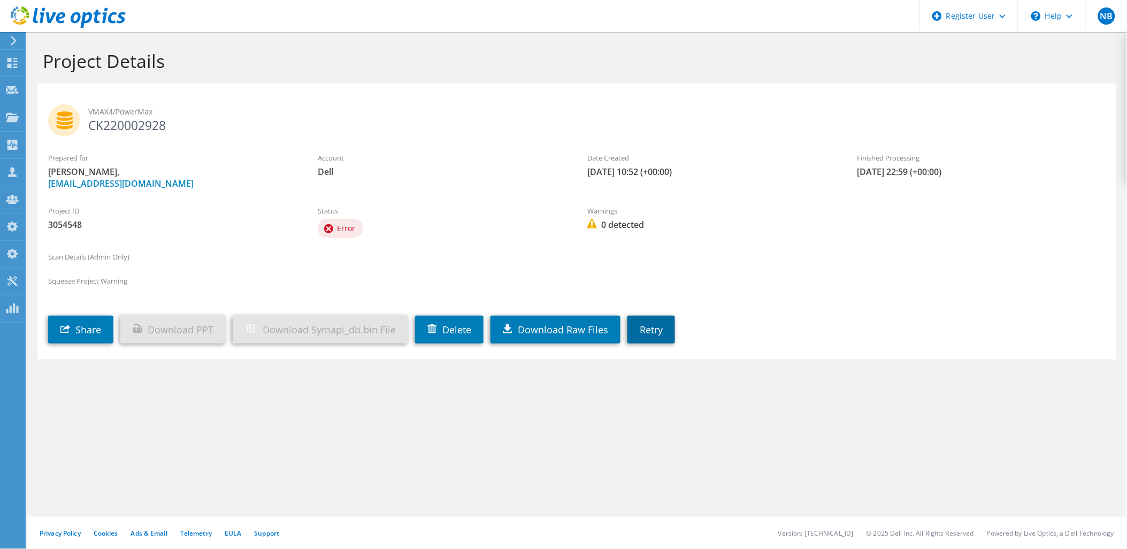
click at [675, 341] on link "Retry" at bounding box center [651, 330] width 48 height 28
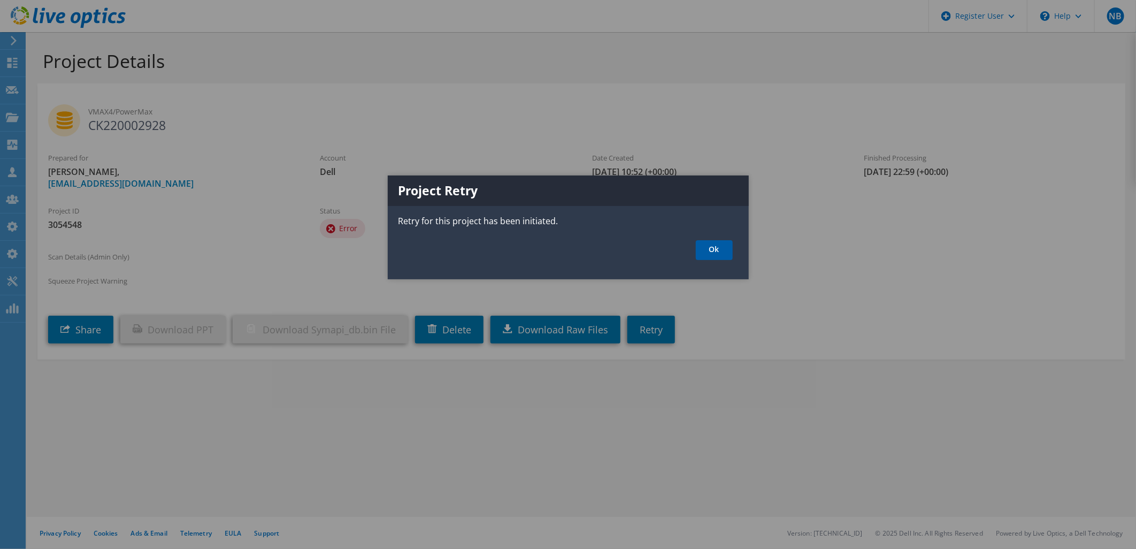
click at [723, 247] on link "Ok" at bounding box center [714, 250] width 37 height 20
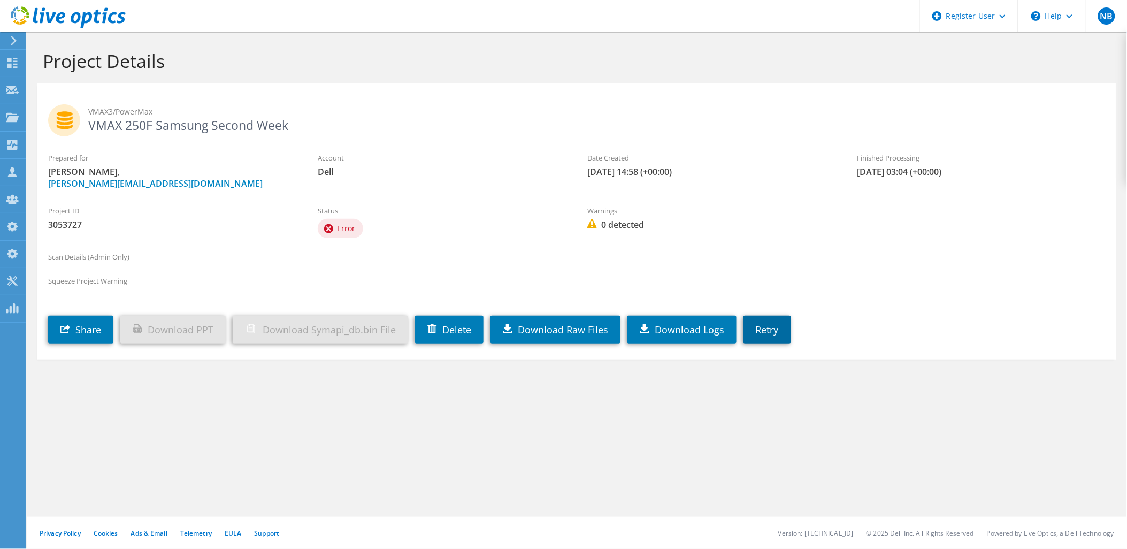
click at [773, 324] on link "Retry" at bounding box center [767, 330] width 48 height 28
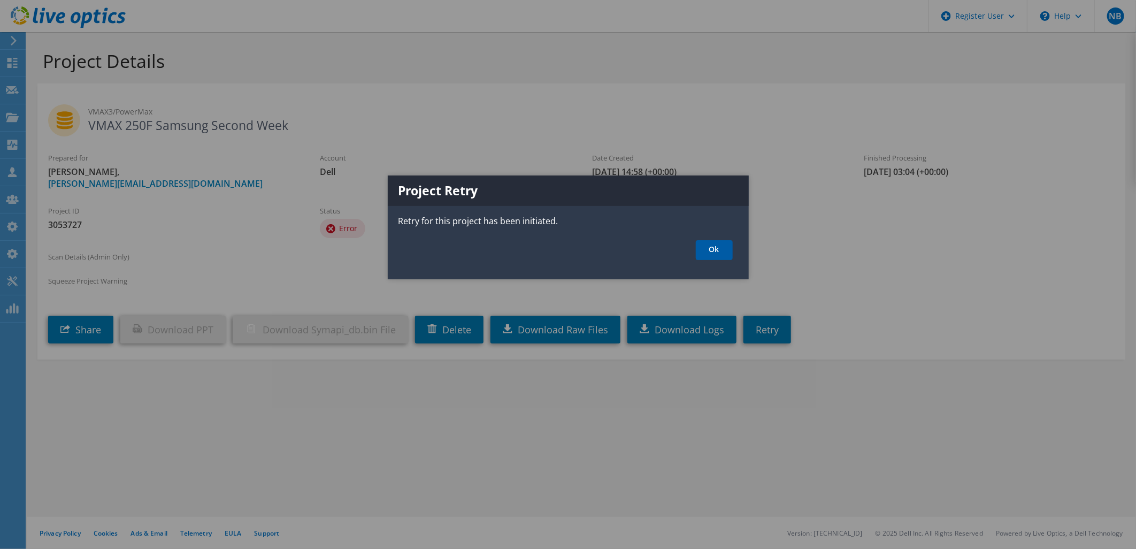
click at [717, 254] on link "Ok" at bounding box center [714, 250] width 37 height 20
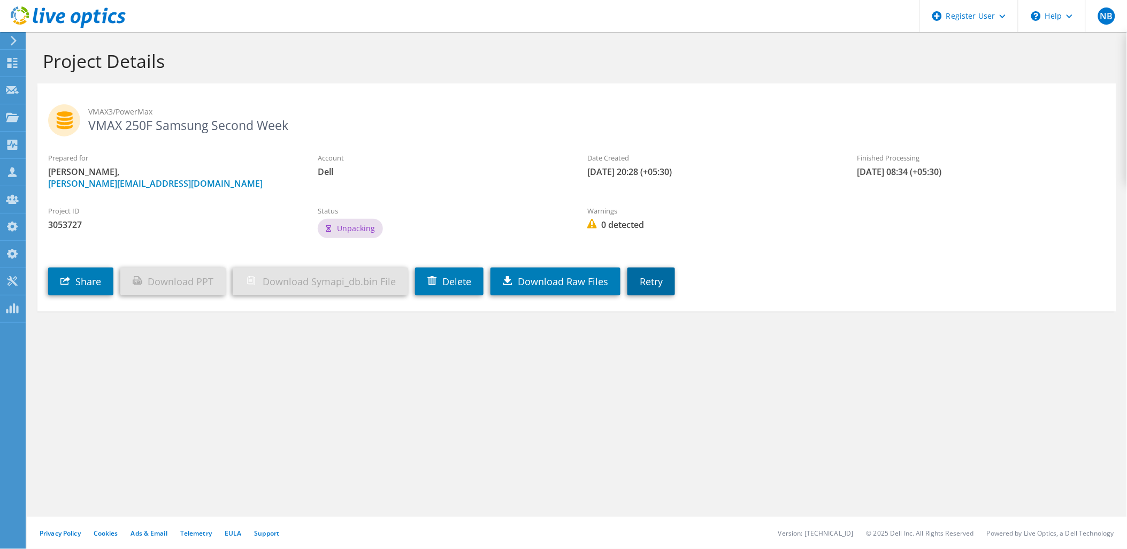
click at [675, 281] on link "Retry" at bounding box center [651, 281] width 48 height 28
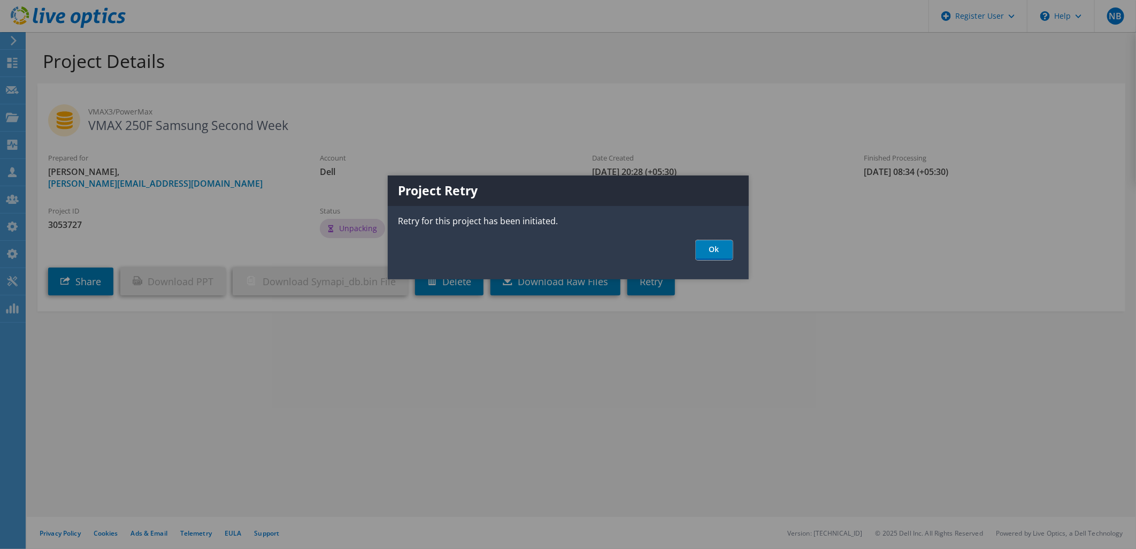
click at [704, 251] on link "Ok" at bounding box center [714, 250] width 37 height 20
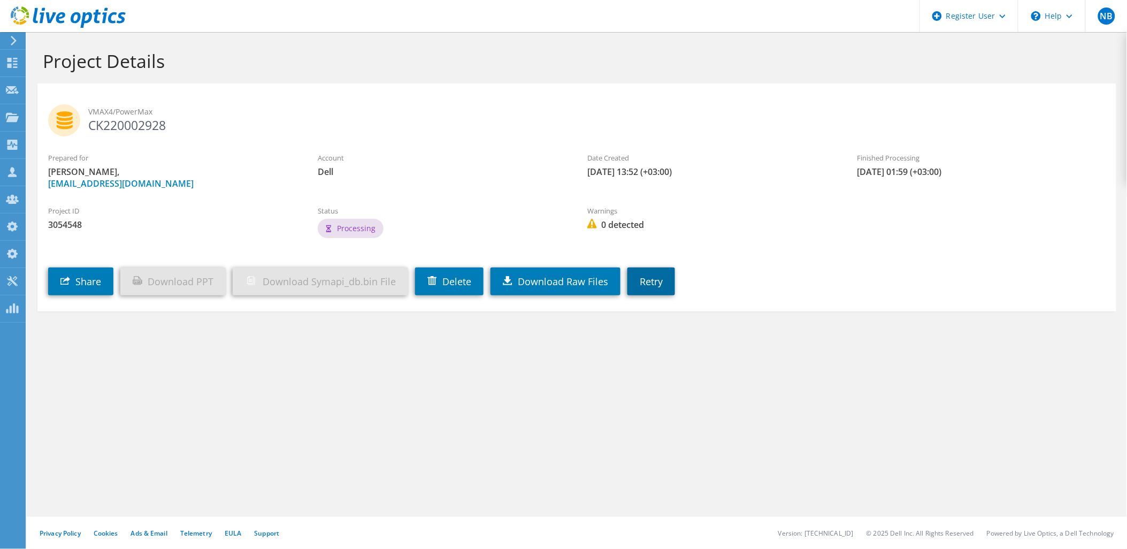
click at [656, 273] on link "Retry" at bounding box center [651, 281] width 48 height 28
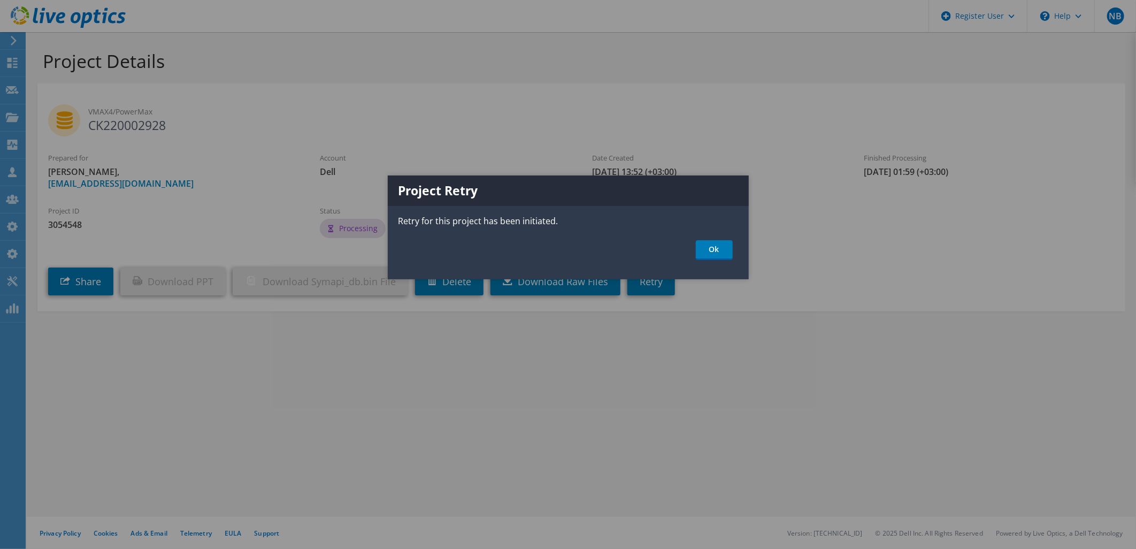
click at [722, 238] on div "Project Retry Retry for this project has been initiated. Ok" at bounding box center [568, 227] width 361 height 104
click at [722, 243] on link "Ok" at bounding box center [714, 250] width 37 height 20
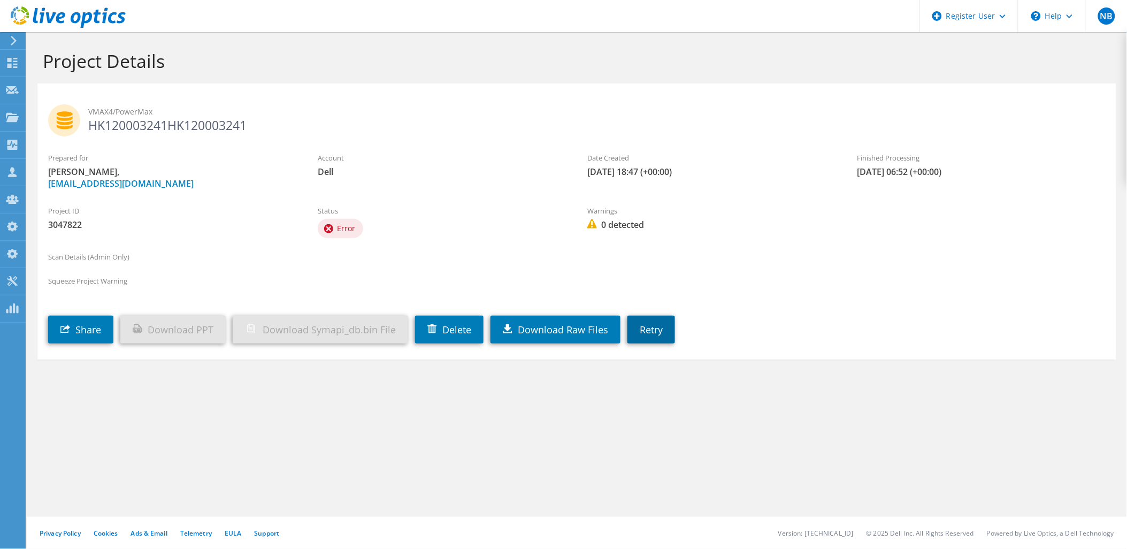
click at [675, 319] on link "Retry" at bounding box center [651, 330] width 48 height 28
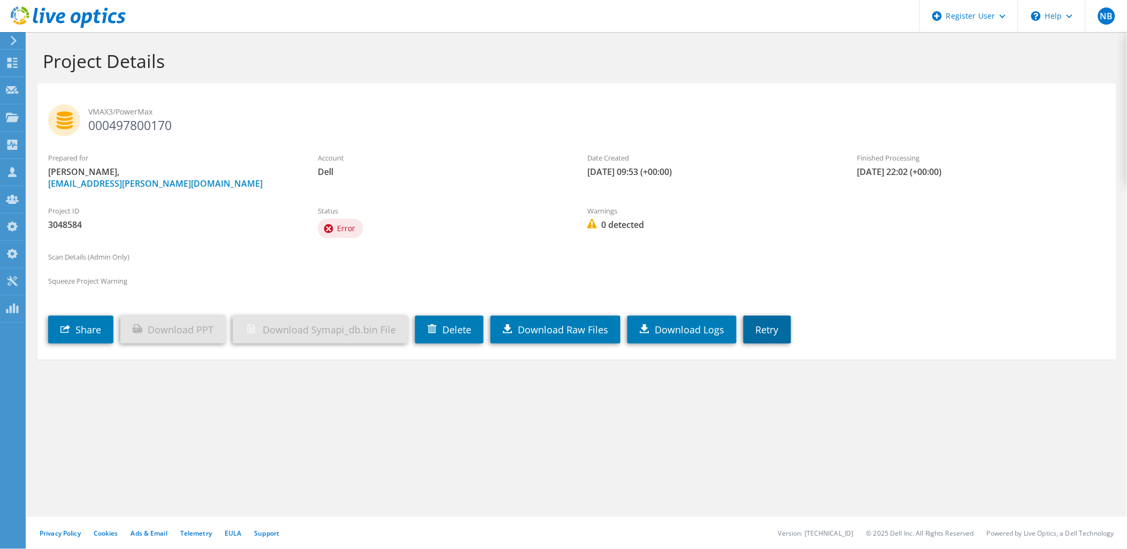
click at [786, 334] on link "Retry" at bounding box center [767, 330] width 48 height 28
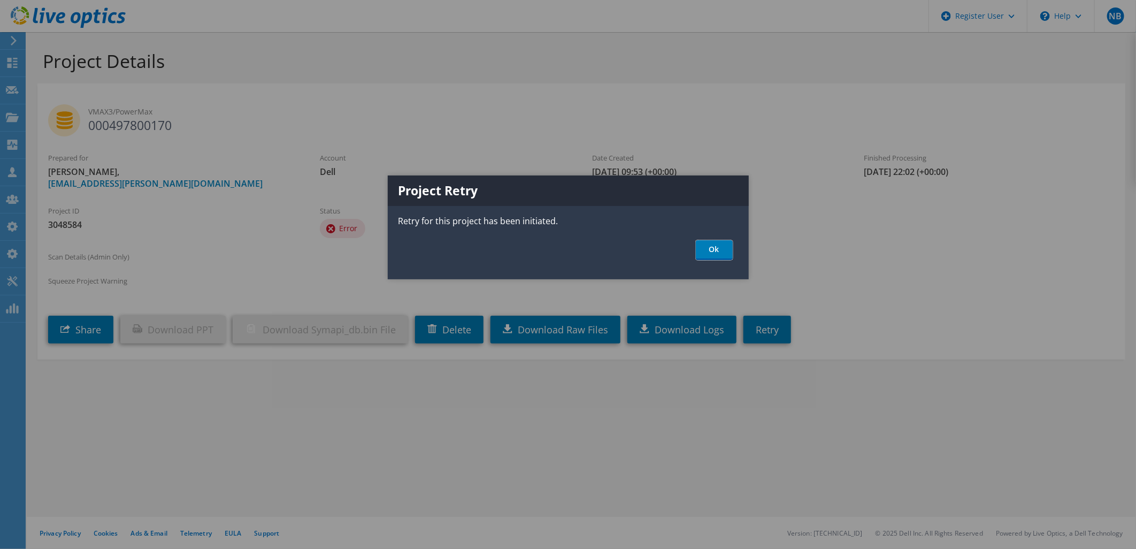
click at [697, 244] on link "Ok" at bounding box center [714, 250] width 37 height 20
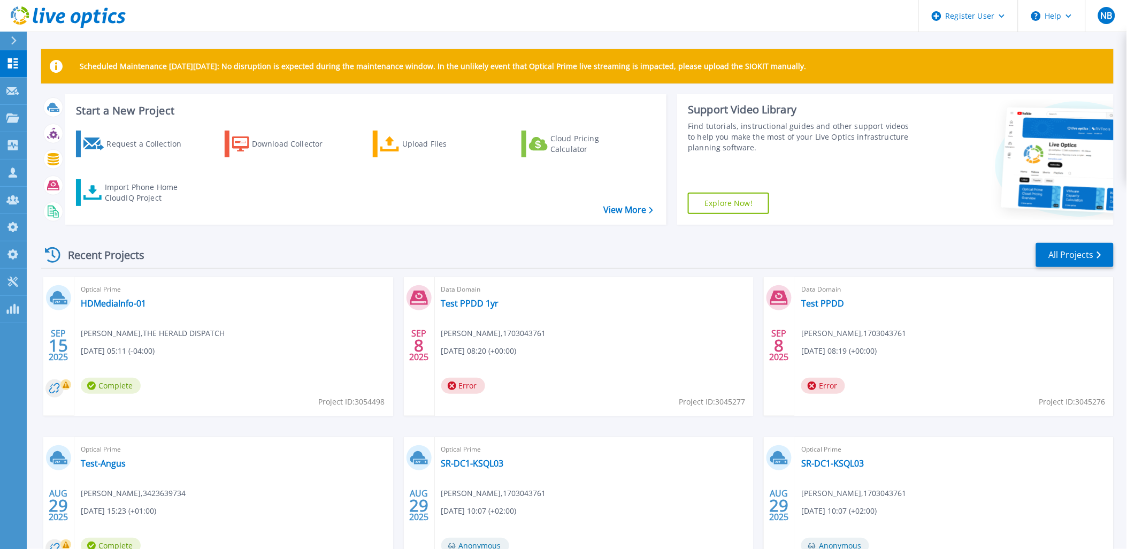
click at [100, 12] on icon at bounding box center [97, 17] width 7 height 14
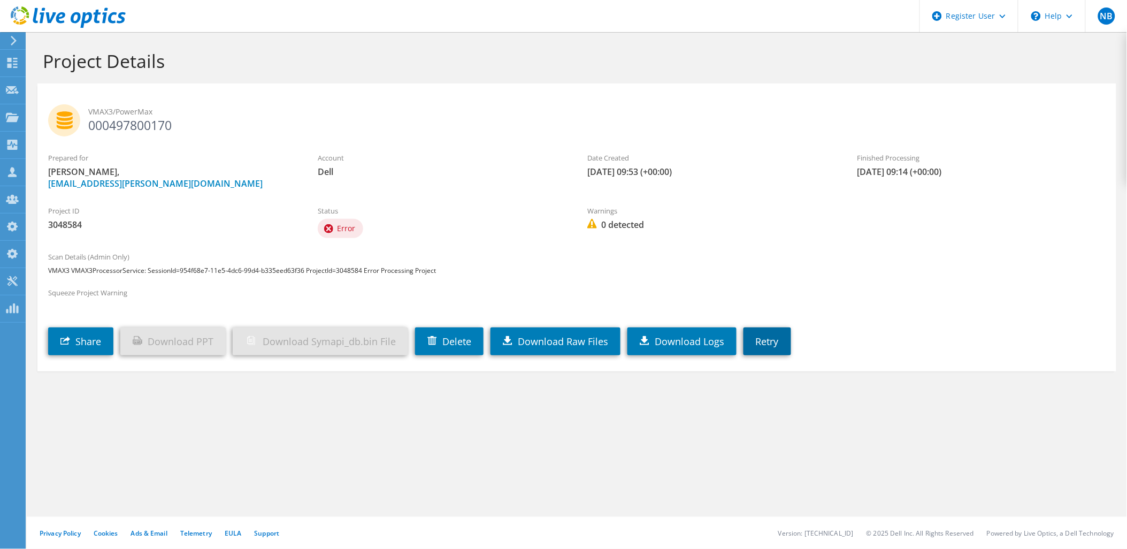
click at [788, 340] on link "Retry" at bounding box center [767, 341] width 48 height 28
drag, startPoint x: 50, startPoint y: 294, endPoint x: 126, endPoint y: 295, distance: 75.9
click at [126, 295] on label "Squeeze Project Warning" at bounding box center [576, 292] width 1057 height 11
click at [130, 295] on label "Squeeze Project Warning" at bounding box center [576, 292] width 1057 height 11
drag, startPoint x: 130, startPoint y: 295, endPoint x: 52, endPoint y: 295, distance: 78.6
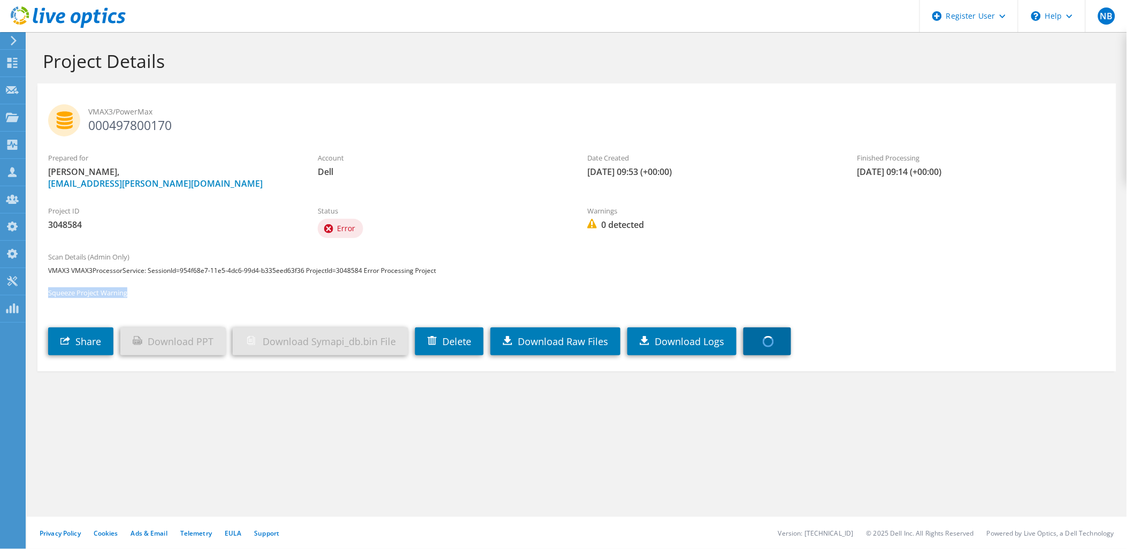
click at [52, 295] on label "Squeeze Project Warning" at bounding box center [576, 292] width 1057 height 11
copy section "Squeeze Project Warning"
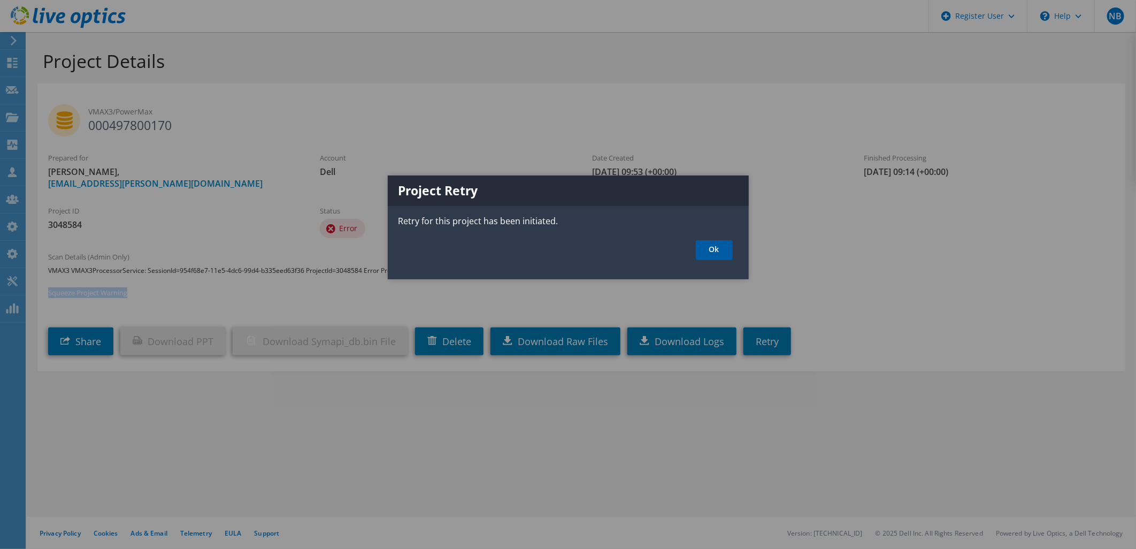
click at [701, 249] on link "Ok" at bounding box center [714, 250] width 37 height 20
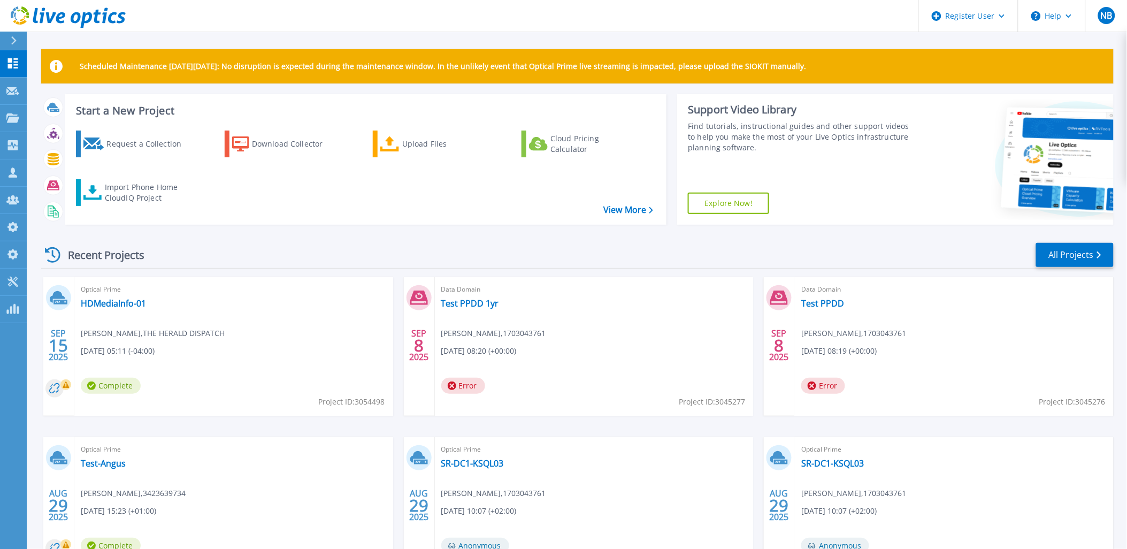
click at [89, 19] on icon at bounding box center [86, 20] width 12 height 16
